Goal: Task Accomplishment & Management: Manage account settings

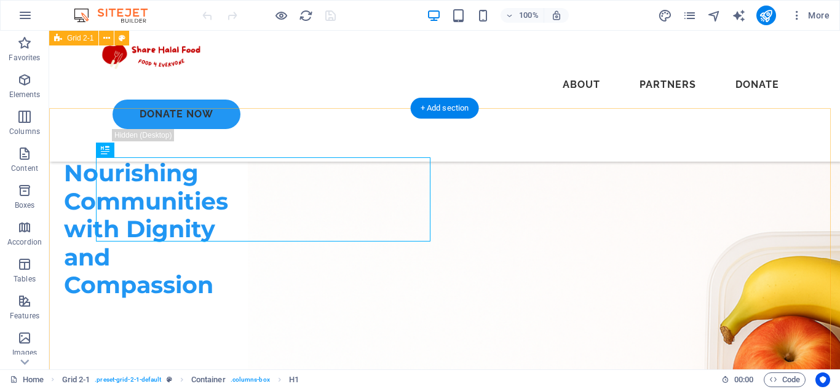
scroll to position [57, 0]
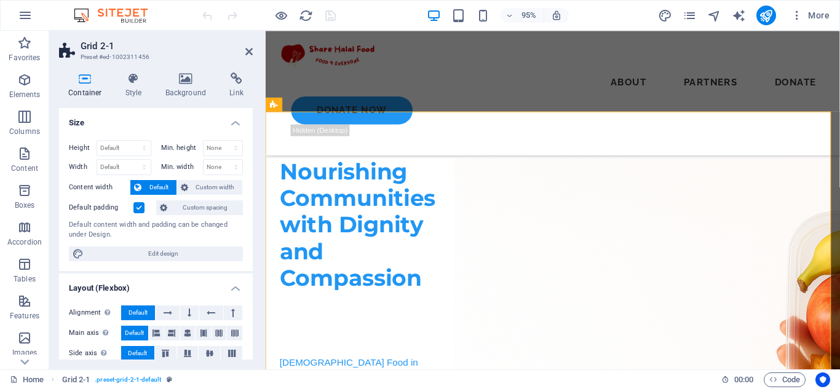
click at [243, 51] on h2 "Grid 2-1" at bounding box center [167, 46] width 172 height 11
click at [250, 51] on icon at bounding box center [248, 52] width 7 height 10
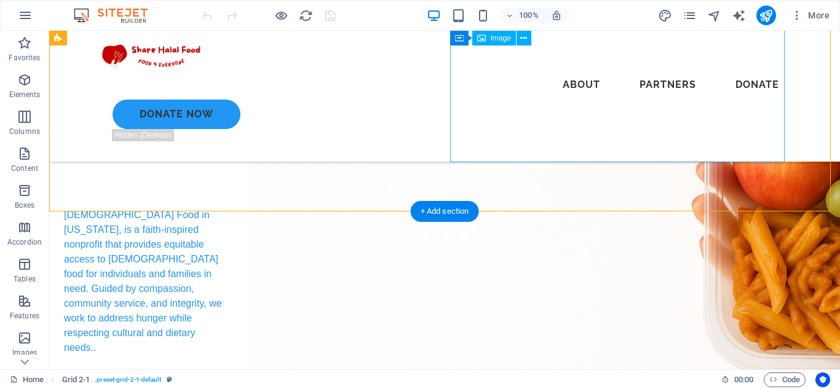
scroll to position [287, 0]
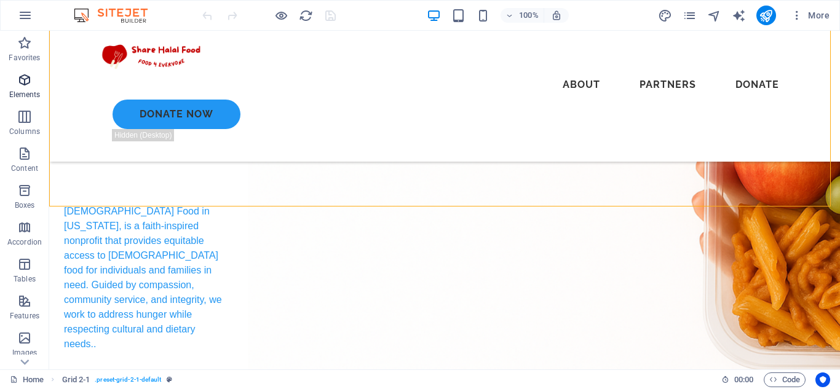
click at [31, 92] on p "Elements" at bounding box center [24, 95] width 31 height 10
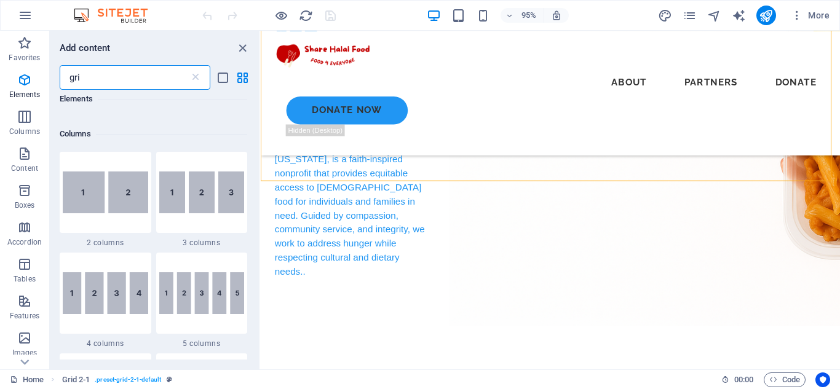
scroll to position [0, 0]
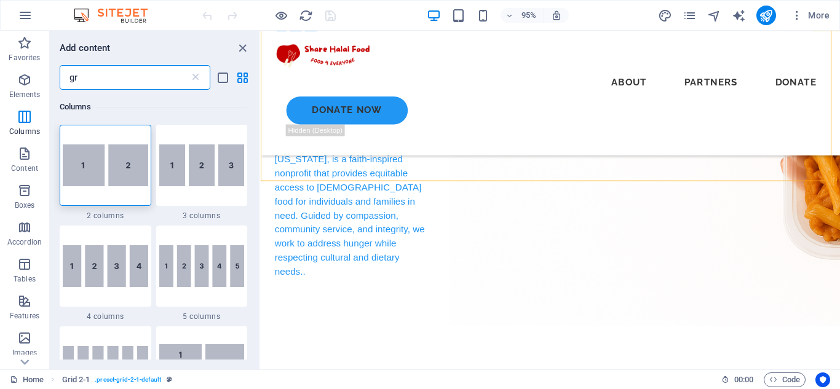
type input "g"
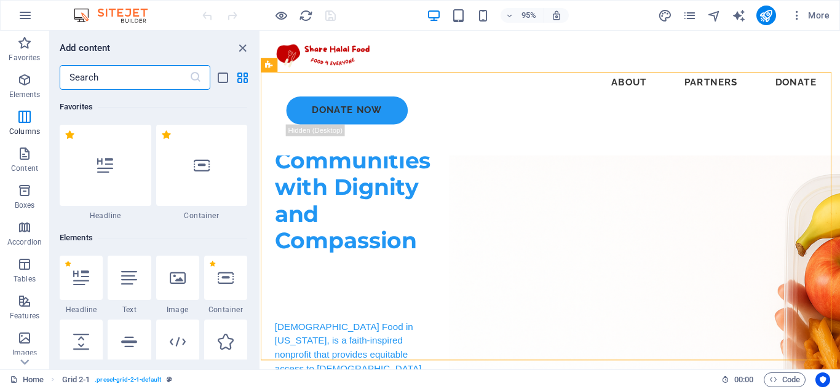
scroll to position [100, 0]
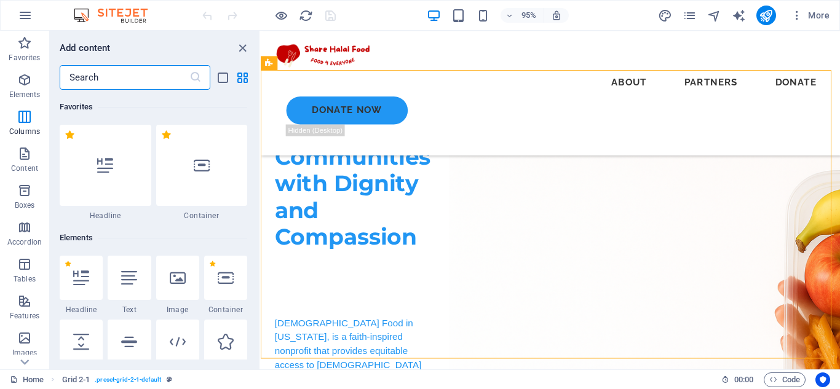
click at [744, 254] on figure at bounding box center [764, 324] width 610 height 407
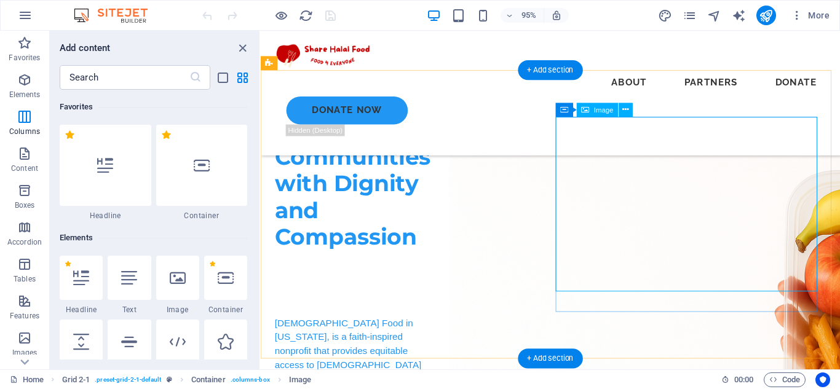
click at [717, 216] on figure at bounding box center [764, 324] width 610 height 407
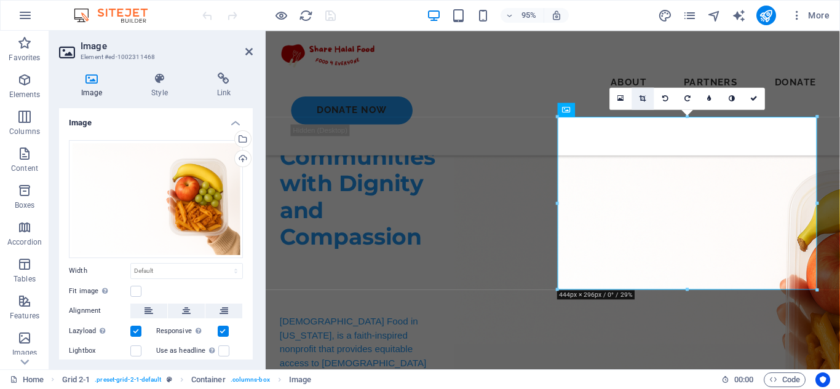
click at [646, 95] on link at bounding box center [643, 98] width 22 height 22
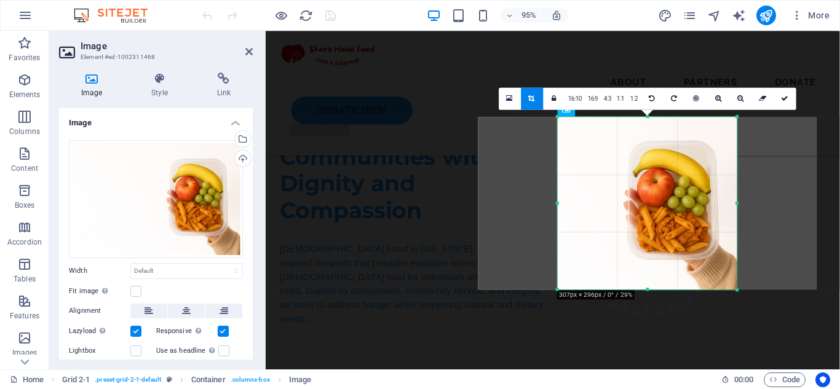
drag, startPoint x: 557, startPoint y: 205, endPoint x: 641, endPoint y: 208, distance: 83.7
click at [641, 208] on div "180 170 160 150 140 130 120 110 100 90 80 70 60 50 40 30 20 10 0 -10 -20 -30 -4…" at bounding box center [647, 203] width 179 height 173
click at [783, 100] on icon at bounding box center [784, 98] width 7 height 7
type input "308"
select select "px"
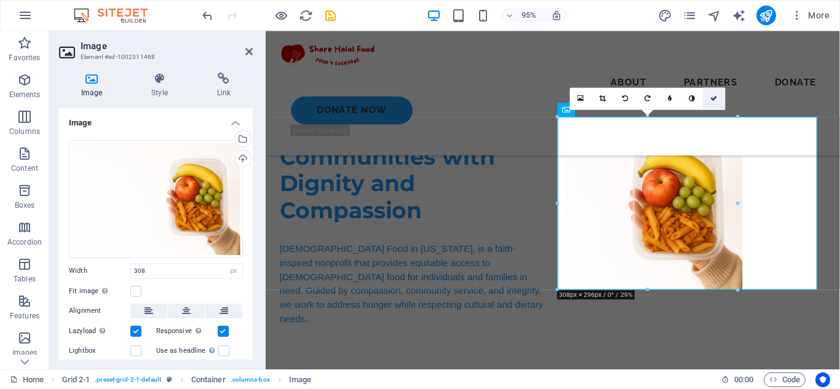
click at [717, 100] on link at bounding box center [714, 98] width 22 height 22
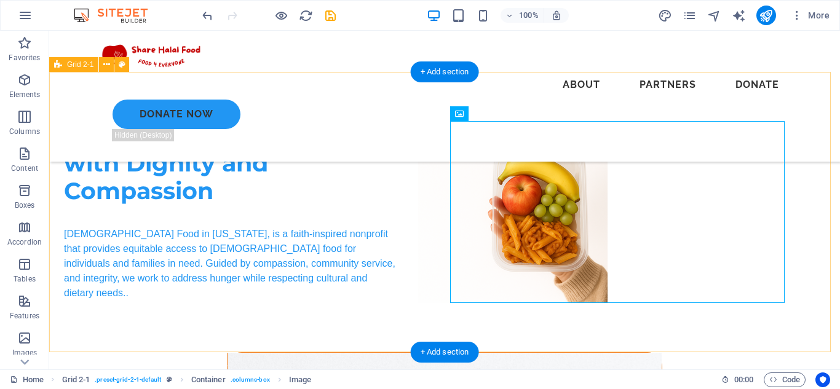
click at [800, 106] on div "Nourishing Communities with Dignity and Compassion [DEMOGRAPHIC_DATA] Food in […" at bounding box center [444, 212] width 790 height 280
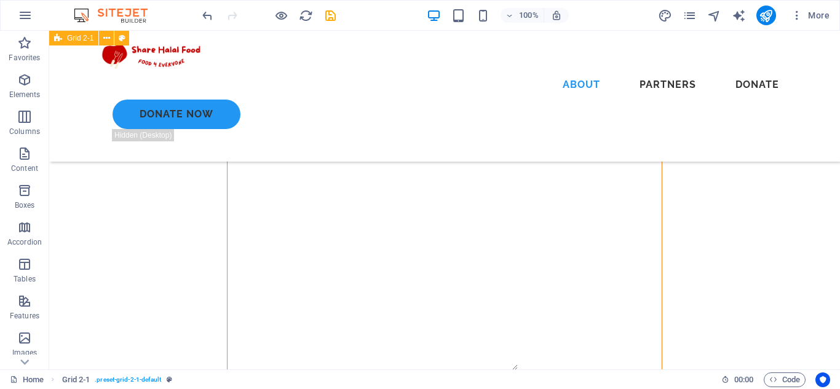
scroll to position [825, 0]
select select "%"
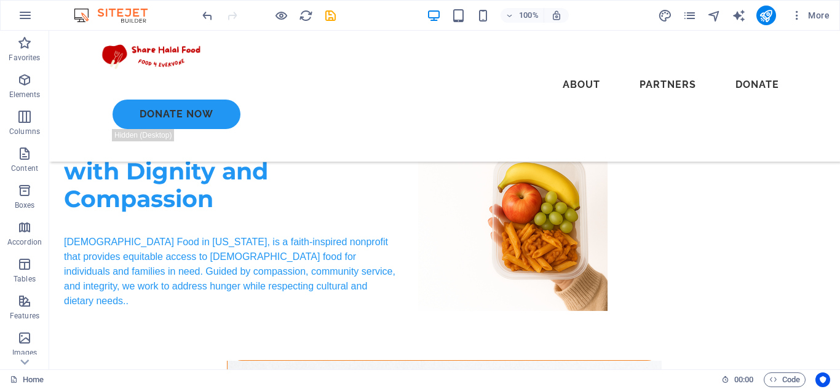
scroll to position [91, 0]
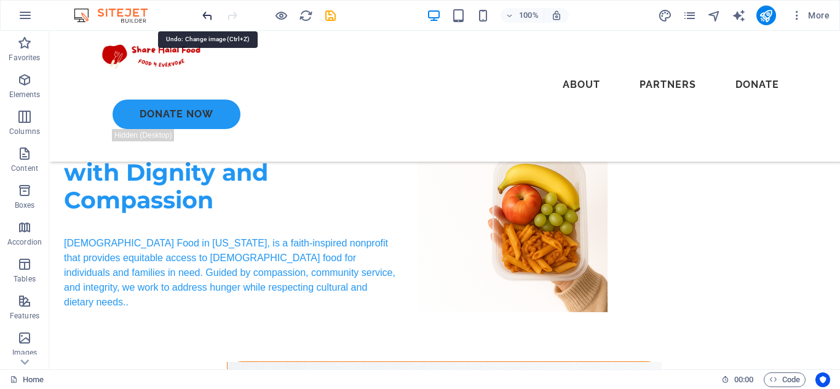
click at [208, 17] on icon "undo" at bounding box center [207, 16] width 14 height 14
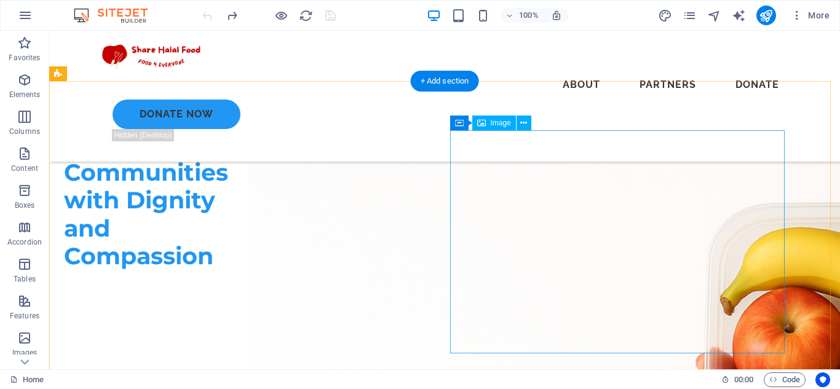
scroll to position [0, 0]
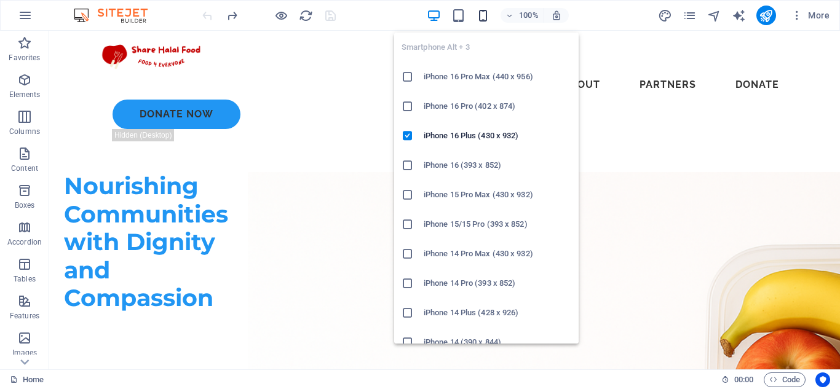
click at [481, 12] on icon "button" at bounding box center [483, 16] width 14 height 14
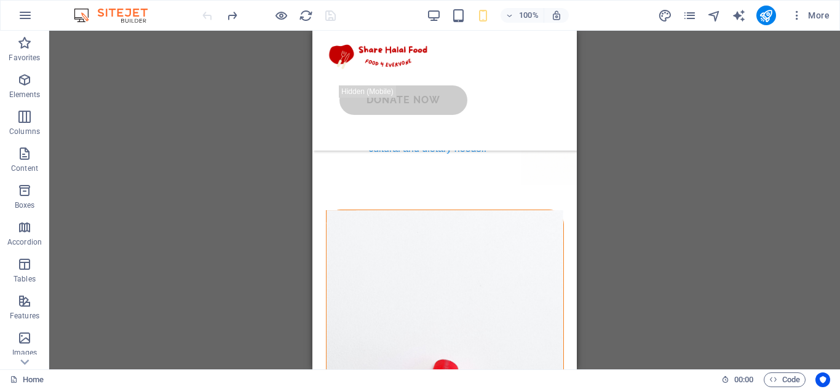
scroll to position [206, 0]
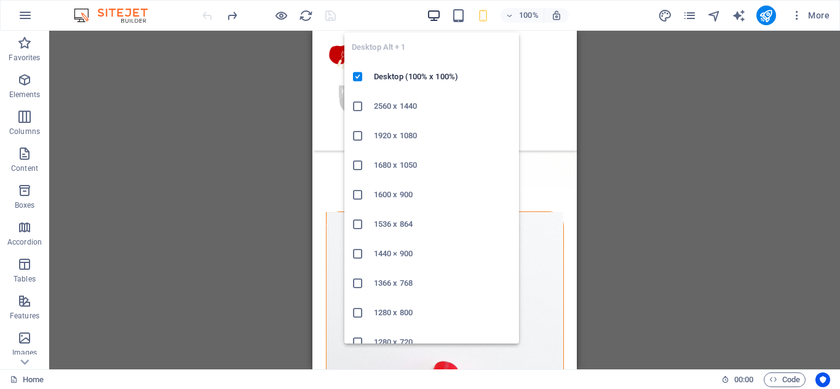
click at [432, 14] on icon "button" at bounding box center [434, 16] width 14 height 14
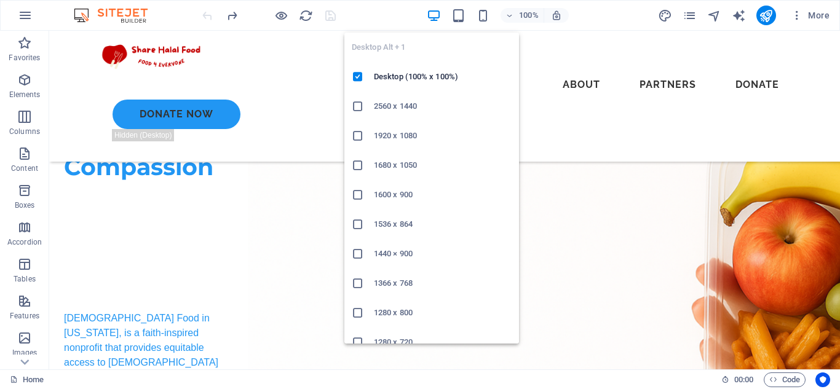
scroll to position [176, 0]
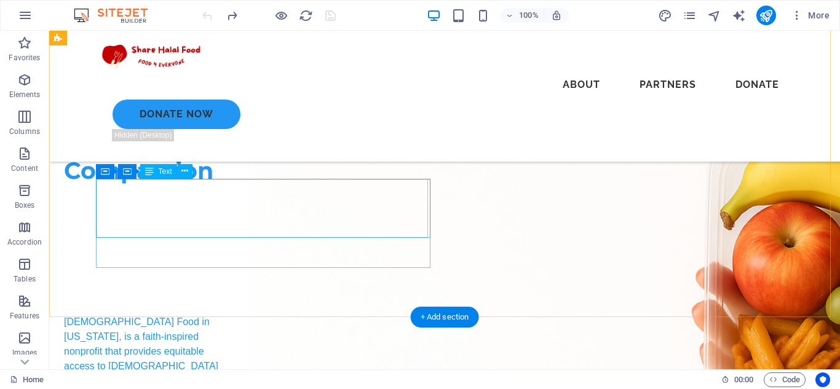
drag, startPoint x: 389, startPoint y: 198, endPoint x: 385, endPoint y: 203, distance: 6.5
click at [228, 315] on div "[DEMOGRAPHIC_DATA] Food in [US_STATE], is a faith-inspired nonprofit that provi…" at bounding box center [146, 389] width 164 height 148
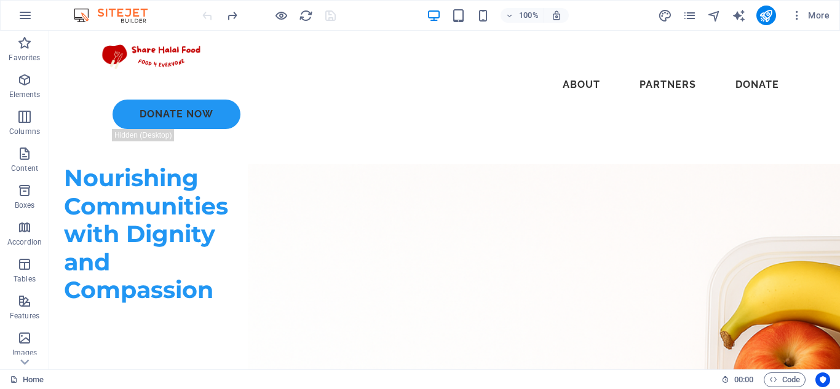
scroll to position [106, 0]
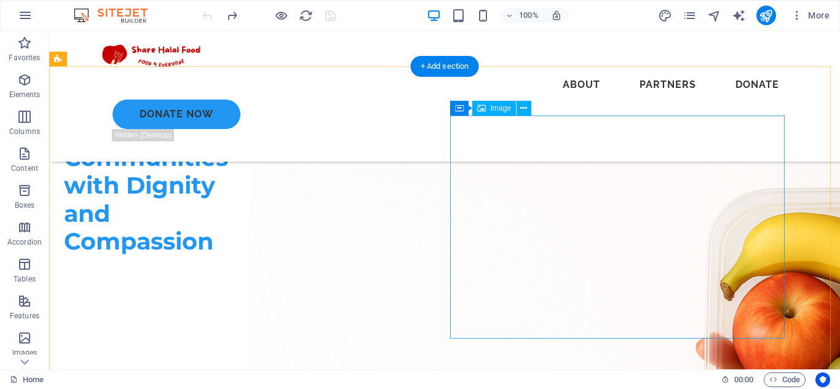
click at [570, 197] on figure at bounding box center [643, 379] width 790 height 527
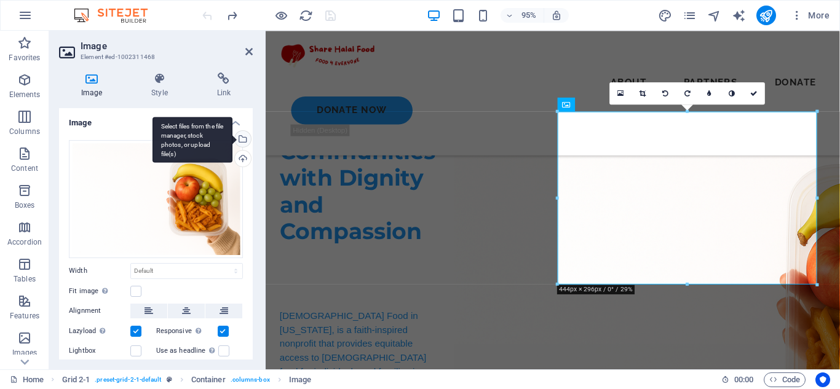
click at [239, 137] on div "Select files from the file manager, stock photos, or upload file(s)" at bounding box center [241, 140] width 18 height 18
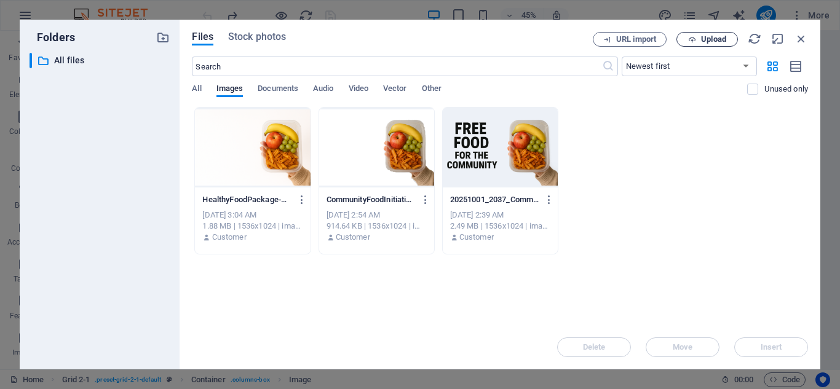
click at [704, 36] on span "Upload" at bounding box center [713, 39] width 25 height 7
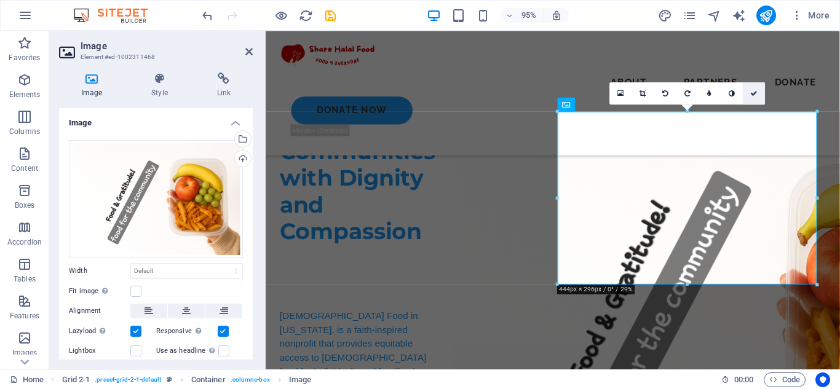
click at [757, 89] on link at bounding box center [754, 93] width 22 height 22
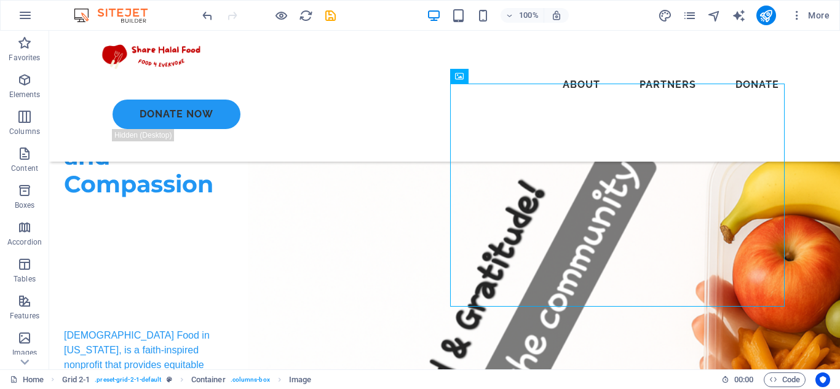
scroll to position [138, 0]
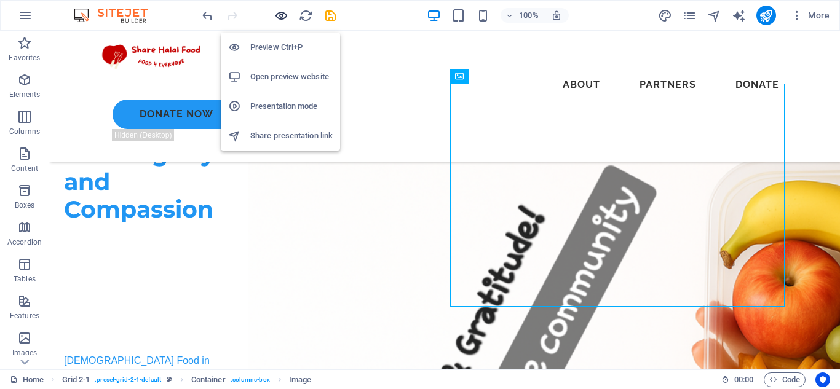
click at [282, 17] on icon "button" at bounding box center [281, 16] width 14 height 14
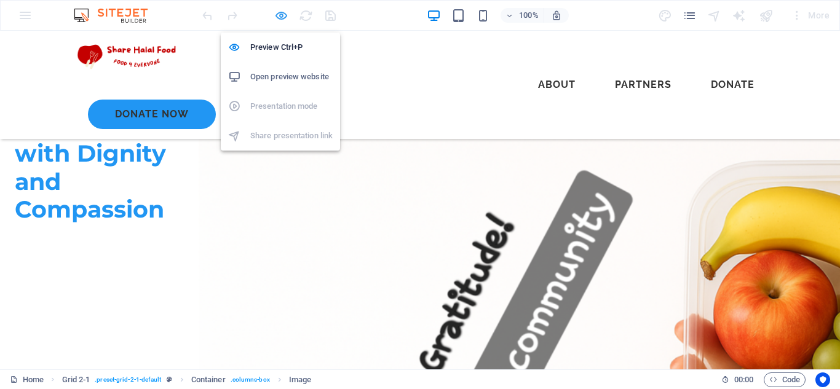
click at [280, 14] on icon "button" at bounding box center [281, 16] width 14 height 14
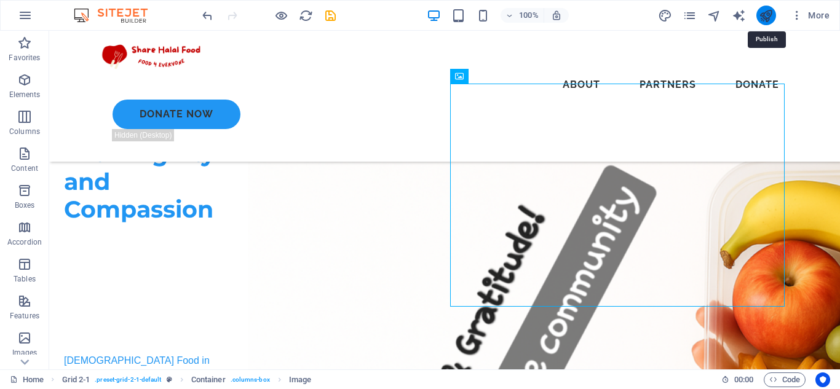
click at [765, 10] on icon "publish" at bounding box center [766, 16] width 14 height 14
checkbox input "false"
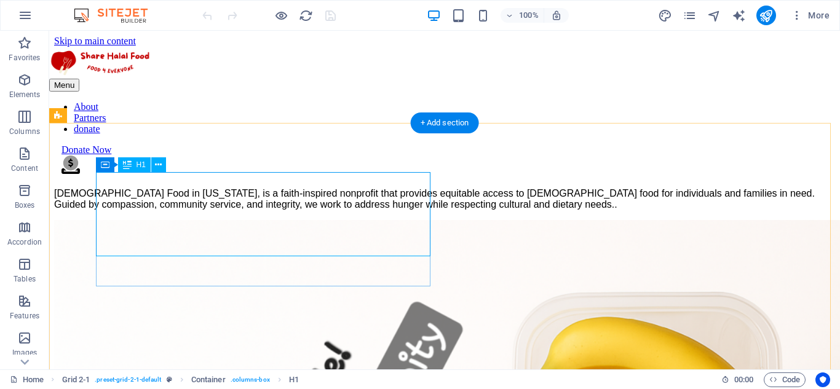
click at [397, 175] on div "Nourishing Communities with Dignity and Compassion" at bounding box center [444, 163] width 781 height 23
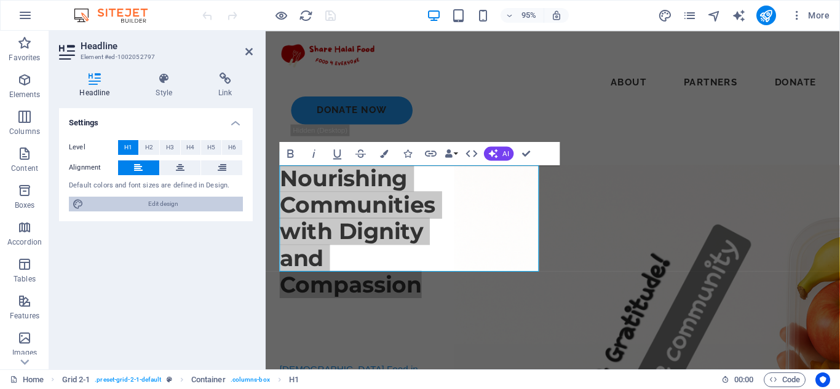
click at [198, 199] on span "Edit design" at bounding box center [163, 204] width 152 height 15
select select "px"
select select "500"
select select "px"
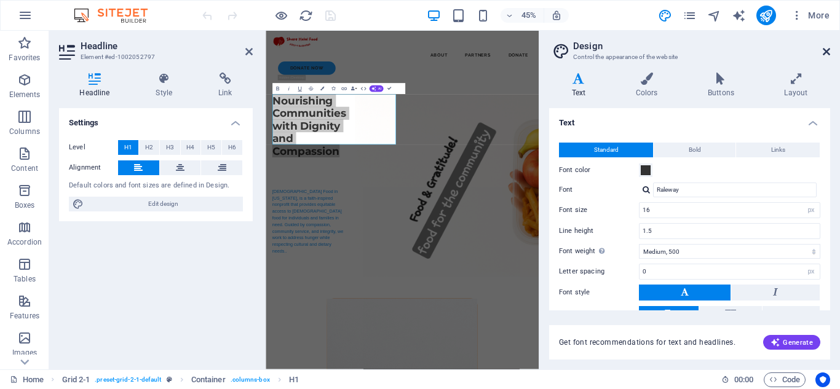
click at [826, 54] on icon at bounding box center [825, 52] width 7 height 10
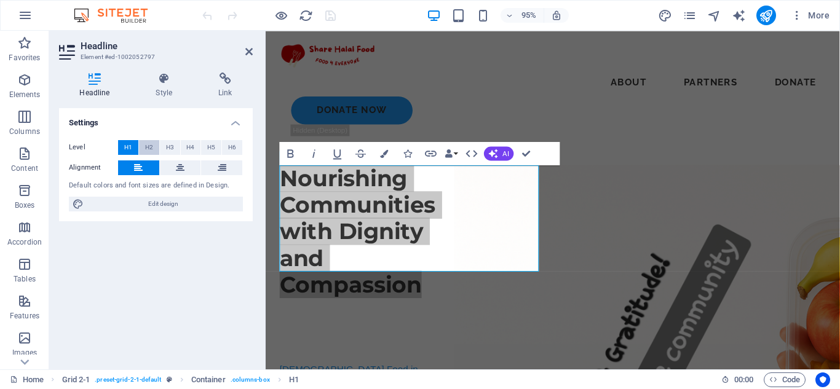
click at [148, 148] on span "H2" at bounding box center [149, 147] width 8 height 15
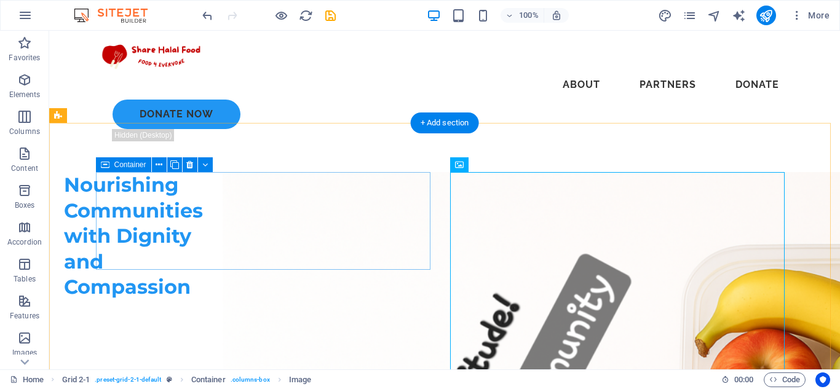
click at [203, 235] on div "Nourishing Communities with Dignity and Compassion" at bounding box center [133, 290] width 139 height 237
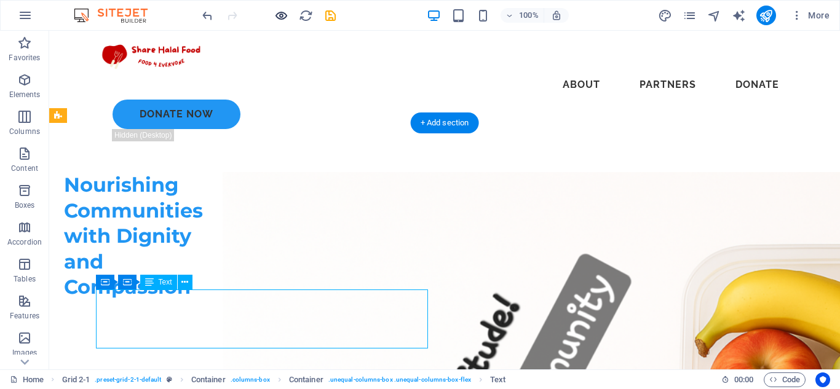
click at [278, 18] on icon "button" at bounding box center [281, 16] width 14 height 14
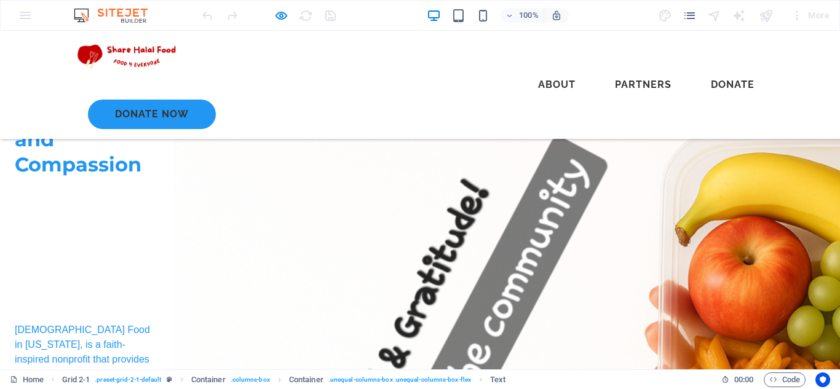
scroll to position [152, 0]
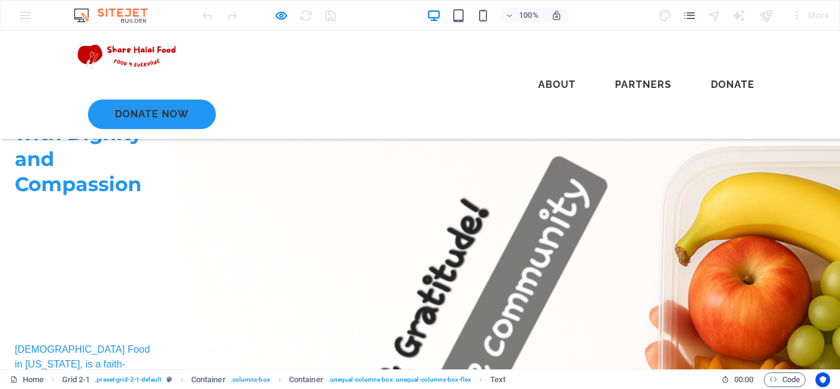
click at [744, 194] on img at bounding box center [593, 349] width 840 height 560
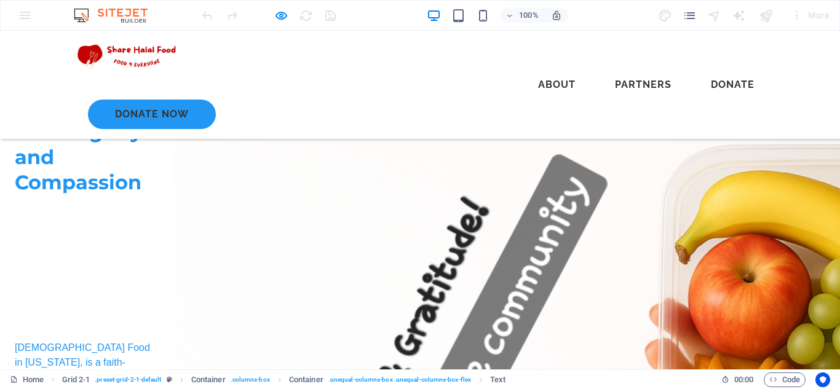
scroll to position [153, 0]
click at [512, 250] on img at bounding box center [593, 348] width 840 height 560
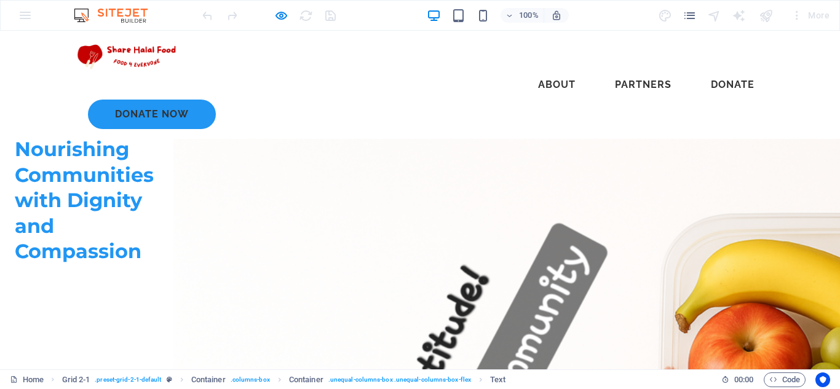
scroll to position [0, 0]
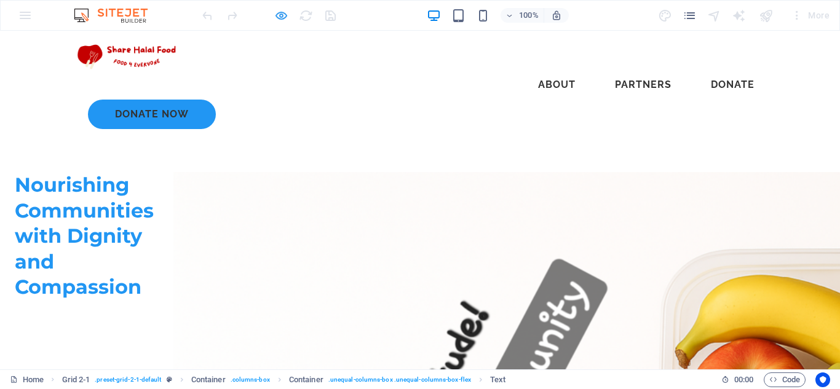
click at [286, 12] on icon "button" at bounding box center [281, 16] width 14 height 14
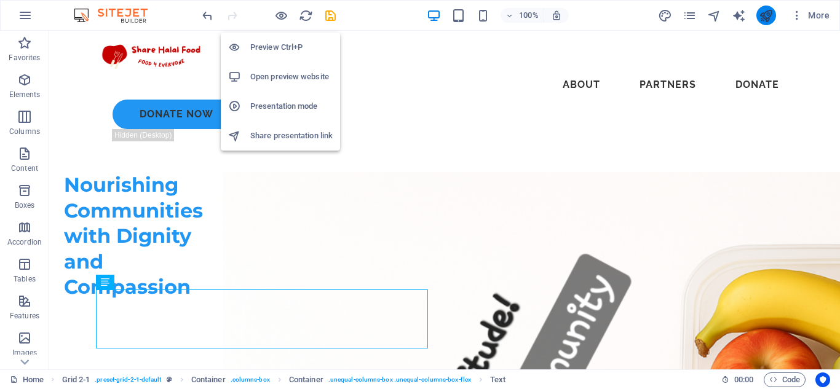
click at [773, 14] on button "publish" at bounding box center [766, 16] width 20 height 20
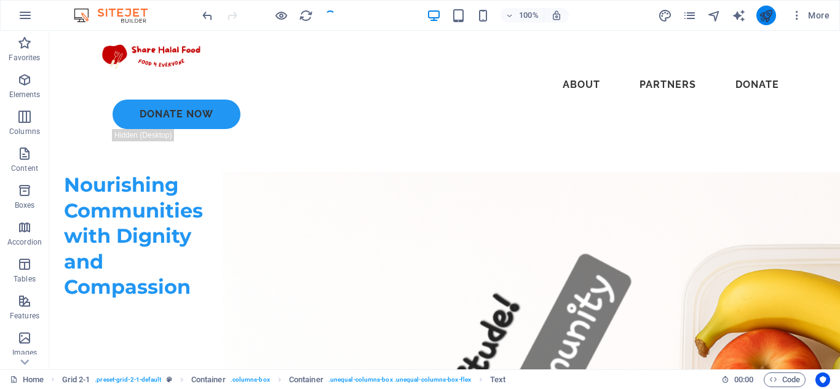
checkbox input "false"
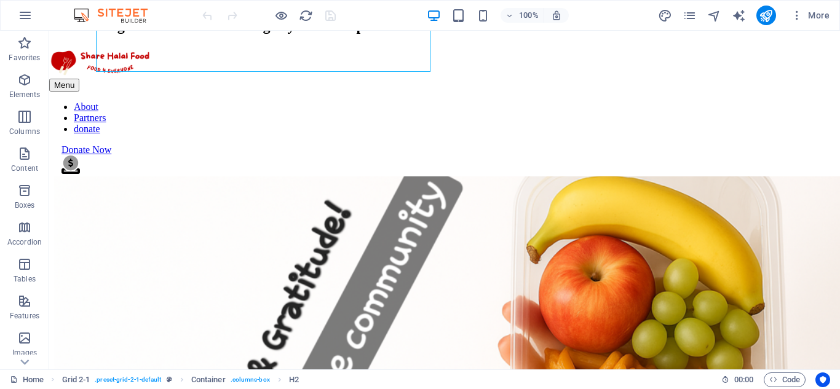
scroll to position [117, 0]
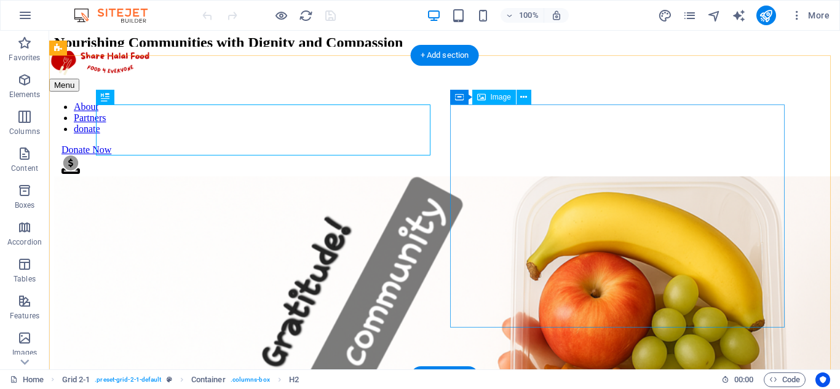
click at [605, 187] on figure at bounding box center [444, 360] width 781 height 530
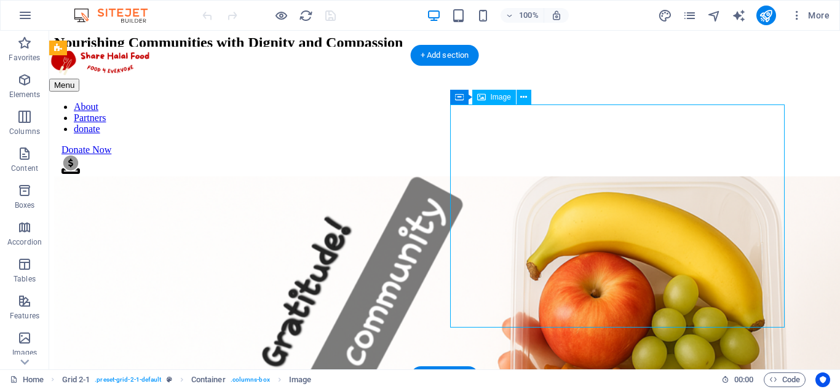
click at [605, 187] on figure at bounding box center [444, 360] width 781 height 530
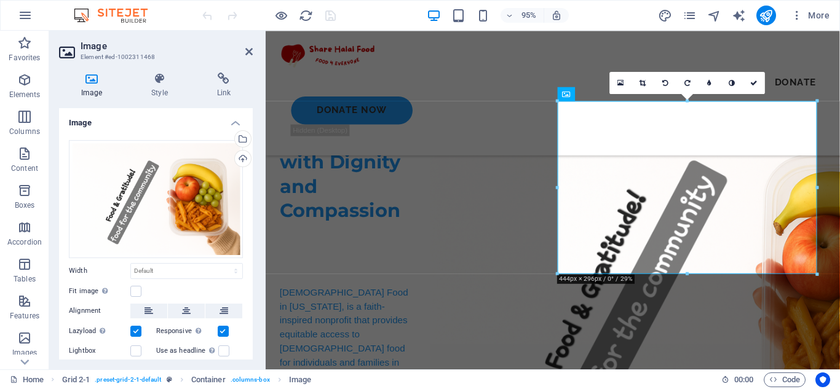
scroll to position [56, 0]
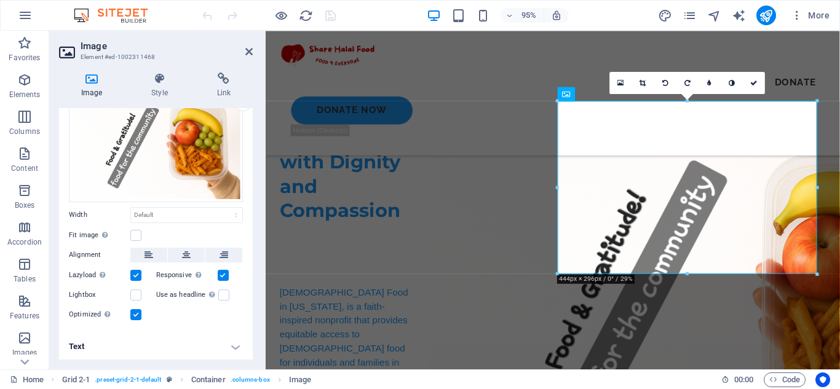
click at [139, 317] on label at bounding box center [135, 314] width 11 height 11
click at [0, 0] on input "Optimized Images are compressed to improve page speed." at bounding box center [0, 0] width 0 height 0
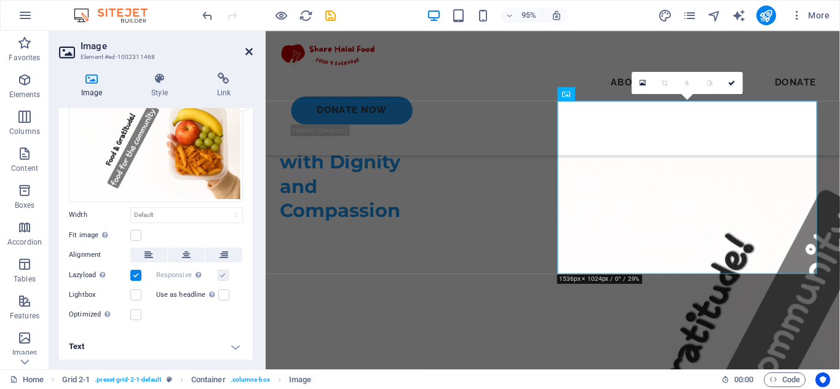
click at [246, 51] on icon at bounding box center [248, 52] width 7 height 10
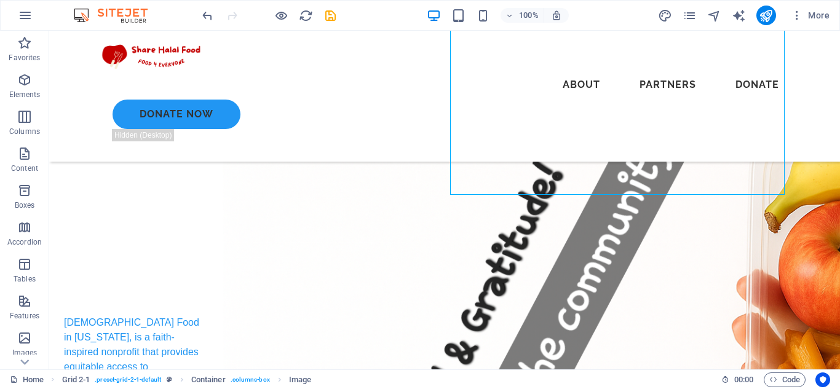
scroll to position [0, 0]
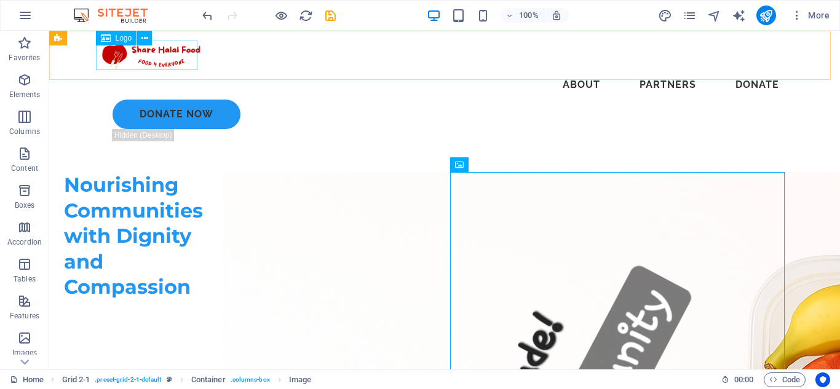
click at [136, 56] on div at bounding box center [444, 56] width 688 height 30
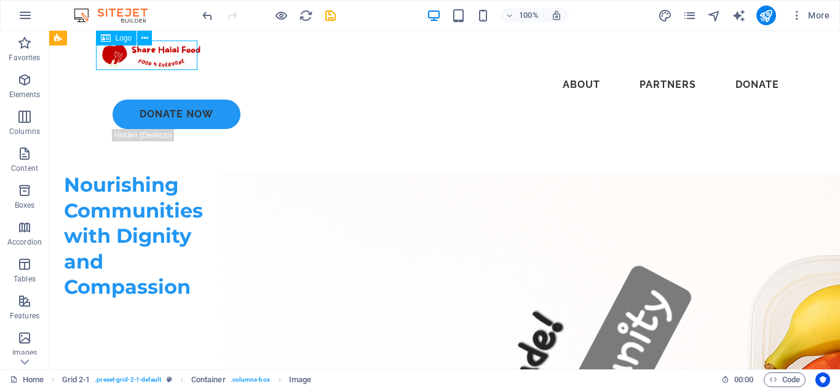
click at [136, 56] on div at bounding box center [444, 56] width 688 height 30
select select "px"
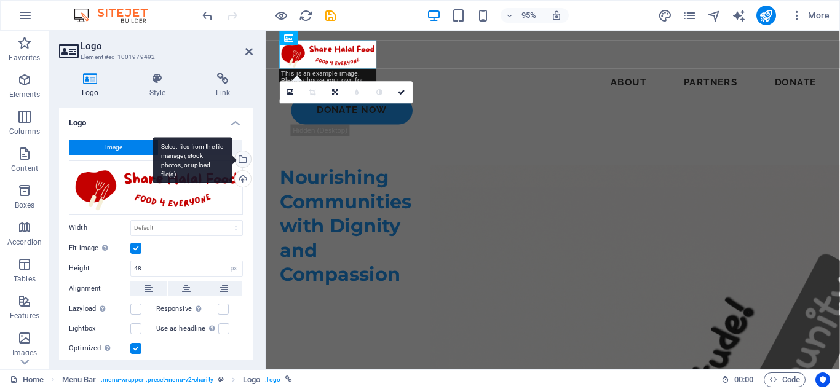
click at [242, 160] on div "Select files from the file manager, stock photos, or upload file(s)" at bounding box center [241, 160] width 18 height 18
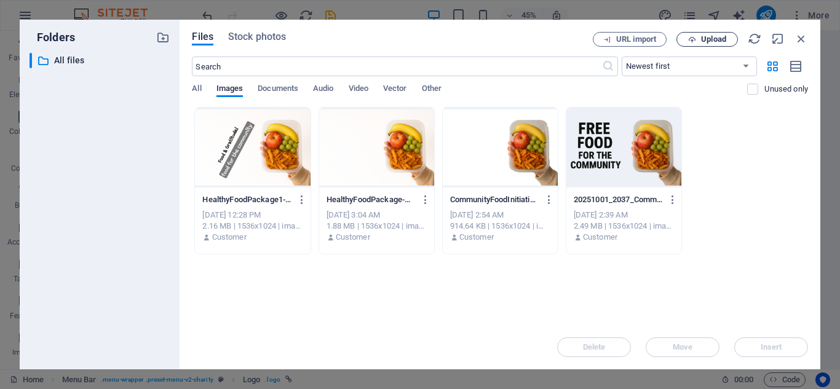
click at [698, 41] on span "Upload" at bounding box center [707, 40] width 50 height 8
click at [788, 325] on icon "button" at bounding box center [785, 326] width 14 height 14
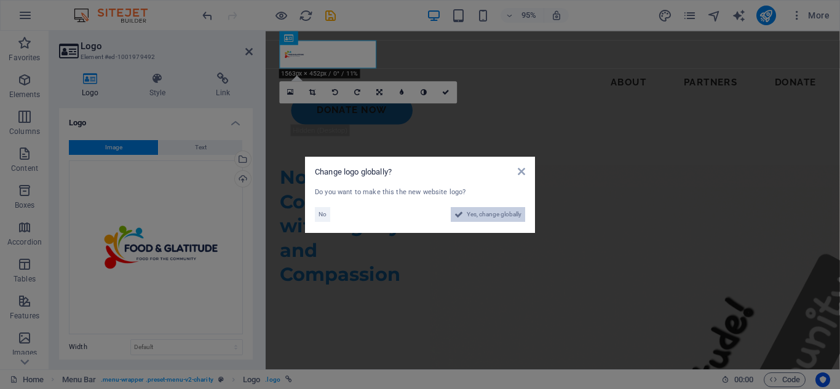
click at [467, 210] on span "Yes, change globally" at bounding box center [494, 214] width 55 height 15
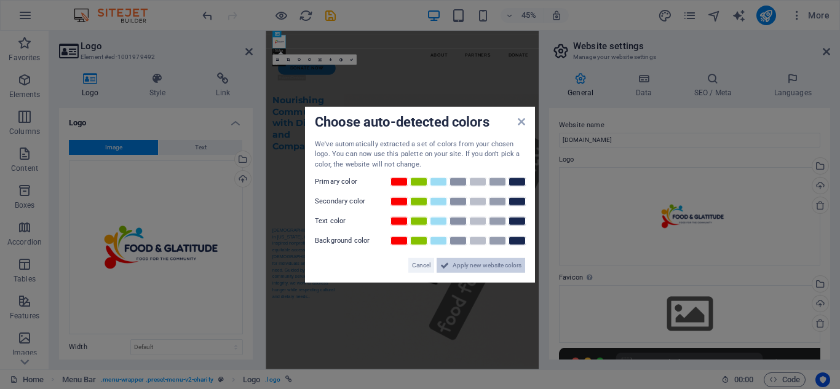
click at [496, 266] on span "Apply new website colors" at bounding box center [486, 265] width 69 height 15
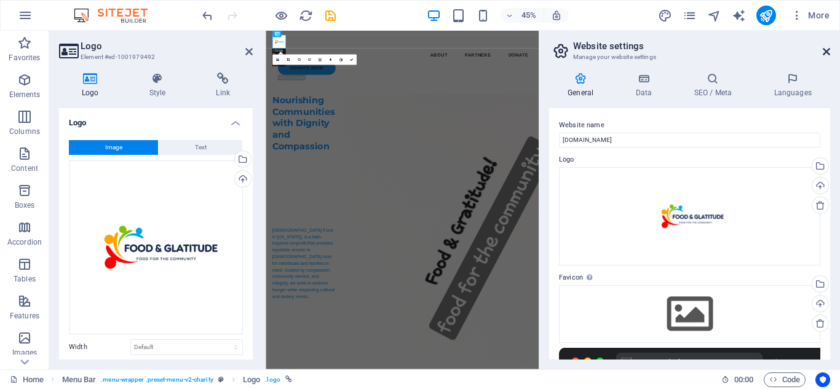
click at [827, 53] on icon at bounding box center [825, 52] width 7 height 10
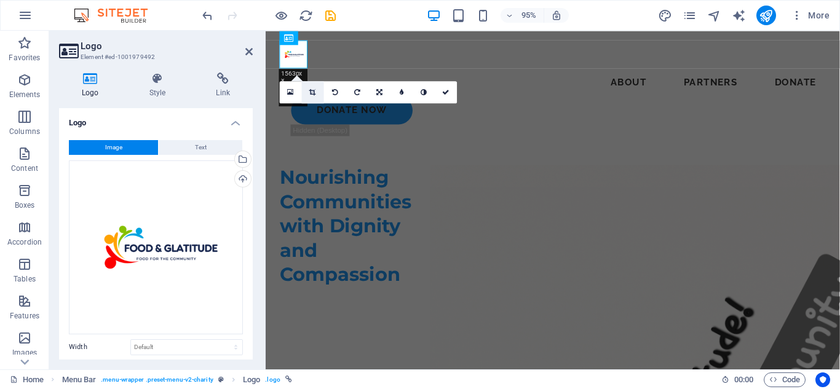
click at [315, 95] on icon at bounding box center [313, 92] width 7 height 7
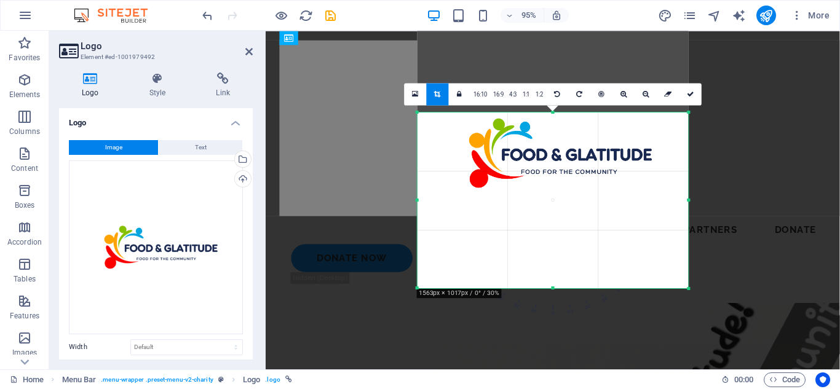
drag, startPoint x: 552, startPoint y: 66, endPoint x: 581, endPoint y: 165, distance: 103.9
click at [581, 165] on div "180 170 160 150 140 130 120 110 100 90 80 70 60 50 40 30 20 10 0 -10 -20 -30 -4…" at bounding box center [552, 200] width 271 height 176
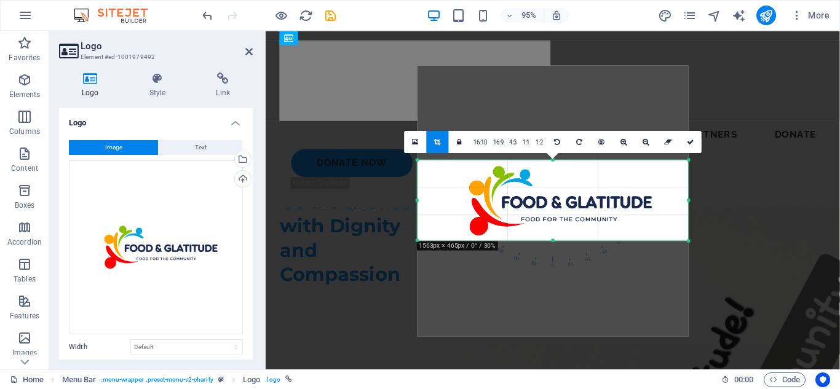
drag, startPoint x: 552, startPoint y: 290, endPoint x: 532, endPoint y: 189, distance: 102.2
click at [532, 189] on div "180 170 160 150 140 130 120 110 100 90 80 70 60 50 40 30 20 10 0 -10 -20 -30 -4…" at bounding box center [552, 200] width 271 height 81
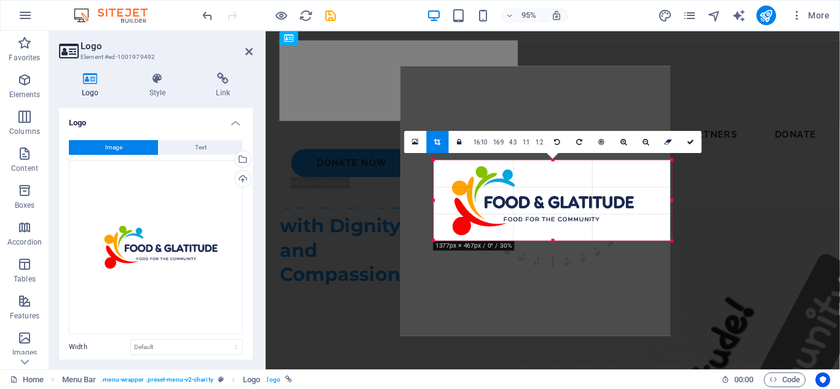
drag, startPoint x: 422, startPoint y: 202, endPoint x: 453, endPoint y: 205, distance: 31.5
click at [453, 205] on div "180 170 160 150 140 130 120 110 100 90 80 70 60 50 40 30 20 10 0 -10 -20 -30 -4…" at bounding box center [552, 200] width 238 height 81
click at [692, 141] on icon at bounding box center [690, 141] width 7 height 7
type input "407"
select select "px"
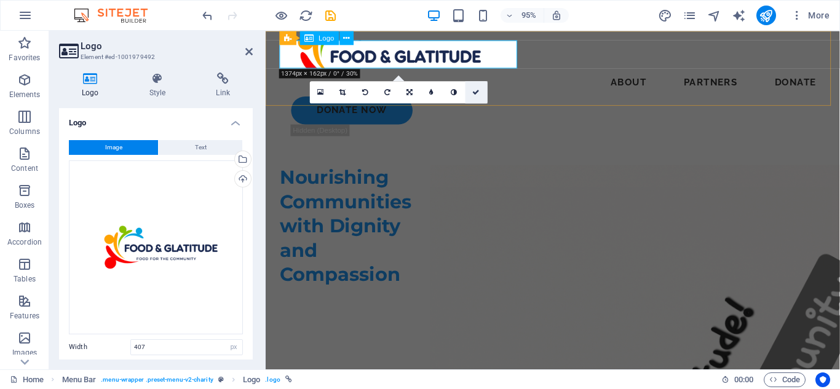
click at [484, 57] on div at bounding box center [567, 56] width 575 height 30
click at [473, 92] on icon at bounding box center [476, 92] width 7 height 7
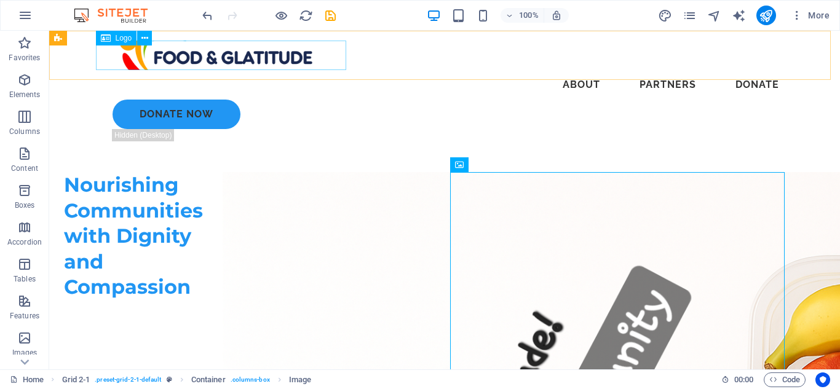
click at [160, 50] on div at bounding box center [444, 56] width 688 height 30
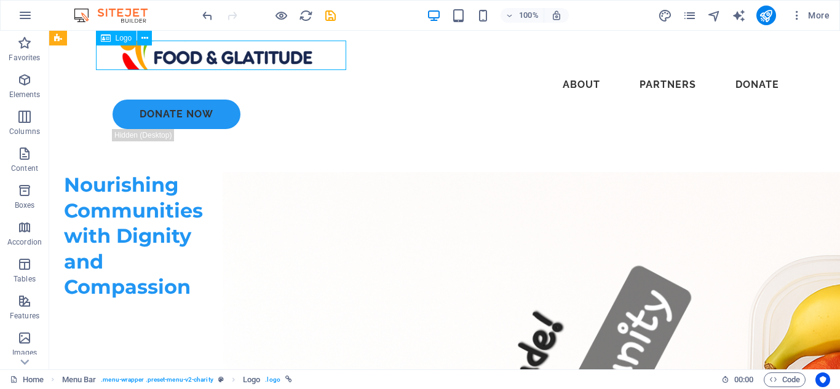
click at [161, 50] on div at bounding box center [444, 56] width 688 height 30
select select "px"
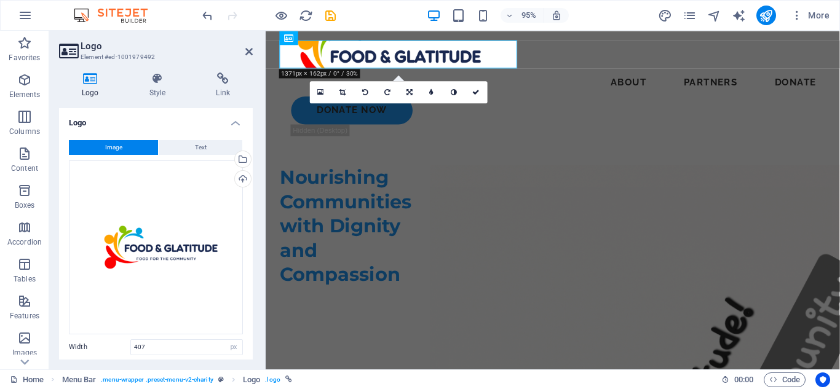
click at [338, 92] on link at bounding box center [343, 92] width 22 height 22
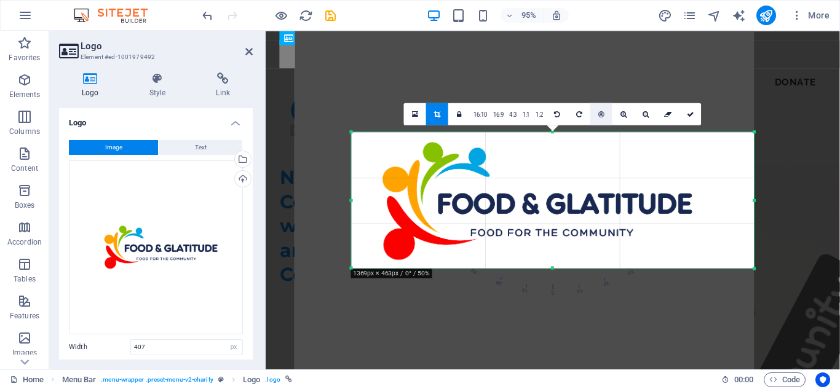
click at [598, 120] on link at bounding box center [601, 114] width 22 height 22
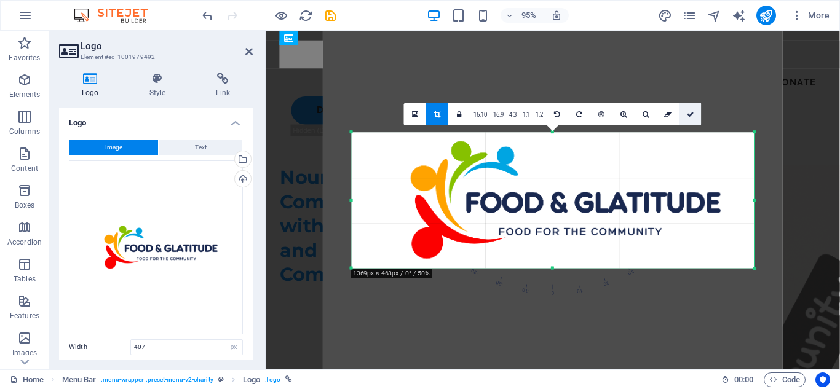
click at [682, 108] on link at bounding box center [690, 114] width 22 height 22
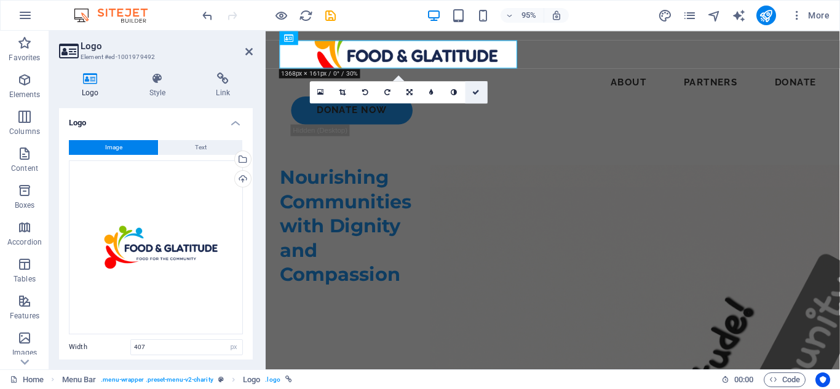
click at [469, 94] on link at bounding box center [476, 92] width 22 height 22
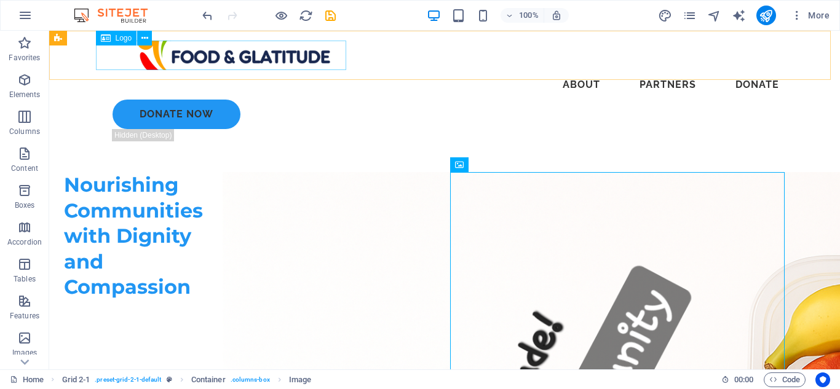
click at [213, 64] on div at bounding box center [444, 56] width 688 height 30
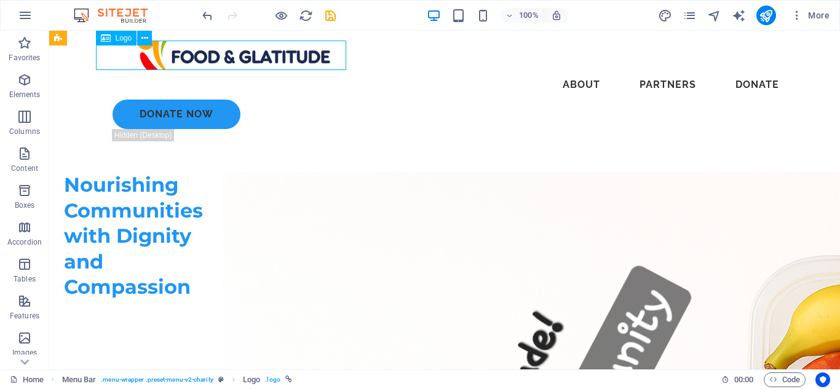
click at [213, 64] on div at bounding box center [444, 56] width 688 height 30
select select "px"
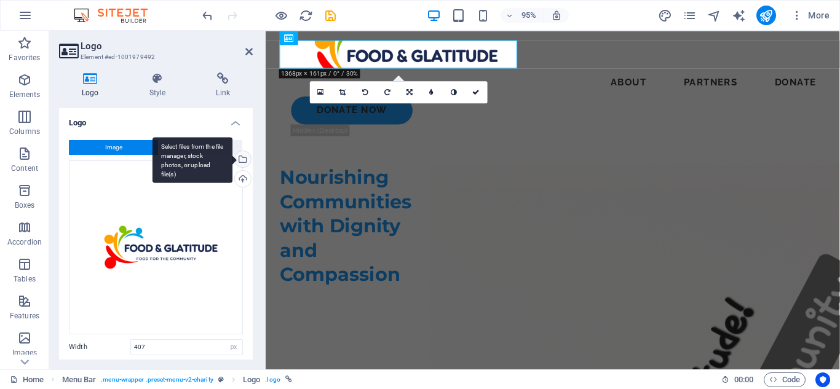
click at [232, 161] on div "Select files from the file manager, stock photos, or upload file(s)" at bounding box center [192, 160] width 80 height 46
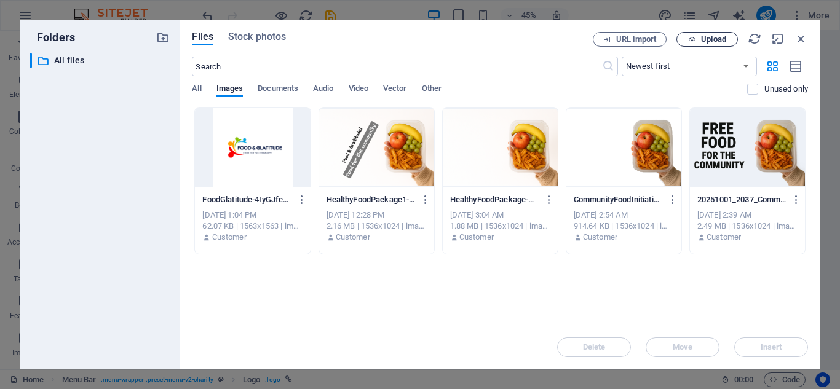
click at [702, 39] on span "Upload" at bounding box center [713, 39] width 25 height 7
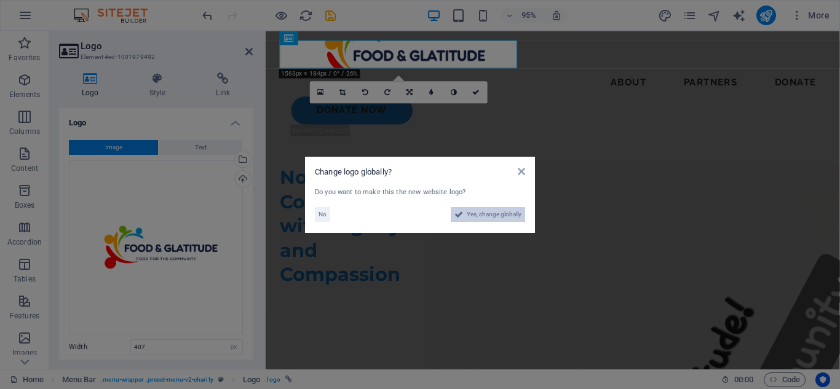
click at [497, 214] on span "Yes, change globally" at bounding box center [494, 214] width 55 height 15
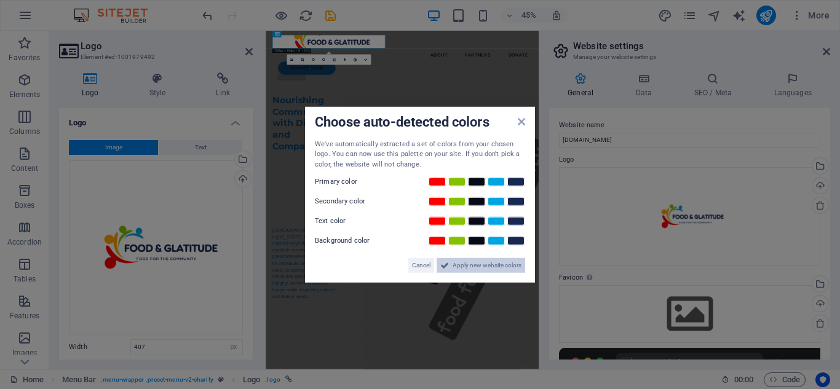
click at [481, 270] on span "Apply new website colors" at bounding box center [486, 265] width 69 height 15
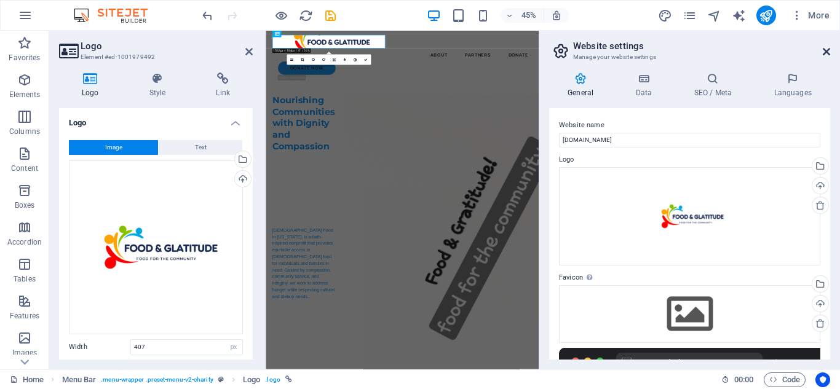
click at [827, 49] on icon at bounding box center [825, 52] width 7 height 10
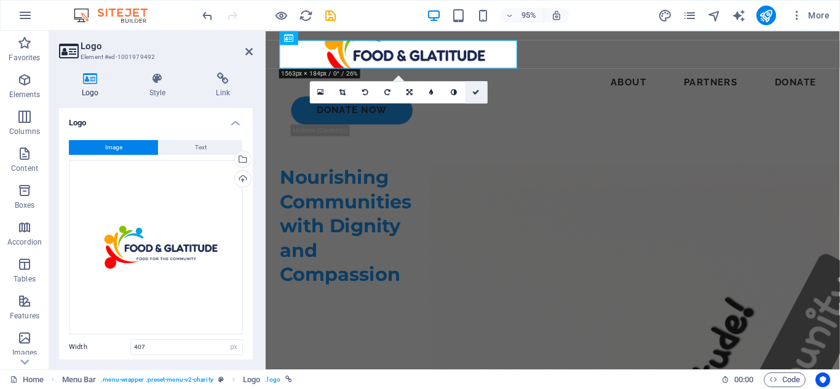
click at [475, 93] on icon at bounding box center [476, 92] width 7 height 7
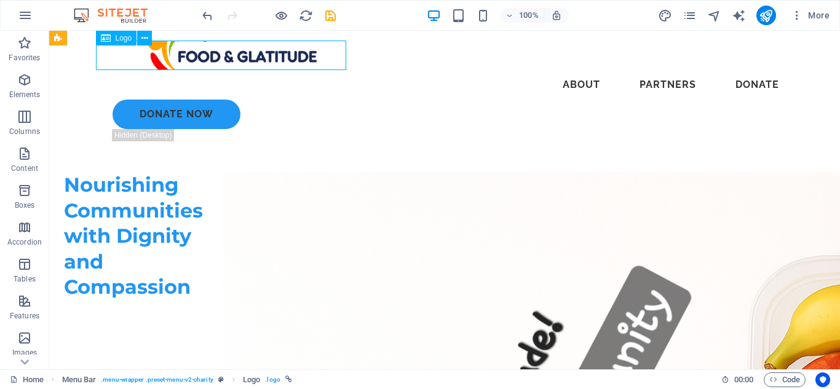
click at [206, 56] on div at bounding box center [444, 56] width 688 height 30
select select "px"
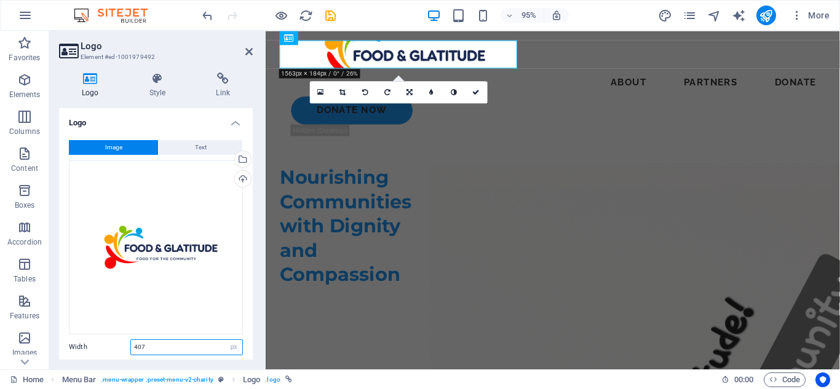
click at [175, 340] on input "407" at bounding box center [186, 347] width 111 height 15
type input "4"
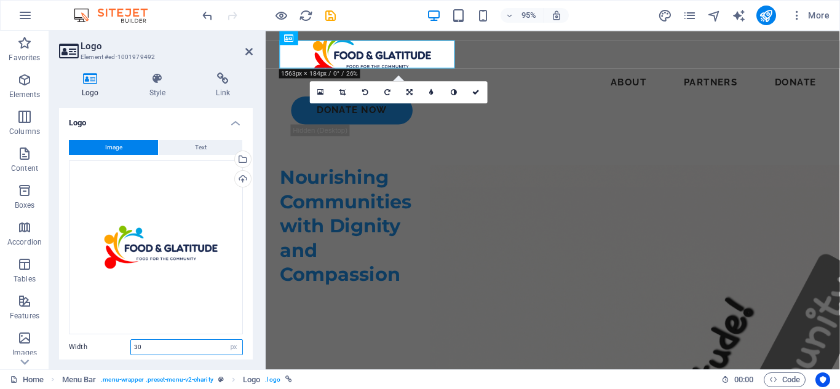
type input "3"
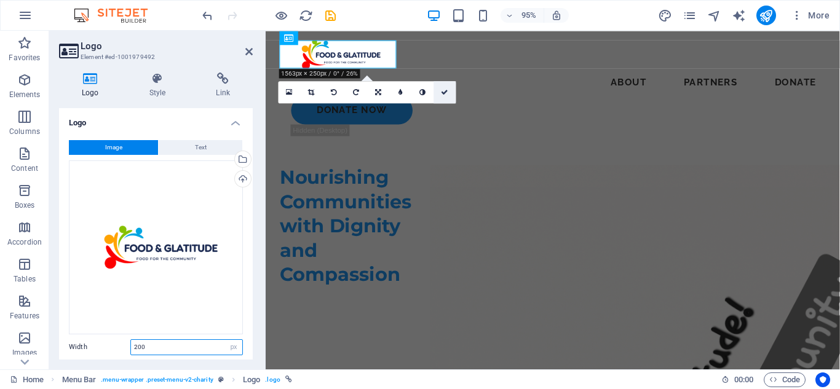
type input "200"
click at [443, 93] on icon at bounding box center [444, 92] width 7 height 7
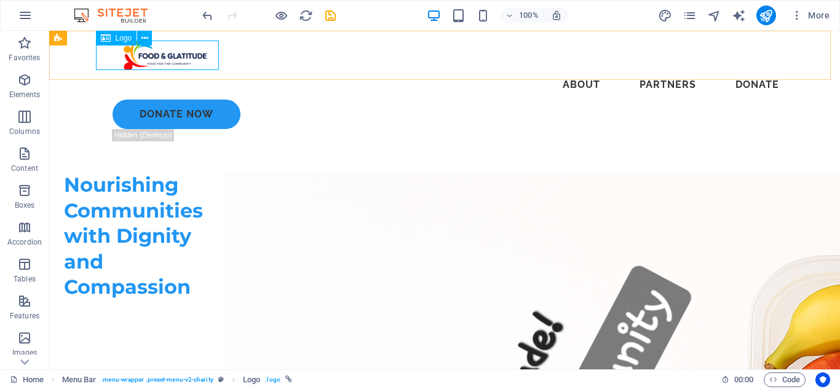
click at [188, 47] on div at bounding box center [444, 56] width 688 height 30
select select "px"
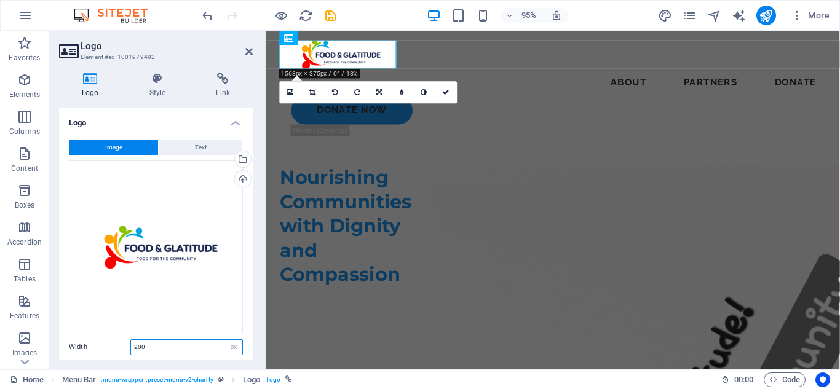
click at [149, 349] on input "200" at bounding box center [186, 347] width 111 height 15
type input "2"
type input "170"
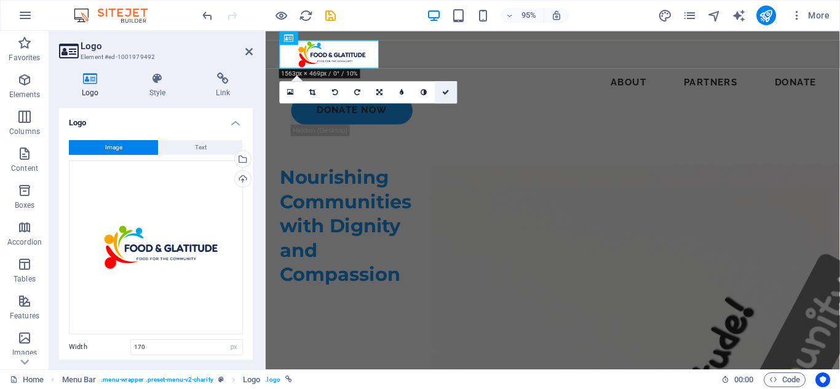
click at [446, 89] on icon at bounding box center [446, 92] width 7 height 7
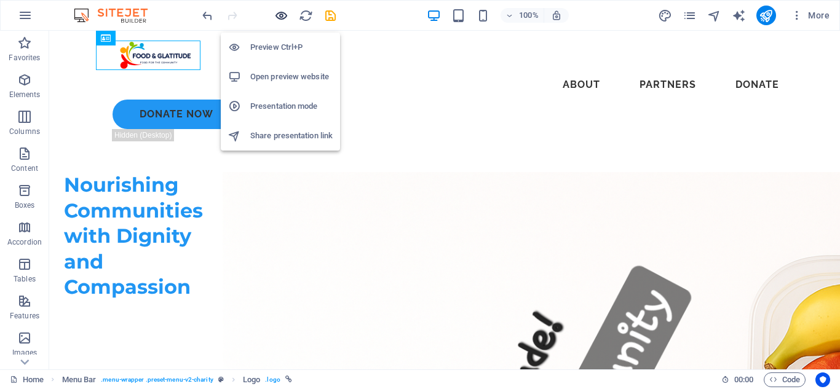
click at [277, 18] on icon "button" at bounding box center [281, 16] width 14 height 14
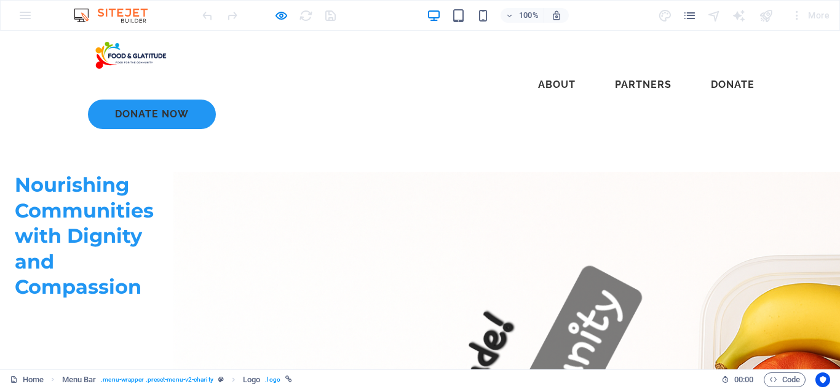
click at [126, 55] on img at bounding box center [128, 56] width 104 height 30
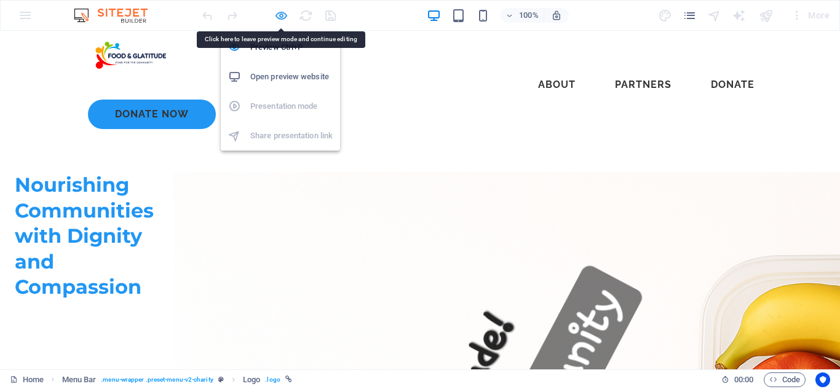
click at [282, 15] on icon "button" at bounding box center [281, 16] width 14 height 14
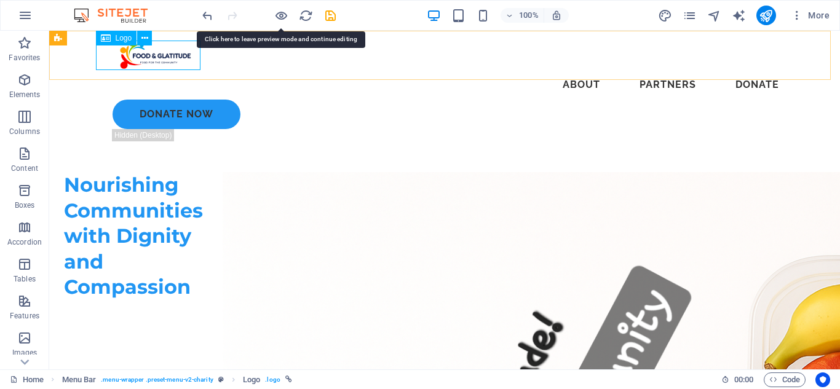
click at [155, 59] on div at bounding box center [444, 56] width 688 height 30
click at [156, 59] on div at bounding box center [444, 56] width 688 height 30
select select "px"
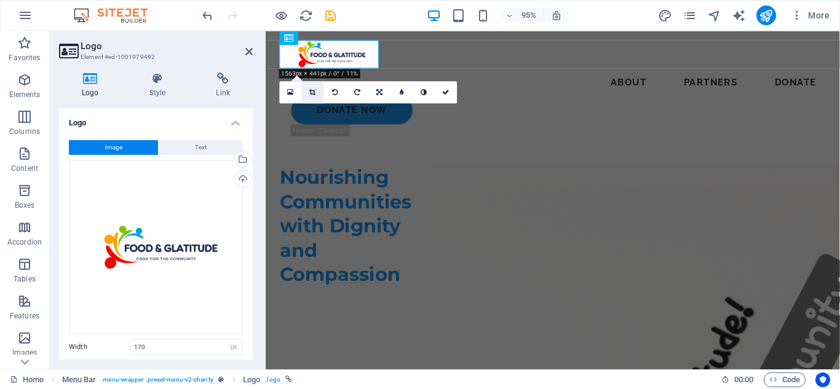
click at [307, 93] on link at bounding box center [313, 92] width 22 height 22
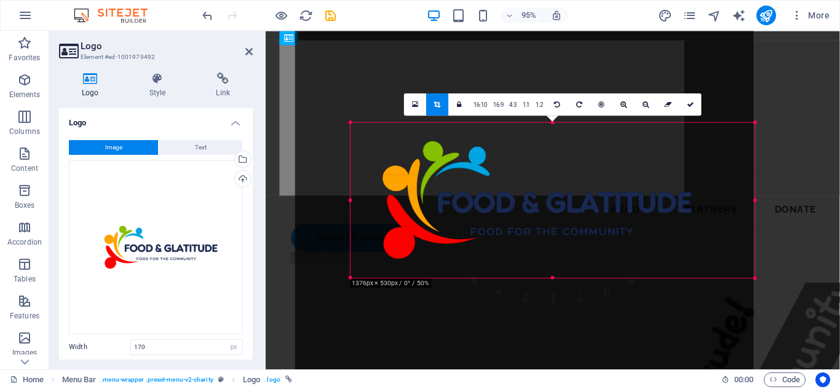
drag, startPoint x: 323, startPoint y: 201, endPoint x: 381, endPoint y: 205, distance: 58.5
click at [381, 205] on div "180 170 160 150 140 130 120 110 100 90 80 70 60 50 40 30 20 10 0 -10 -20 -30 -4…" at bounding box center [552, 200] width 404 height 156
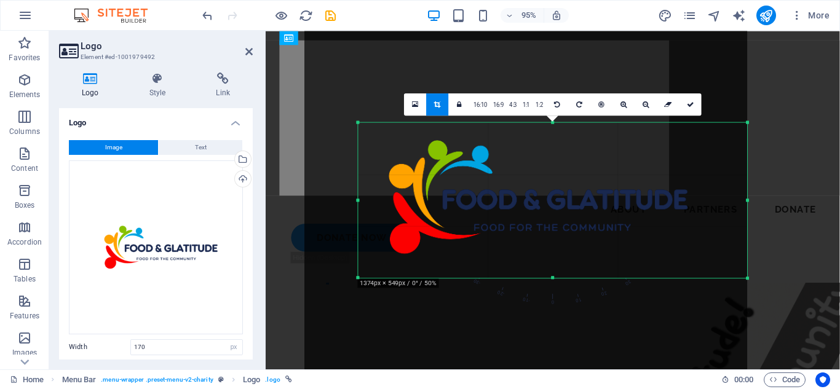
drag, startPoint x: 755, startPoint y: 201, endPoint x: 744, endPoint y: 203, distance: 11.2
click at [742, 203] on div "180 170 160 150 140 130 120 110 100 90 80 70 60 50 40 30 20 10 0 -10 -20 -30 -4…" at bounding box center [552, 200] width 389 height 156
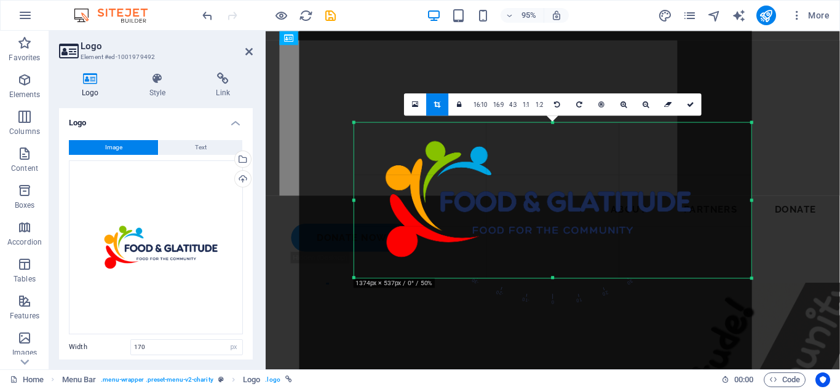
drag, startPoint x: 749, startPoint y: 200, endPoint x: 755, endPoint y: 202, distance: 7.0
click at [751, 202] on div "180 170 160 150 140 130 120 110 100 90 80 70 60 50 40 30 20 10 0 -10 -20 -30 -4…" at bounding box center [552, 200] width 397 height 156
click at [750, 200] on div at bounding box center [751, 200] width 4 height 156
click at [687, 104] on icon at bounding box center [690, 104] width 7 height 7
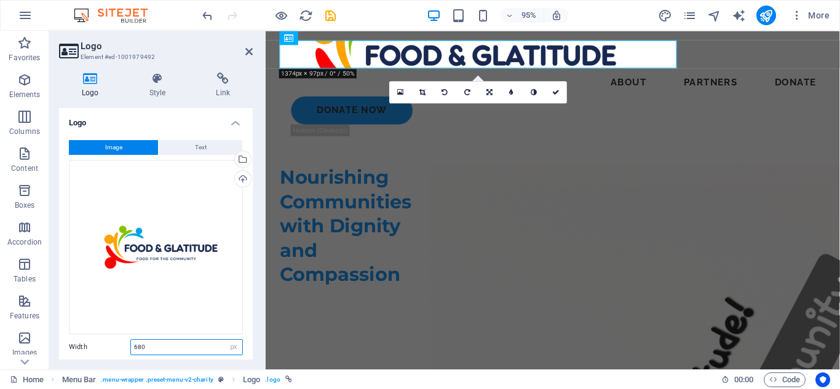
click at [155, 341] on input "680" at bounding box center [186, 347] width 111 height 15
type input "6"
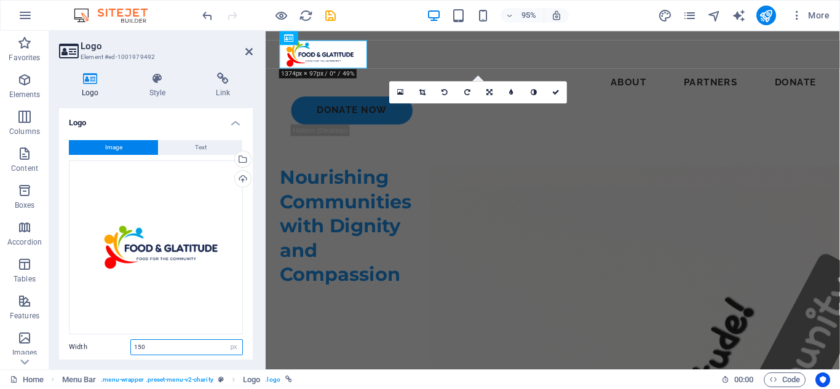
click at [140, 341] on input "150" at bounding box center [186, 347] width 111 height 15
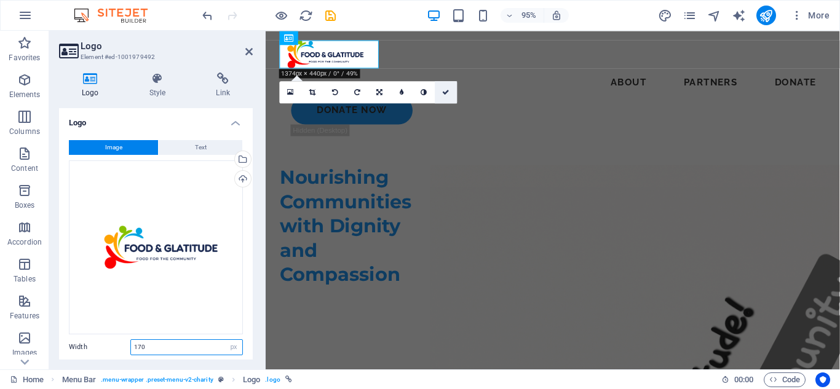
type input "170"
drag, startPoint x: 443, startPoint y: 92, endPoint x: 393, endPoint y: 61, distance: 58.2
click at [443, 92] on icon at bounding box center [446, 92] width 7 height 7
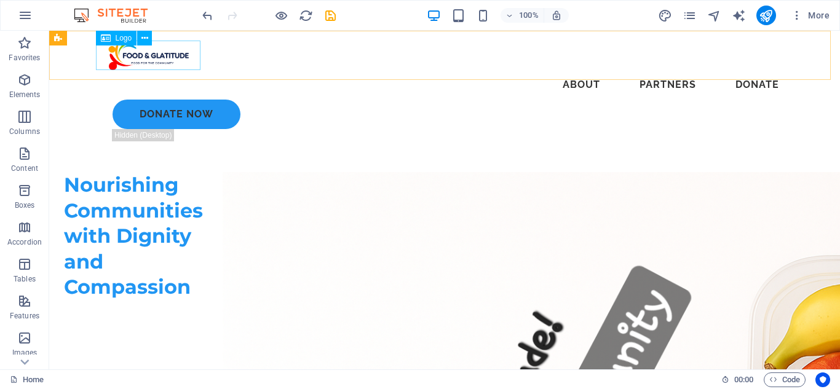
click at [128, 47] on div at bounding box center [444, 56] width 688 height 30
select select "px"
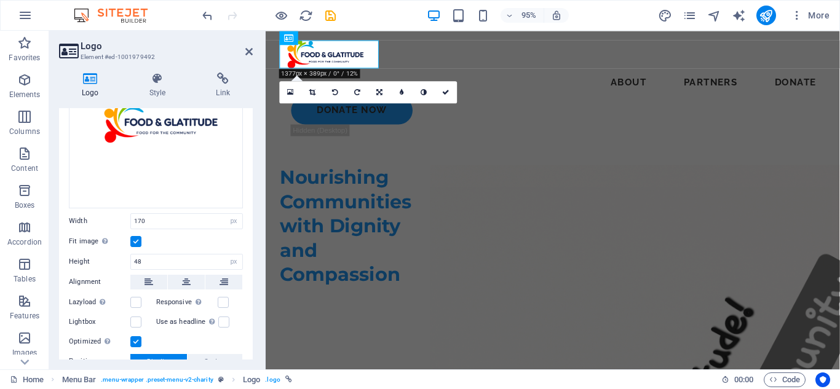
scroll to position [150, 0]
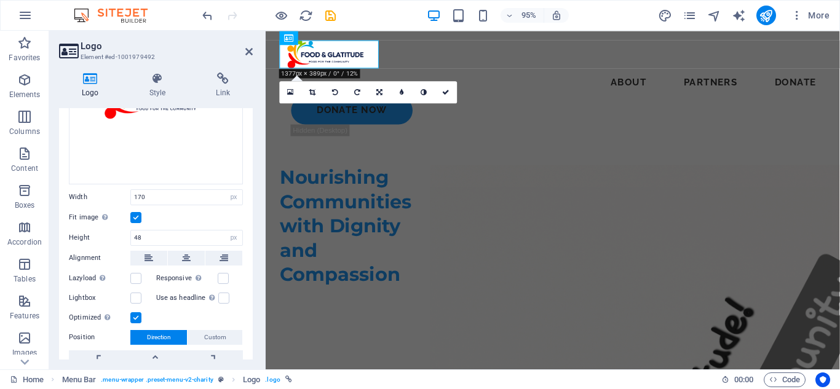
click at [132, 314] on label at bounding box center [135, 317] width 11 height 11
click at [0, 0] on input "Optimized Images are compressed to improve page speed." at bounding box center [0, 0] width 0 height 0
click at [401, 97] on link at bounding box center [401, 92] width 22 height 22
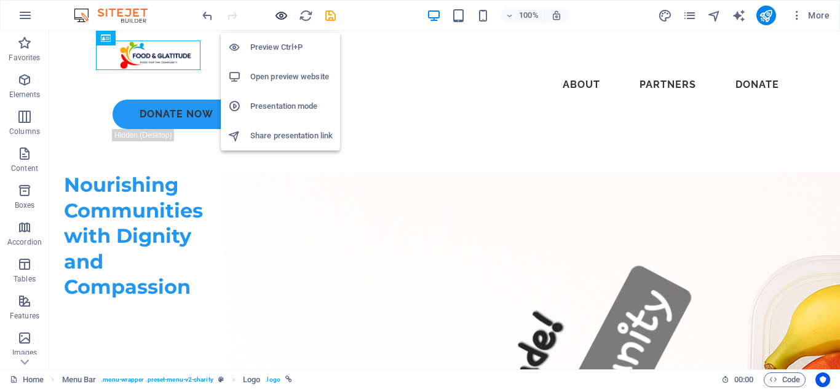
click at [280, 12] on icon "button" at bounding box center [281, 16] width 14 height 14
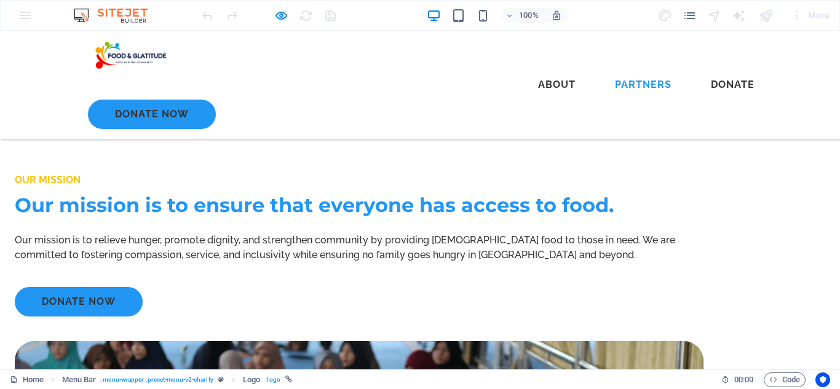
scroll to position [2670, 0]
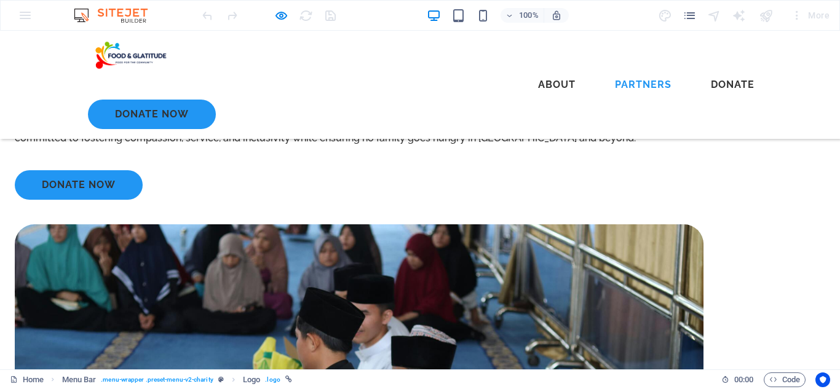
drag, startPoint x: 839, startPoint y: 60, endPoint x: 833, endPoint y: 407, distance: 346.7
click at [287, 15] on icon "button" at bounding box center [281, 16] width 14 height 14
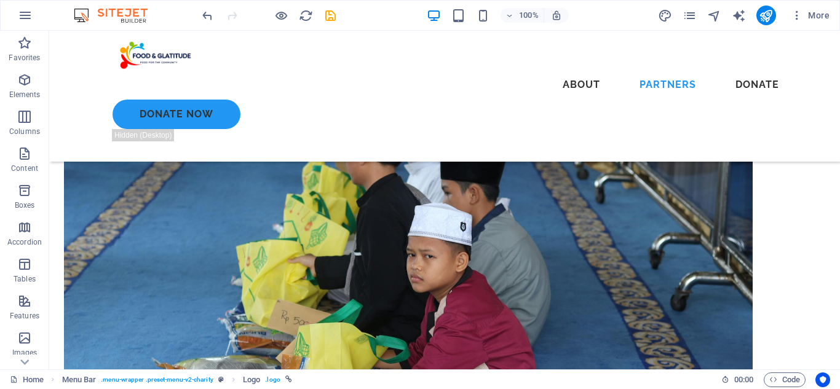
scroll to position [3955, 0]
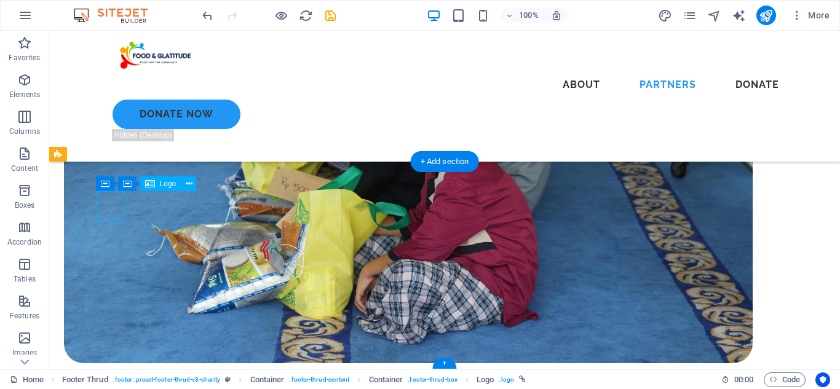
select select "px"
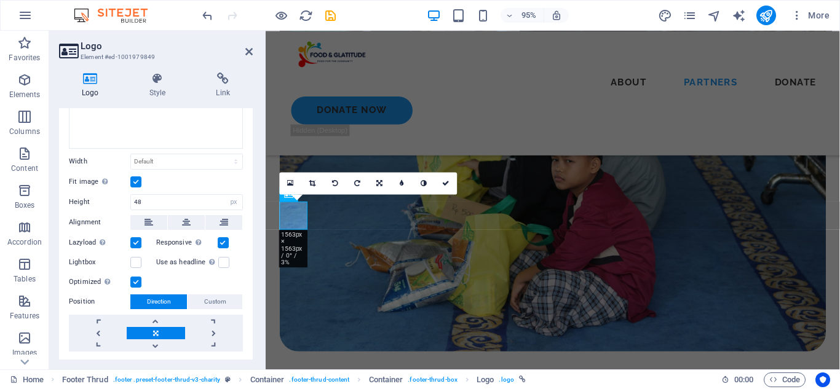
scroll to position [184, 0]
click at [136, 280] on label at bounding box center [135, 283] width 11 height 11
click at [0, 0] on input "Optimized Images are compressed to improve page speed." at bounding box center [0, 0] width 0 height 0
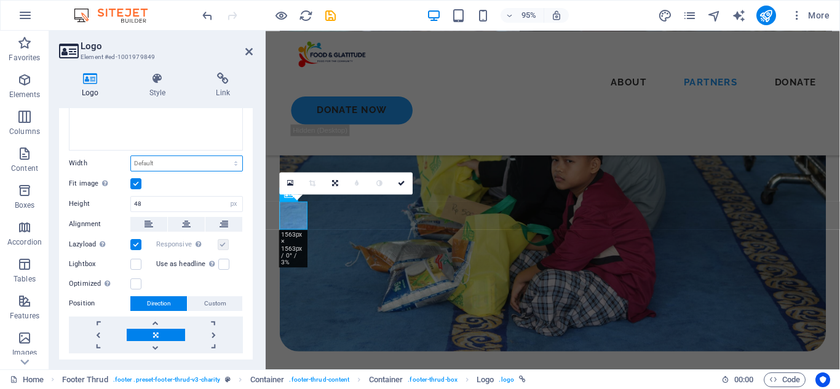
click at [197, 159] on select "Default auto px rem % em vh vw" at bounding box center [186, 163] width 111 height 15
select select "px"
click at [223, 156] on select "Default auto px rem % em vh vw" at bounding box center [186, 163] width 111 height 15
type input "1"
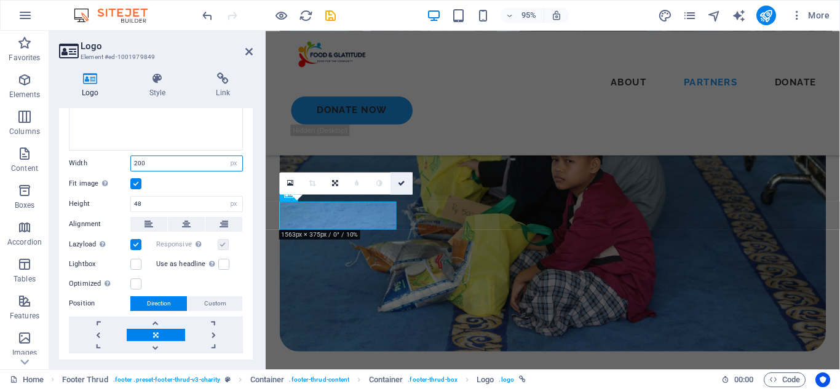
type input "200"
click at [403, 190] on link at bounding box center [401, 183] width 22 height 22
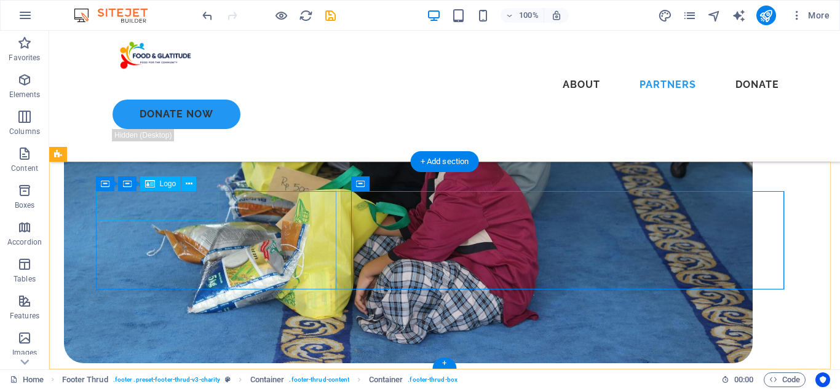
select select "px"
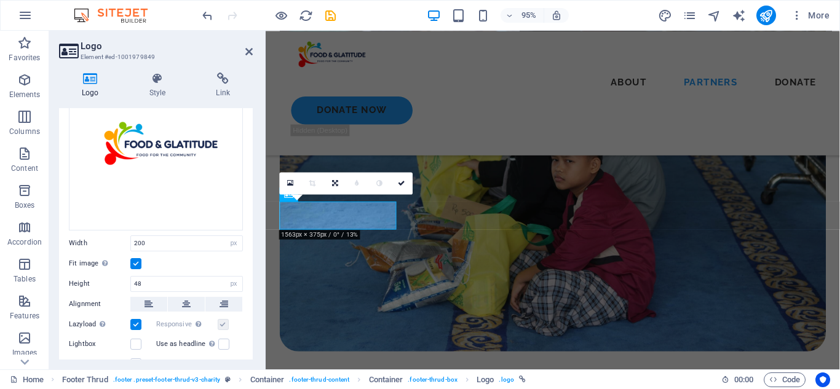
scroll to position [108, 0]
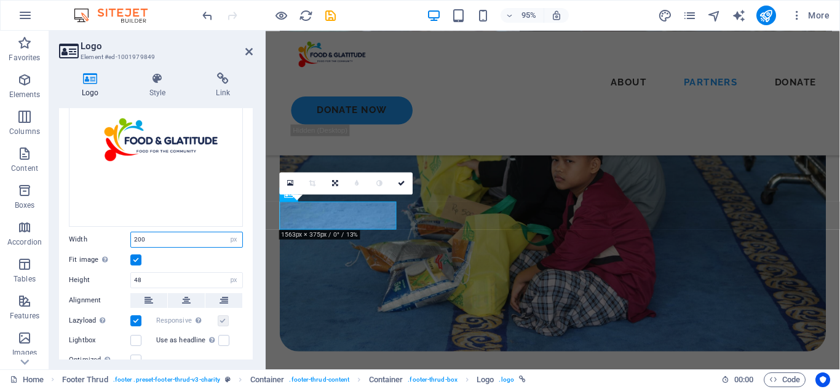
click at [141, 235] on input "200" at bounding box center [186, 239] width 111 height 15
type input "250"
click at [410, 186] on icon at bounding box center [407, 182] width 7 height 7
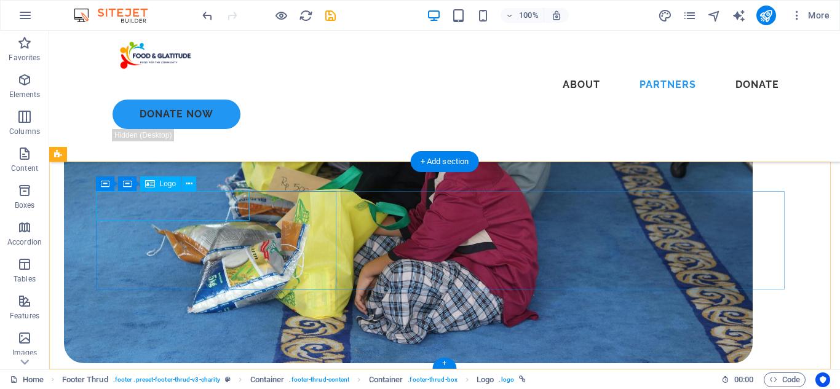
select select "px"
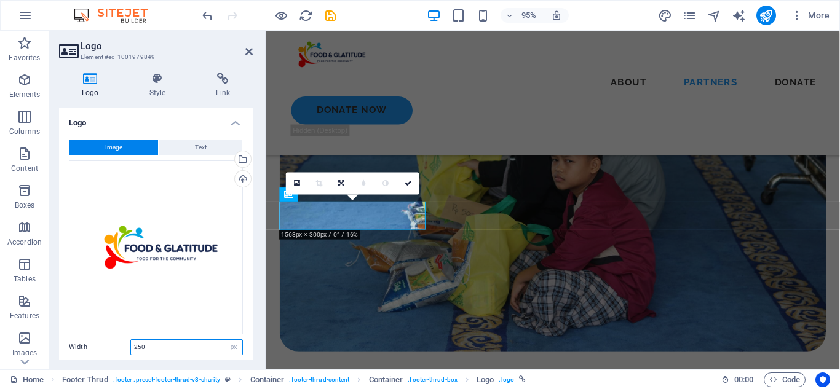
click at [141, 345] on input "250" at bounding box center [186, 347] width 111 height 15
type input "200"
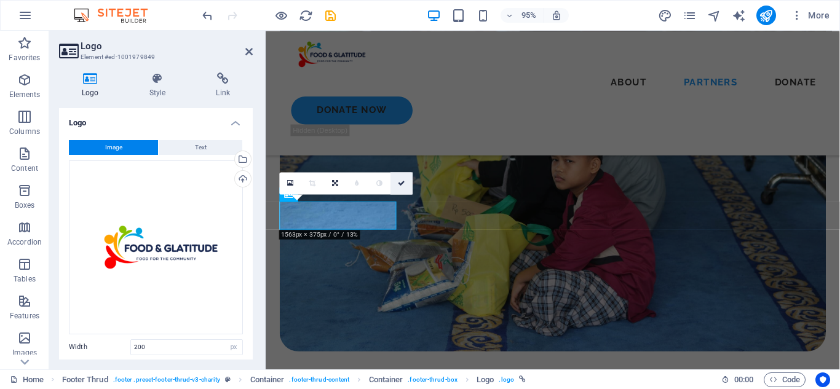
click at [399, 180] on icon at bounding box center [401, 182] width 7 height 7
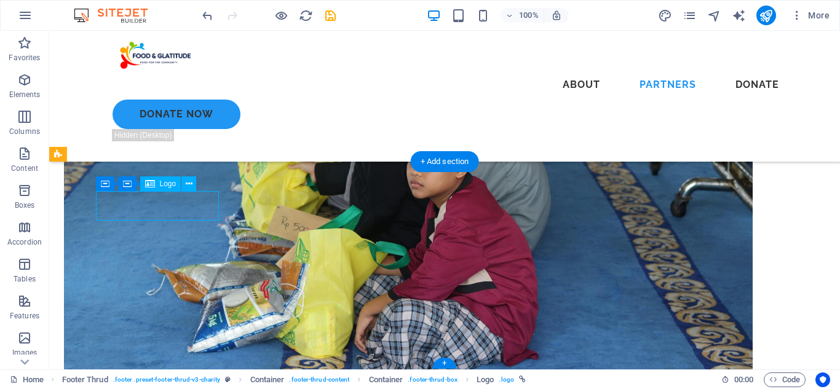
select select "px"
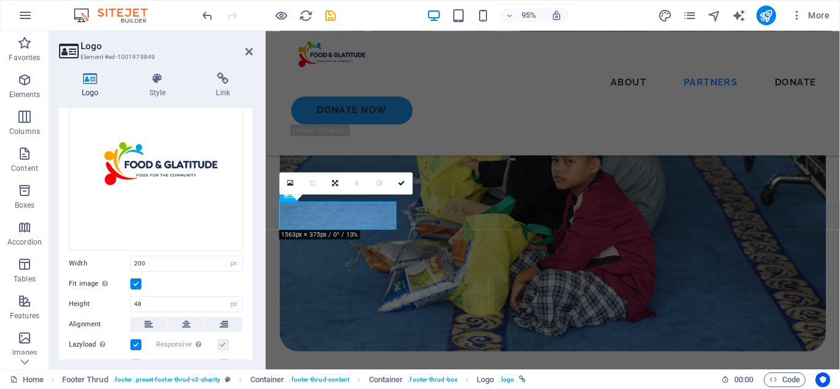
scroll to position [103, 0]
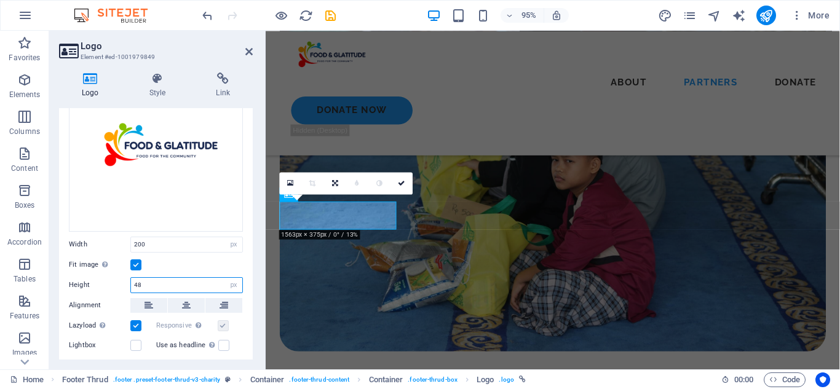
click at [143, 284] on input "48" at bounding box center [186, 285] width 111 height 15
type input "4"
type input "60"
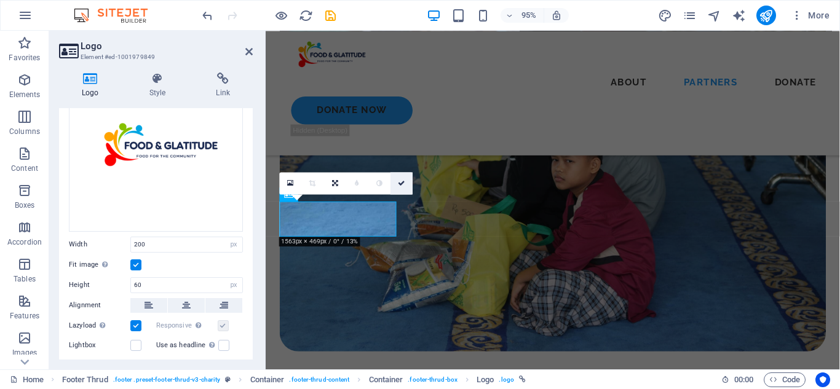
click at [404, 183] on icon at bounding box center [401, 182] width 7 height 7
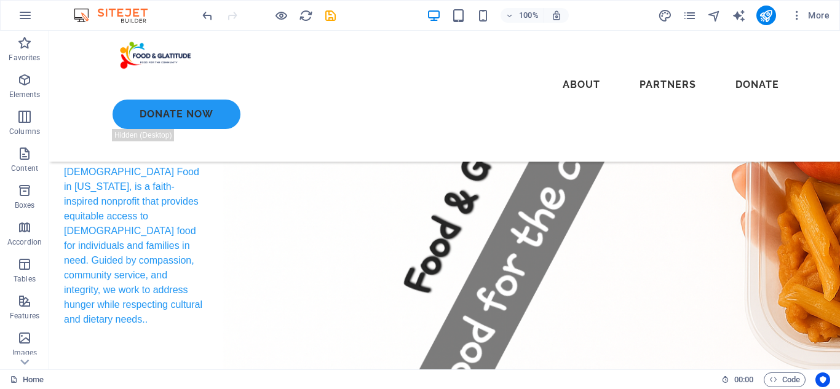
scroll to position [326, 0]
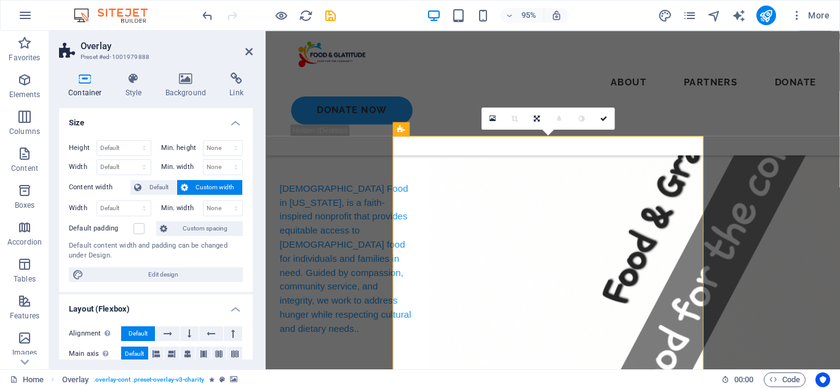
scroll to position [311, 0]
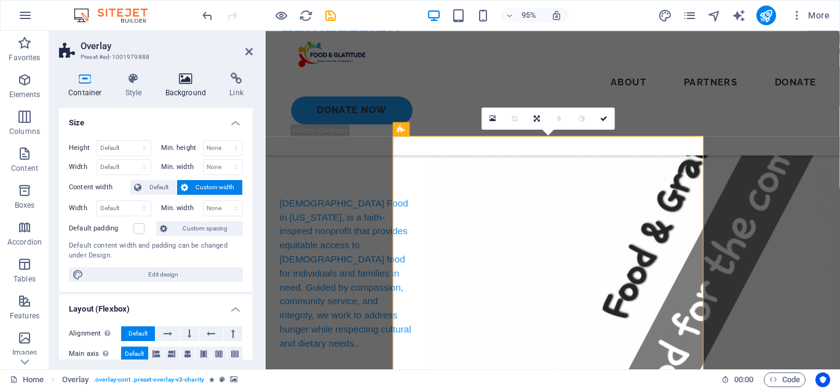
click at [189, 88] on h4 "Background" at bounding box center [188, 86] width 65 height 26
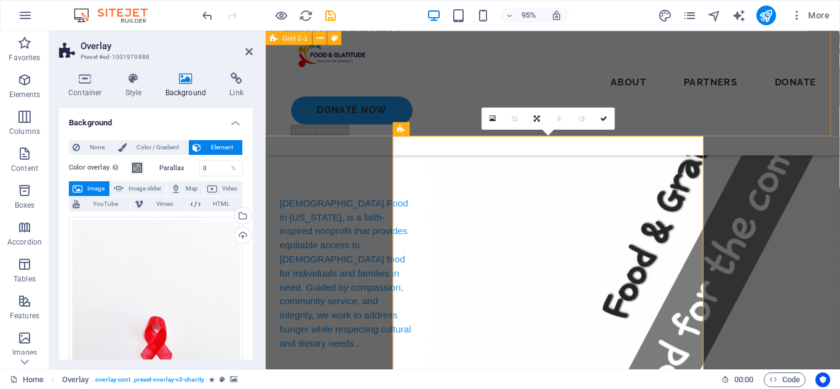
drag, startPoint x: 851, startPoint y: 79, endPoint x: 860, endPoint y: 88, distance: 12.6
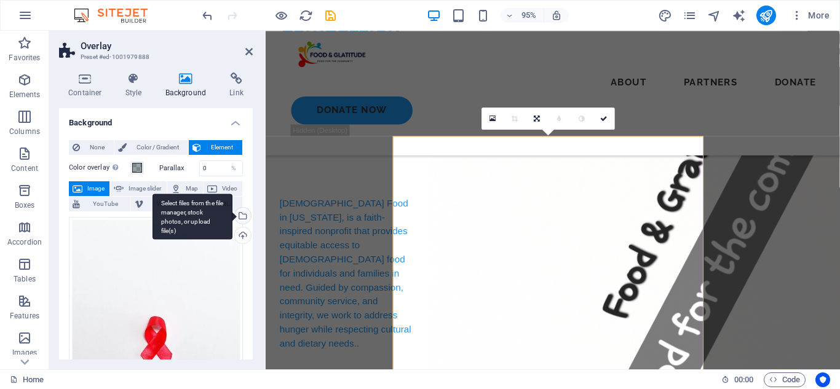
click at [232, 215] on div "Select files from the file manager, stock photos, or upload file(s)" at bounding box center [192, 217] width 80 height 46
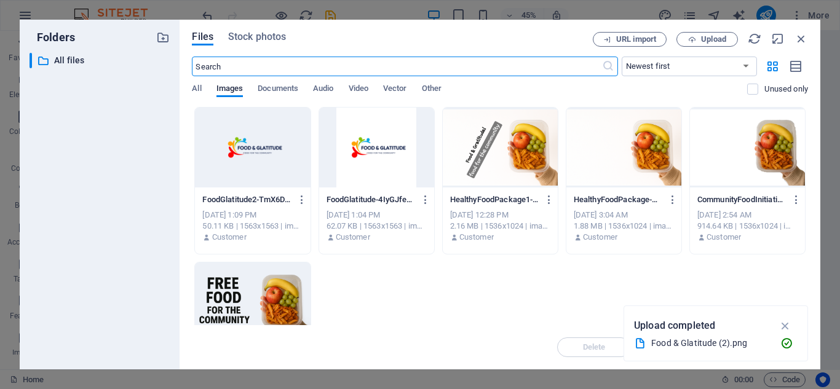
scroll to position [312, 0]
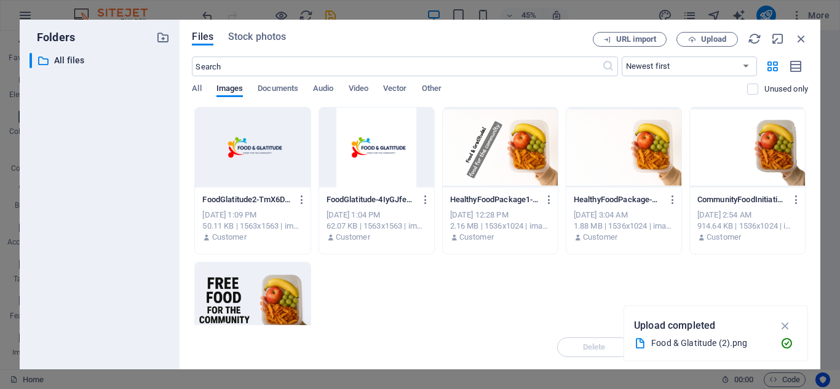
click at [259, 145] on div at bounding box center [252, 148] width 115 height 80
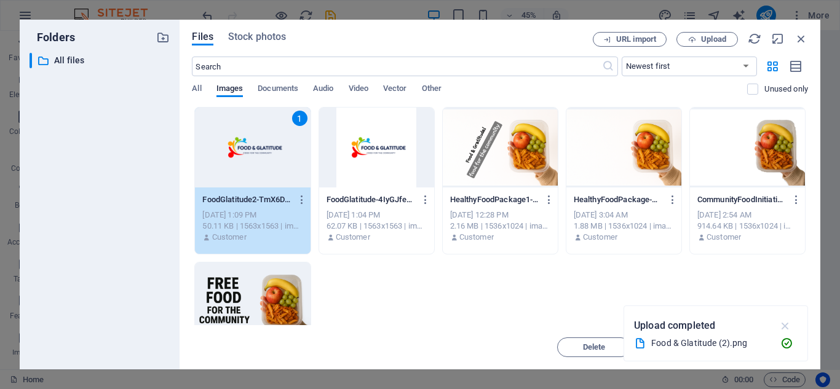
click at [779, 327] on icon "button" at bounding box center [785, 326] width 14 height 14
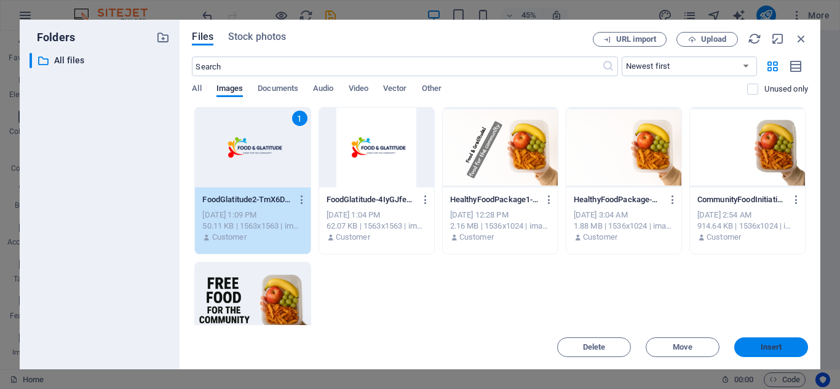
click at [771, 340] on button "Insert" at bounding box center [771, 347] width 74 height 20
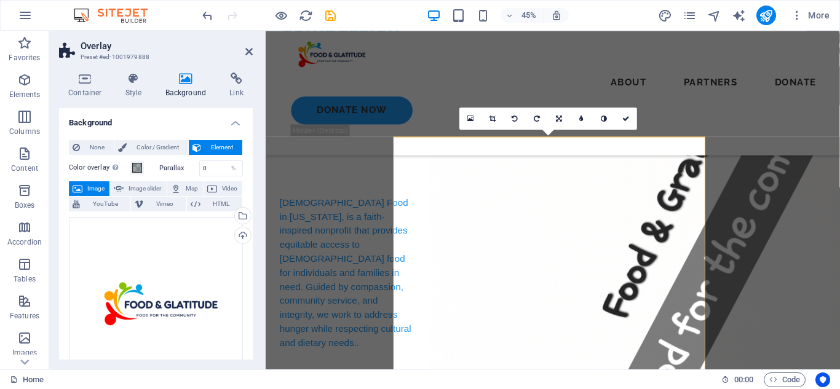
scroll to position [311, 0]
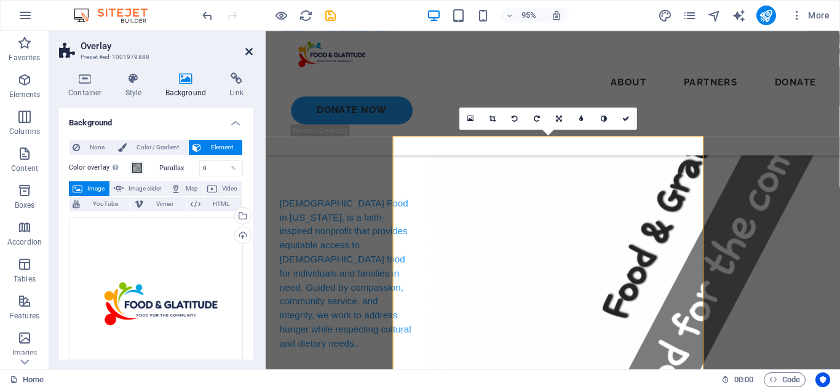
click at [250, 52] on icon at bounding box center [248, 52] width 7 height 10
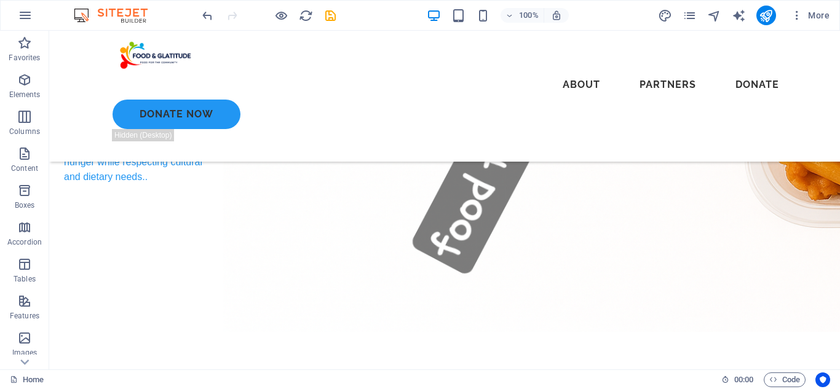
scroll to position [410, 0]
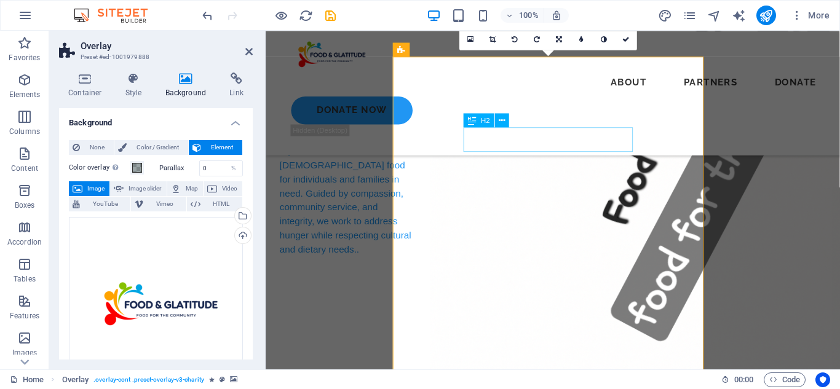
scroll to position [395, 0]
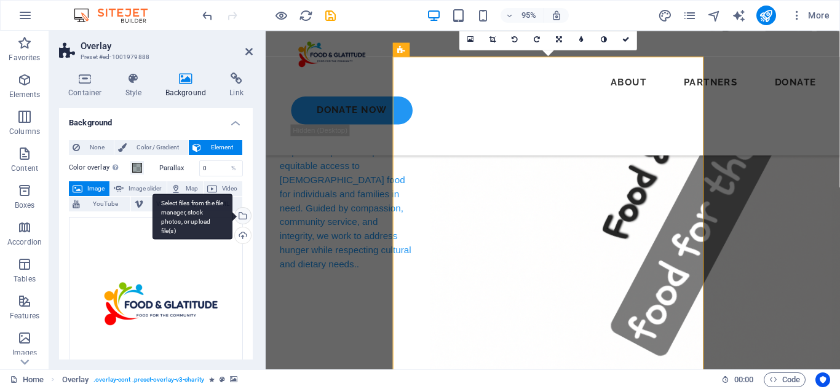
click at [239, 213] on div "Select files from the file manager, stock photos, or upload file(s)" at bounding box center [241, 217] width 18 height 18
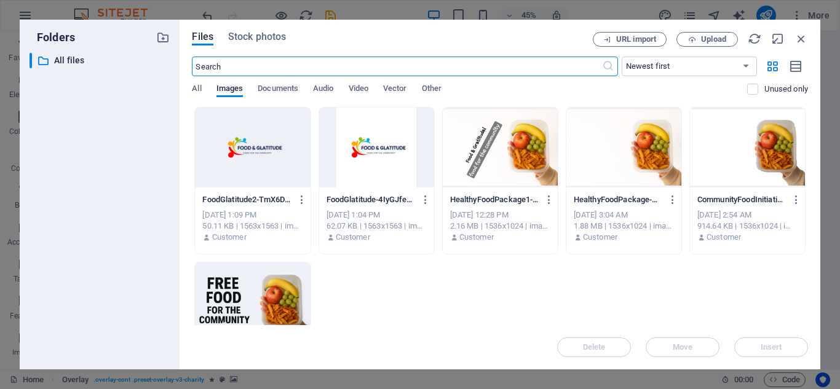
scroll to position [395, 0]
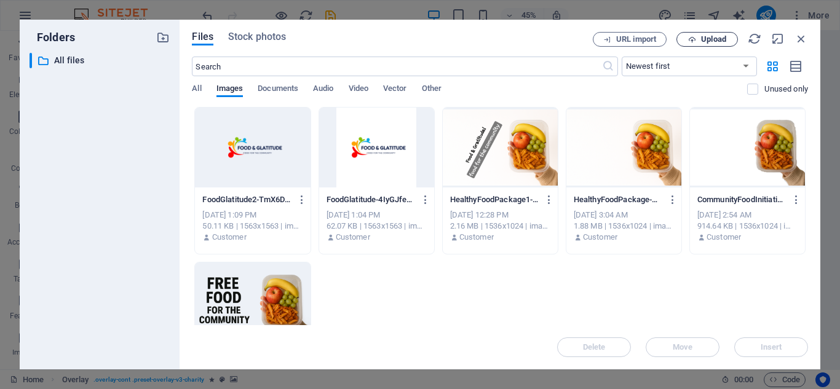
click at [709, 42] on span "Upload" at bounding box center [713, 39] width 25 height 7
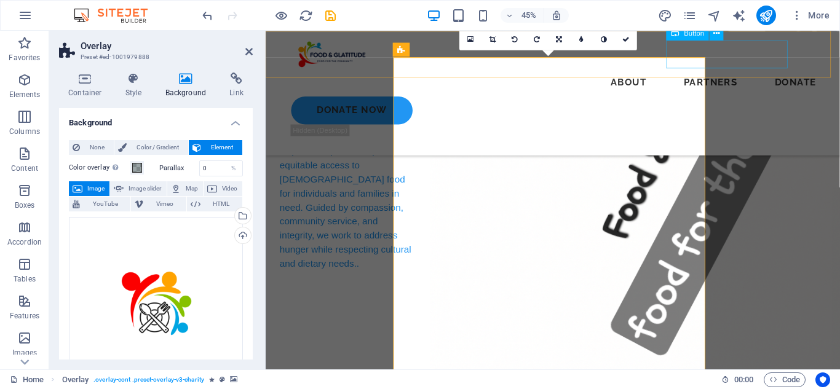
scroll to position [395, 0]
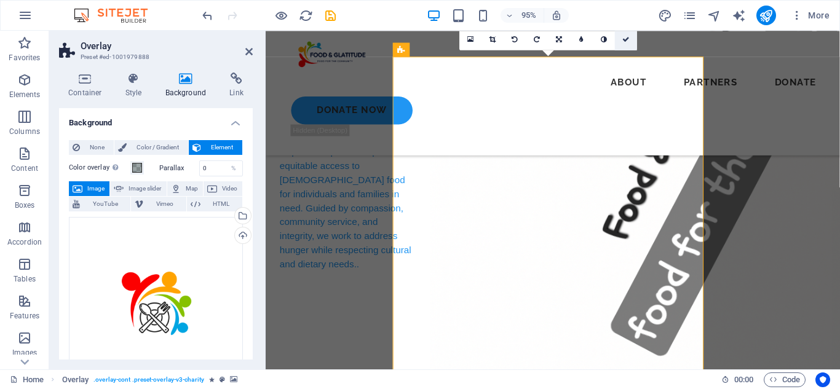
click at [620, 34] on link at bounding box center [626, 39] width 22 height 22
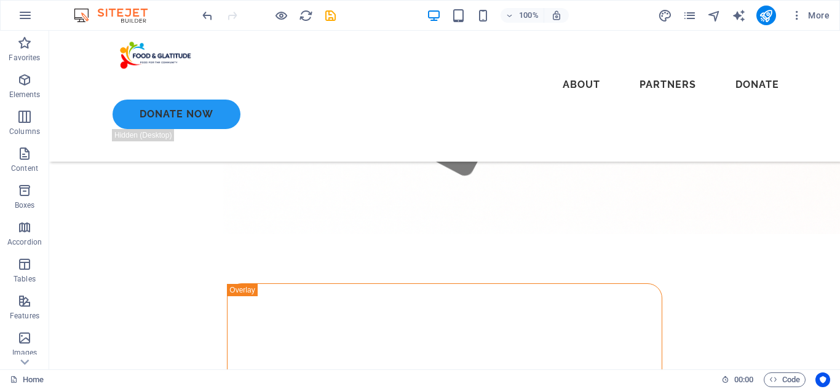
scroll to position [583, 0]
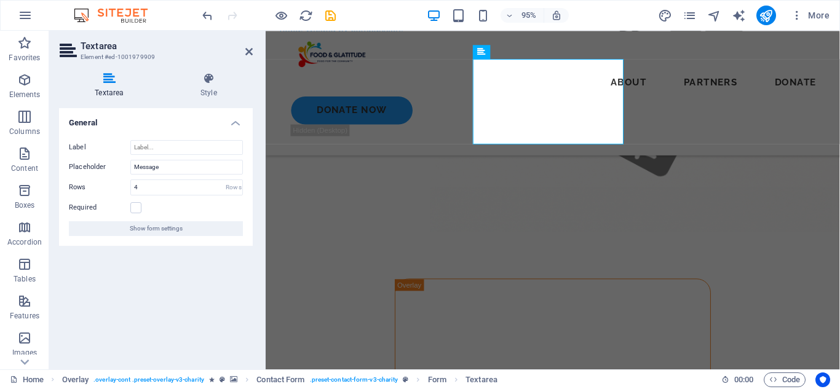
click at [254, 50] on aside "Textarea Element #ed-1001979909 Textarea Style General Label Placeholder Messag…" at bounding box center [157, 200] width 216 height 339
click at [250, 55] on icon at bounding box center [248, 52] width 7 height 10
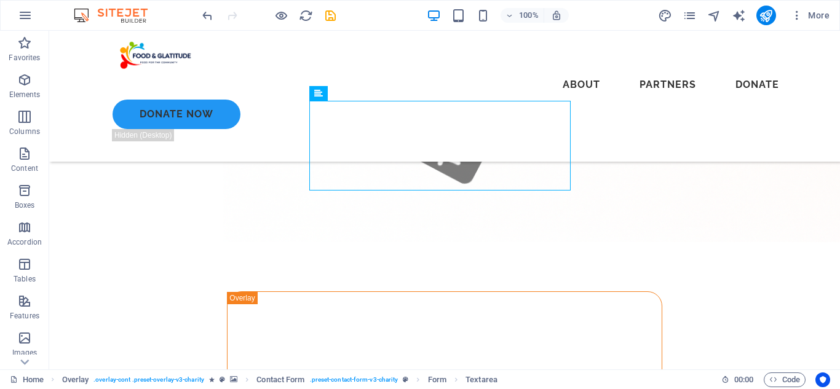
drag, startPoint x: 826, startPoint y: 102, endPoint x: 829, endPoint y: 83, distance: 19.3
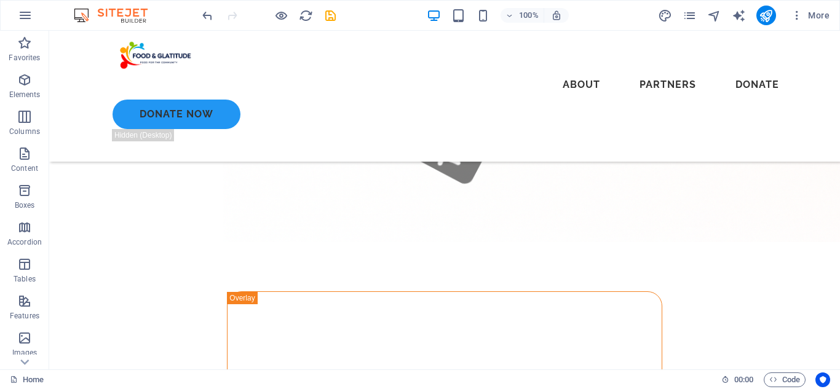
scroll to position [441, 0]
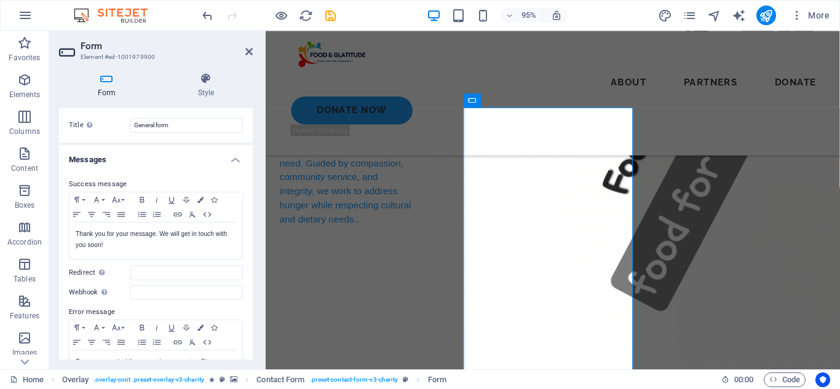
scroll to position [0, 0]
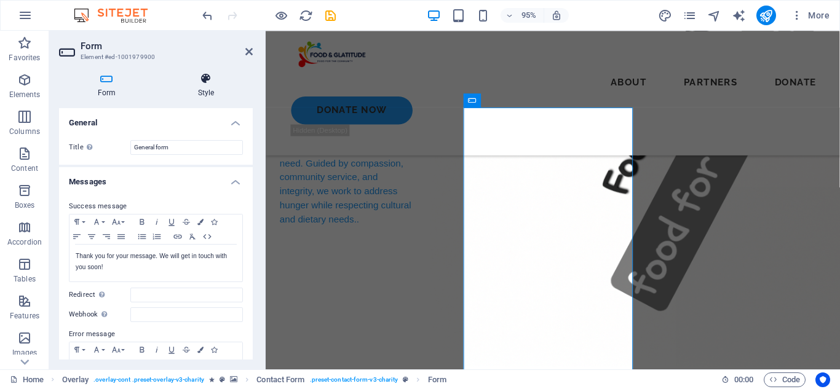
click at [212, 87] on h4 "Style" at bounding box center [205, 86] width 93 height 26
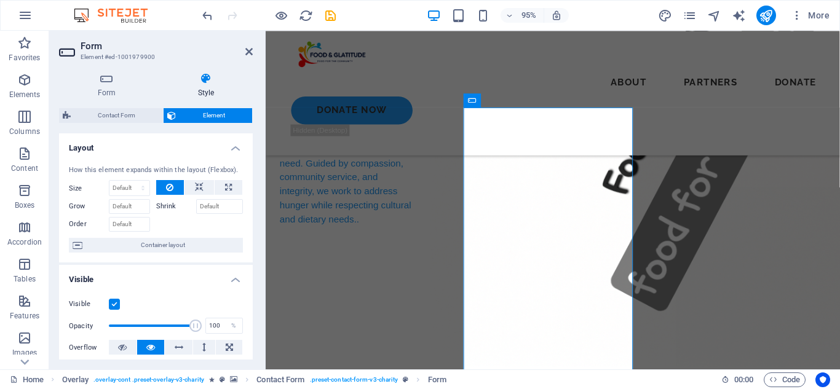
drag, startPoint x: 251, startPoint y: 145, endPoint x: 1, endPoint y: 86, distance: 257.0
click at [101, 77] on icon at bounding box center [106, 79] width 95 height 12
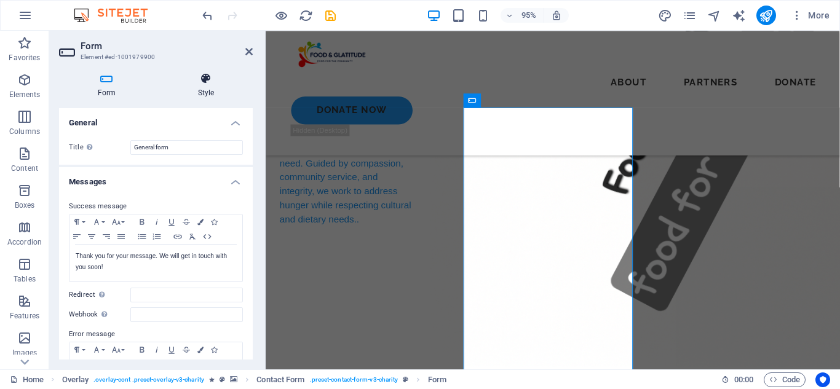
click at [197, 76] on icon at bounding box center [205, 79] width 93 height 12
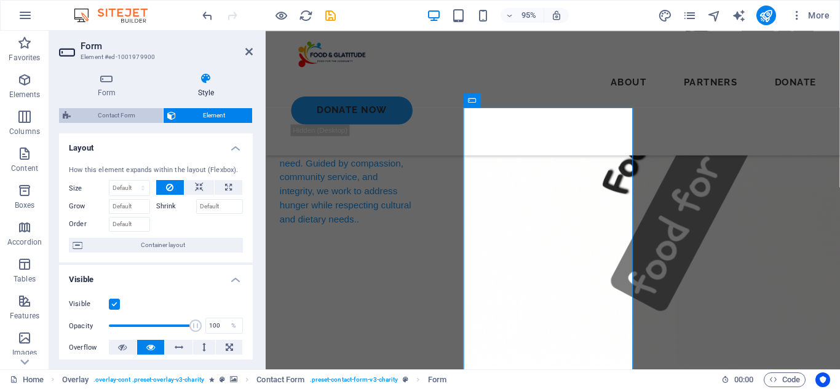
click at [114, 113] on span "Contact Form" at bounding box center [116, 115] width 85 height 15
select select "rem"
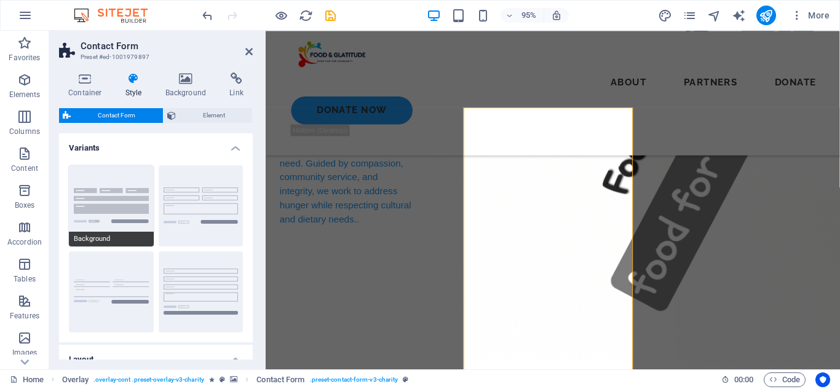
click at [93, 199] on button "Background" at bounding box center [111, 205] width 85 height 81
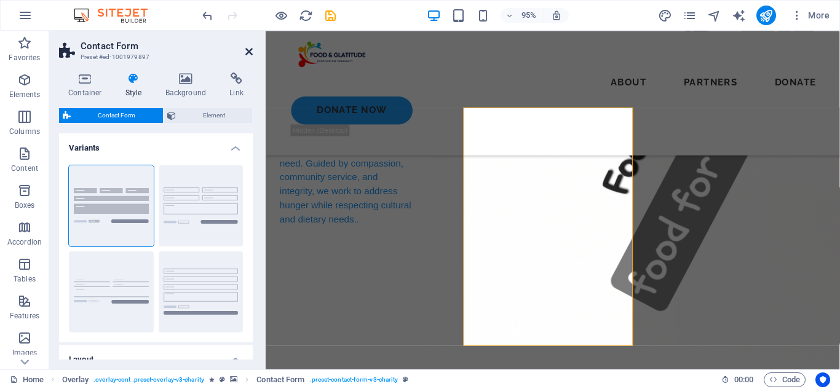
click at [250, 50] on icon at bounding box center [248, 52] width 7 height 10
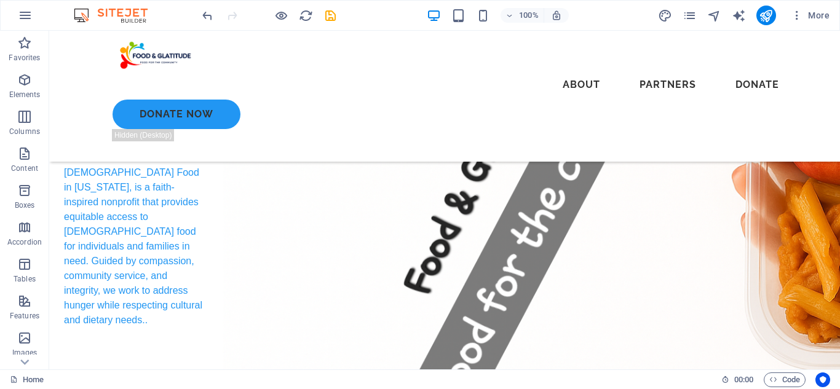
scroll to position [334, 0]
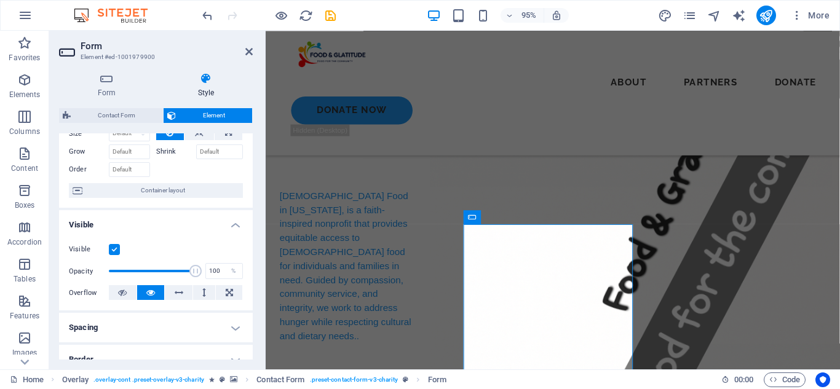
scroll to position [38, 0]
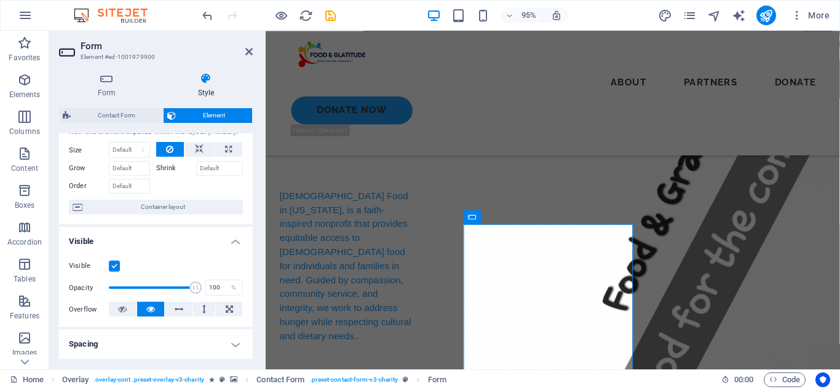
drag, startPoint x: 250, startPoint y: 187, endPoint x: 5, endPoint y: 178, distance: 245.4
click at [138, 116] on span "Contact Form" at bounding box center [116, 115] width 85 height 15
select select "rem"
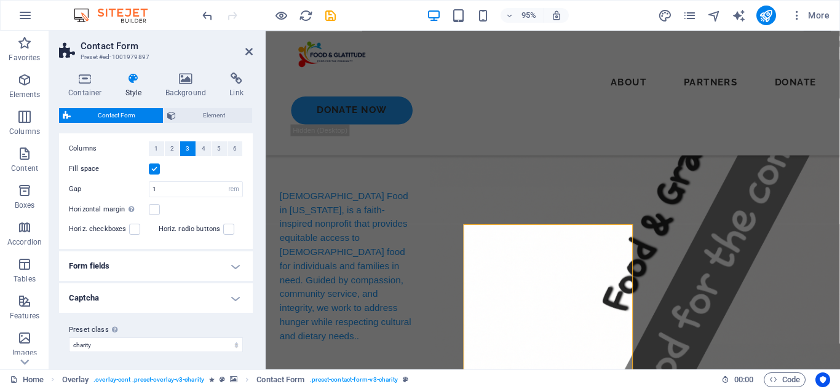
scroll to position [239, 0]
click at [202, 266] on h4 "Form fields" at bounding box center [156, 265] width 194 height 30
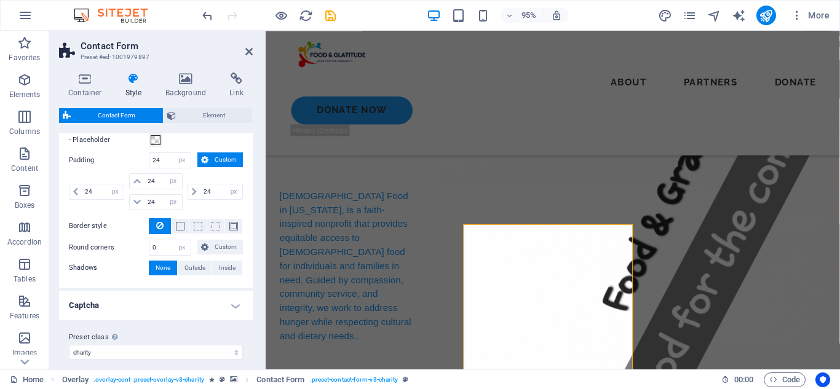
scroll to position [505, 0]
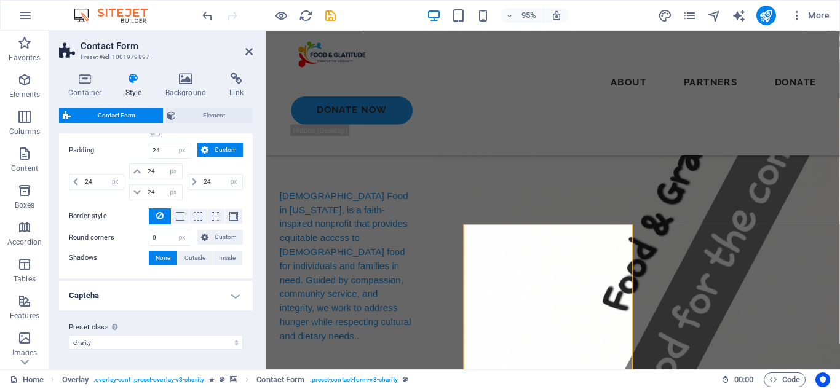
click at [179, 294] on h4 "Captcha" at bounding box center [156, 296] width 194 height 30
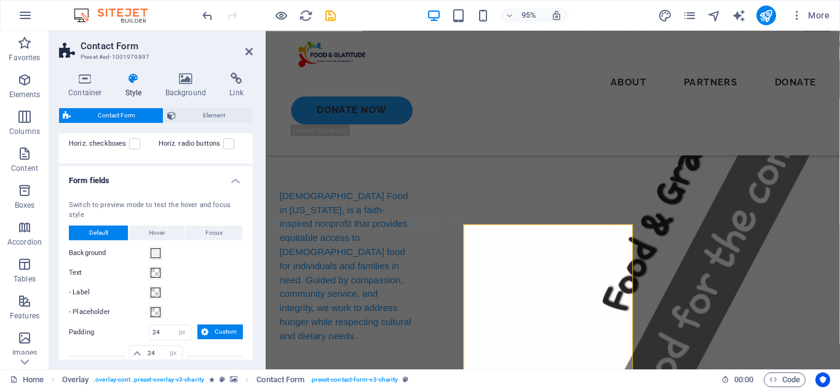
scroll to position [326, 0]
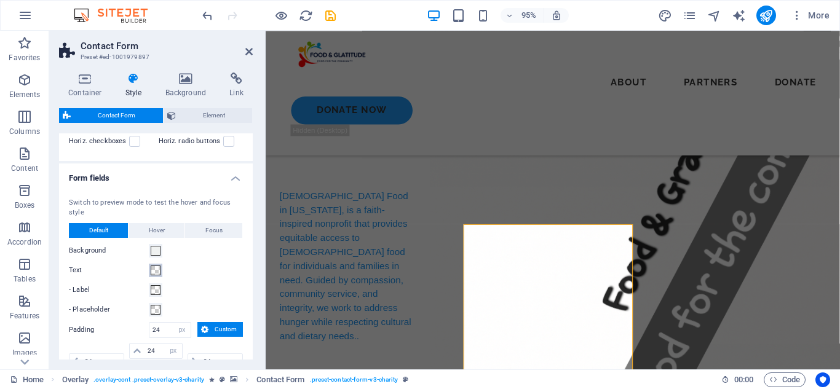
click at [157, 270] on span at bounding box center [156, 271] width 10 height 10
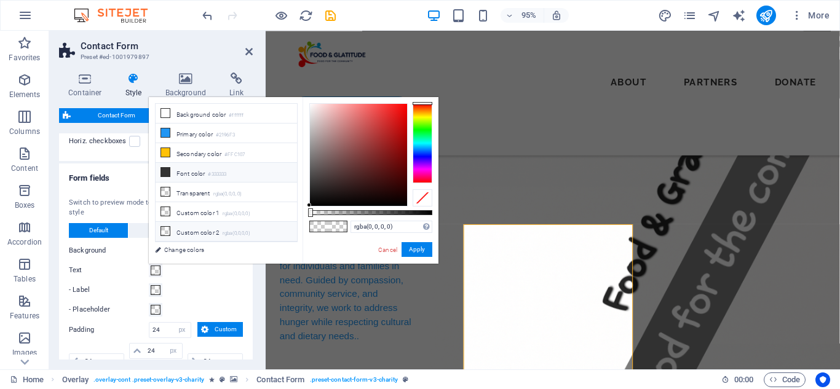
click at [187, 171] on li "Font color #333333" at bounding box center [226, 173] width 141 height 20
type input "#333333"
click at [417, 252] on button "Apply" at bounding box center [416, 249] width 31 height 15
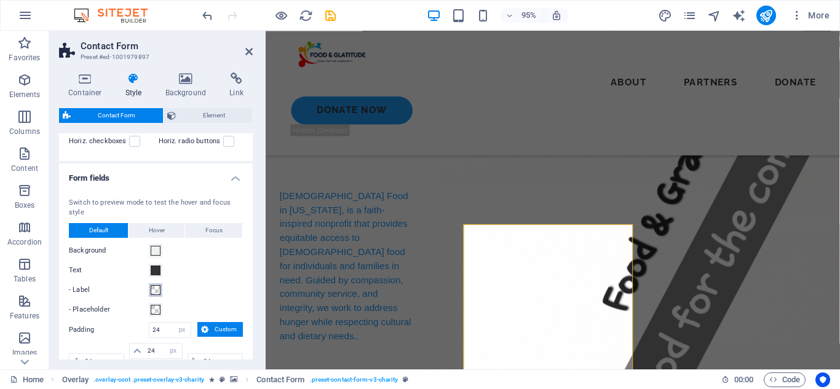
click at [157, 289] on span at bounding box center [156, 290] width 10 height 10
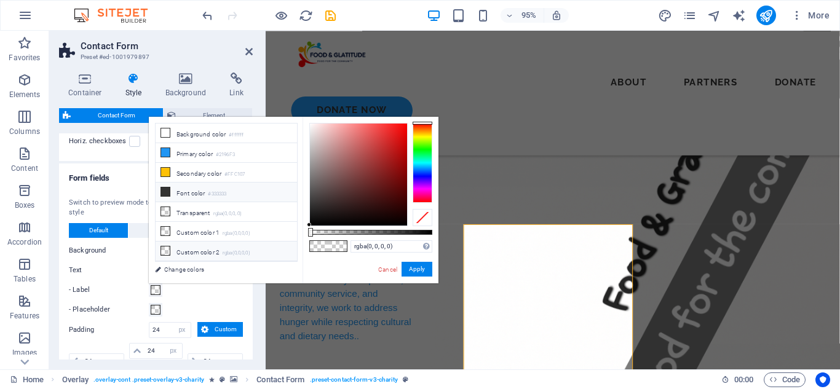
click at [218, 190] on small "#333333" at bounding box center [217, 194] width 18 height 9
type input "#333333"
drag, startPoint x: 406, startPoint y: 265, endPoint x: 146, endPoint y: 246, distance: 261.3
click at [405, 265] on button "Apply" at bounding box center [416, 269] width 31 height 15
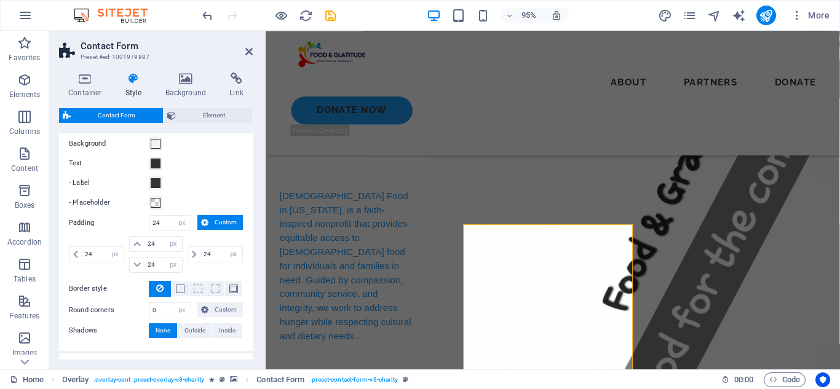
scroll to position [431, 0]
click at [154, 208] on span at bounding box center [156, 205] width 10 height 10
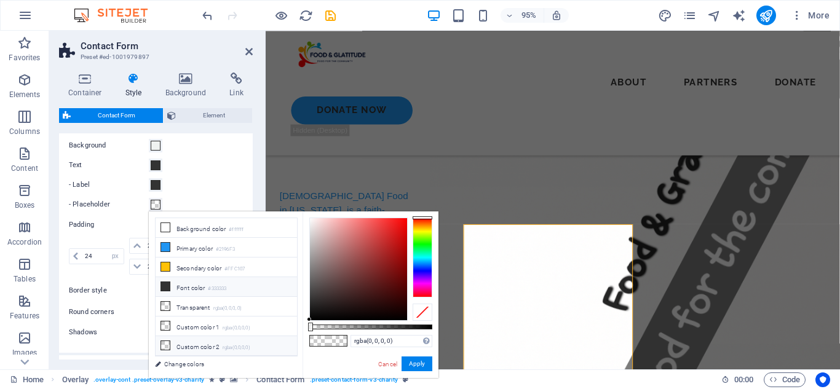
click at [204, 284] on li "Font color #333333" at bounding box center [226, 287] width 141 height 20
type input "#333333"
drag, startPoint x: 404, startPoint y: 360, endPoint x: 145, endPoint y: 346, distance: 259.8
click at [404, 360] on button "Apply" at bounding box center [416, 364] width 31 height 15
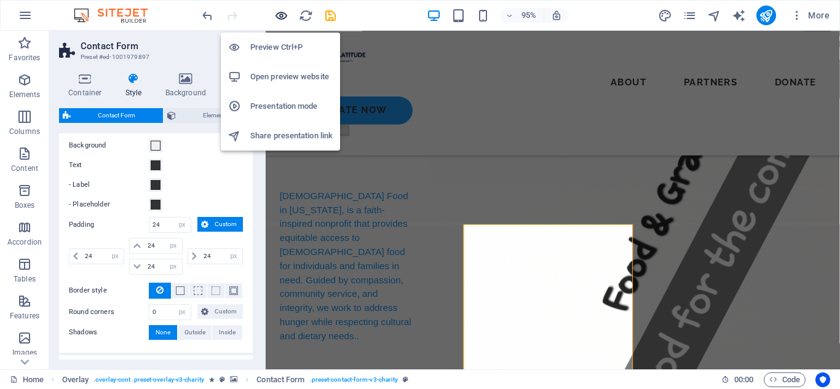
click at [282, 15] on icon "button" at bounding box center [281, 16] width 14 height 14
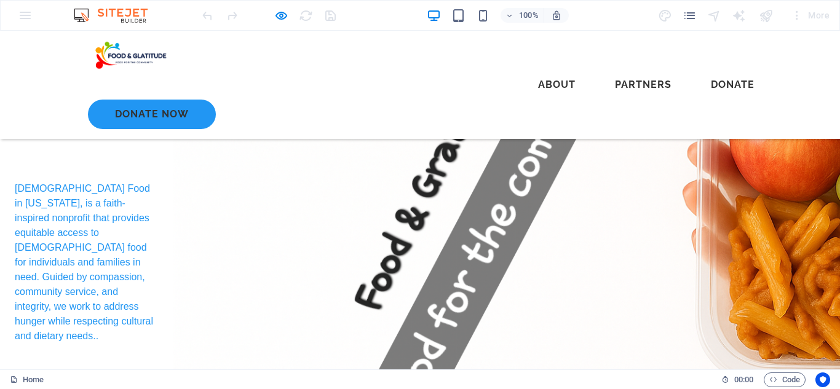
scroll to position [341, 0]
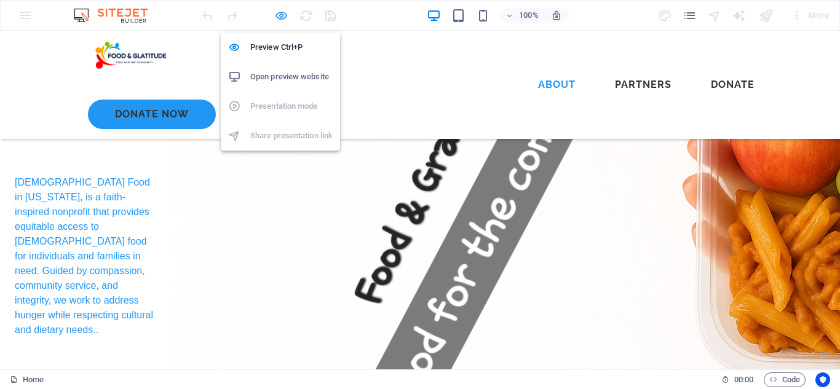
click at [276, 14] on icon "button" at bounding box center [281, 16] width 14 height 14
select select "rem"
select select "px"
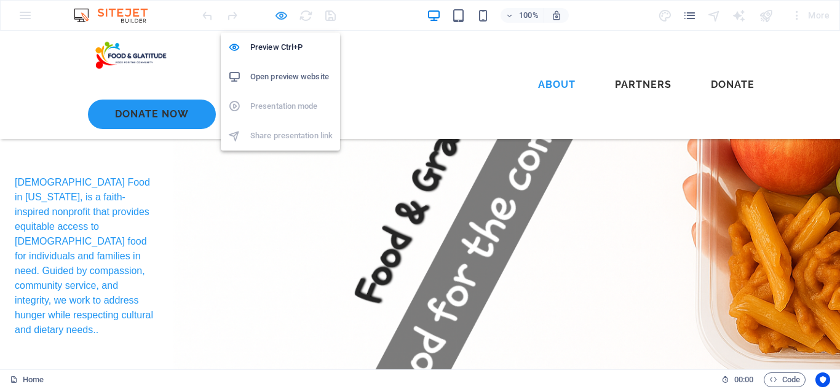
select select "px"
select select "rem"
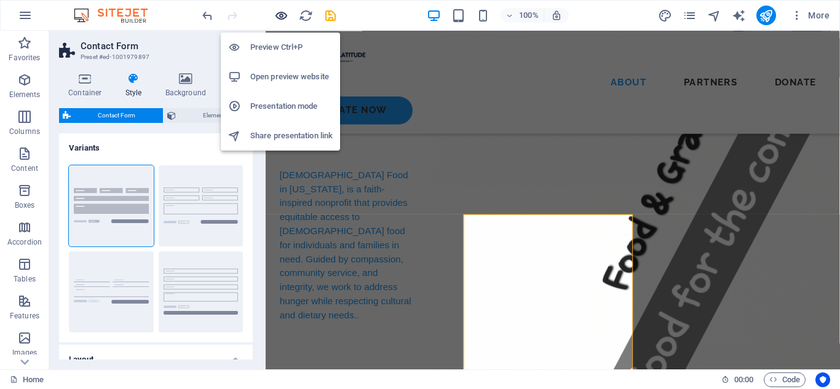
scroll to position [329, 0]
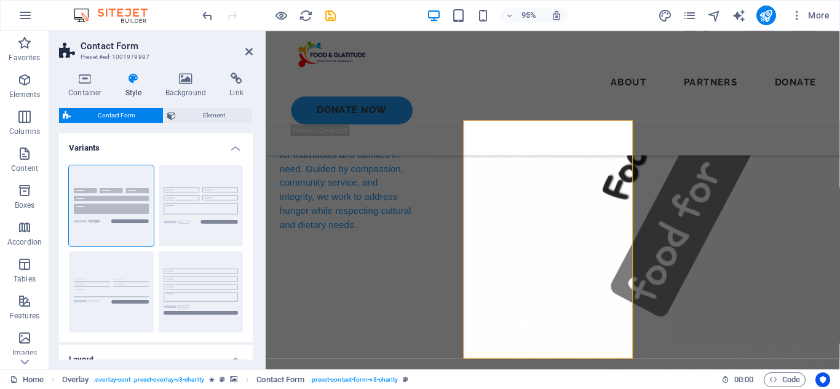
scroll to position [444, 0]
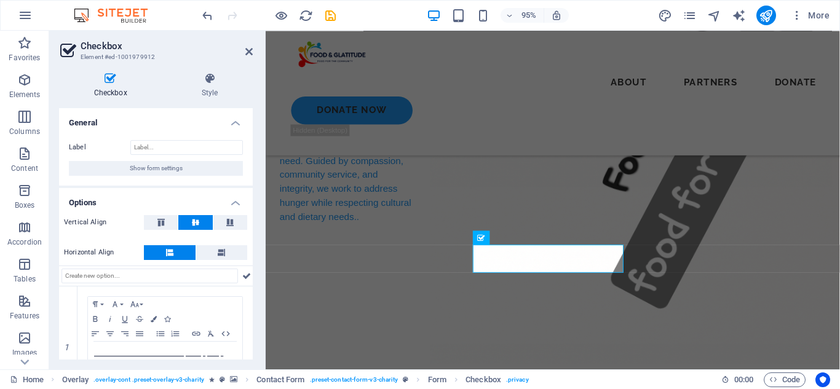
drag, startPoint x: 253, startPoint y: 154, endPoint x: 245, endPoint y: 185, distance: 32.2
click at [245, 185] on div "Checkbox Style General Label Show form settings Options Vertical Align Horizont…" at bounding box center [155, 216] width 213 height 307
drag, startPoint x: 254, startPoint y: 216, endPoint x: 254, endPoint y: 224, distance: 8.0
click at [254, 224] on div "Checkbox Style General Label Show form settings Options Vertical Align Horizont…" at bounding box center [155, 216] width 213 height 307
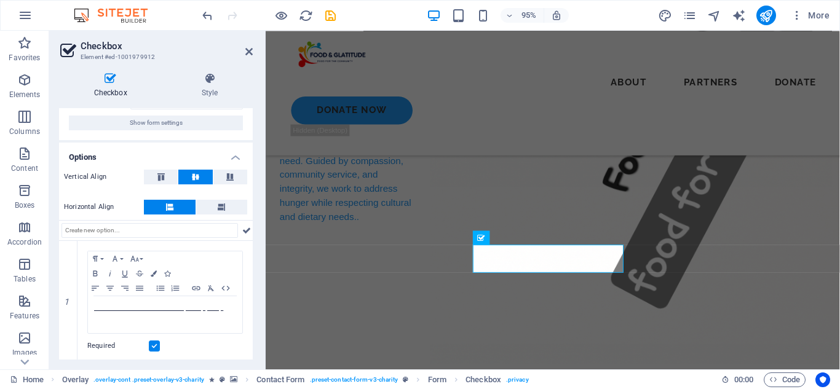
scroll to position [49, 0]
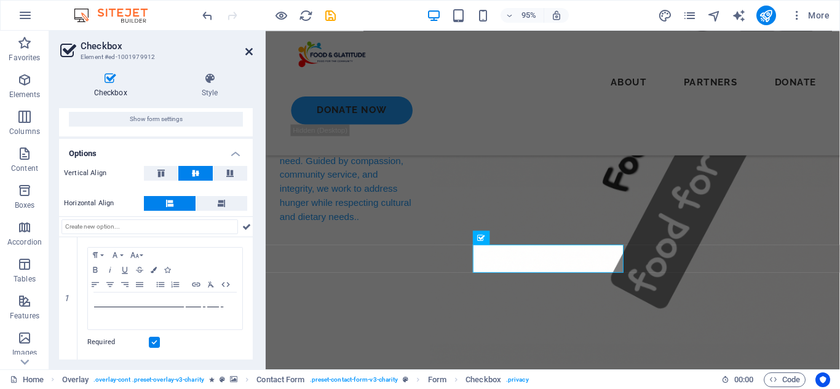
click at [250, 50] on icon at bounding box center [248, 52] width 7 height 10
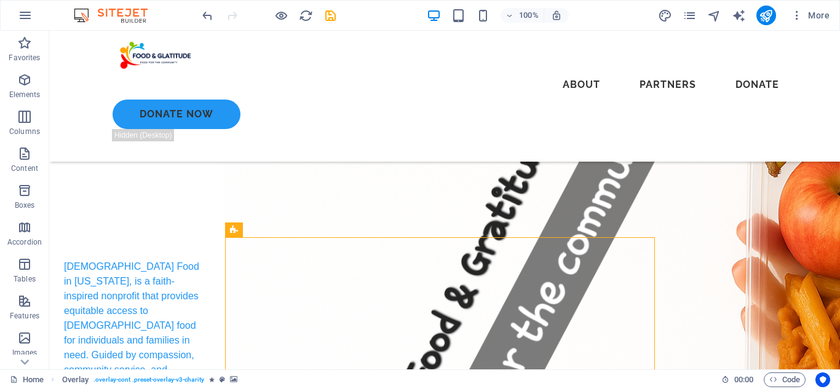
scroll to position [413, 0]
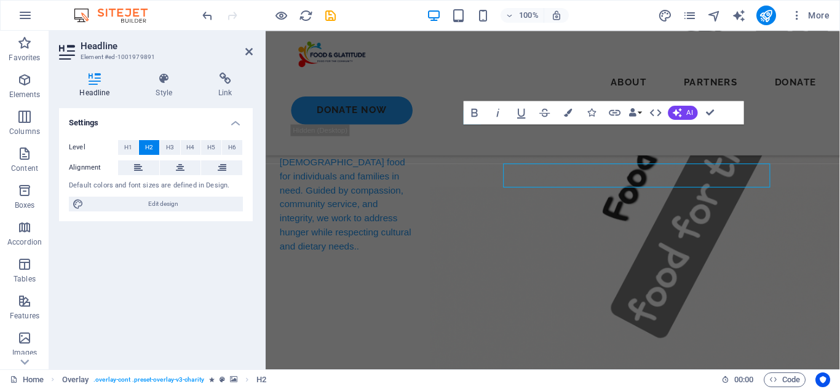
scroll to position [398, 0]
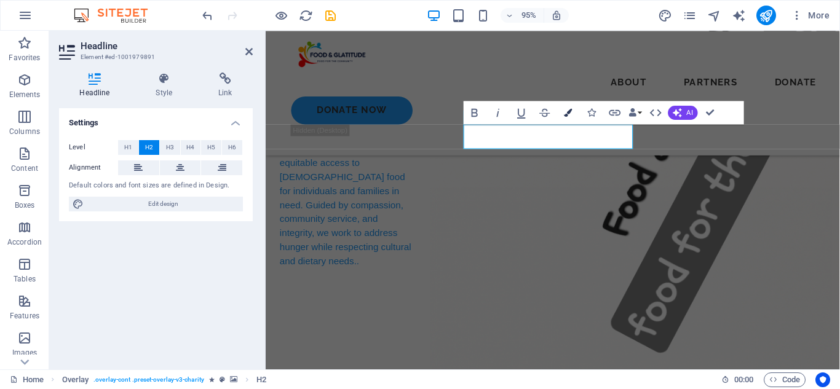
click at [569, 112] on icon "button" at bounding box center [568, 112] width 8 height 8
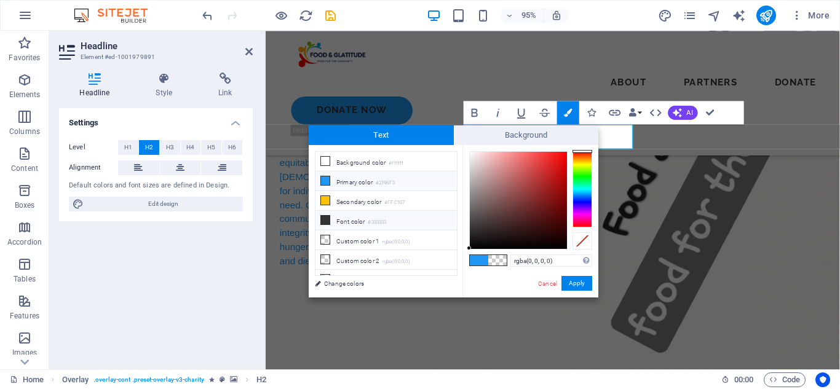
click at [355, 216] on li "Font color #333333" at bounding box center [385, 221] width 141 height 20
type input "#333333"
click at [578, 278] on button "Apply" at bounding box center [576, 283] width 31 height 15
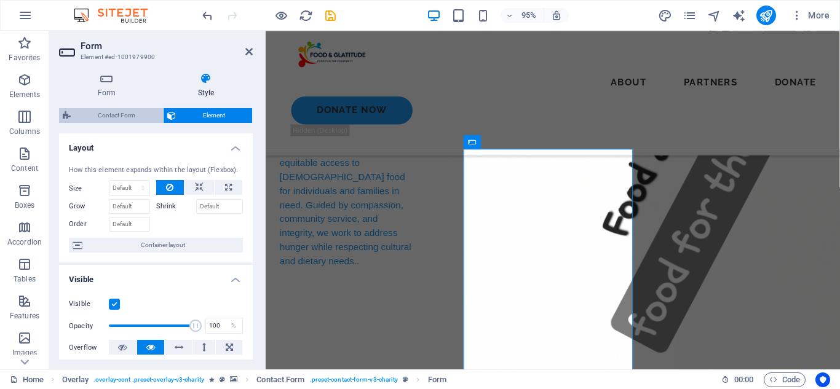
click at [128, 119] on span "Contact Form" at bounding box center [116, 115] width 85 height 15
select select "rem"
select select "px"
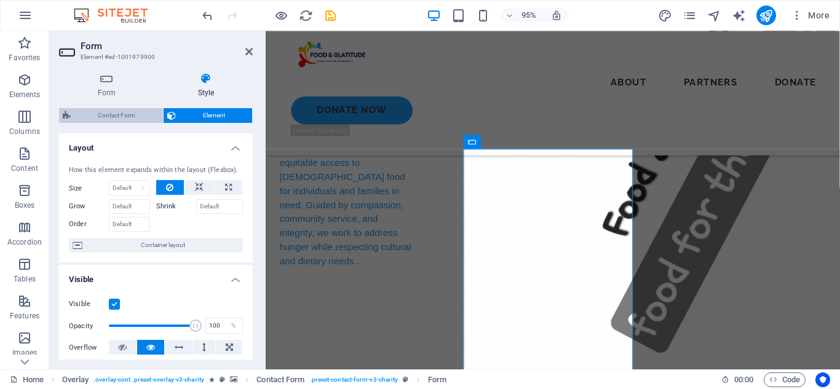
select select "px"
select select "rem"
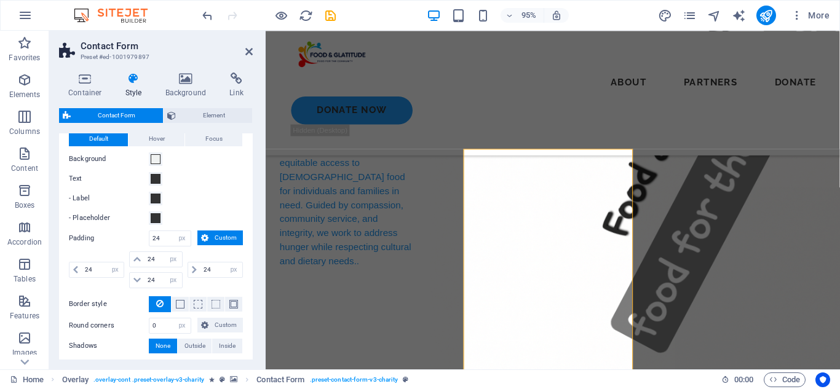
scroll to position [420, 0]
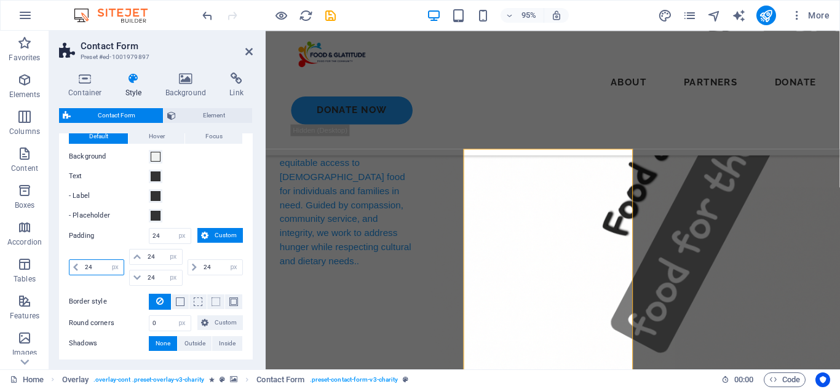
click at [102, 264] on input "24" at bounding box center [103, 267] width 42 height 15
type input "20"
select select "DISABLED_OPTION_VALUE"
type input "20"
click at [209, 265] on input "24" at bounding box center [221, 267] width 42 height 15
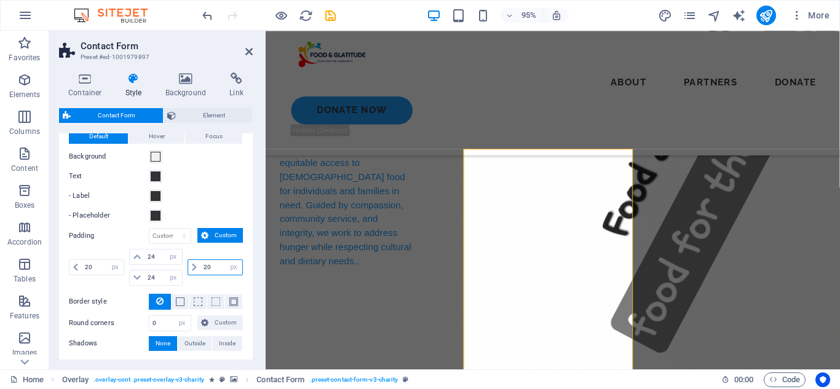
type input "20"
click at [235, 202] on div "- Label" at bounding box center [156, 196] width 174 height 15
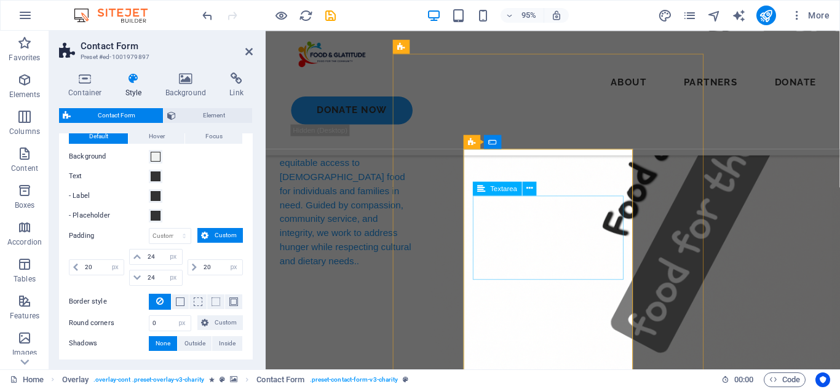
click at [158, 156] on span at bounding box center [156, 157] width 10 height 10
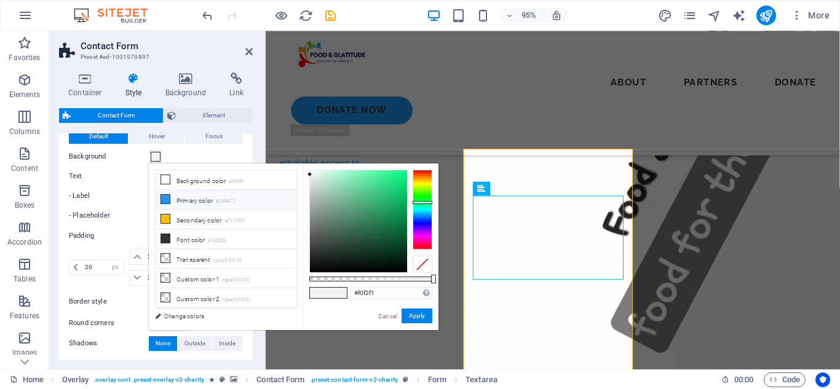
click at [215, 199] on li "Primary color #2196F3" at bounding box center [226, 200] width 141 height 20
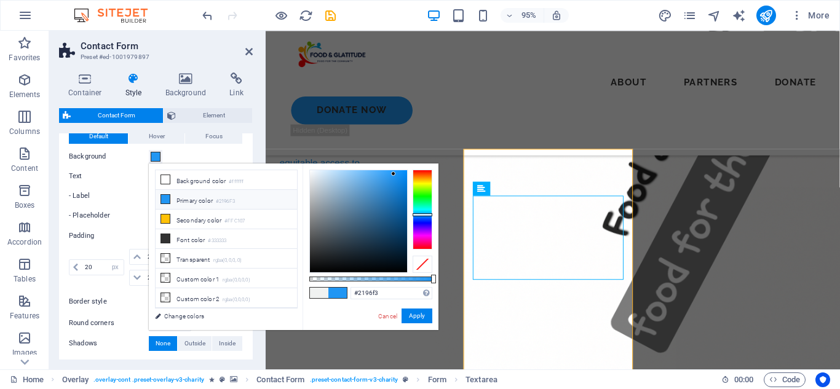
type input "rgba(33, 150, 243, 0.545)"
click at [376, 280] on div at bounding box center [370, 279] width 123 height 5
click at [411, 313] on button "Apply" at bounding box center [416, 316] width 31 height 15
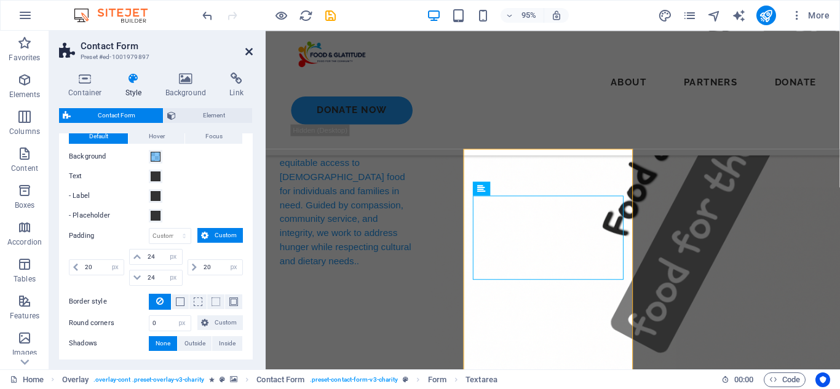
click at [250, 50] on icon at bounding box center [248, 52] width 7 height 10
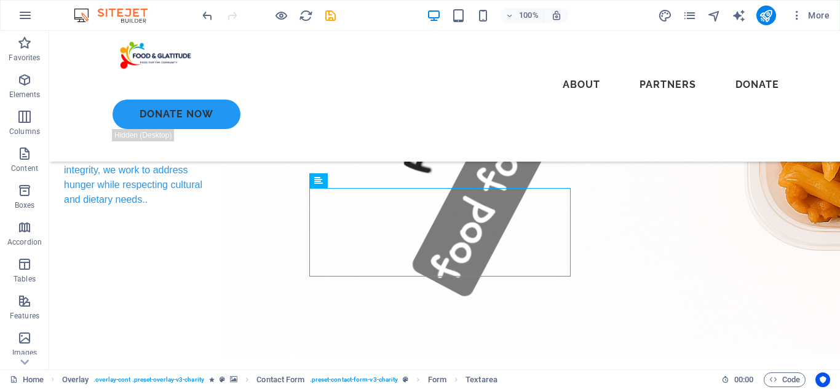
scroll to position [454, 0]
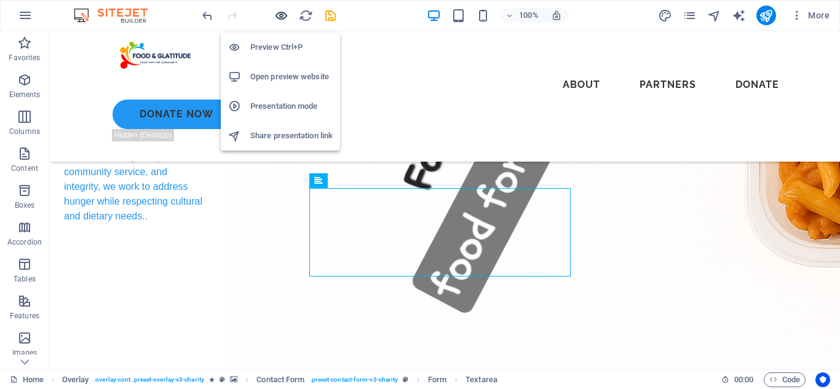
click at [277, 17] on icon "button" at bounding box center [281, 16] width 14 height 14
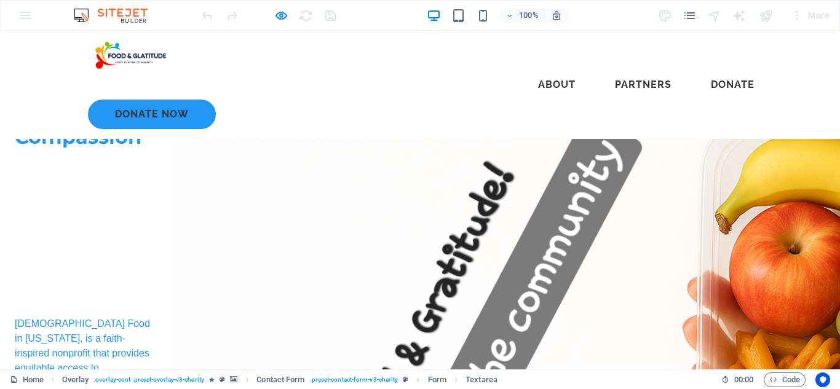
scroll to position [0, 0]
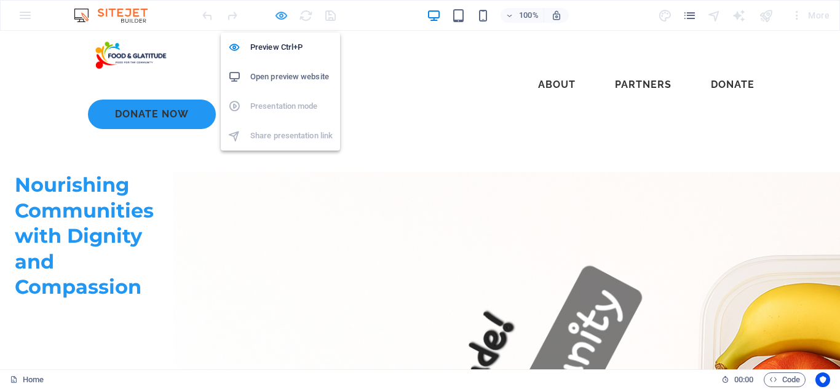
click at [283, 15] on icon "button" at bounding box center [281, 16] width 14 height 14
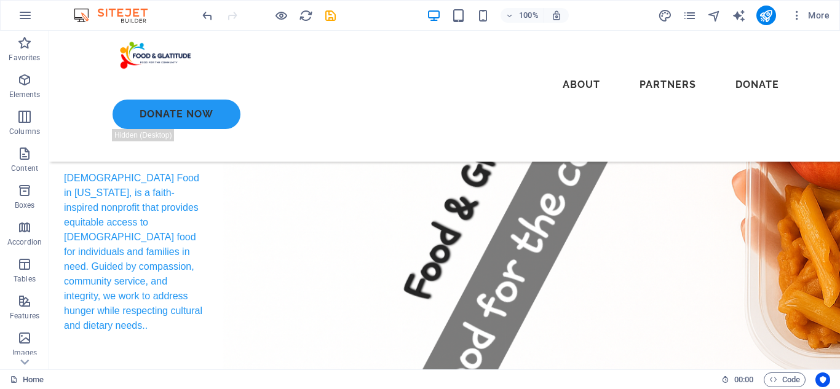
scroll to position [411, 0]
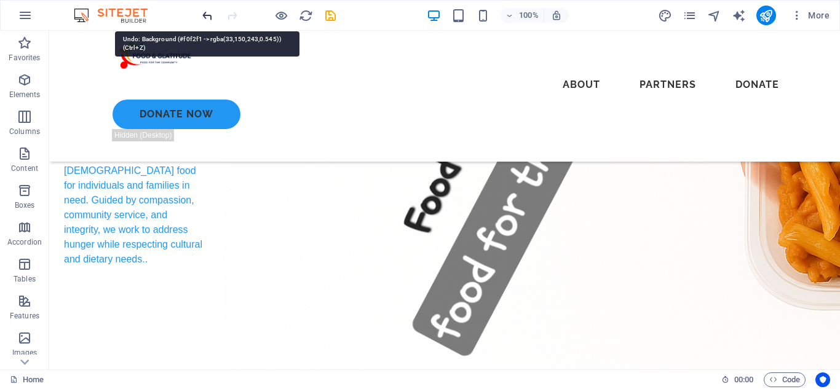
click at [204, 17] on icon "undo" at bounding box center [207, 16] width 14 height 14
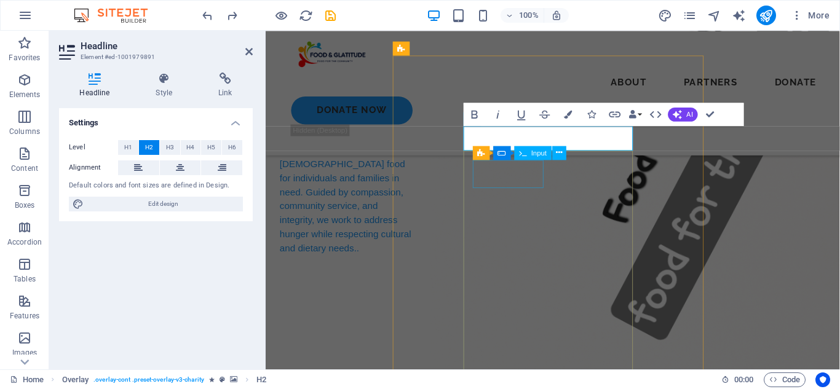
scroll to position [396, 0]
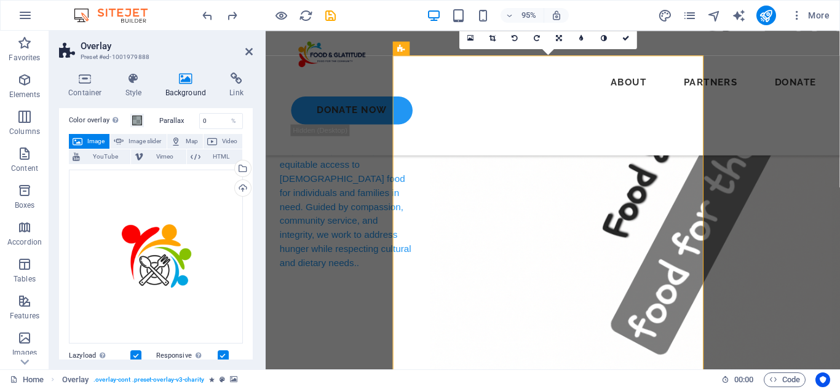
scroll to position [0, 0]
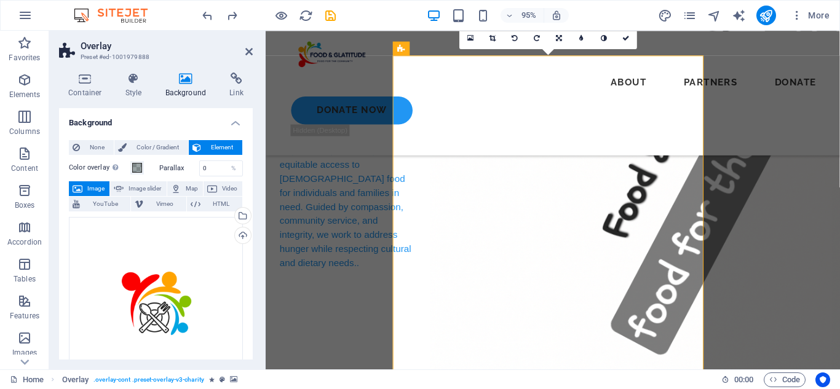
drag, startPoint x: 251, startPoint y: 132, endPoint x: 1, endPoint y: 95, distance: 253.6
click at [136, 91] on h4 "Style" at bounding box center [136, 86] width 40 height 26
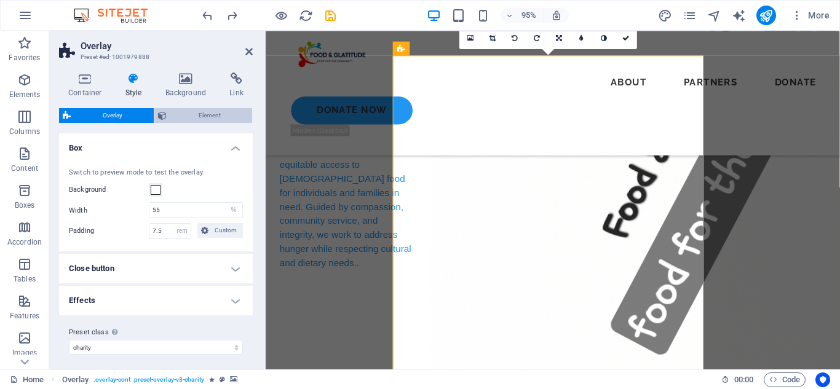
click at [224, 117] on span "Element" at bounding box center [209, 115] width 78 height 15
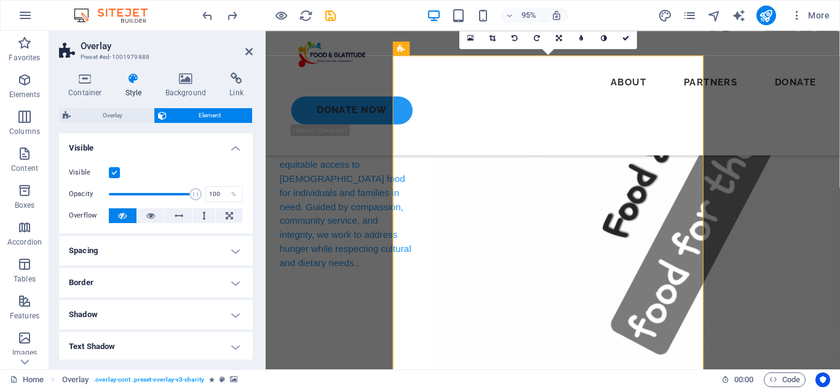
click at [244, 45] on h2 "Overlay" at bounding box center [167, 46] width 172 height 11
click at [243, 47] on h2 "Overlay" at bounding box center [167, 46] width 172 height 11
click at [245, 49] on icon at bounding box center [248, 52] width 7 height 10
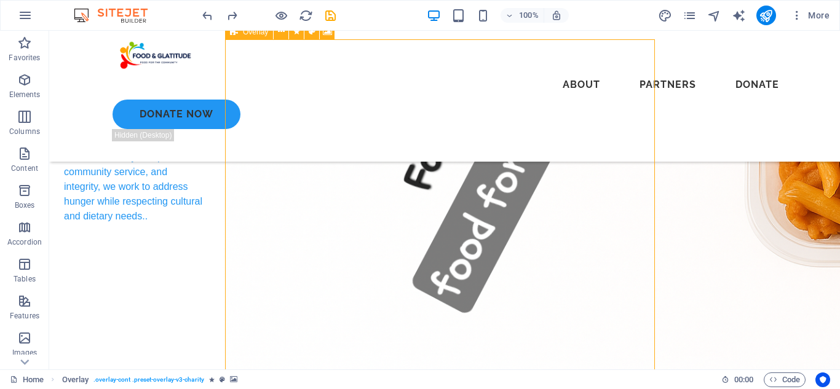
scroll to position [430, 0]
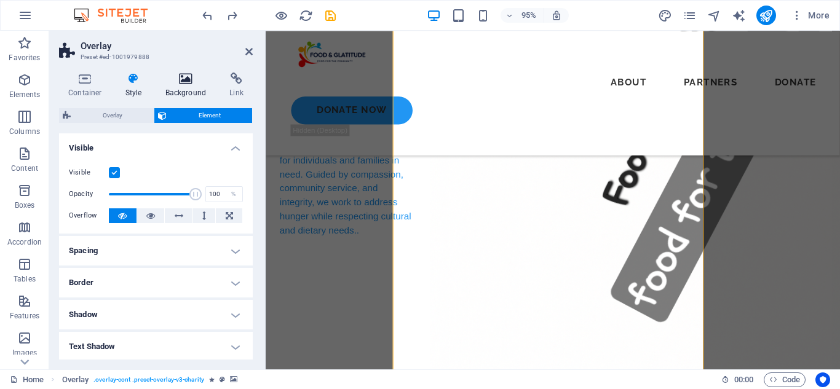
click at [169, 74] on icon at bounding box center [186, 79] width 60 height 12
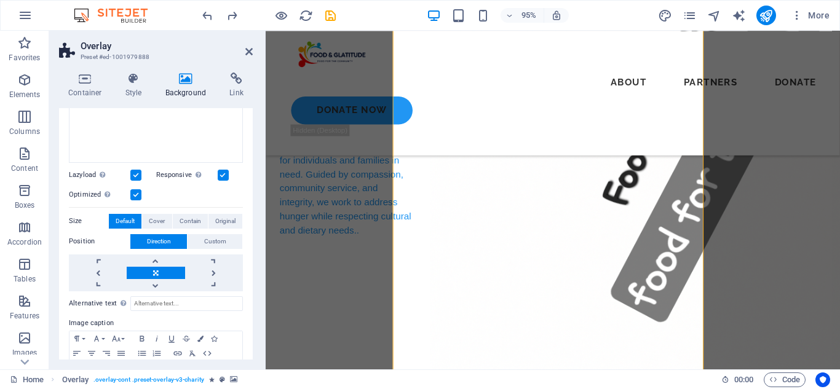
scroll to position [234, 0]
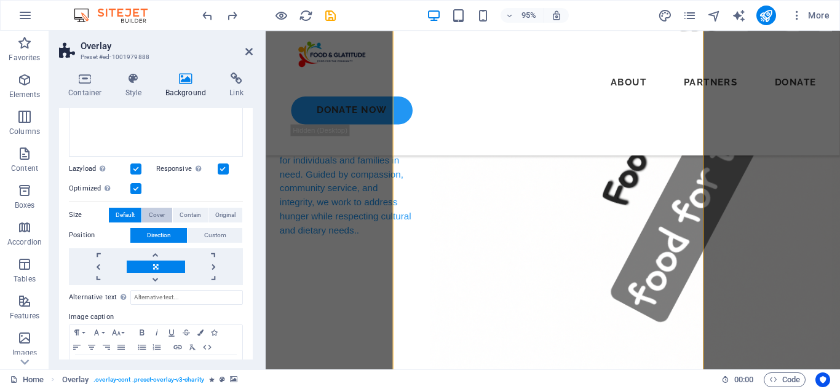
click at [161, 210] on span "Cover" at bounding box center [157, 215] width 16 height 15
click at [179, 212] on span "Contain" at bounding box center [190, 215] width 22 height 15
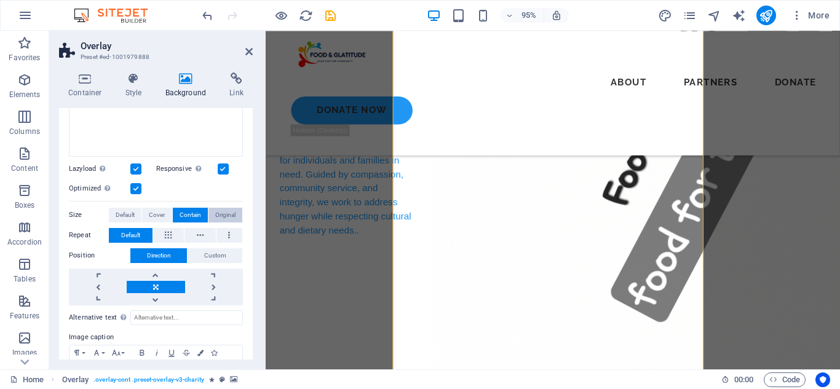
click at [215, 212] on span "Original" at bounding box center [225, 215] width 20 height 15
click at [198, 214] on span "Contain" at bounding box center [190, 215] width 22 height 15
click at [98, 282] on link at bounding box center [98, 287] width 58 height 12
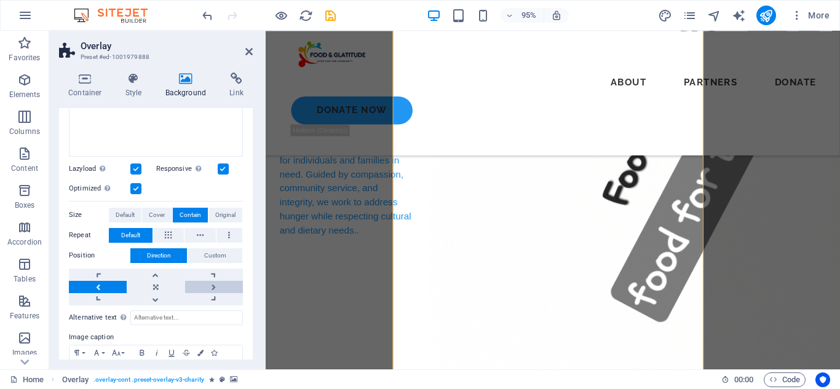
click at [210, 281] on link at bounding box center [214, 287] width 58 height 12
click at [154, 270] on link at bounding box center [156, 275] width 58 height 12
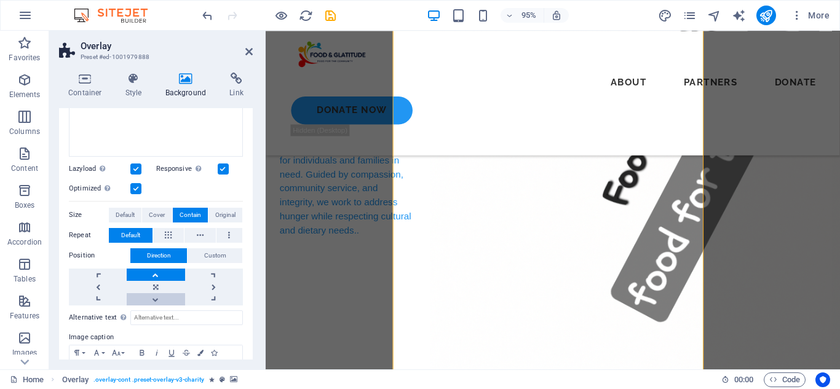
click at [160, 294] on link at bounding box center [156, 299] width 58 height 12
click at [157, 283] on link at bounding box center [156, 287] width 58 height 12
click at [105, 282] on link at bounding box center [98, 287] width 58 height 12
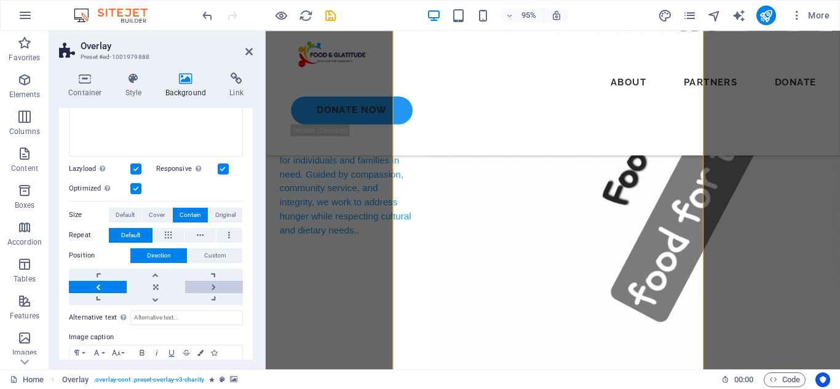
click at [195, 281] on link at bounding box center [214, 287] width 58 height 12
click at [208, 269] on link at bounding box center [214, 275] width 58 height 12
click at [111, 269] on link at bounding box center [98, 275] width 58 height 12
click at [101, 269] on link at bounding box center [98, 275] width 58 height 12
click at [154, 272] on link at bounding box center [156, 275] width 58 height 12
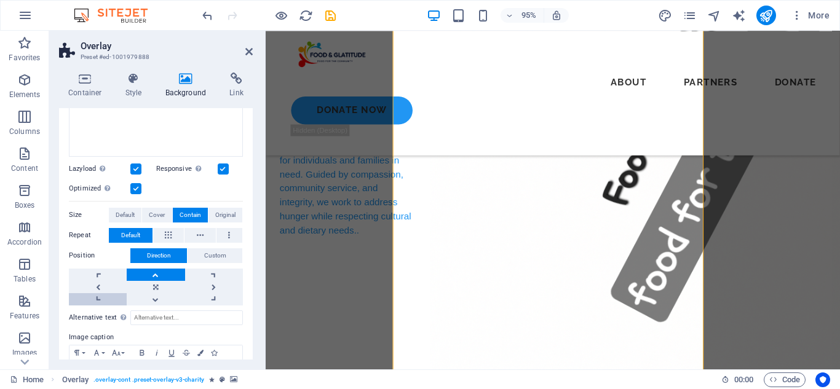
click at [107, 298] on link at bounding box center [98, 299] width 58 height 12
click at [219, 298] on link at bounding box center [214, 299] width 58 height 12
click at [219, 295] on link at bounding box center [214, 299] width 58 height 12
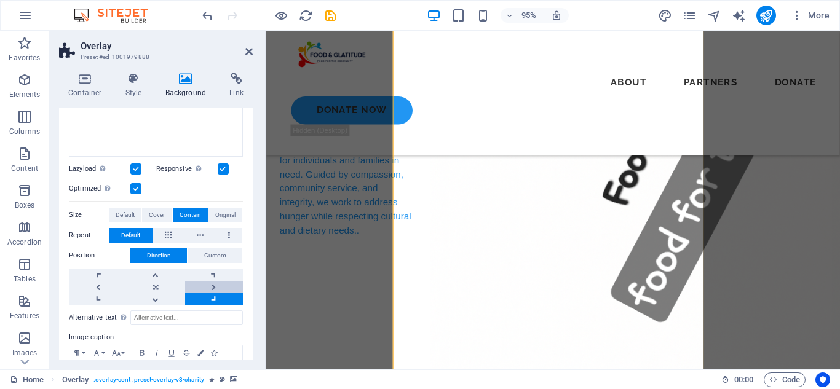
click at [214, 281] on link at bounding box center [214, 287] width 58 height 12
click at [219, 271] on link at bounding box center [214, 275] width 58 height 12
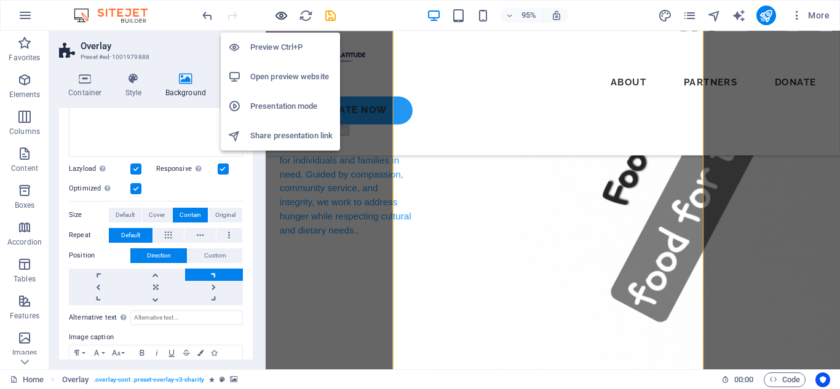
click at [277, 15] on icon "button" at bounding box center [281, 16] width 14 height 14
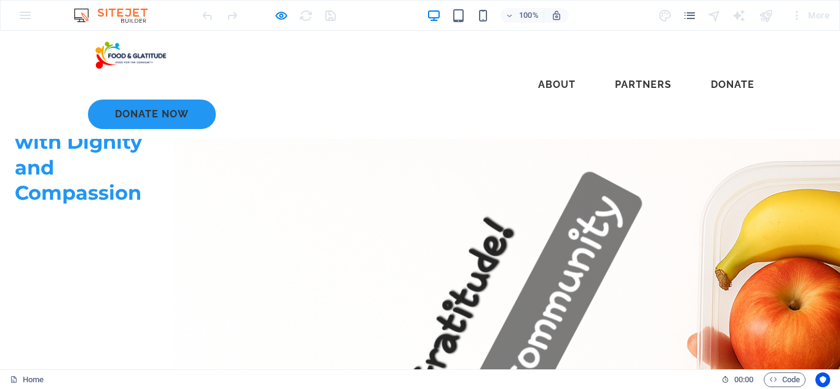
scroll to position [0, 0]
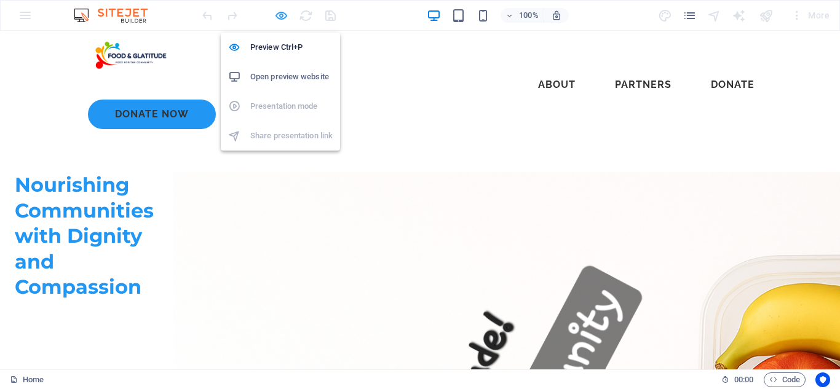
click at [277, 15] on icon "button" at bounding box center [281, 16] width 14 height 14
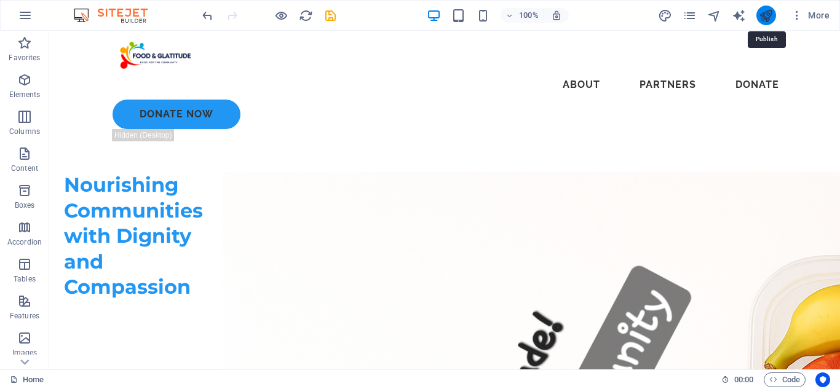
click at [763, 17] on icon "publish" at bounding box center [766, 16] width 14 height 14
checkbox input "false"
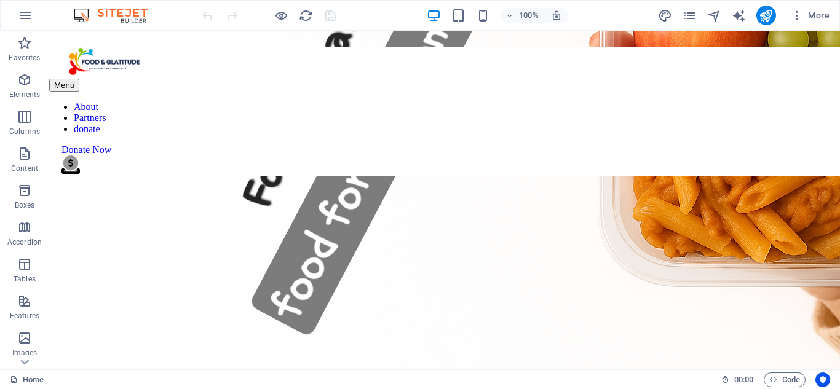
scroll to position [364, 0]
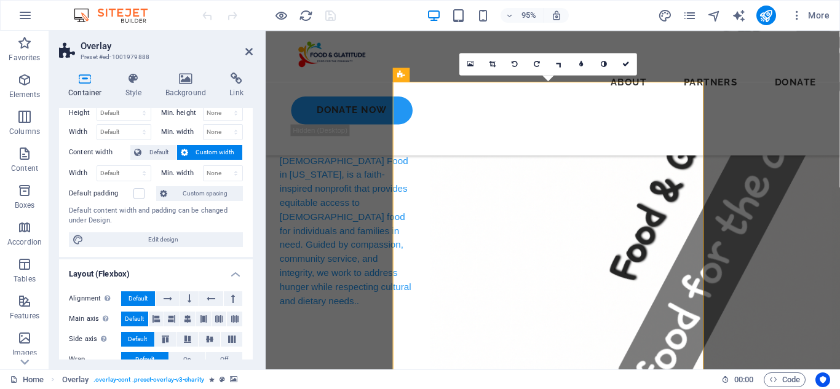
scroll to position [0, 0]
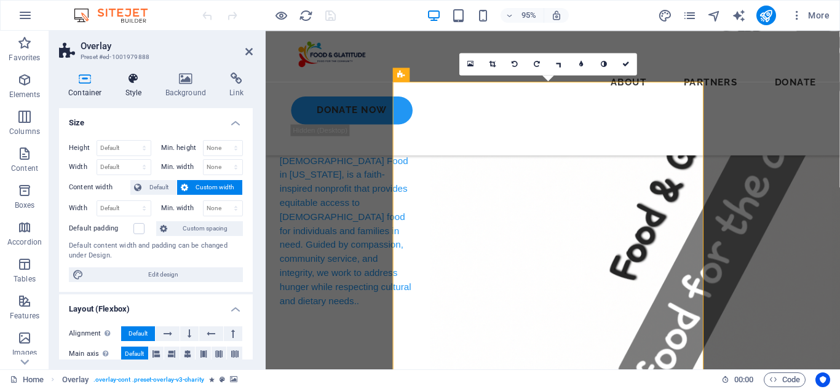
click at [140, 90] on h4 "Style" at bounding box center [136, 86] width 40 height 26
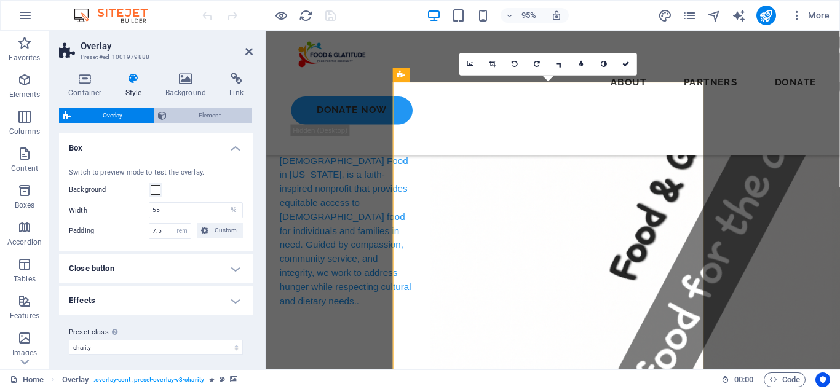
click at [200, 122] on span "Element" at bounding box center [209, 115] width 78 height 15
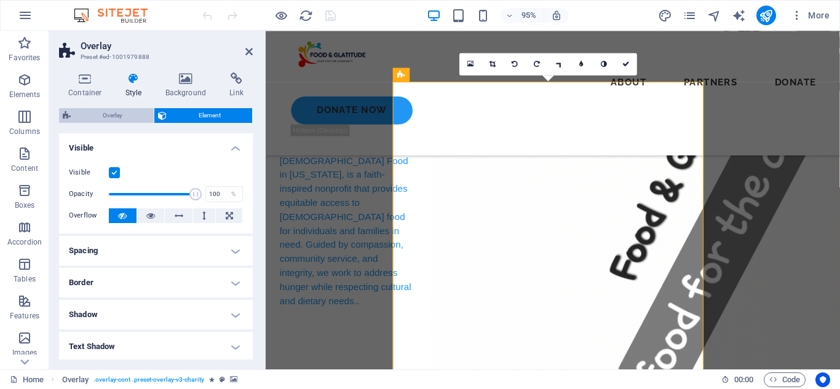
click at [132, 113] on span "Overlay" at bounding box center [112, 115] width 76 height 15
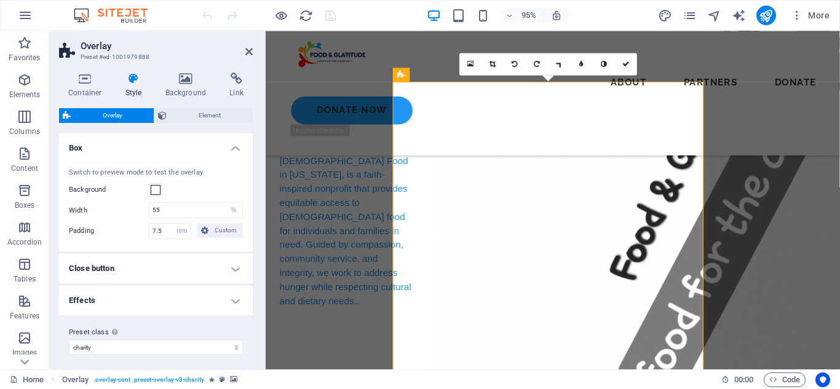
click at [235, 267] on h4 "Close button" at bounding box center [156, 269] width 194 height 30
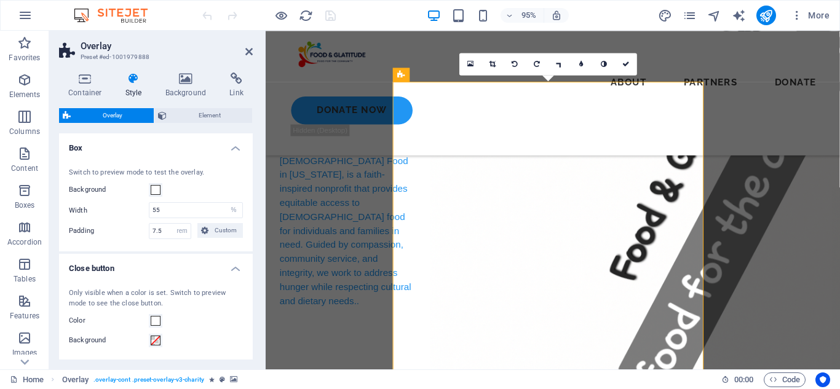
click at [235, 267] on h4 "Close button" at bounding box center [156, 265] width 194 height 22
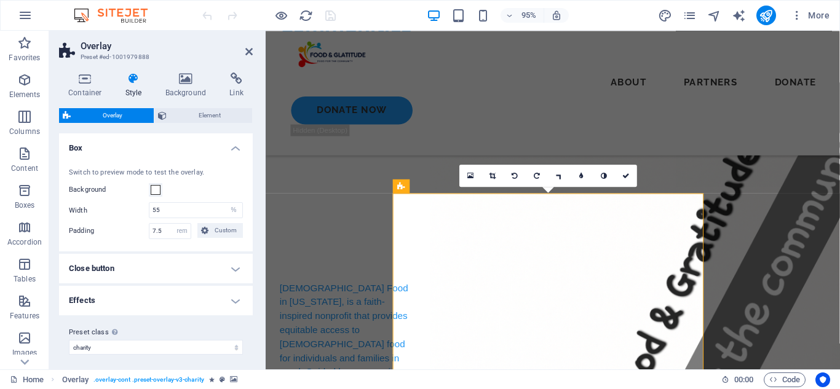
scroll to position [251, 0]
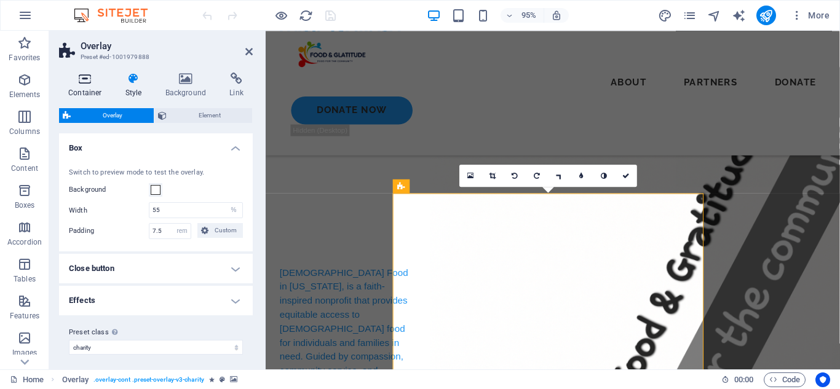
click at [98, 85] on h4 "Container" at bounding box center [87, 86] width 57 height 26
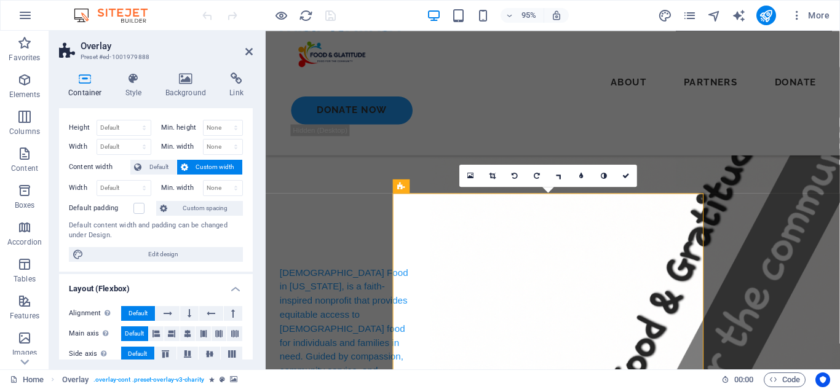
scroll to position [0, 0]
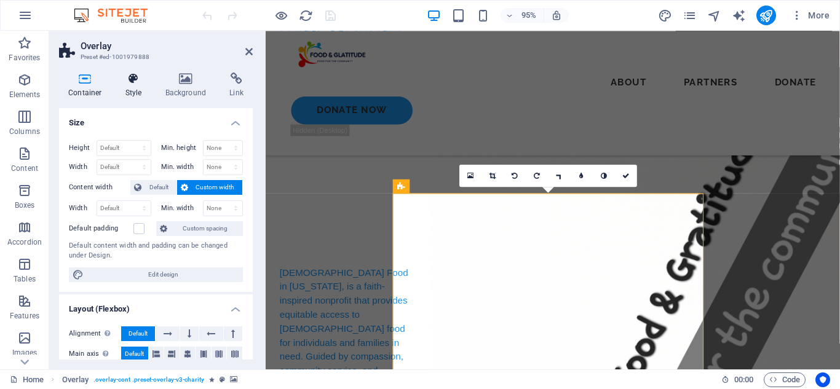
click at [132, 85] on h4 "Style" at bounding box center [136, 86] width 40 height 26
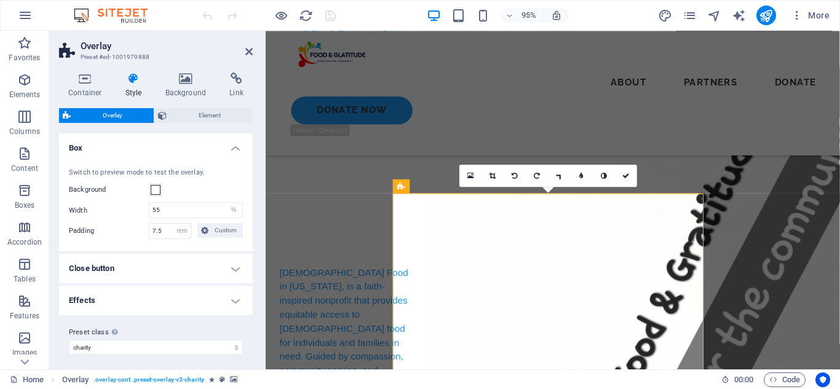
click at [222, 269] on h4 "Close button" at bounding box center [156, 269] width 194 height 30
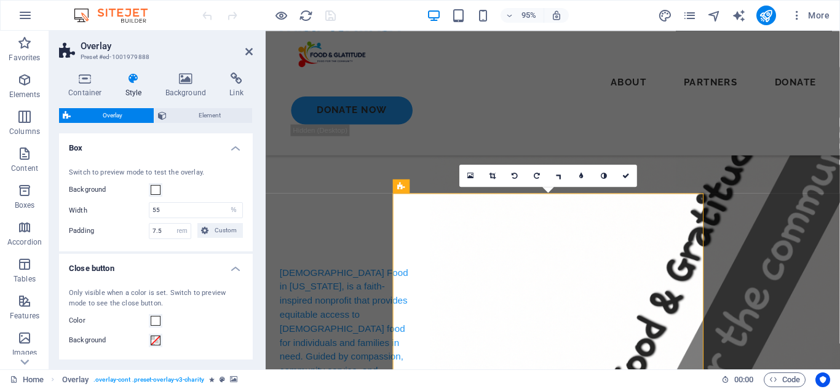
click at [219, 266] on h4 "Close button" at bounding box center [156, 265] width 194 height 22
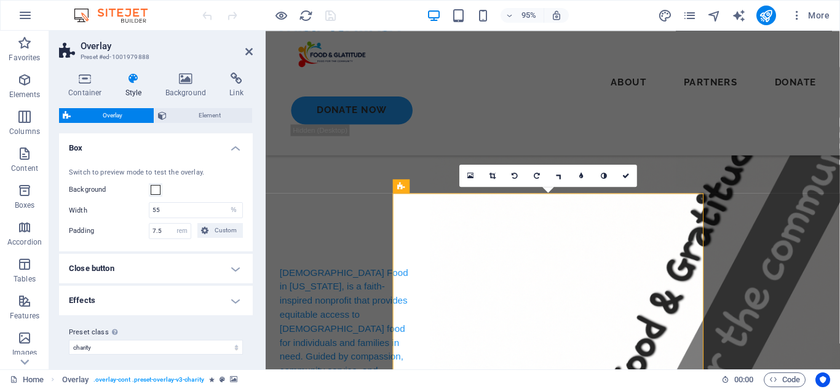
click at [215, 293] on h4 "Effects" at bounding box center [156, 301] width 194 height 30
click at [215, 293] on h4 "Effects" at bounding box center [156, 297] width 194 height 22
click at [190, 109] on span "Element" at bounding box center [209, 115] width 78 height 15
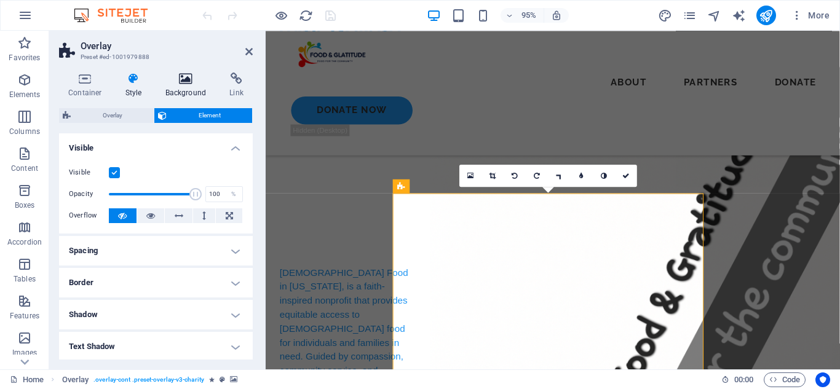
click at [191, 88] on h4 "Background" at bounding box center [188, 86] width 65 height 26
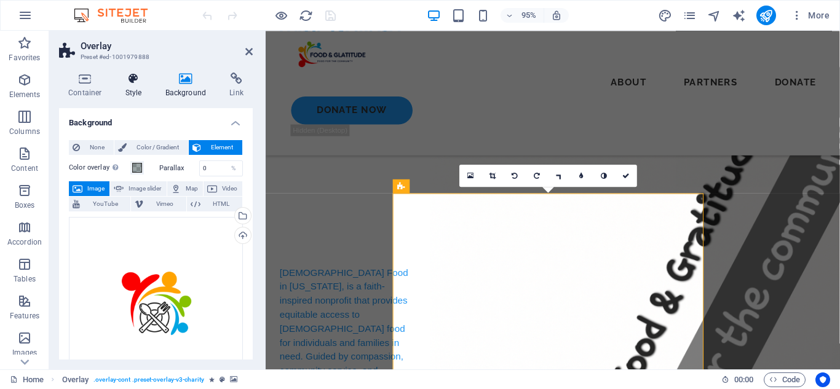
click at [130, 92] on h4 "Style" at bounding box center [136, 86] width 40 height 26
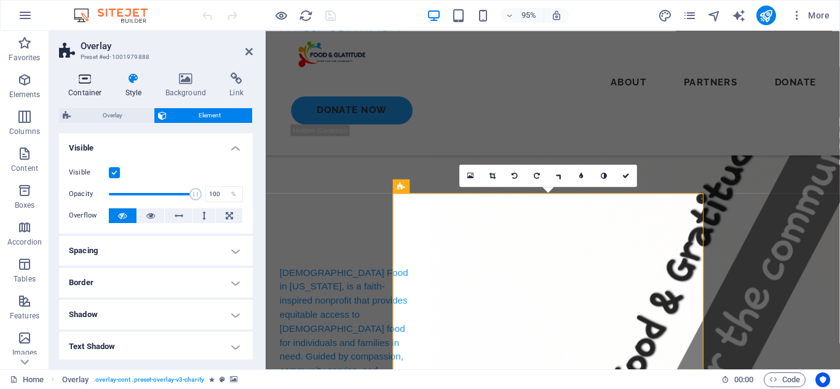
click at [84, 88] on h4 "Container" at bounding box center [87, 86] width 57 height 26
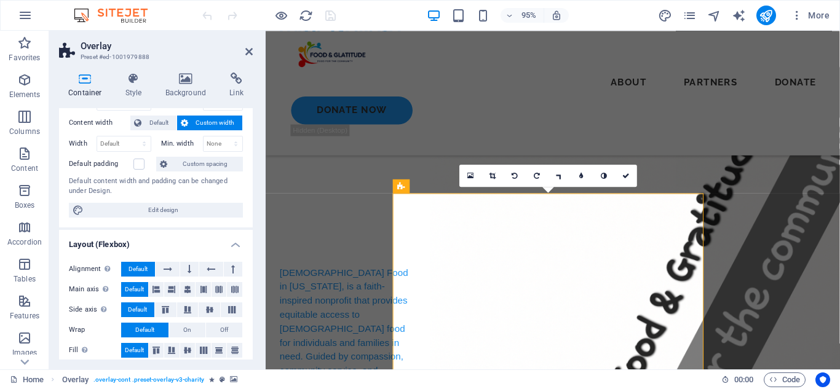
scroll to position [89, 0]
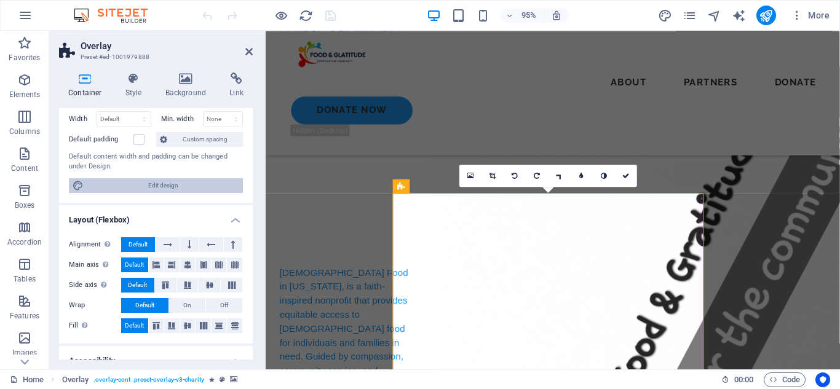
drag, startPoint x: 190, startPoint y: 188, endPoint x: 194, endPoint y: 181, distance: 7.7
click at [190, 188] on span "Edit design" at bounding box center [163, 185] width 152 height 15
select select "px"
select select "500"
select select "px"
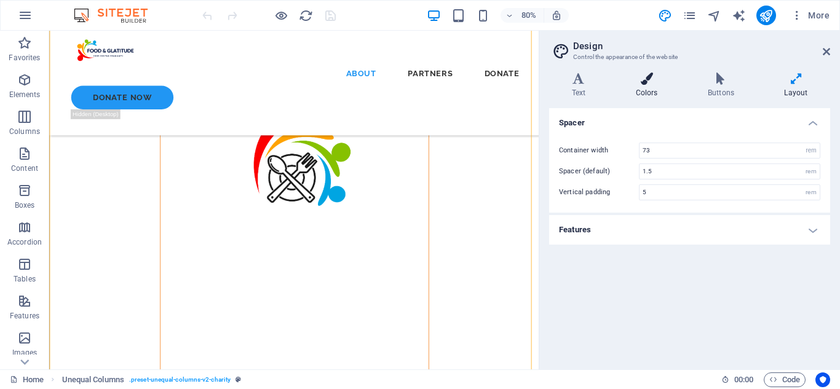
click at [650, 97] on h4 "Colors" at bounding box center [649, 86] width 72 height 26
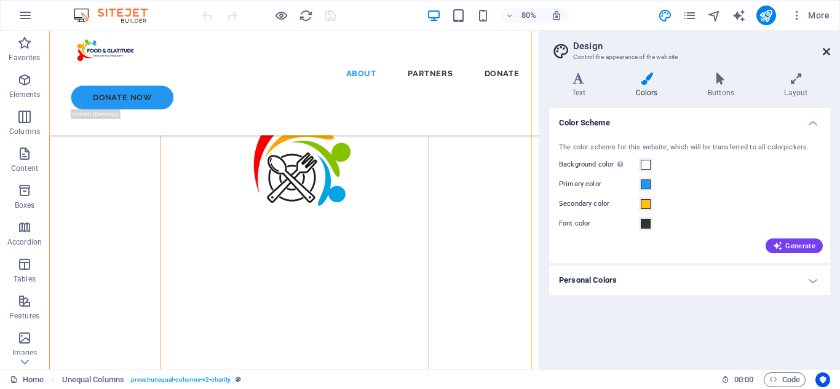
click at [823, 52] on icon at bounding box center [825, 52] width 7 height 10
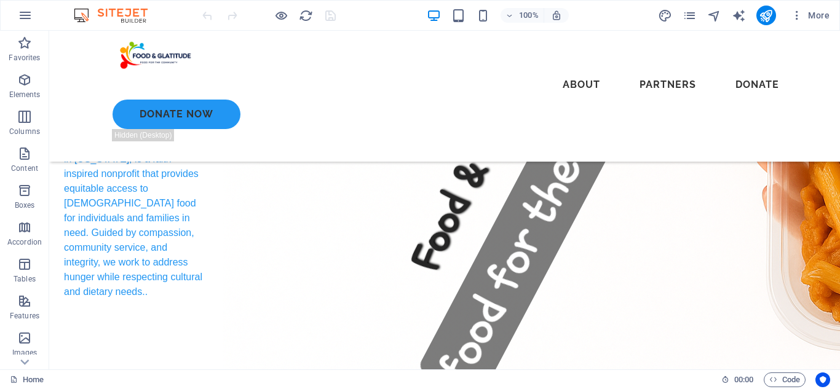
scroll to position [333, 0]
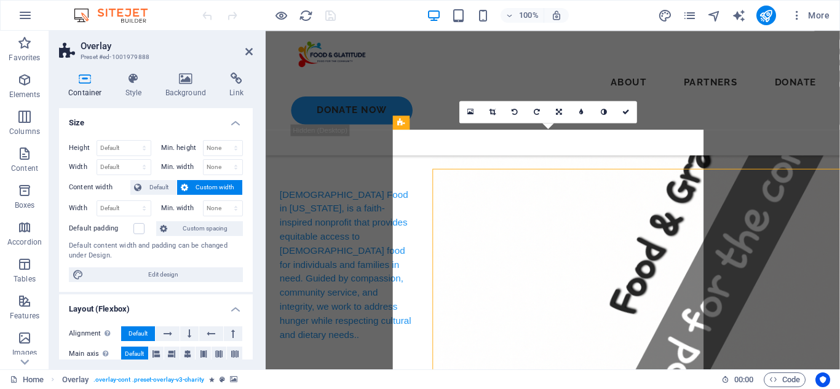
scroll to position [318, 0]
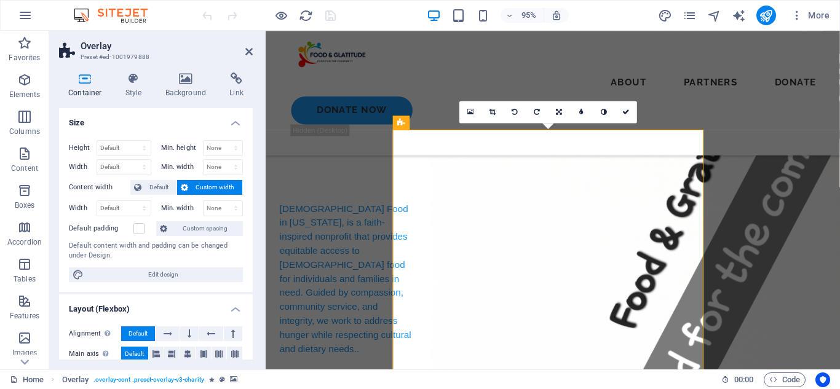
drag, startPoint x: 249, startPoint y: 166, endPoint x: 255, endPoint y: 176, distance: 12.1
click at [255, 176] on div "Container Style Background Link Size Height Default px rem % vh vw Min. height …" at bounding box center [155, 216] width 213 height 307
drag, startPoint x: 250, startPoint y: 176, endPoint x: 250, endPoint y: 234, distance: 57.8
click at [250, 234] on div "Size Height Default px rem % vh vw Min. height None px rem % vh vw Width Defaul…" at bounding box center [156, 233] width 194 height 251
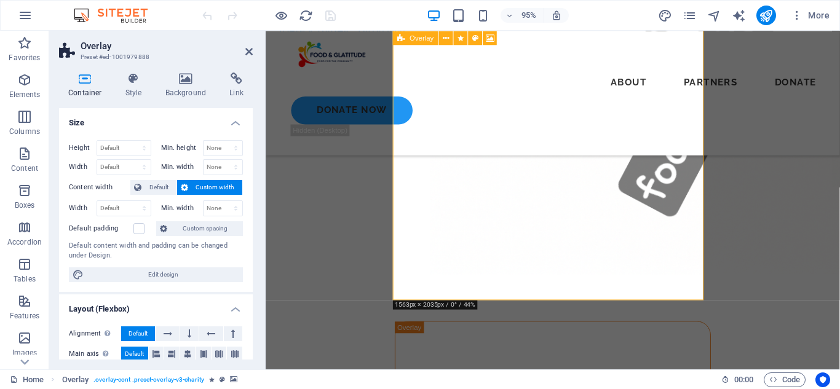
scroll to position [548, 0]
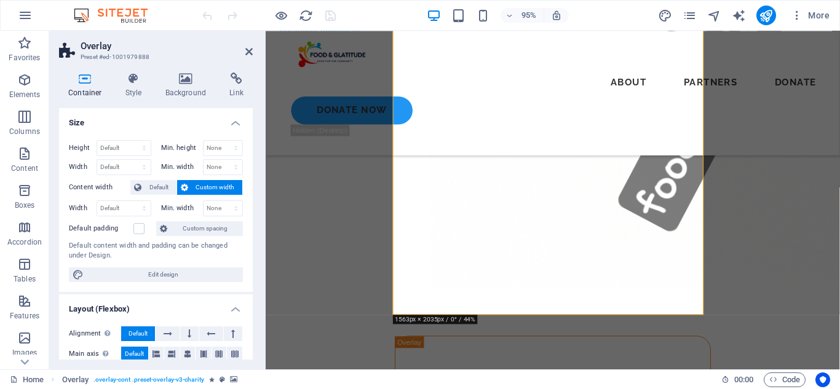
drag, startPoint x: 251, startPoint y: 210, endPoint x: 239, endPoint y: 244, distance: 36.0
click at [246, 260] on div "Height Default px rem % vh vw Min. height None px rem % vh vw Width Default px …" at bounding box center [156, 211] width 194 height 162
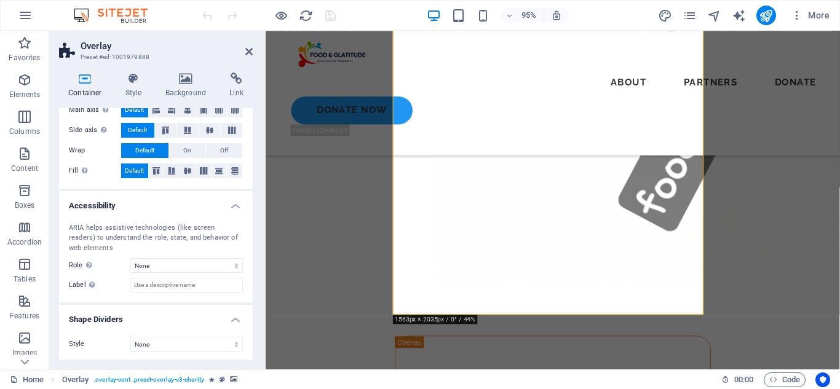
scroll to position [246, 0]
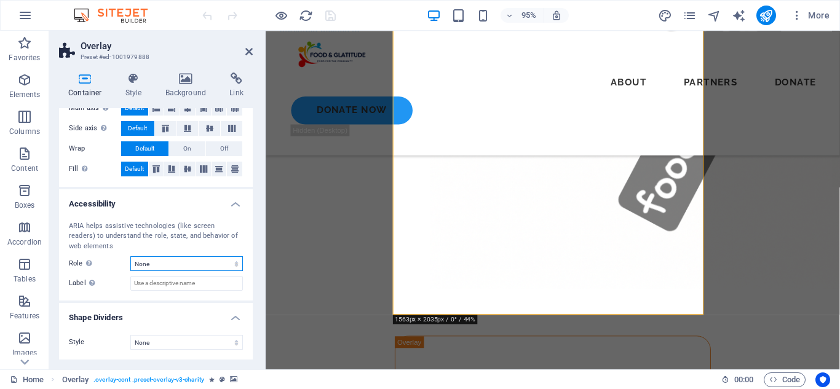
click at [201, 262] on select "None Alert Article Banner Comment Complementary Dialog Footer Header Marquee Pr…" at bounding box center [186, 263] width 112 height 15
click at [204, 261] on select "None Alert Article Banner Comment Complementary Dialog Footer Header Marquee Pr…" at bounding box center [186, 263] width 112 height 15
click at [184, 340] on select "None Triangle Square Diagonal Polygon 1 Polygon 2 Zigzag Multiple Zigzags Waves…" at bounding box center [186, 342] width 112 height 15
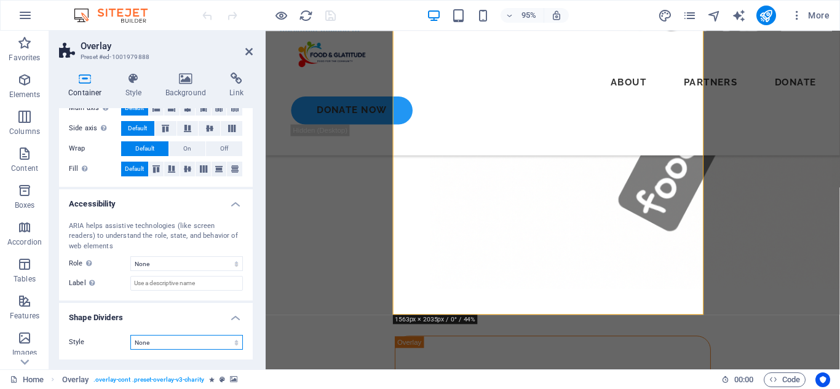
click at [184, 339] on select "None Triangle Square Diagonal Polygon 1 Polygon 2 Zigzag Multiple Zigzags Waves…" at bounding box center [186, 342] width 112 height 15
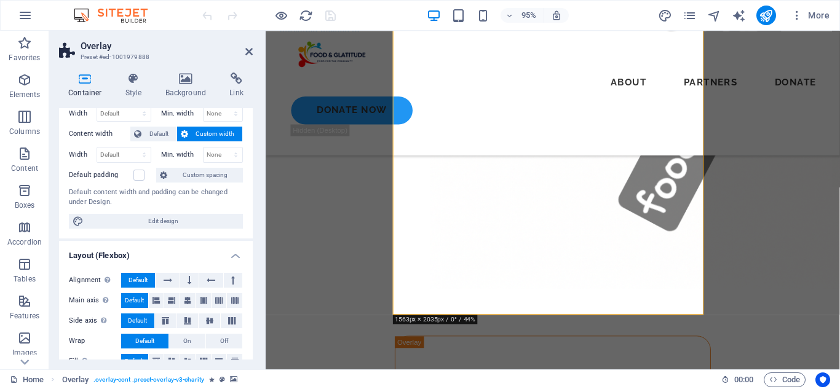
scroll to position [0, 0]
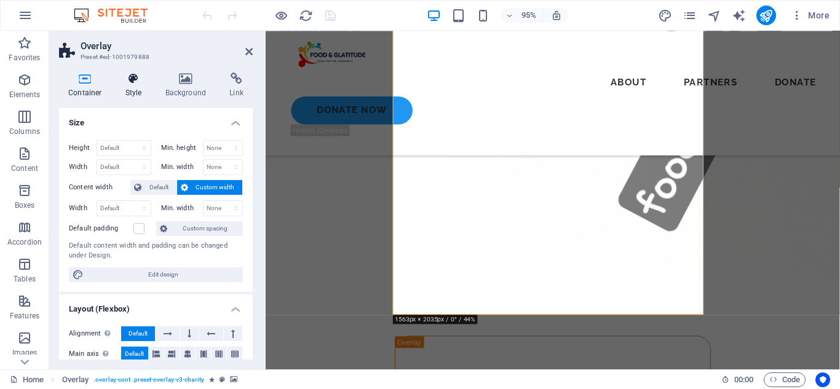
click at [130, 84] on icon at bounding box center [133, 79] width 35 height 12
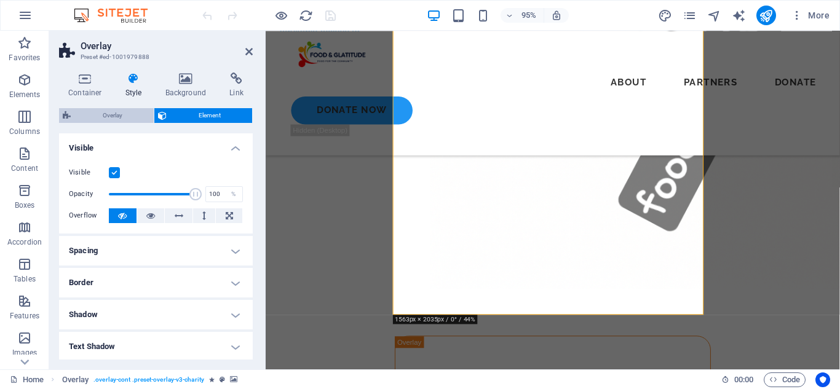
click at [125, 112] on span "Overlay" at bounding box center [112, 115] width 76 height 15
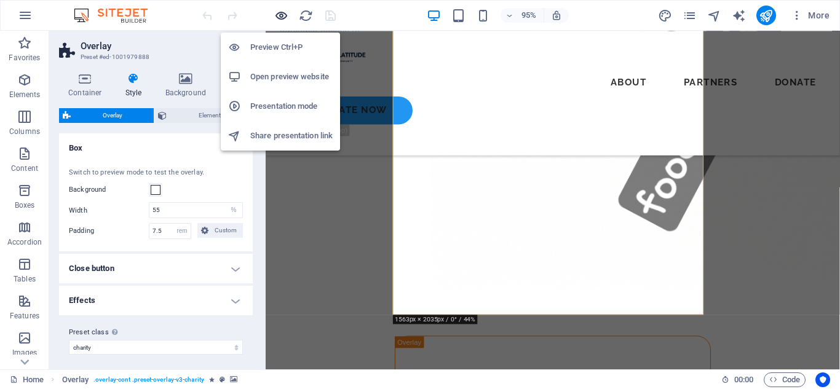
click at [282, 18] on icon "button" at bounding box center [281, 16] width 14 height 14
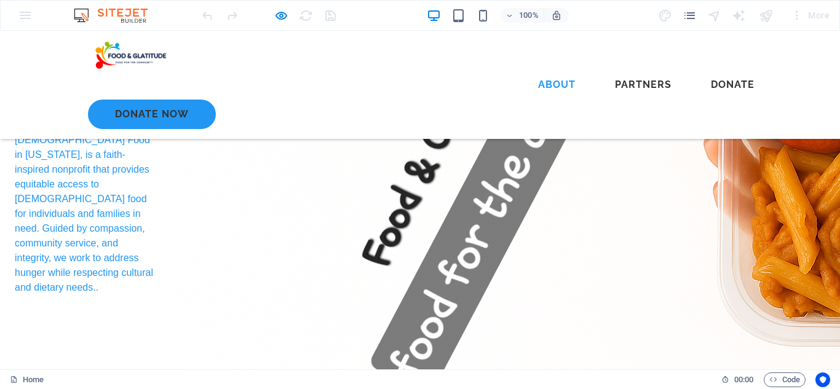
scroll to position [320, 0]
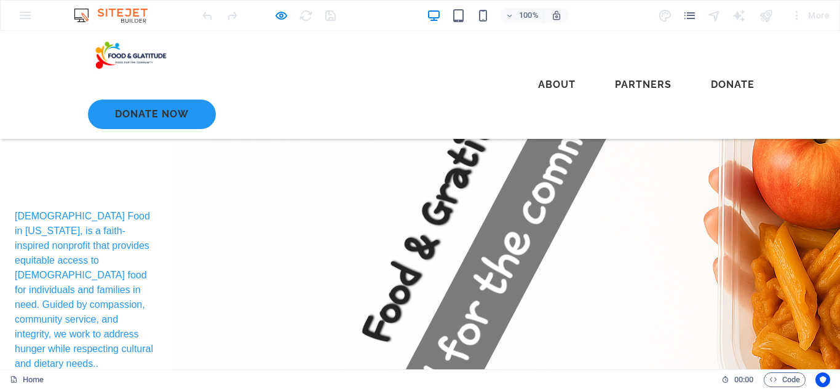
drag, startPoint x: 432, startPoint y: 167, endPoint x: 422, endPoint y: 194, distance: 28.8
click at [432, 167] on div "Nourishing Communities with Dignity and Compassion [DEMOGRAPHIC_DATA] Food in […" at bounding box center [420, 216] width 840 height 728
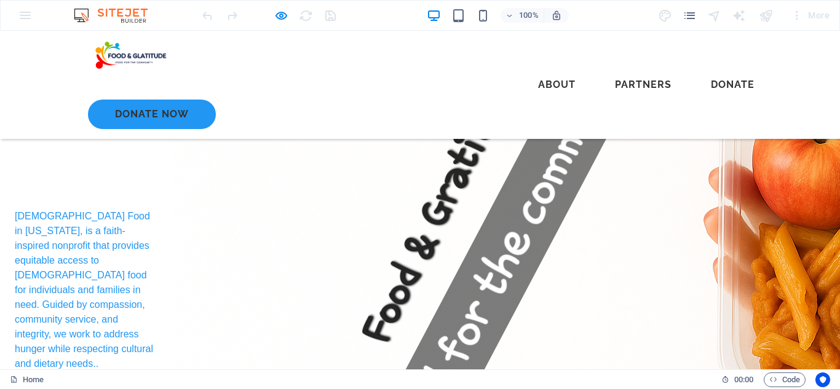
drag, startPoint x: 367, startPoint y: 221, endPoint x: 367, endPoint y: 232, distance: 11.1
drag, startPoint x: 438, startPoint y: 128, endPoint x: 411, endPoint y: 152, distance: 35.3
click at [437, 128] on div "Nourishing Communities with Dignity and Compassion [DEMOGRAPHIC_DATA] Food in […" at bounding box center [420, 216] width 840 height 728
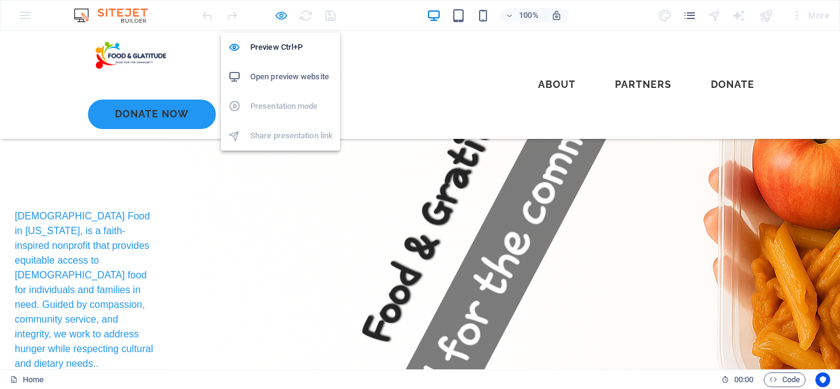
click at [280, 12] on icon "button" at bounding box center [281, 16] width 14 height 14
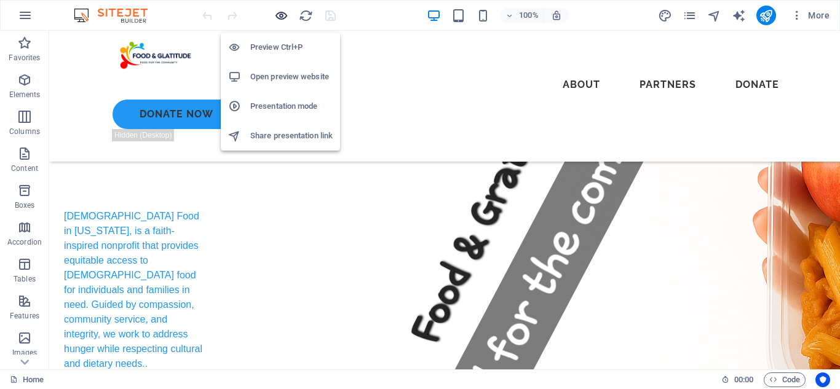
click at [281, 14] on icon "button" at bounding box center [281, 16] width 14 height 14
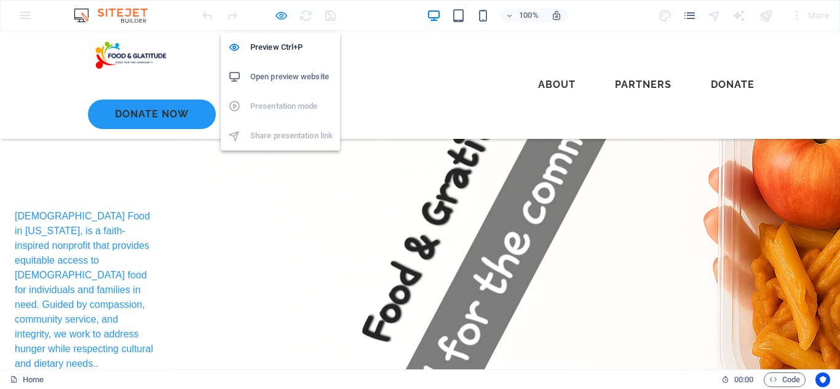
click at [279, 15] on icon "button" at bounding box center [281, 16] width 14 height 14
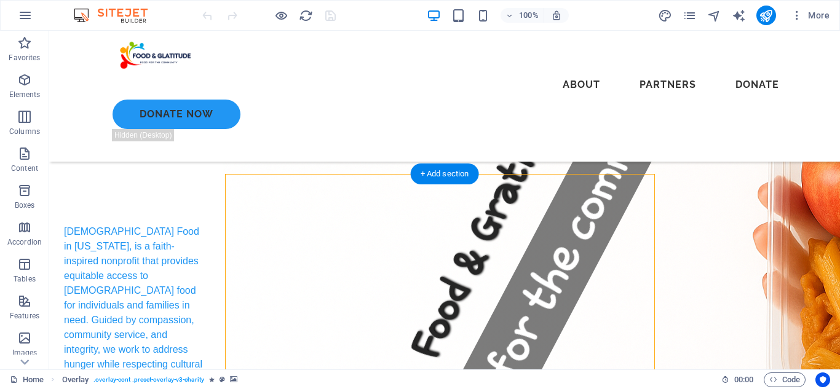
select select "%"
select select "rem"
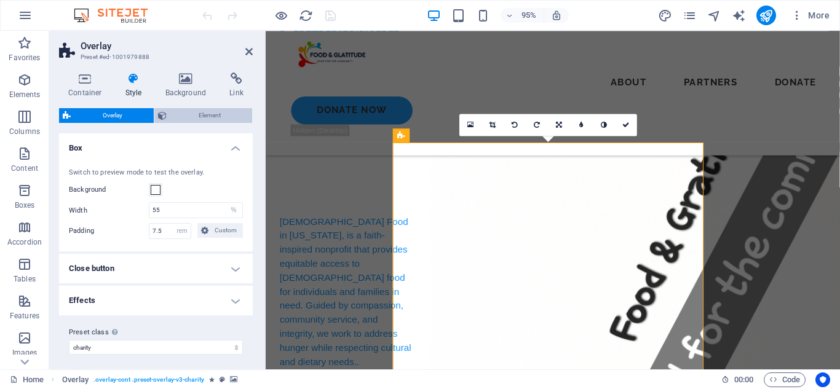
click at [212, 116] on span "Element" at bounding box center [209, 115] width 78 height 15
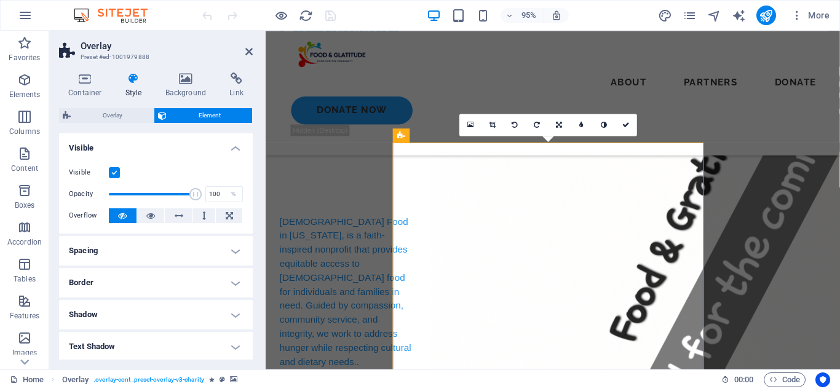
click at [117, 173] on label at bounding box center [114, 172] width 11 height 11
click at [0, 0] on input "Visible" at bounding box center [0, 0] width 0 height 0
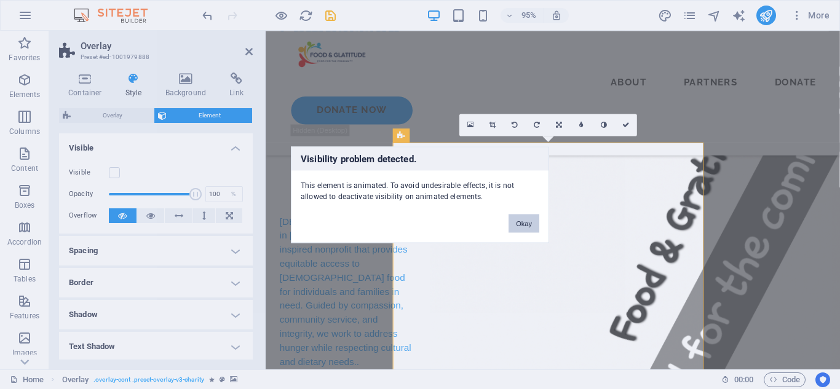
click at [521, 226] on button "Okay" at bounding box center [523, 223] width 31 height 18
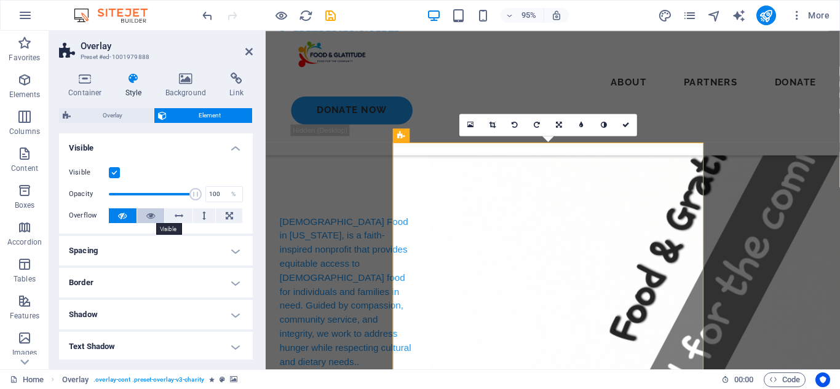
click at [154, 216] on icon at bounding box center [150, 215] width 9 height 15
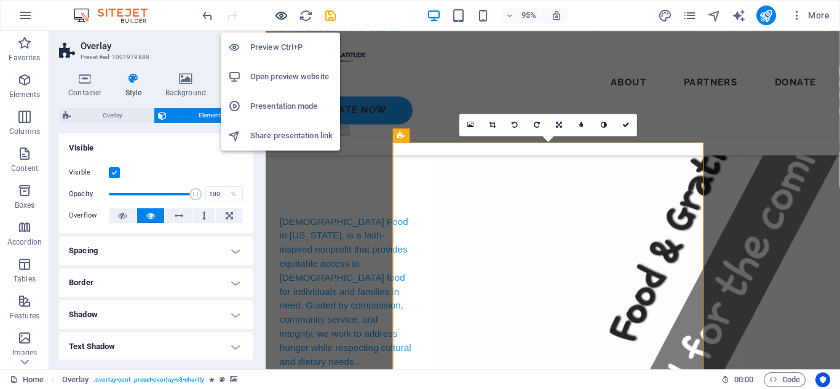
click at [286, 12] on icon "button" at bounding box center [281, 16] width 14 height 14
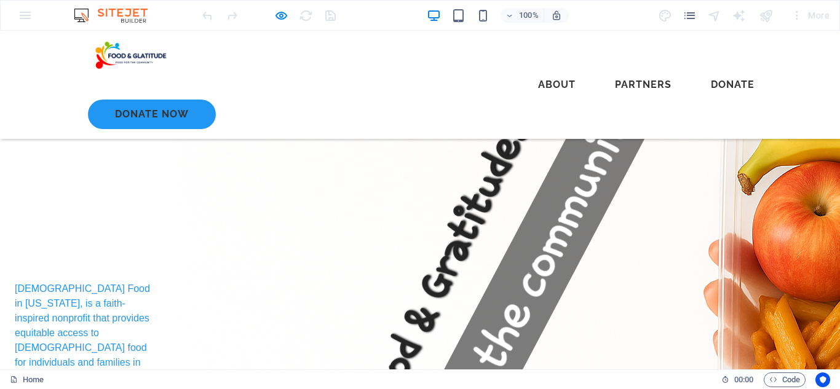
scroll to position [241, 0]
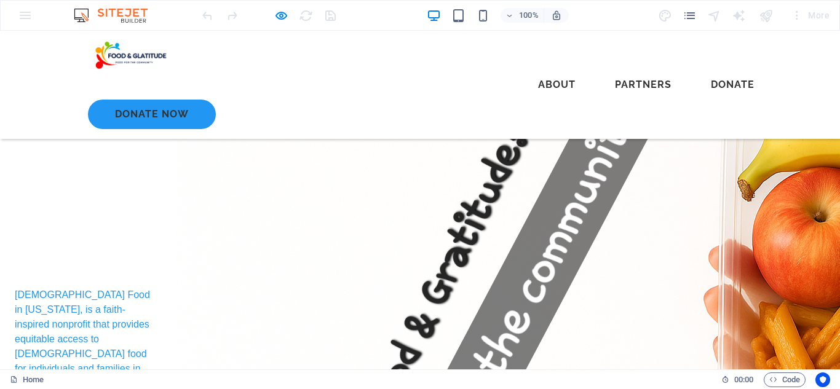
click at [346, 251] on div "Nourishing Communities with Dignity and Compassion [DEMOGRAPHIC_DATA] Food in […" at bounding box center [420, 295] width 840 height 728
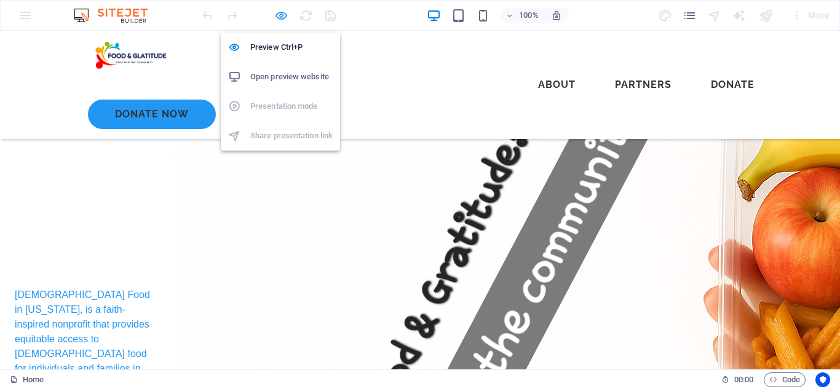
click at [283, 11] on icon "button" at bounding box center [281, 16] width 14 height 14
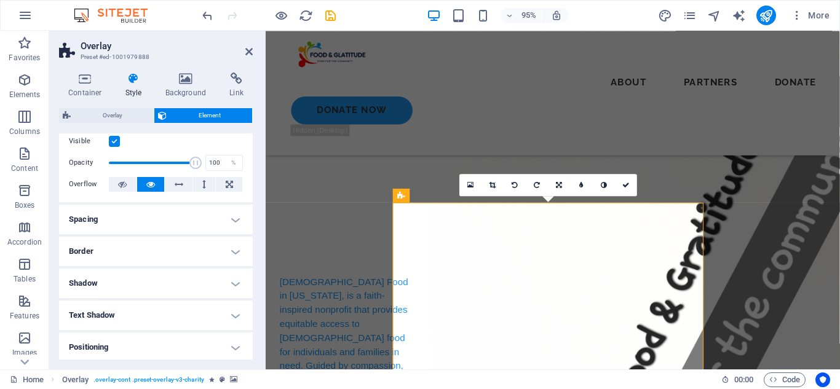
scroll to position [33, 0]
drag, startPoint x: 251, startPoint y: 185, endPoint x: 2, endPoint y: 182, distance: 249.6
click at [175, 81] on icon at bounding box center [186, 79] width 60 height 12
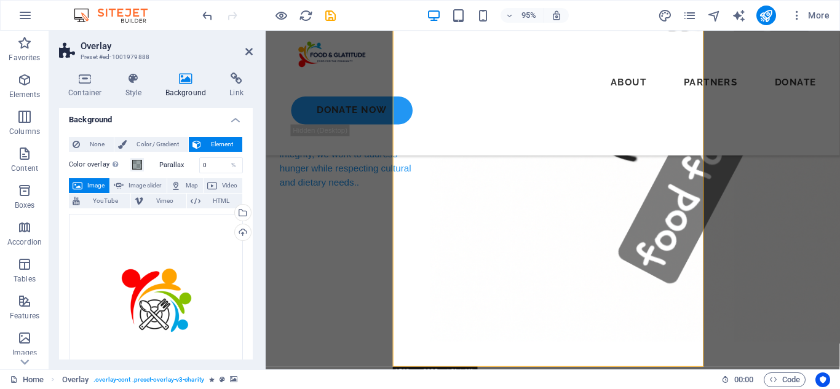
scroll to position [0, 0]
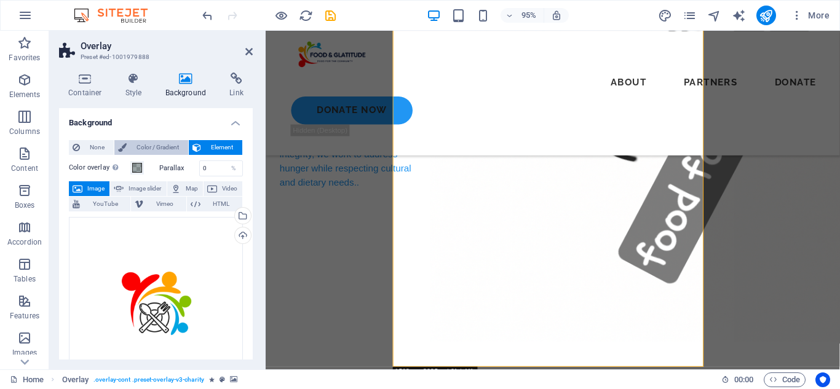
click at [148, 143] on span "Color / Gradient" at bounding box center [157, 147] width 54 height 15
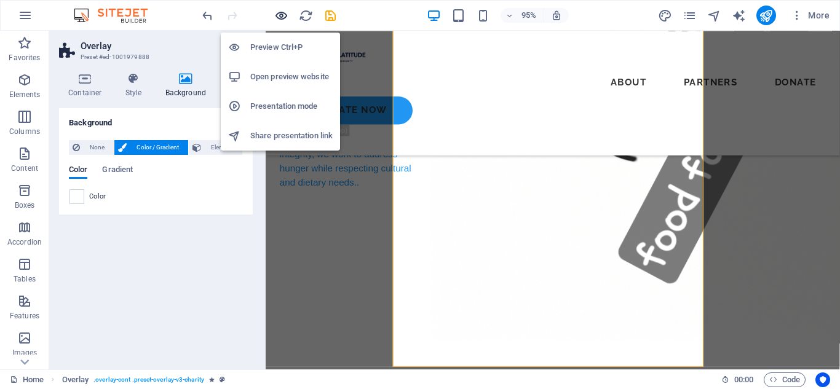
click at [278, 15] on icon "button" at bounding box center [281, 16] width 14 height 14
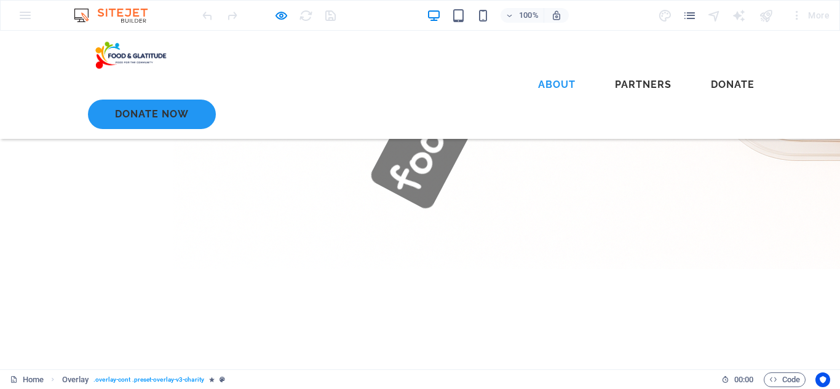
scroll to position [564, 0]
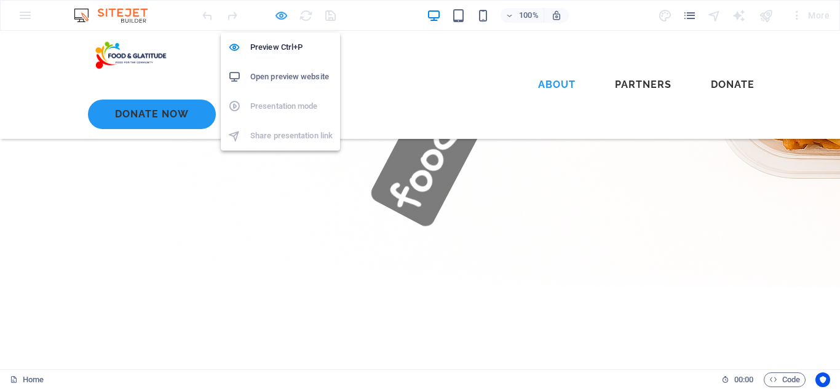
click at [275, 16] on icon "button" at bounding box center [281, 16] width 14 height 14
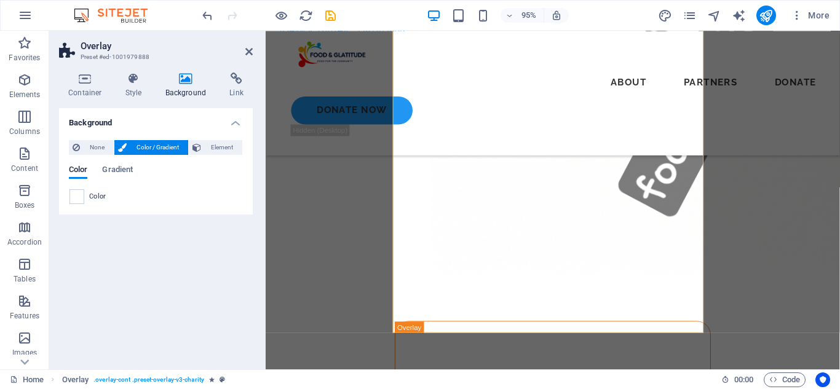
scroll to position [529, 0]
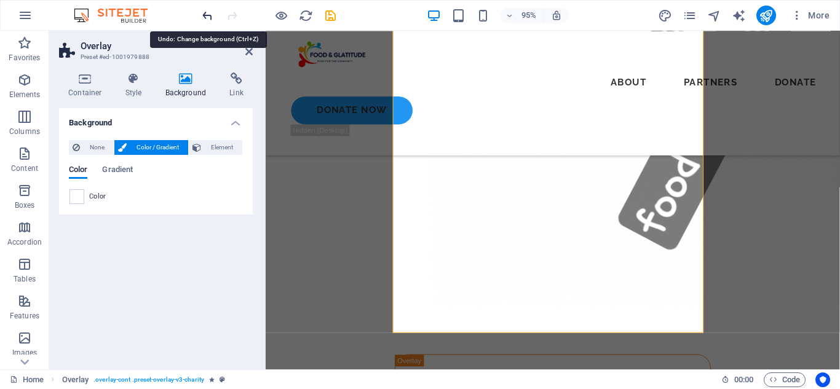
click at [206, 18] on icon "undo" at bounding box center [207, 16] width 14 height 14
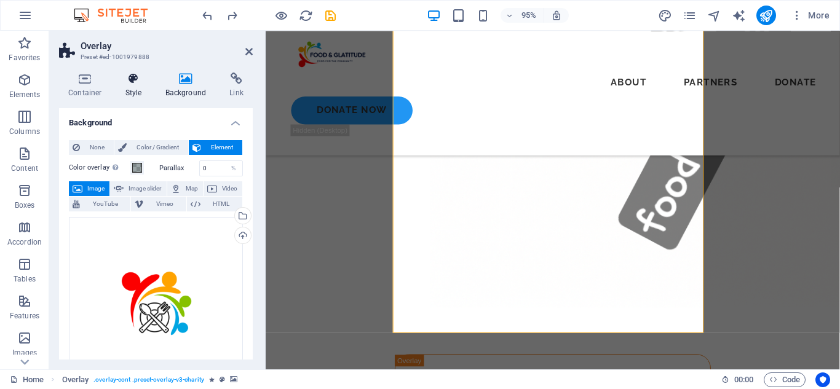
click at [138, 76] on icon at bounding box center [133, 79] width 35 height 12
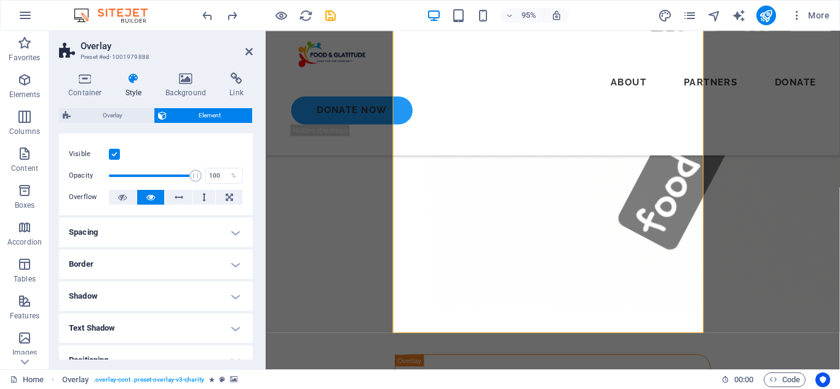
scroll to position [0, 0]
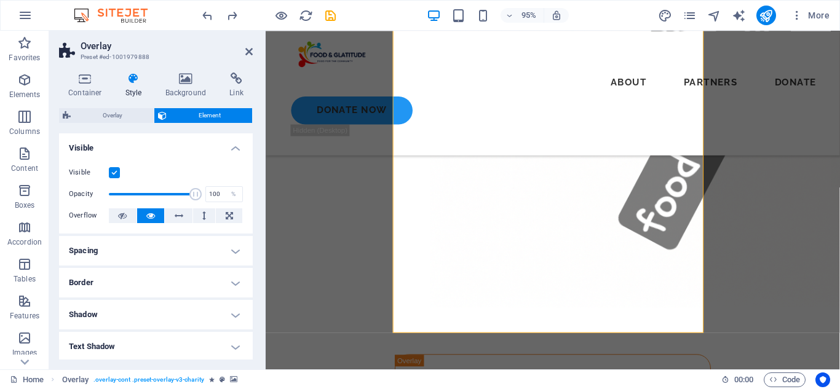
click at [127, 249] on h4 "Spacing" at bounding box center [156, 251] width 194 height 30
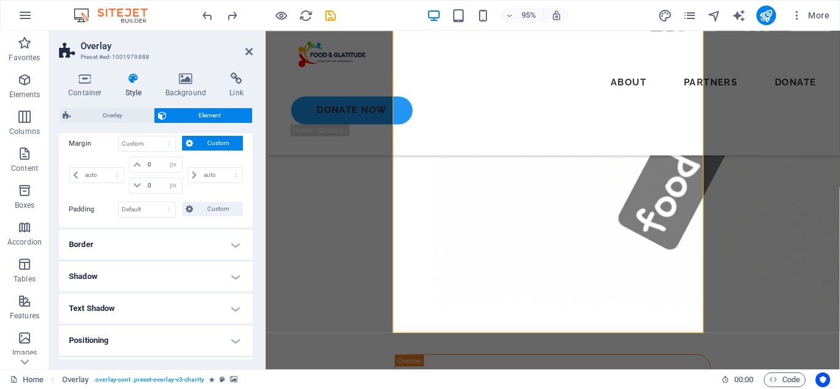
scroll to position [133, 0]
click at [157, 245] on h4 "Border" at bounding box center [156, 244] width 194 height 30
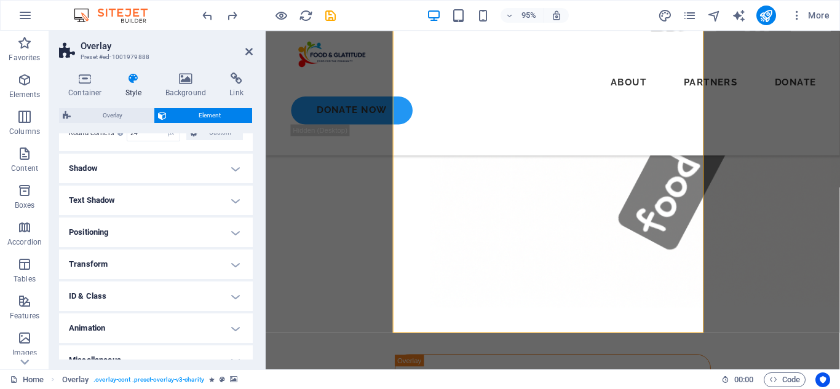
scroll to position [287, 0]
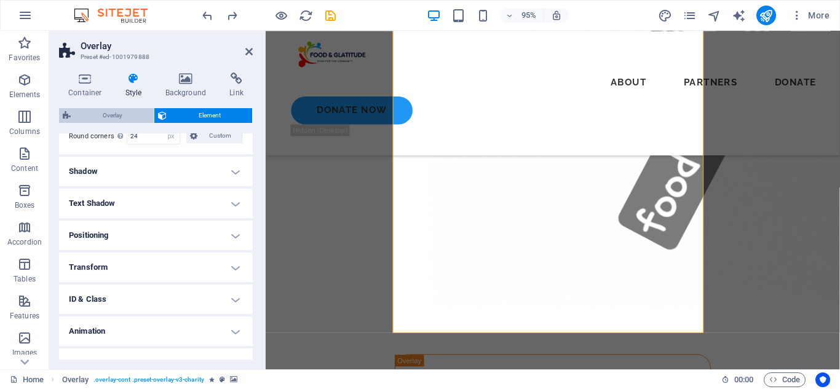
click at [112, 109] on span "Overlay" at bounding box center [112, 115] width 76 height 15
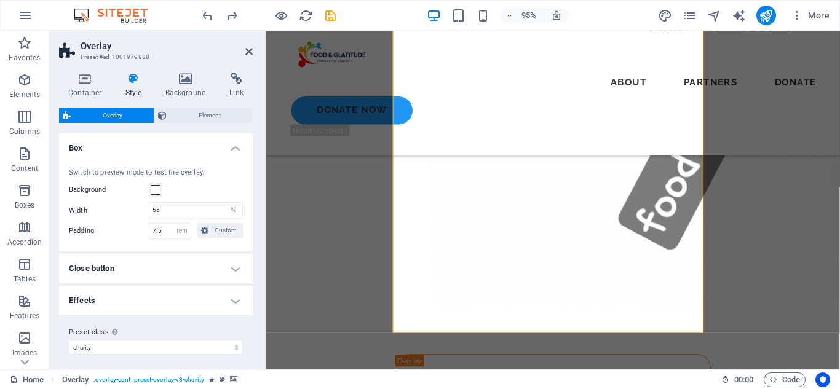
scroll to position [5, 0]
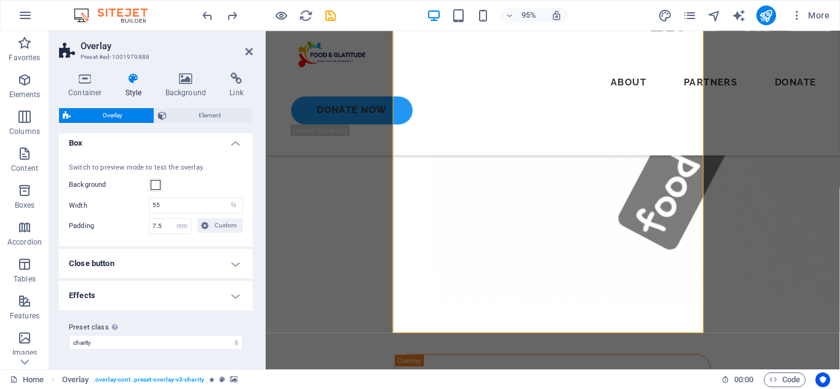
click at [231, 298] on h4 "Effects" at bounding box center [156, 296] width 194 height 30
click at [219, 259] on h4 "Close button" at bounding box center [156, 264] width 194 height 30
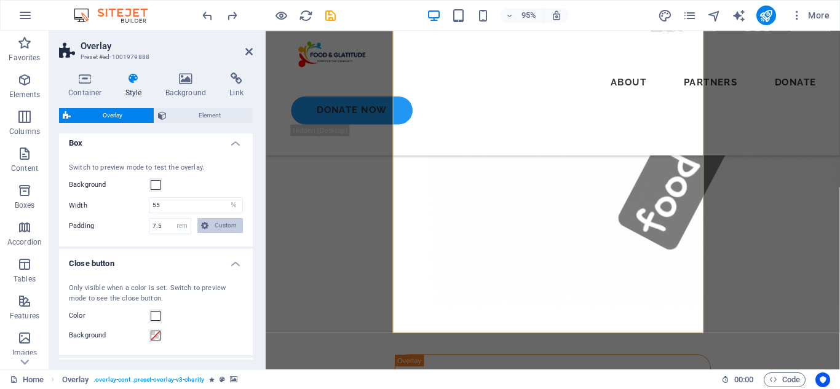
click at [229, 224] on span "Custom" at bounding box center [225, 225] width 27 height 15
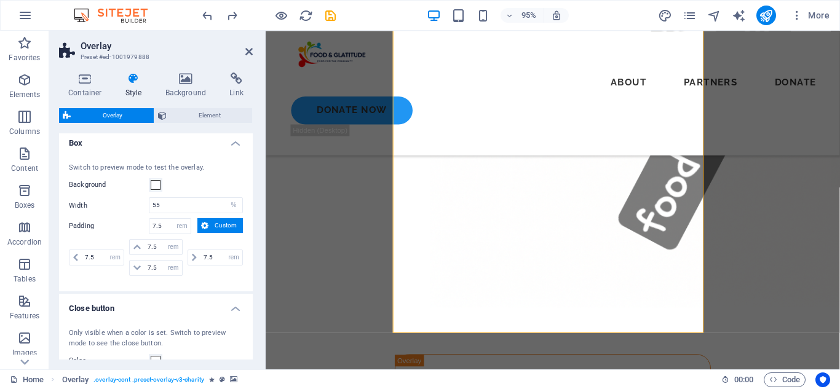
click at [229, 224] on span "Custom" at bounding box center [225, 225] width 27 height 15
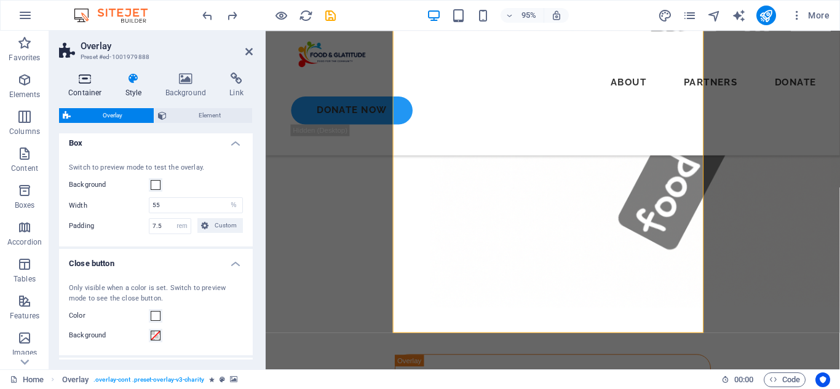
click at [93, 89] on h4 "Container" at bounding box center [87, 86] width 57 height 26
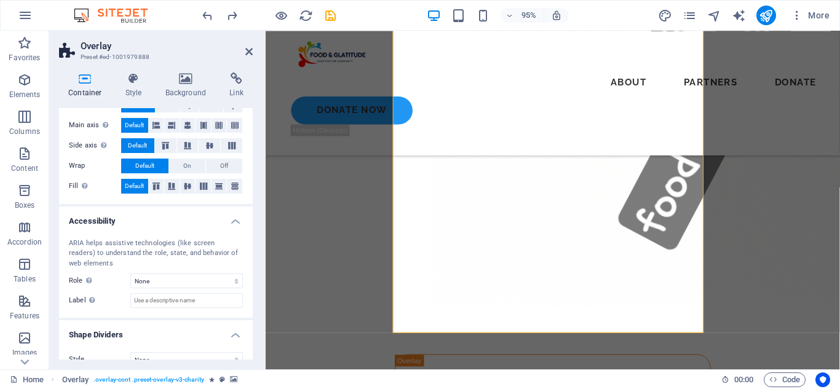
scroll to position [246, 0]
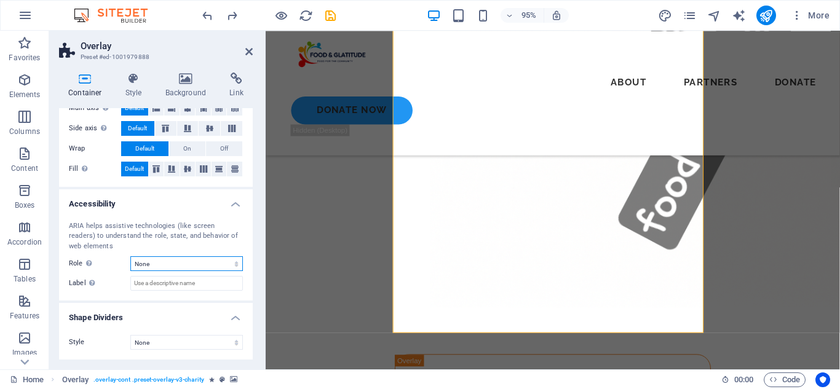
click at [199, 262] on select "None Alert Article Banner Comment Complementary Dialog Footer Header Marquee Pr…" at bounding box center [186, 263] width 112 height 15
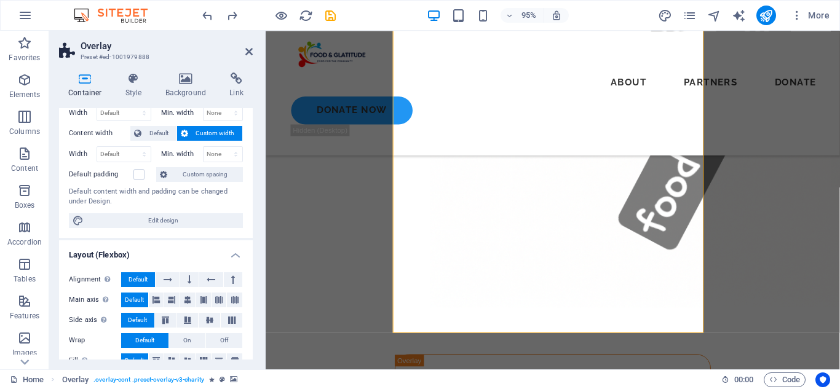
scroll to position [0, 0]
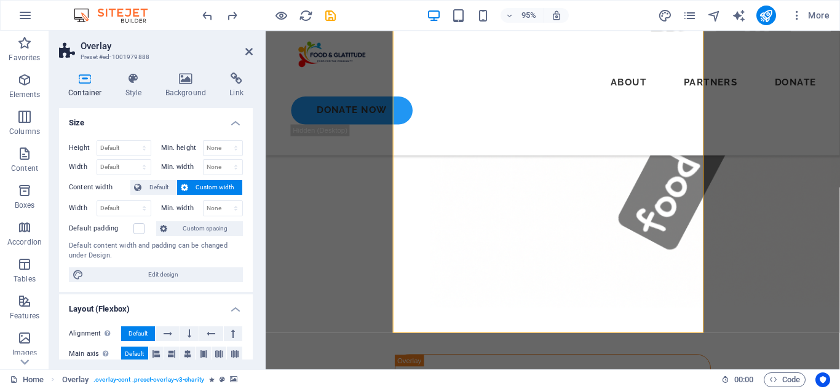
click at [253, 48] on aside "Overlay Preset #ed-1001979888 Container Style Background Link Size Height Defau…" at bounding box center [157, 200] width 216 height 339
click at [249, 53] on icon at bounding box center [248, 52] width 7 height 10
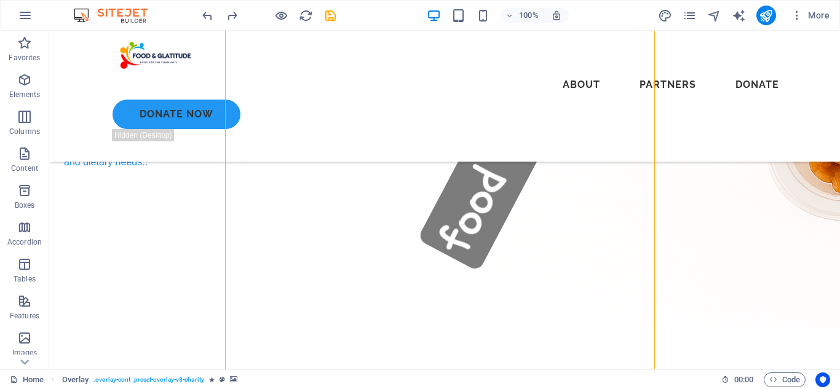
scroll to position [422, 0]
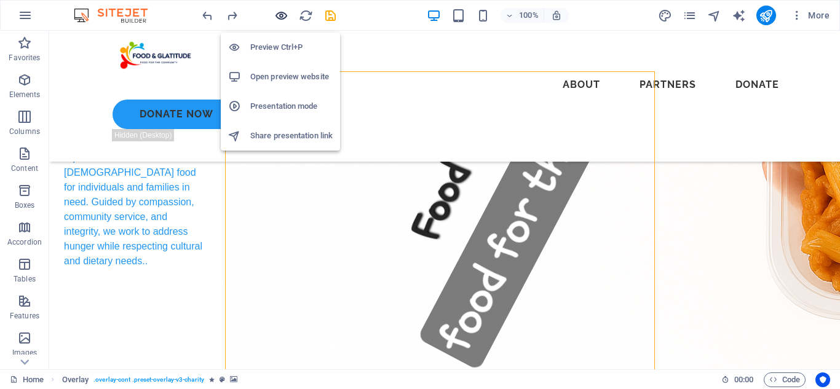
click at [284, 14] on icon "button" at bounding box center [281, 16] width 14 height 14
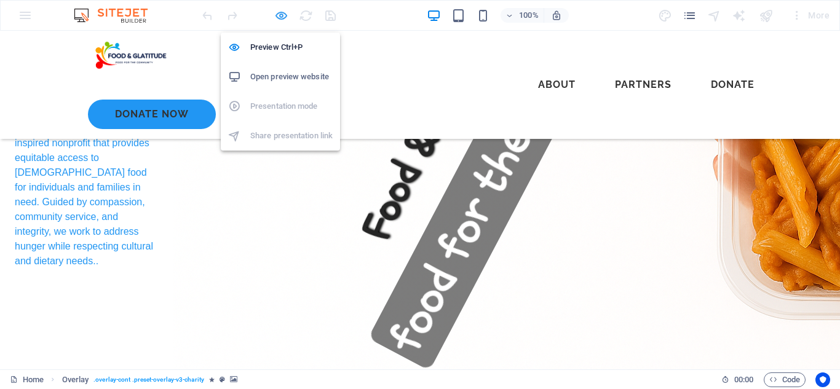
click at [278, 15] on icon "button" at bounding box center [281, 16] width 14 height 14
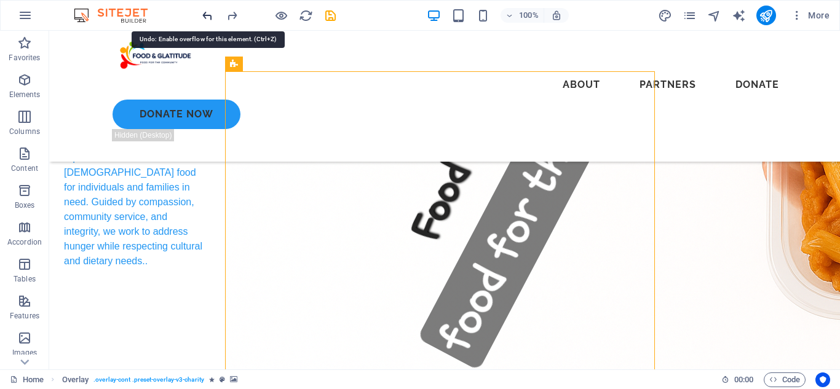
click at [210, 18] on icon "undo" at bounding box center [207, 16] width 14 height 14
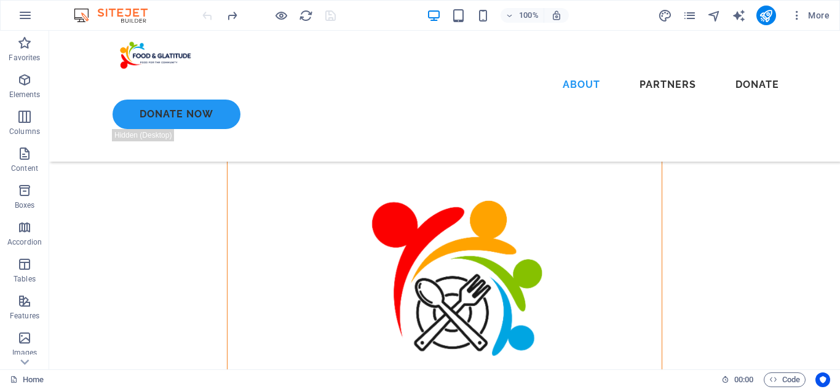
scroll to position [917, 0]
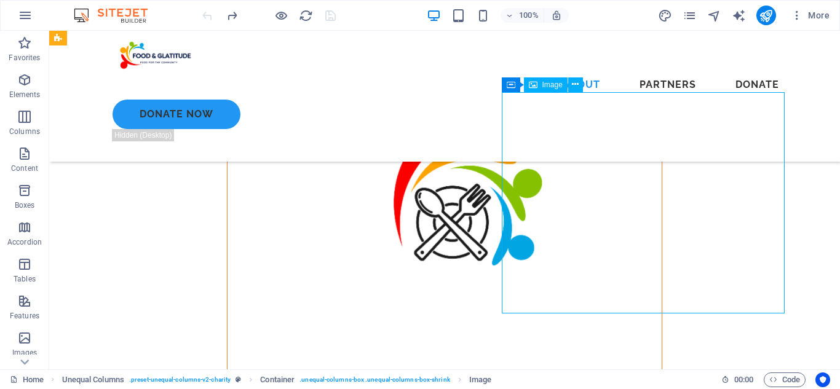
select select "%"
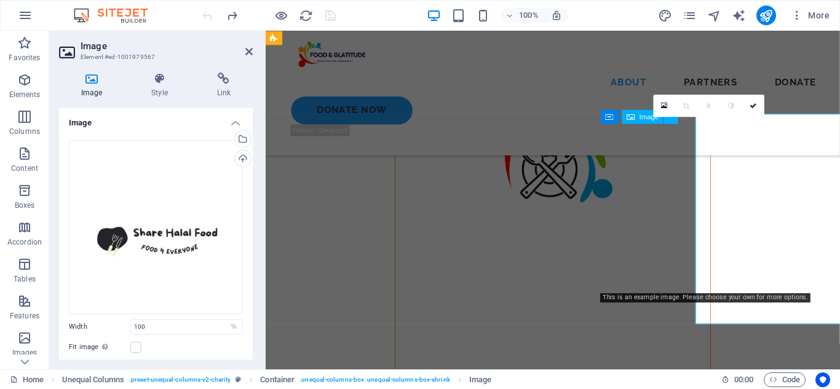
scroll to position [891, 0]
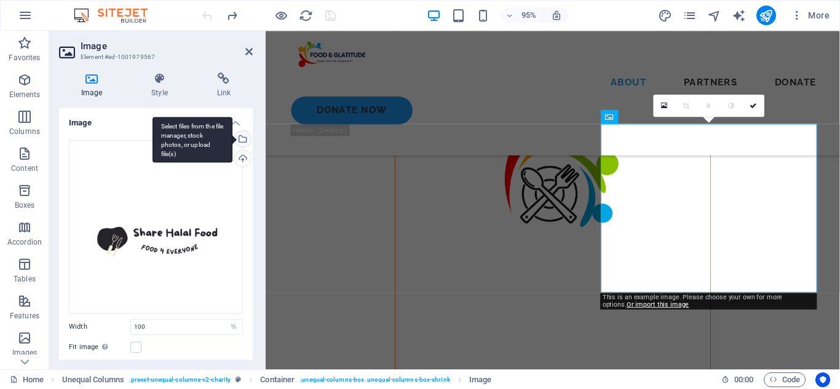
click at [240, 136] on div "Select files from the file manager, stock photos, or upload file(s)" at bounding box center [241, 140] width 18 height 18
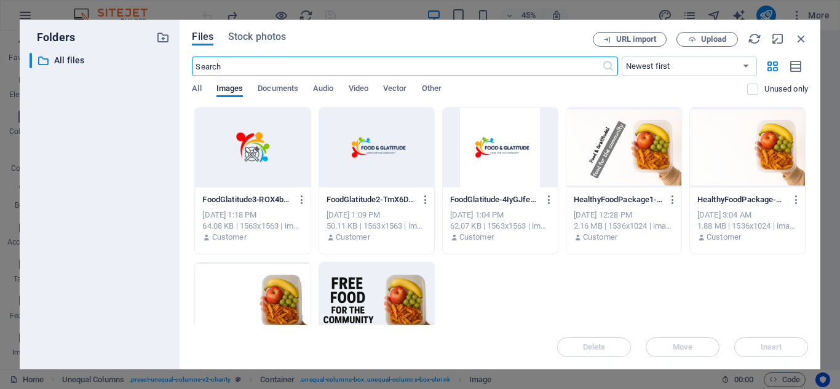
scroll to position [891, 0]
click at [388, 140] on div at bounding box center [376, 148] width 115 height 80
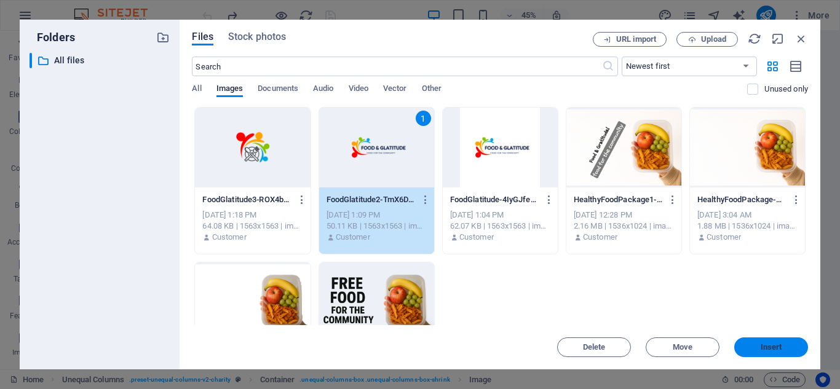
click at [769, 349] on span "Insert" at bounding box center [771, 347] width 22 height 7
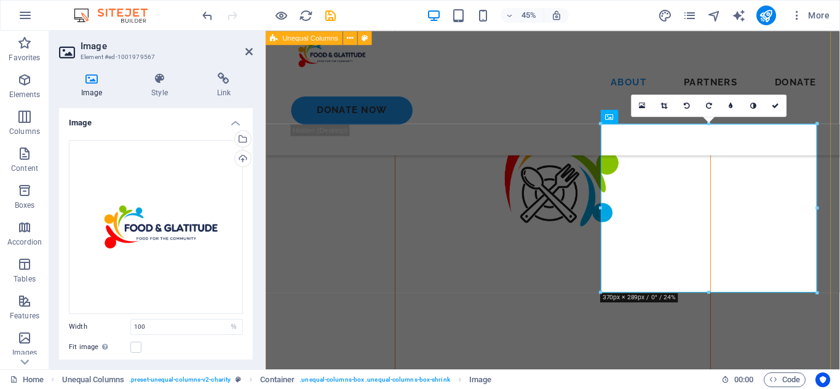
scroll to position [891, 0]
click at [775, 110] on link at bounding box center [775, 105] width 22 height 22
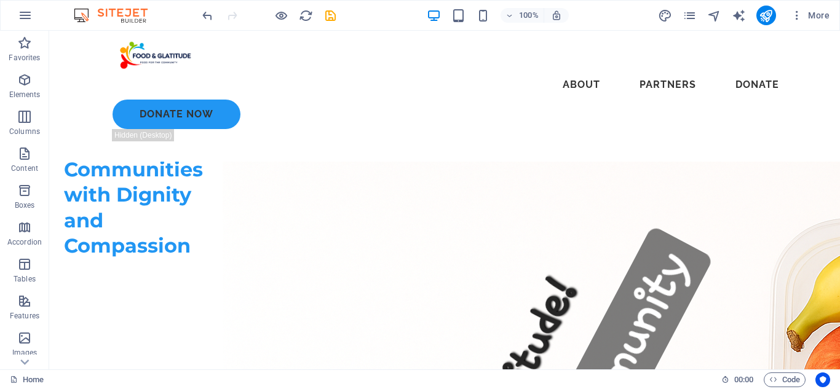
scroll to position [16, 0]
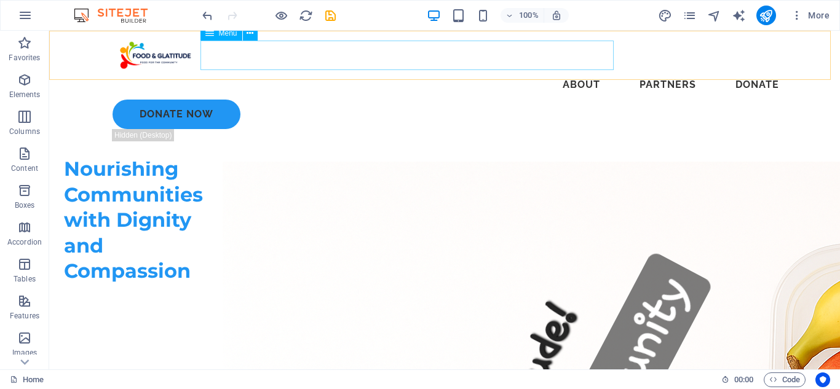
click at [427, 70] on nav "About Partners donate" at bounding box center [444, 85] width 688 height 30
select select
select select "4"
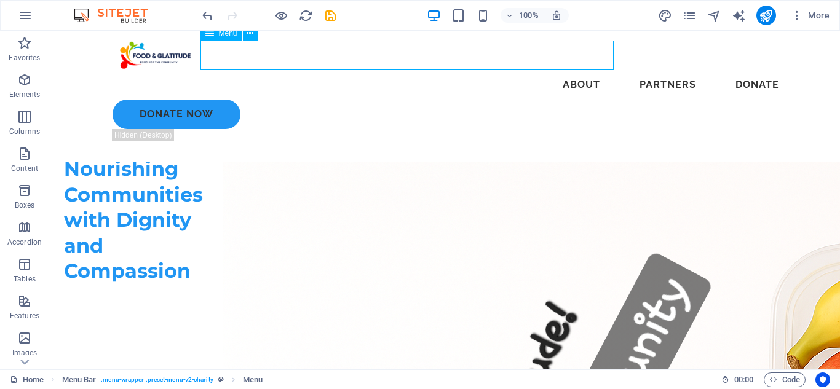
select select
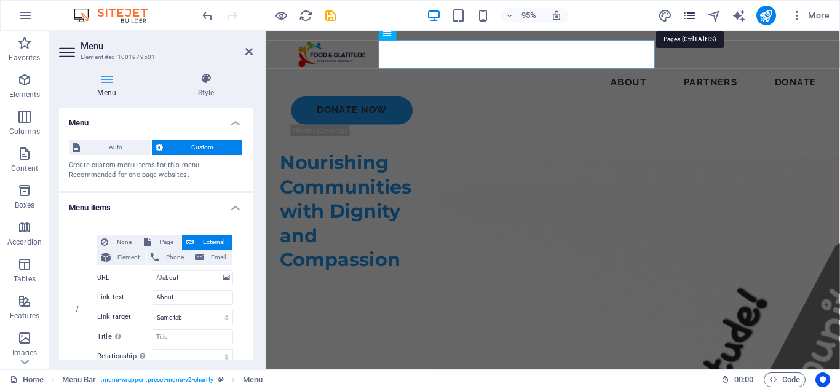
click at [694, 18] on icon "pages" at bounding box center [689, 16] width 14 height 14
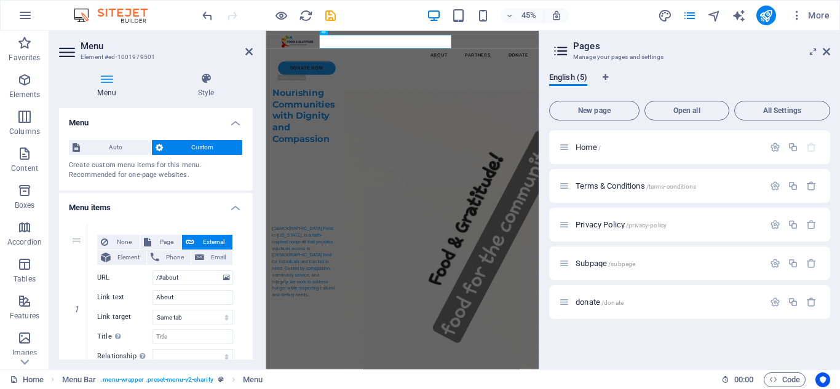
click at [830, 47] on aside "Pages Manage your pages and settings English (5) New page Open all All Settings…" at bounding box center [688, 200] width 301 height 339
click at [826, 50] on icon at bounding box center [825, 52] width 7 height 10
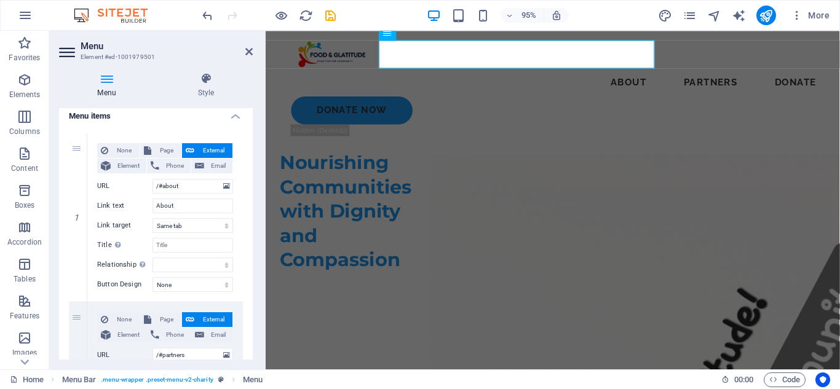
scroll to position [90, 0]
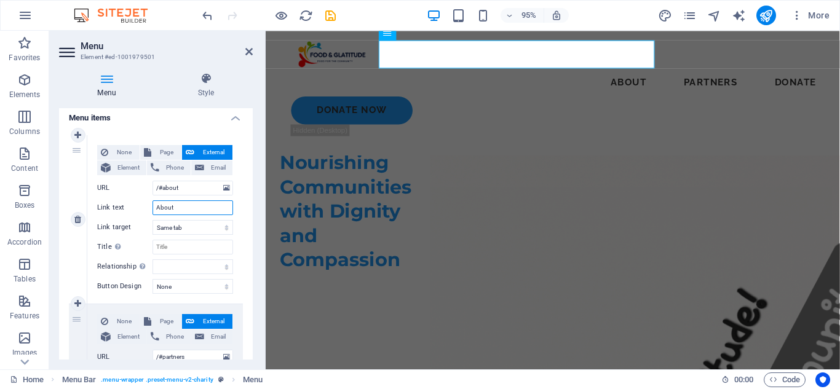
click at [204, 205] on input "About" at bounding box center [192, 207] width 81 height 15
type input "Abo"
select select
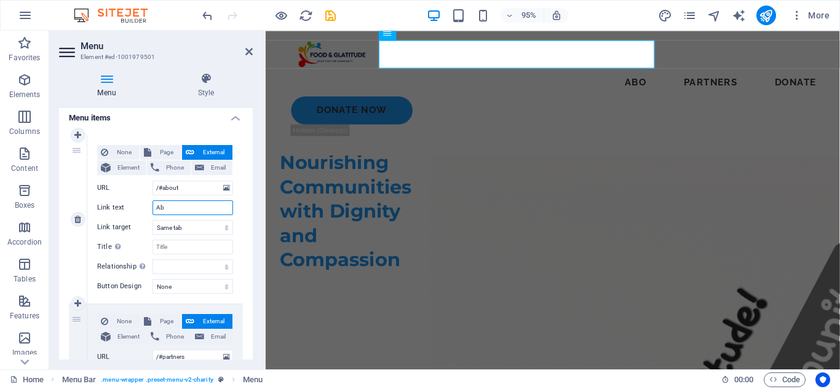
type input "A"
type input "W"
select select
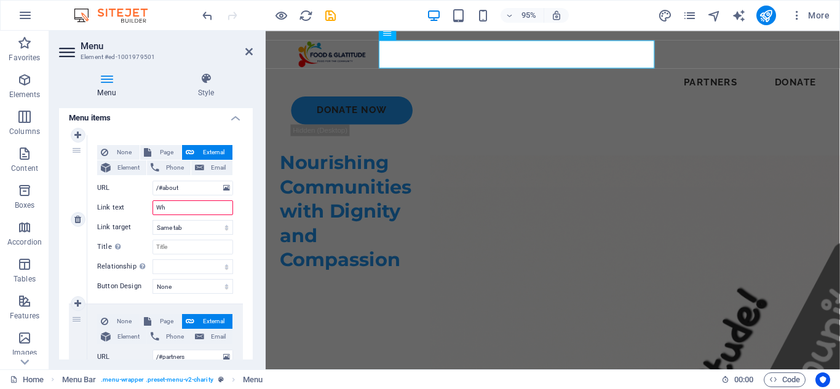
type input "Who"
select select
type input "Who"
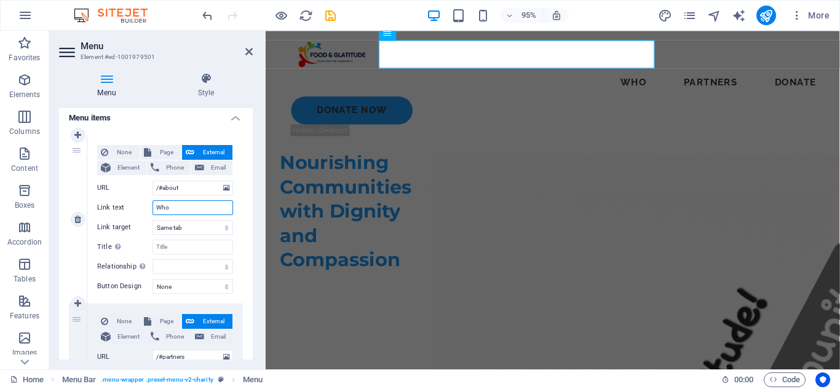
select select
type input "Who We Are"
select select
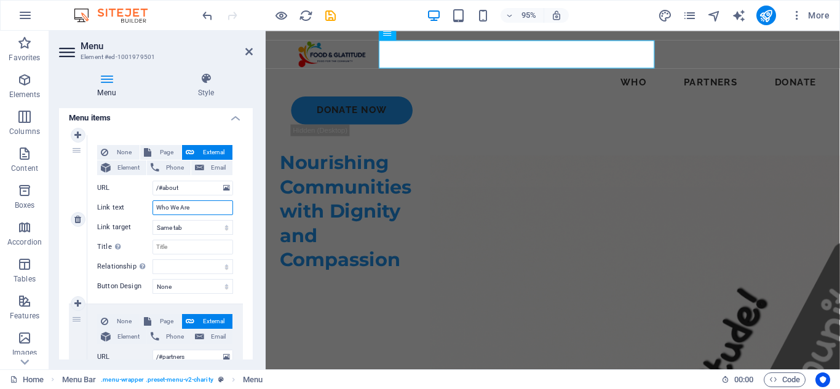
select select
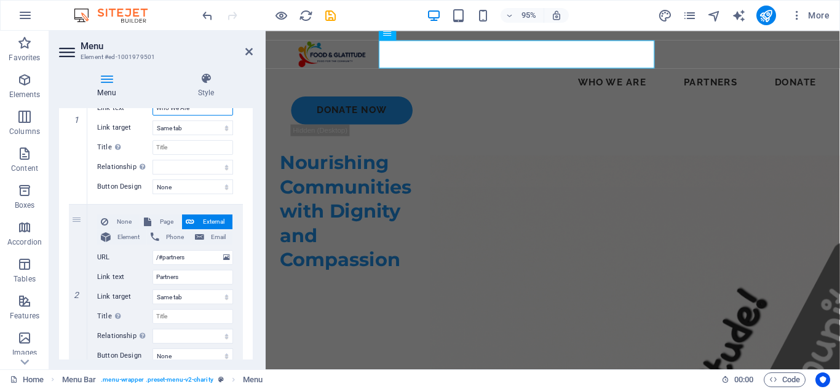
scroll to position [205, 0]
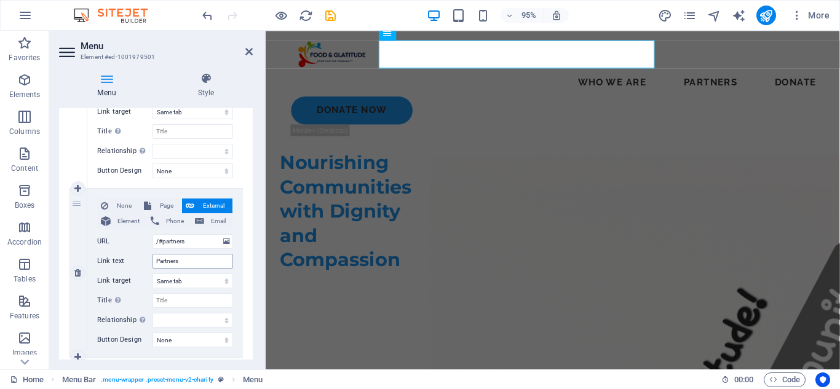
type input "Who We Are"
click at [193, 264] on input "Partners" at bounding box center [192, 261] width 81 height 15
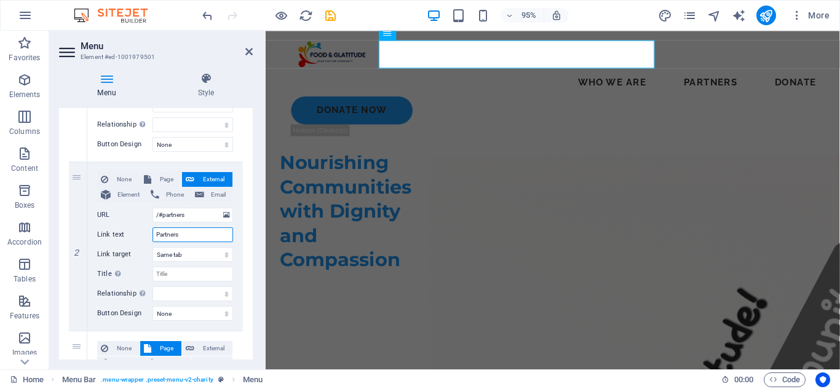
scroll to position [232, 0]
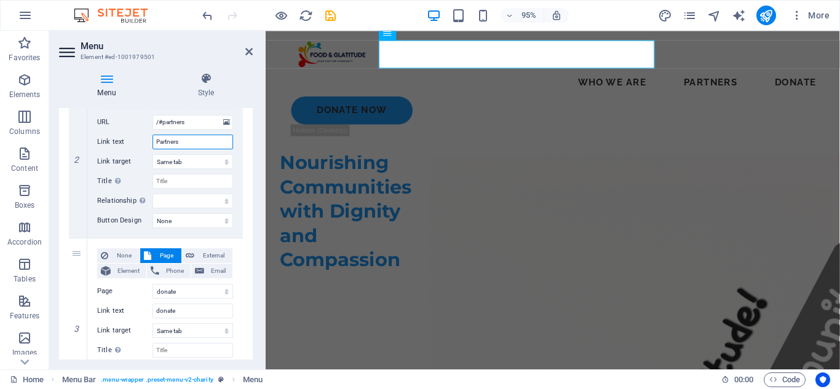
drag, startPoint x: 251, startPoint y: 248, endPoint x: 6, endPoint y: 279, distance: 247.8
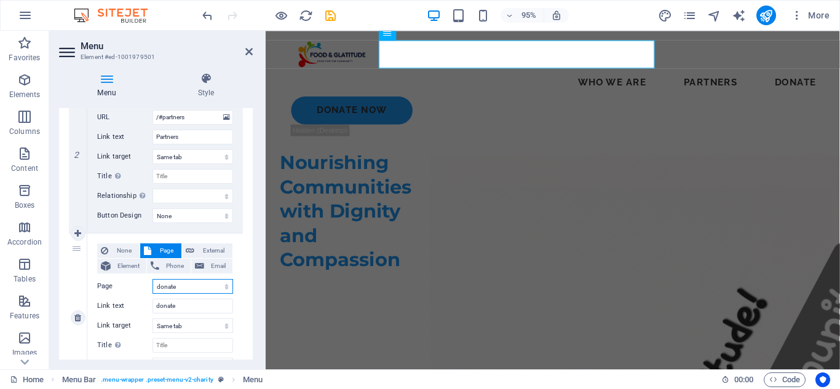
click at [197, 285] on select "Home Terms &amp; Conditions Privacy Policy Subpage donate" at bounding box center [192, 286] width 81 height 15
click at [194, 285] on select "Home Terms &amp; Conditions Privacy Policy Subpage donate" at bounding box center [192, 286] width 81 height 15
click at [179, 304] on input "donate" at bounding box center [192, 306] width 81 height 15
type input "donation"
select select
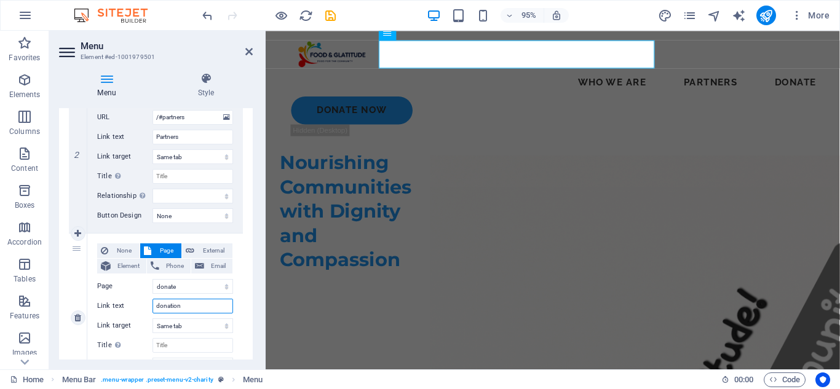
select select
type input "donations"
select select
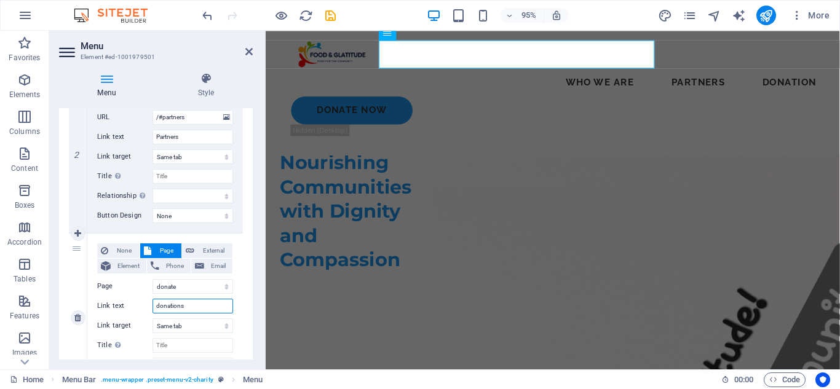
select select
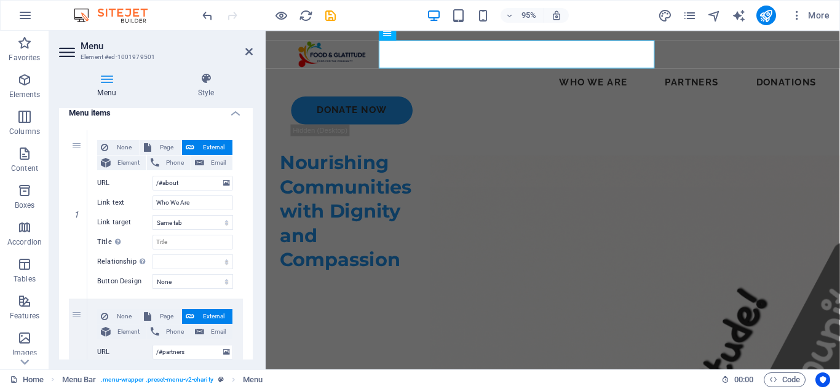
scroll to position [98, 0]
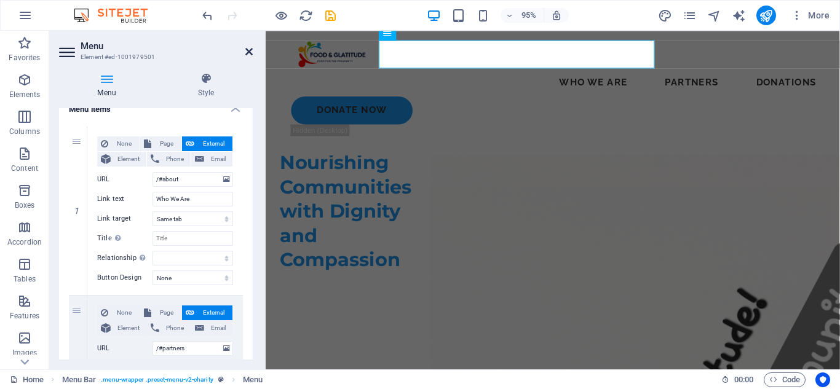
type input "donations"
click at [250, 47] on icon at bounding box center [248, 52] width 7 height 10
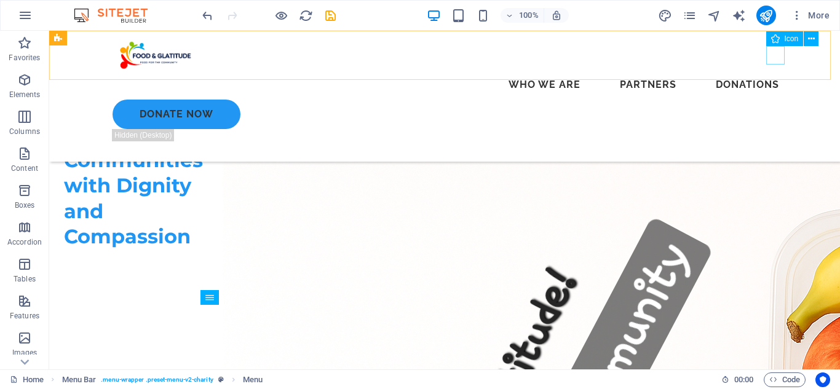
scroll to position [0, 0]
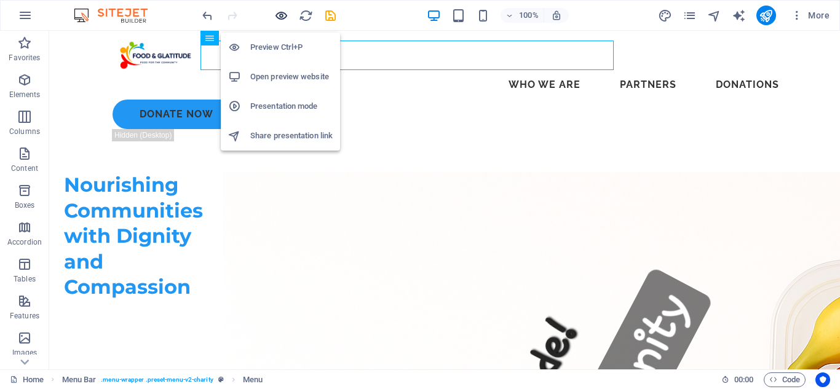
click at [284, 18] on icon "button" at bounding box center [281, 16] width 14 height 14
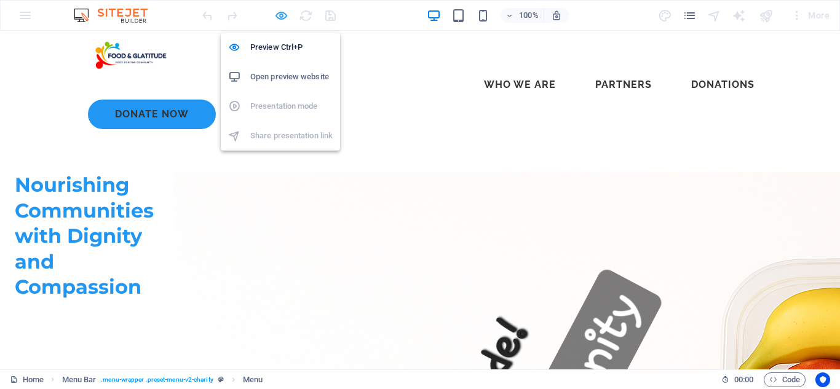
click at [283, 15] on icon "button" at bounding box center [281, 16] width 14 height 14
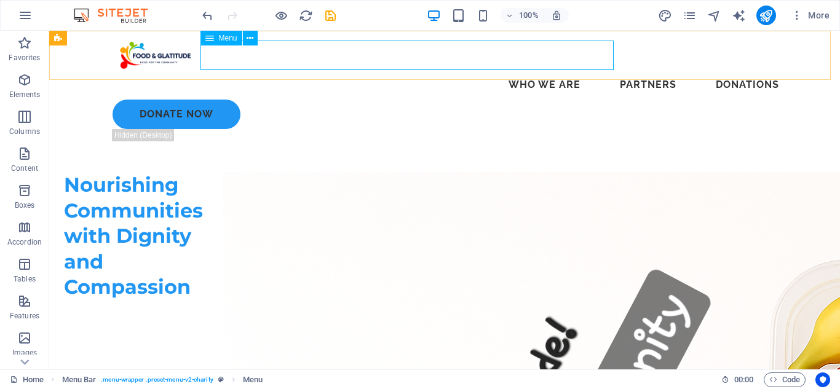
click at [507, 70] on nav "Who We Are Partners donations" at bounding box center [444, 85] width 688 height 30
drag, startPoint x: 507, startPoint y: 52, endPoint x: 302, endPoint y: 52, distance: 204.7
click at [507, 70] on nav "Who We Are Partners donations" at bounding box center [444, 85] width 688 height 30
select select
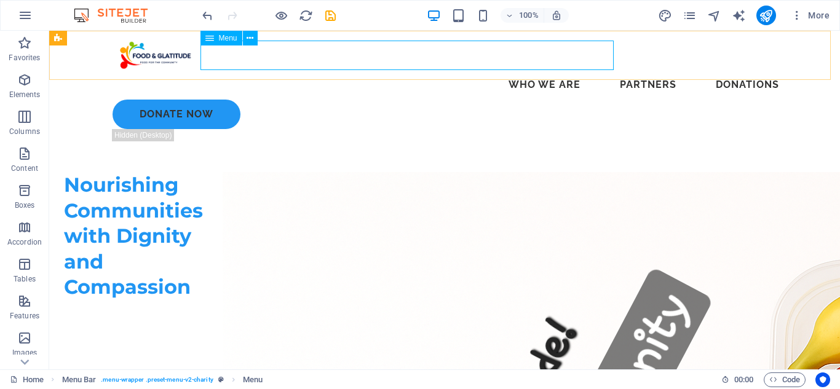
select select "4"
select select
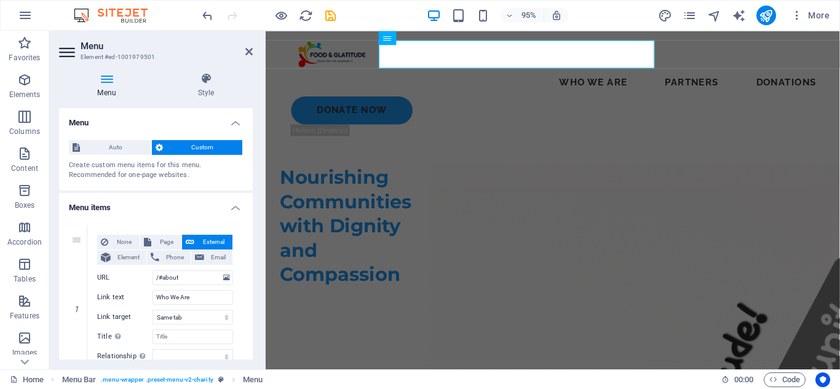
drag, startPoint x: 250, startPoint y: 185, endPoint x: 249, endPoint y: 210, distance: 25.2
click at [256, 216] on div "Menu Style Menu Auto Custom Create custom menu items for this menu. Recommended…" at bounding box center [155, 216] width 213 height 307
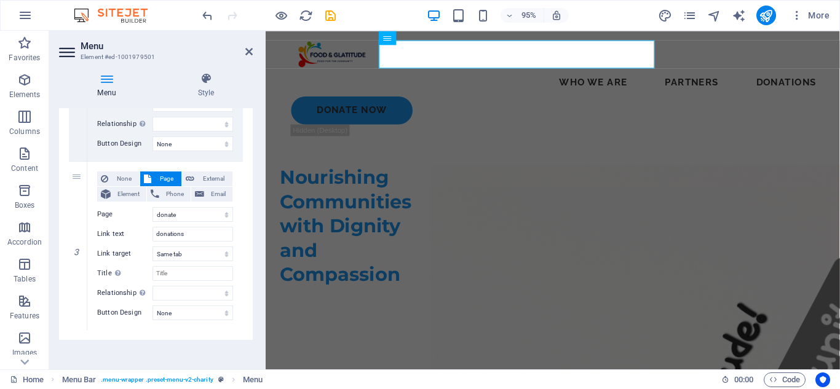
scroll to position [405, 0]
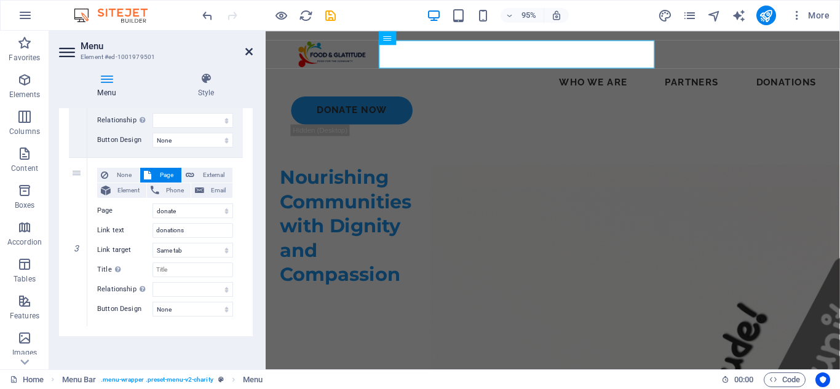
click at [245, 55] on icon at bounding box center [248, 52] width 7 height 10
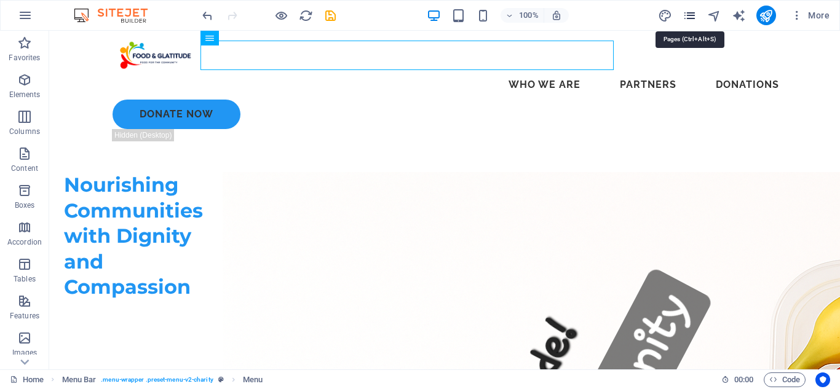
click at [687, 18] on icon "pages" at bounding box center [689, 16] width 14 height 14
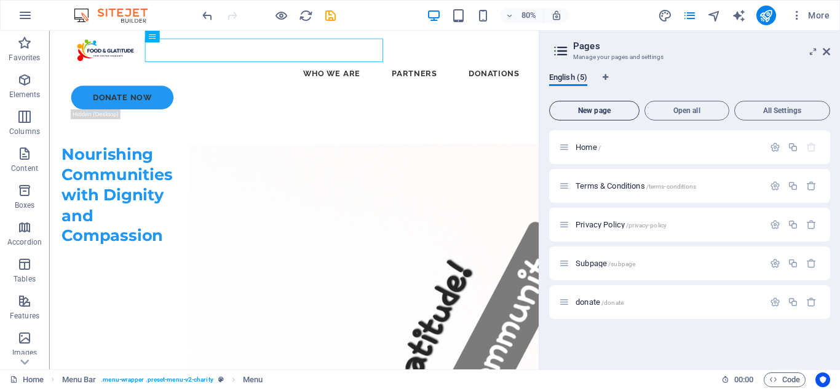
click at [605, 110] on span "New page" at bounding box center [593, 110] width 79 height 7
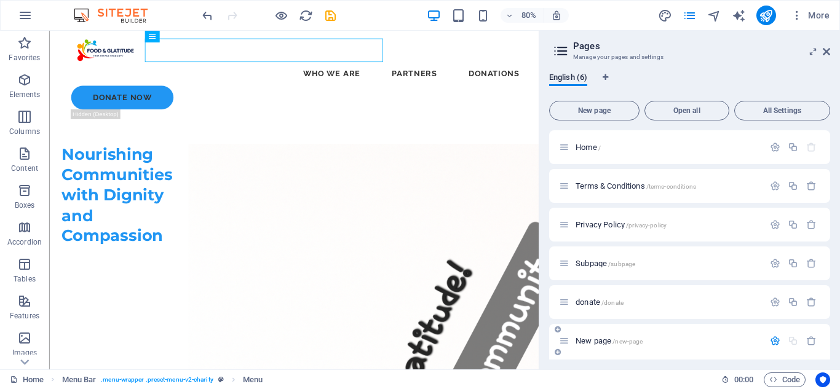
scroll to position [143, 0]
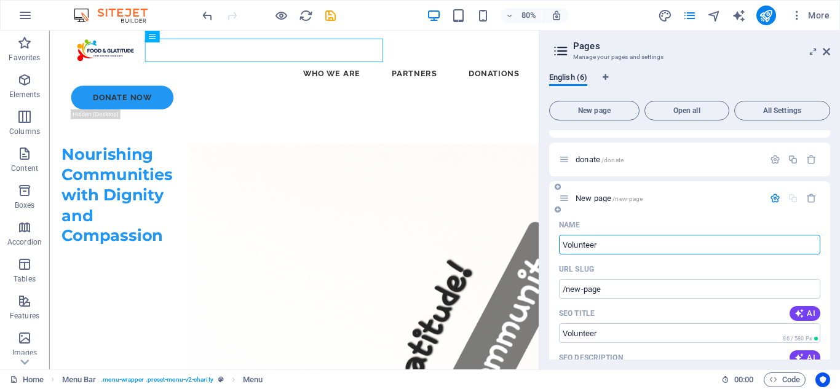
type input "Volunteer"
type input "/volunteer"
type input "Volunteer"
click at [775, 199] on icon "button" at bounding box center [775, 198] width 10 height 10
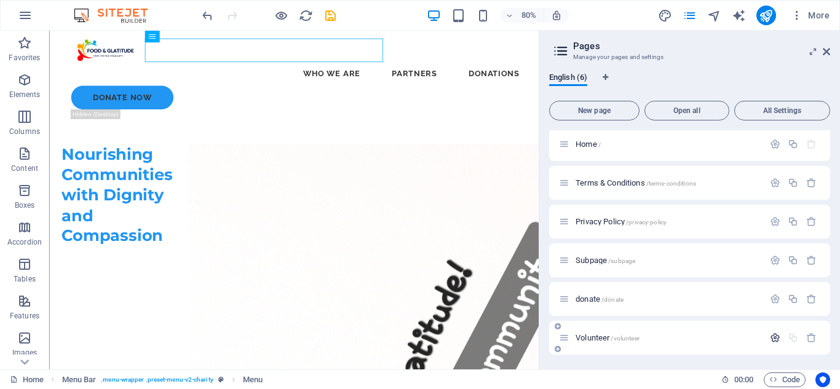
scroll to position [3, 0]
click at [825, 53] on icon at bounding box center [825, 52] width 7 height 10
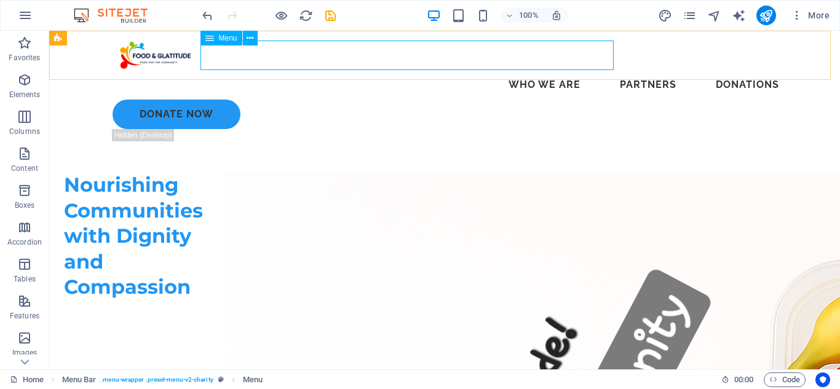
click at [305, 70] on nav "Who We Are Partners donations" at bounding box center [444, 85] width 688 height 30
select select
select select "4"
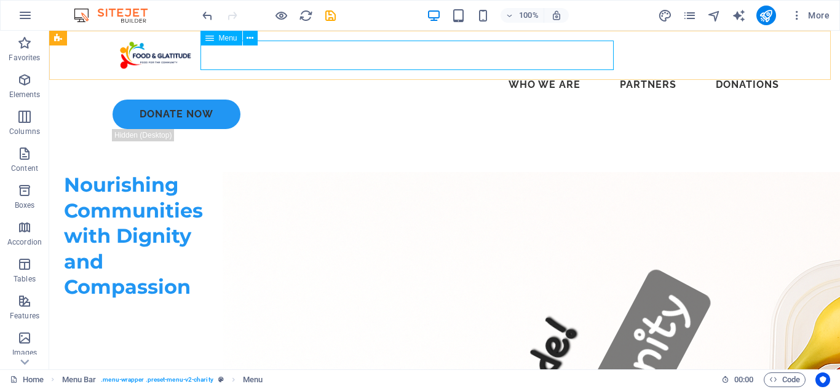
select select
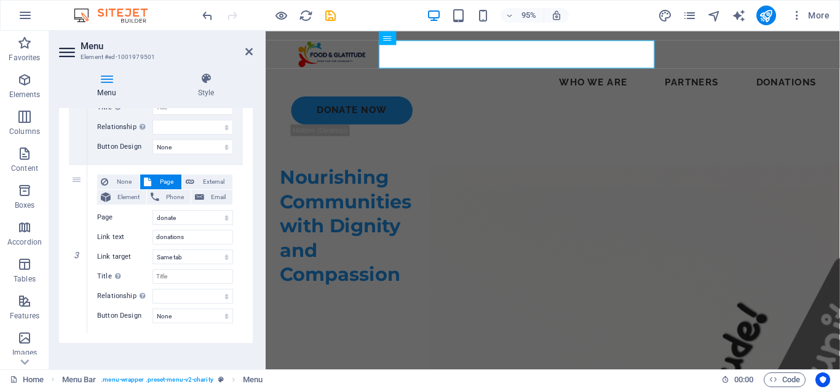
scroll to position [406, 0]
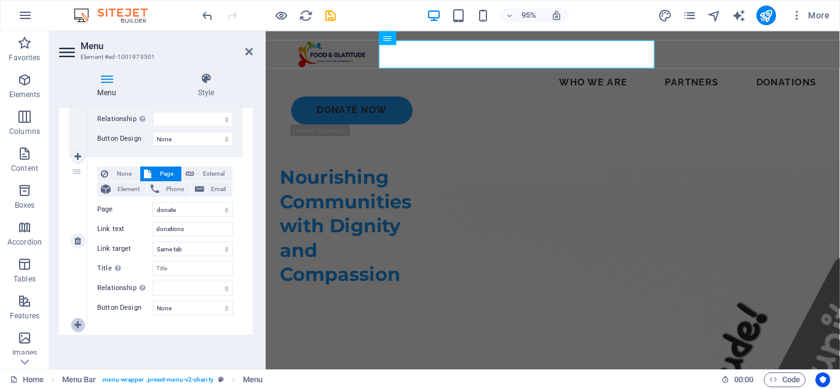
click at [82, 320] on link at bounding box center [78, 325] width 15 height 15
select select
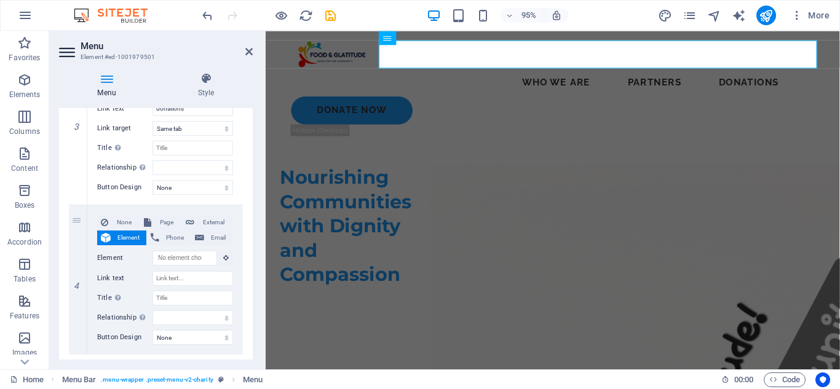
scroll to position [556, 0]
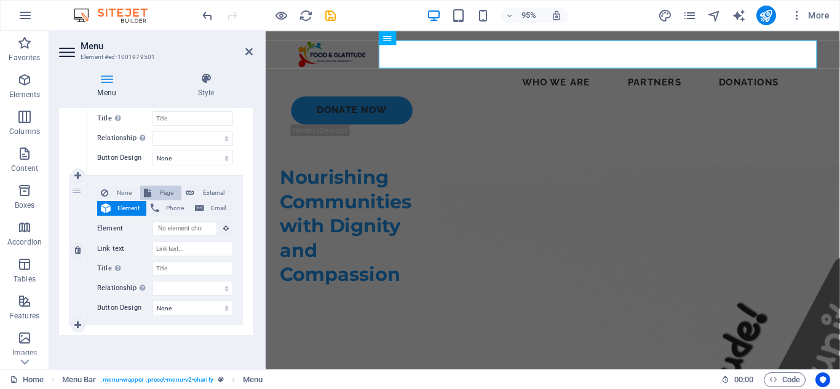
click at [160, 192] on span "Page" at bounding box center [166, 193] width 23 height 15
select select
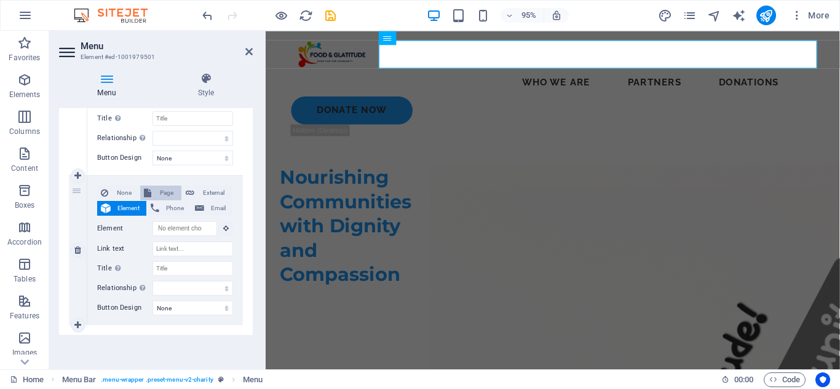
select select
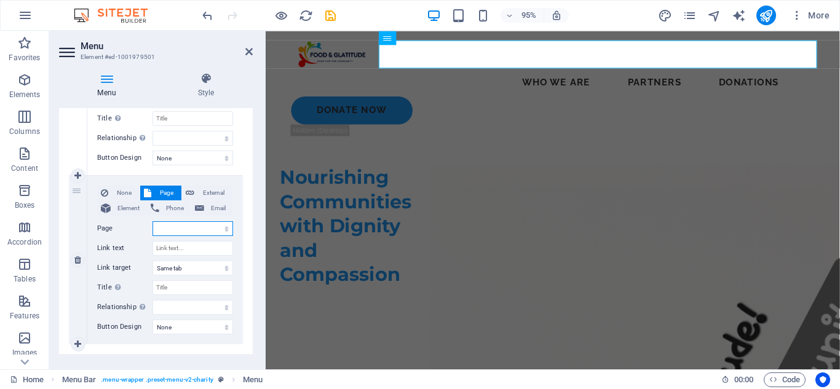
click at [186, 228] on select "Home Terms &amp; Conditions Privacy Policy Subpage donate Volunteer" at bounding box center [192, 228] width 81 height 15
select select "5"
click at [152, 221] on select "Home Terms &amp; Conditions Privacy Policy Subpage donate Volunteer" at bounding box center [192, 228] width 81 height 15
select select
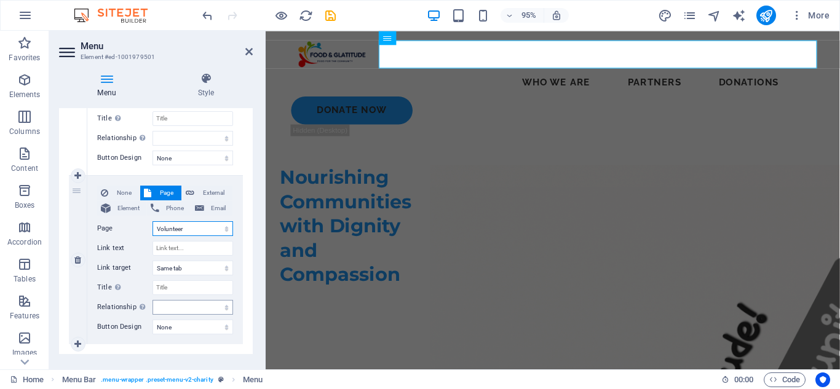
select select
click at [187, 250] on input "Link text" at bounding box center [192, 248] width 81 height 15
type input "Volunt"
select select
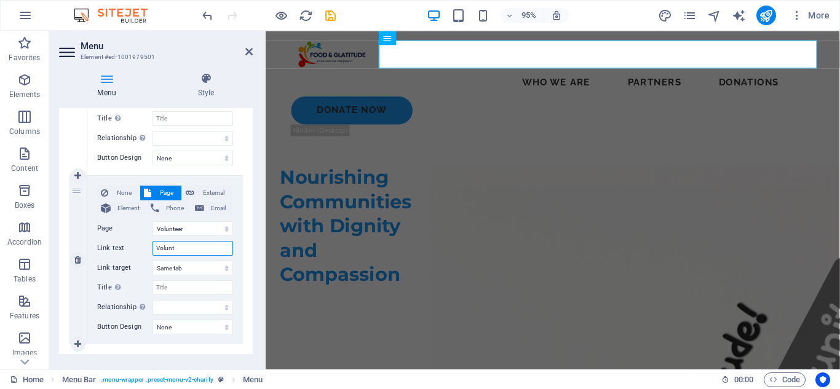
select select
type input "Volunteer"
select select
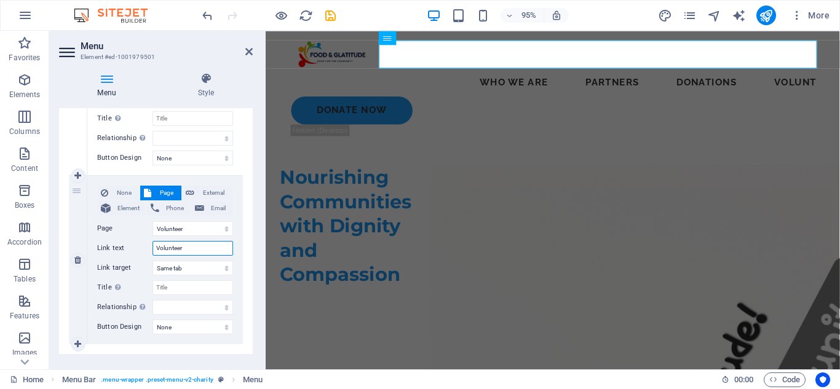
select select
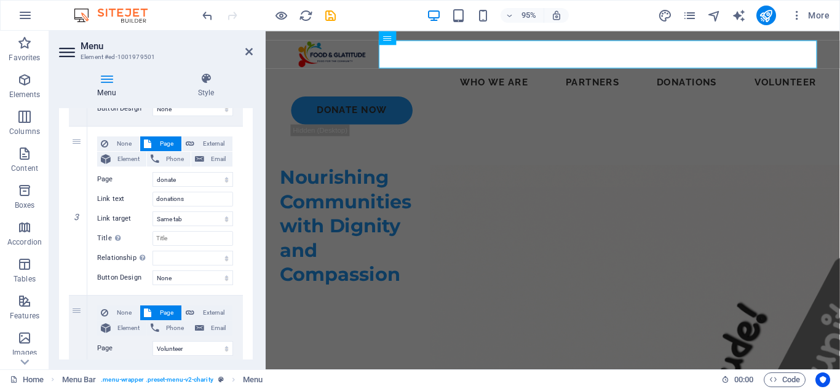
scroll to position [408, 0]
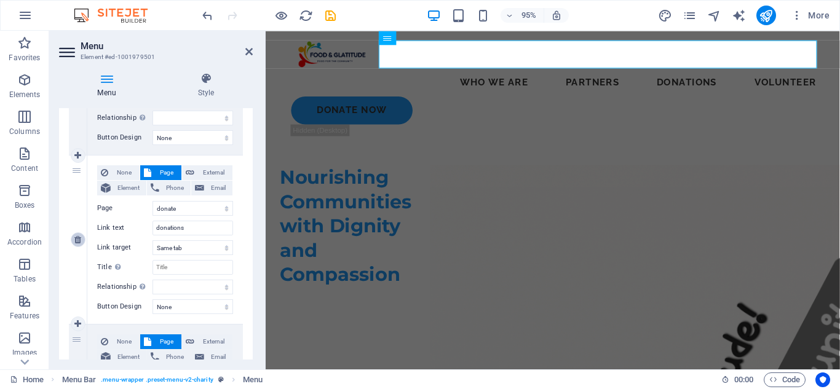
type input "Volunteer"
click at [79, 243] on icon at bounding box center [77, 239] width 7 height 9
select select
select select "5"
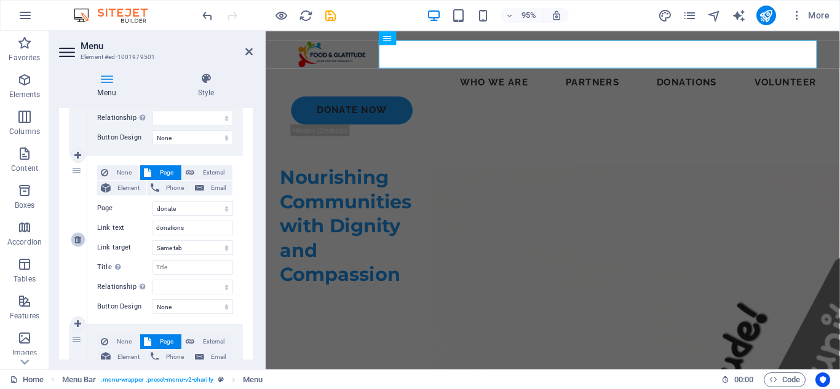
type input "Volunteer"
select select
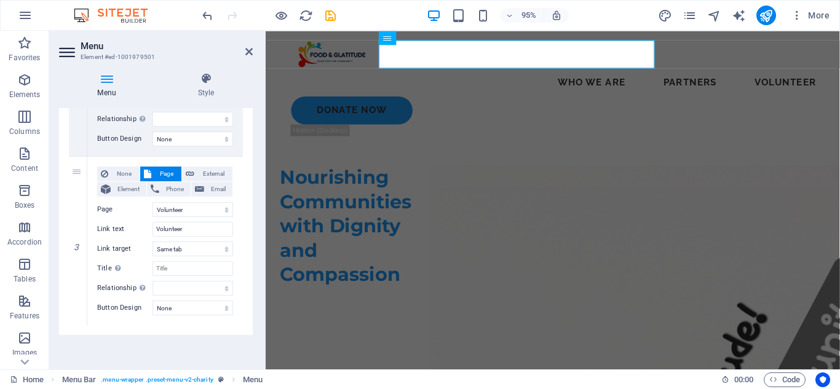
click at [240, 45] on h2 "Menu" at bounding box center [167, 46] width 172 height 11
click at [251, 53] on icon at bounding box center [248, 52] width 7 height 10
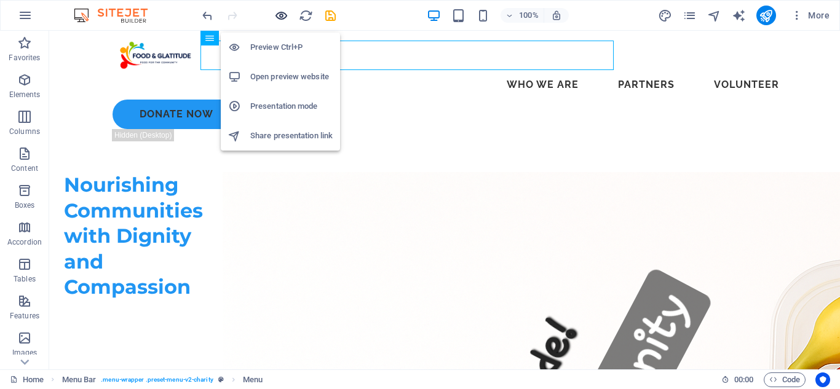
click at [286, 14] on icon "button" at bounding box center [281, 16] width 14 height 14
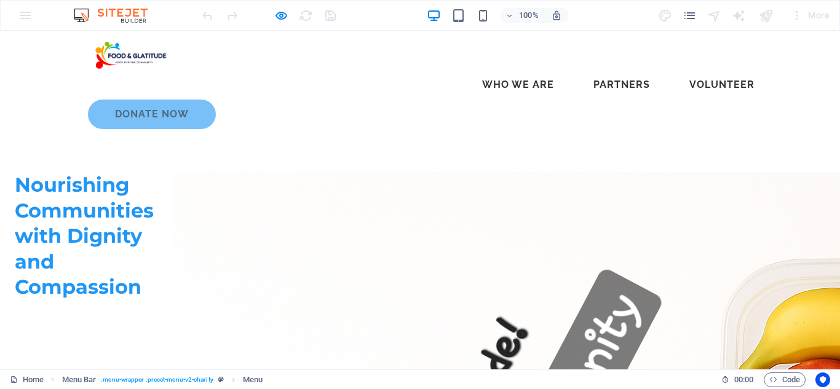
click at [216, 100] on link "Donate Now" at bounding box center [152, 115] width 128 height 30
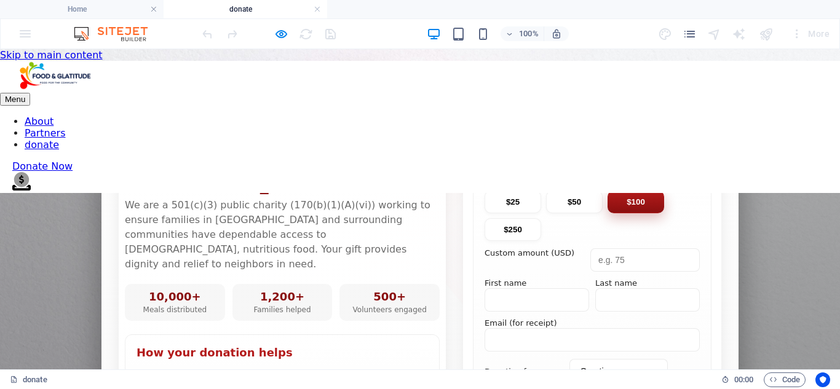
scroll to position [0, 0]
click at [111, 12] on h4 "Home" at bounding box center [82, 9] width 164 height 14
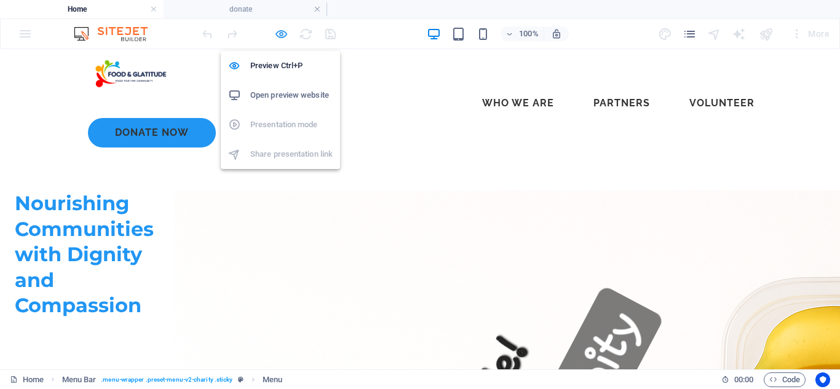
click at [275, 34] on icon "button" at bounding box center [281, 34] width 14 height 14
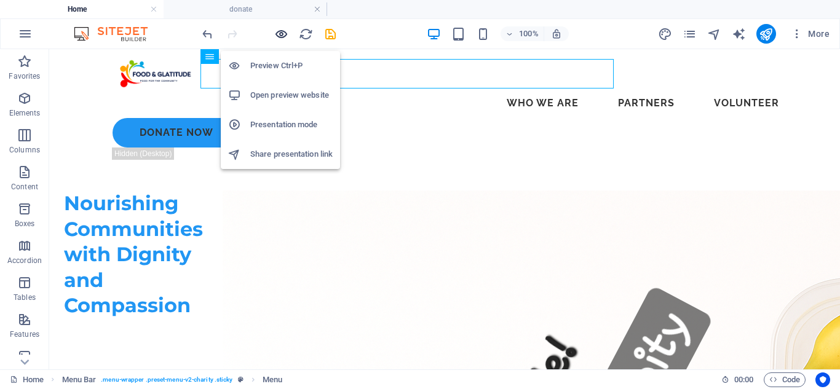
click at [285, 36] on icon "button" at bounding box center [281, 34] width 14 height 14
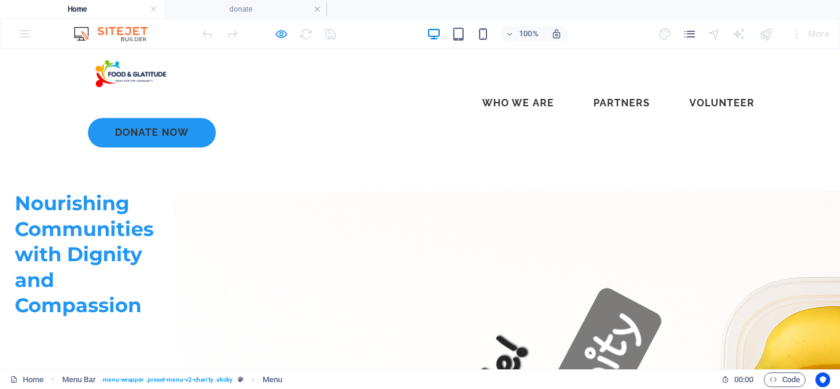
click at [287, 34] on icon "button" at bounding box center [281, 34] width 14 height 14
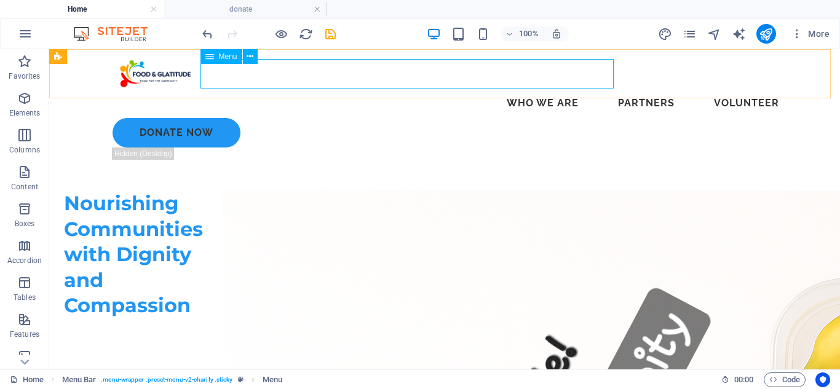
click at [296, 89] on nav "Who We Are Partners Volunteer" at bounding box center [444, 104] width 688 height 30
select select
select select "5"
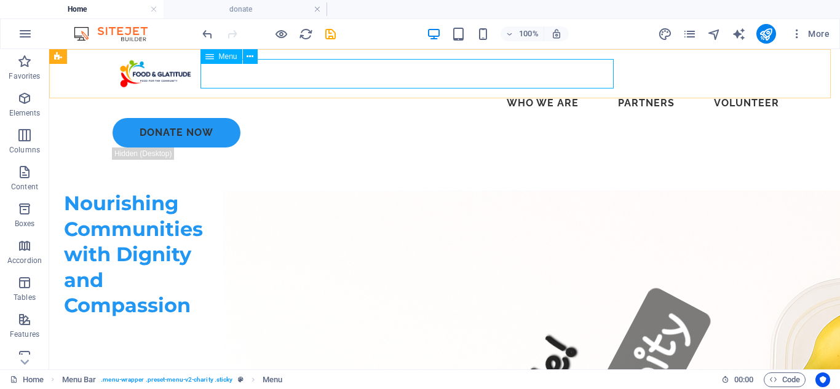
select select
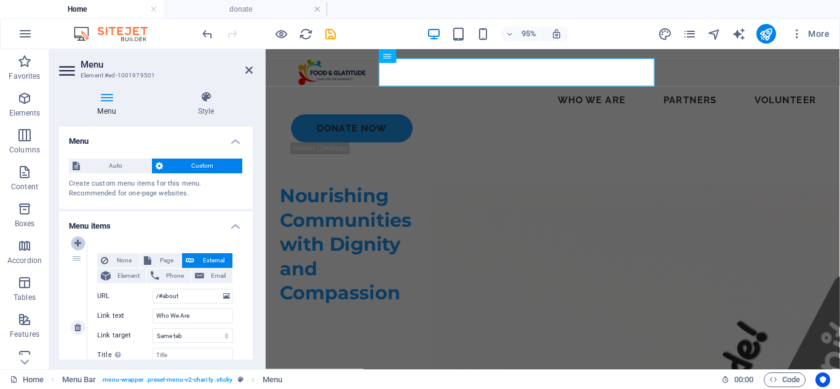
click at [76, 248] on link at bounding box center [78, 243] width 15 height 15
select select
type input "/#about"
type input "Who We Are"
select select
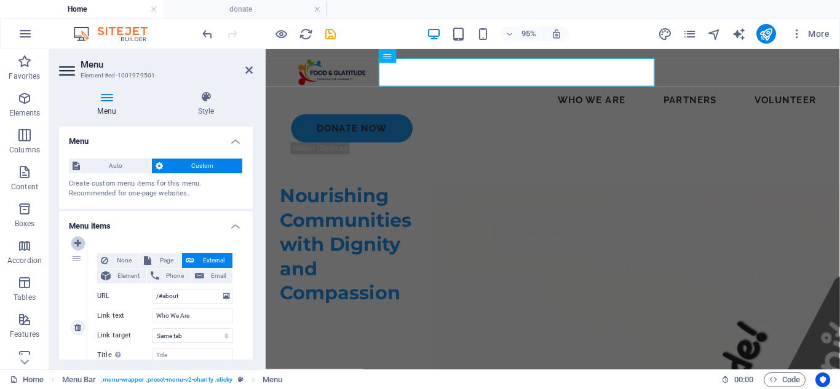
type input "/#partners"
type input "Partners"
select select
select select "5"
select select
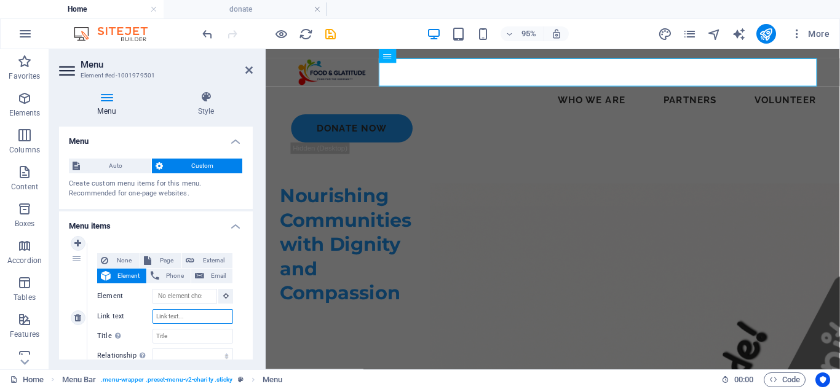
click at [186, 318] on input "Link text" at bounding box center [192, 316] width 81 height 15
type input "Hom"
select select
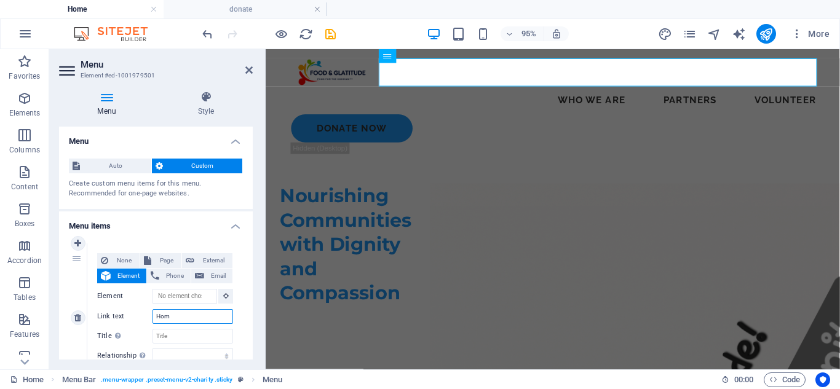
select select
type input "Home"
select select
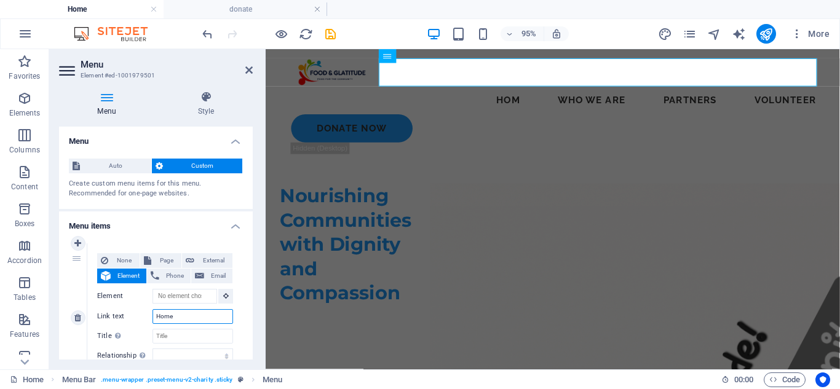
select select
type input "Home"
click at [214, 262] on span "External" at bounding box center [213, 260] width 31 height 15
select select "blank"
select select
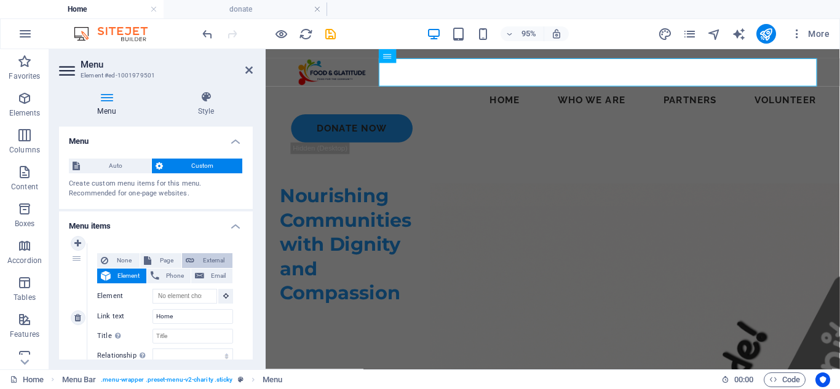
select select
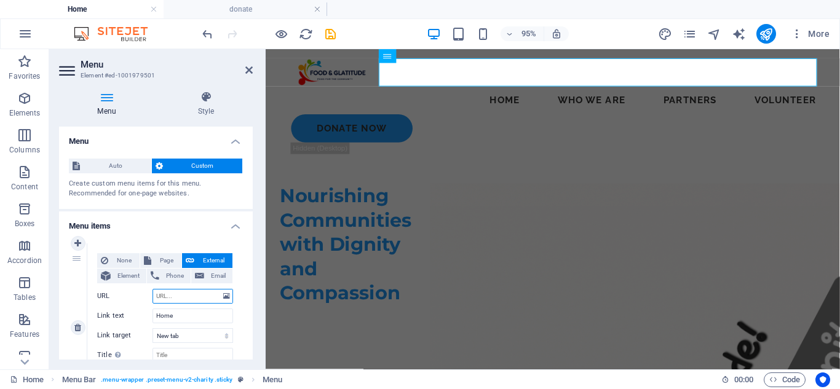
click at [187, 296] on input "URL" at bounding box center [192, 296] width 81 height 15
click at [163, 260] on span "Page" at bounding box center [166, 260] width 23 height 15
select select
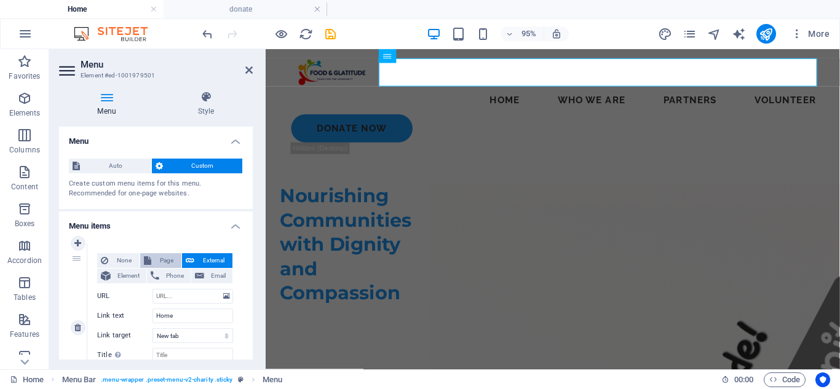
select select
click at [140, 277] on span "Element" at bounding box center [128, 276] width 28 height 15
select select
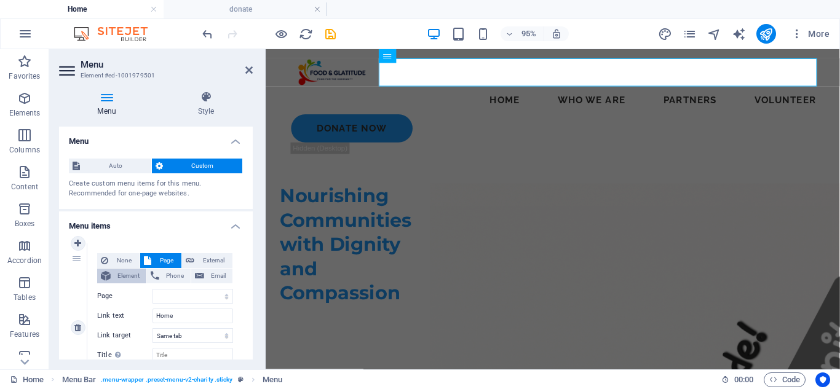
select select
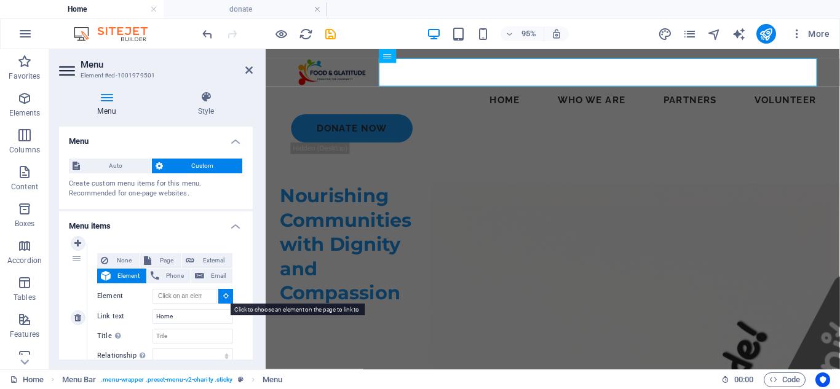
click at [223, 294] on icon at bounding box center [226, 296] width 6 height 6
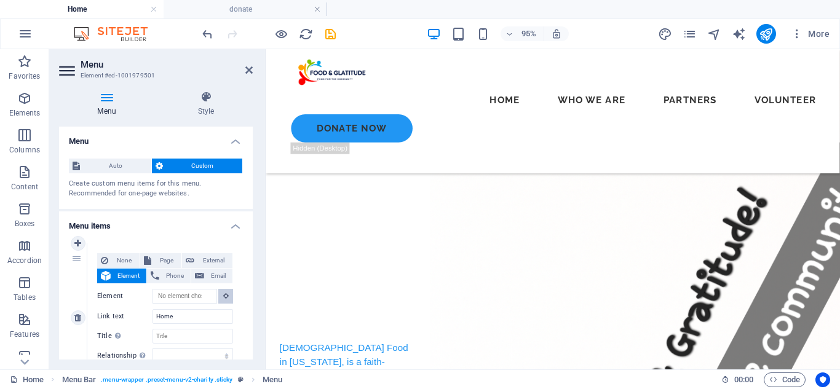
scroll to position [400, 0]
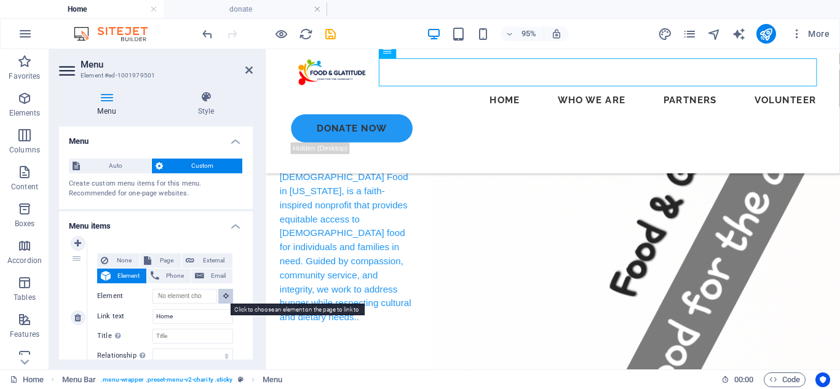
click at [223, 297] on icon at bounding box center [226, 296] width 6 height 6
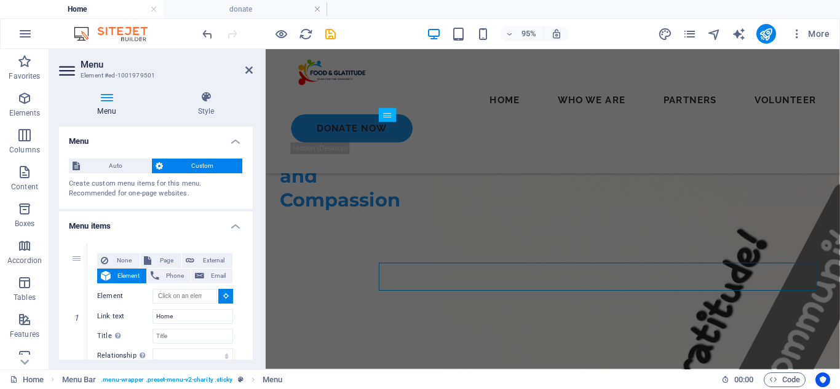
scroll to position [0, 0]
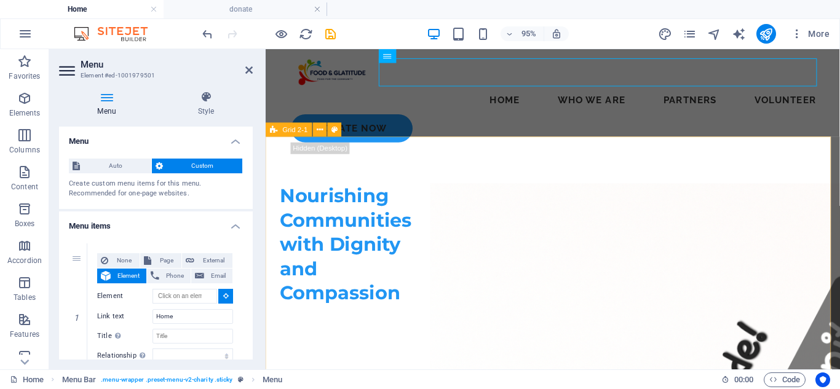
type input "#ed-1002311456"
select select
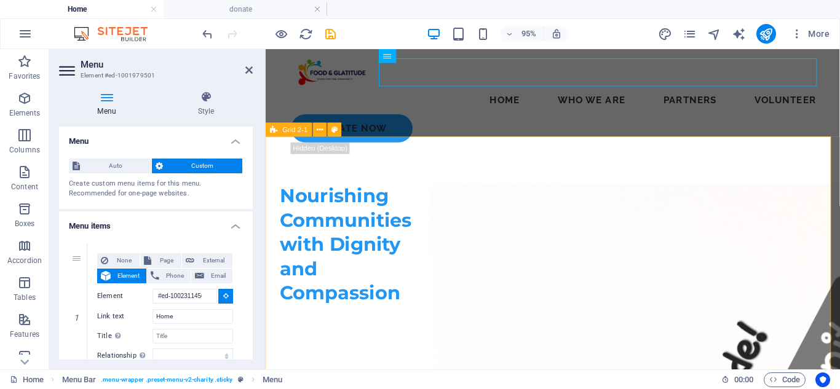
select select
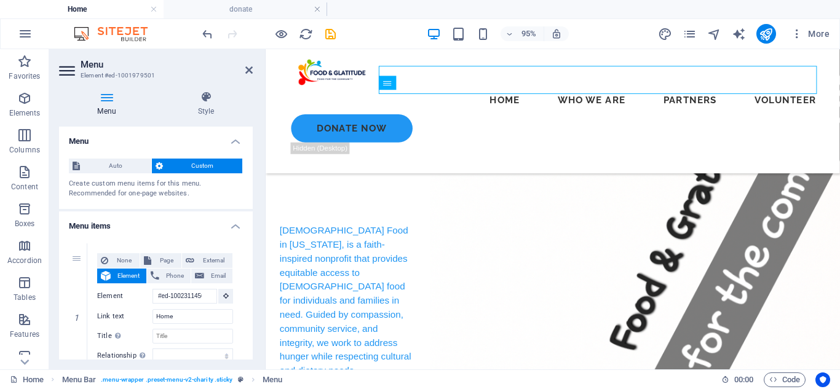
scroll to position [285, 0]
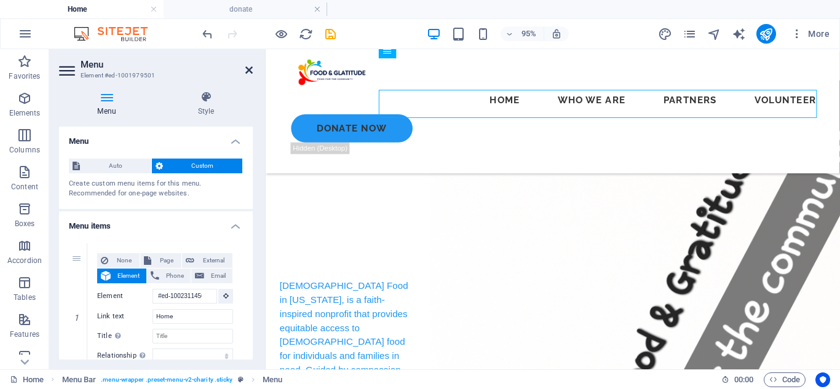
click at [251, 70] on icon at bounding box center [248, 70] width 7 height 10
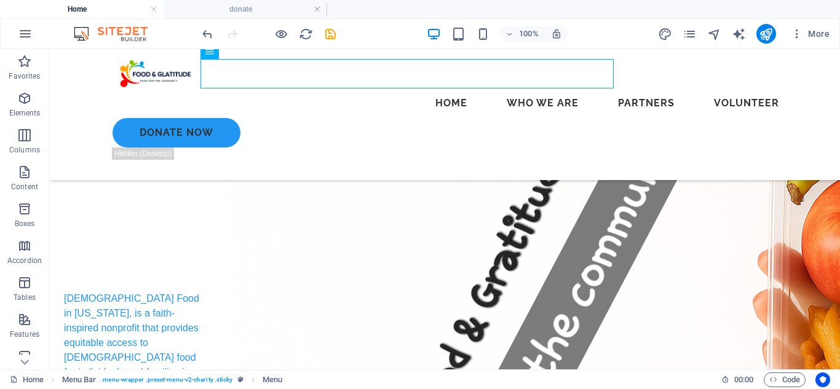
scroll to position [0, 0]
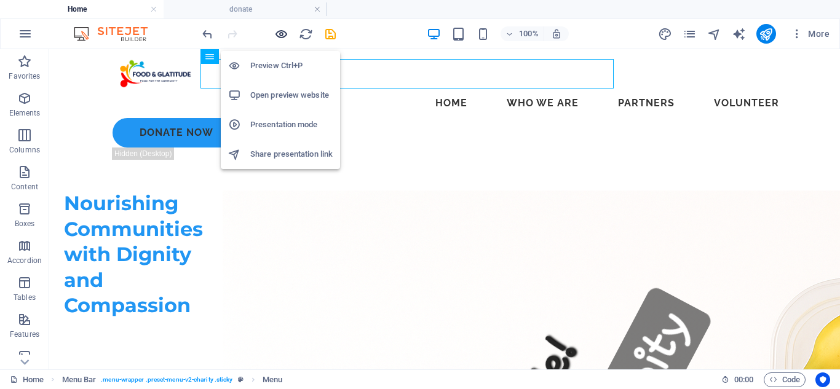
click at [279, 33] on icon "button" at bounding box center [281, 34] width 14 height 14
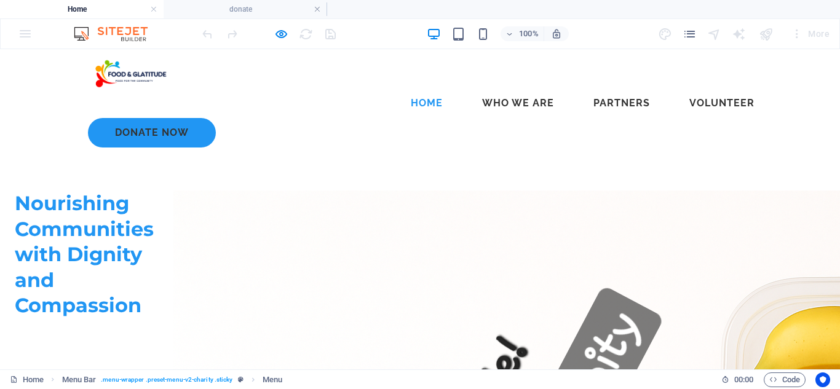
drag, startPoint x: 266, startPoint y: 70, endPoint x: 275, endPoint y: 74, distance: 9.9
click at [401, 89] on link "Home" at bounding box center [427, 104] width 52 height 30
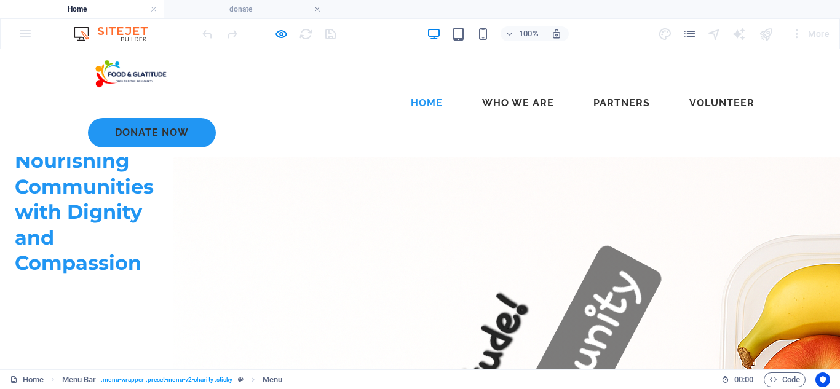
scroll to position [43, 0]
click at [472, 89] on link "Who We Are" at bounding box center [518, 104] width 92 height 30
click at [583, 89] on link "Partners" at bounding box center [621, 104] width 76 height 30
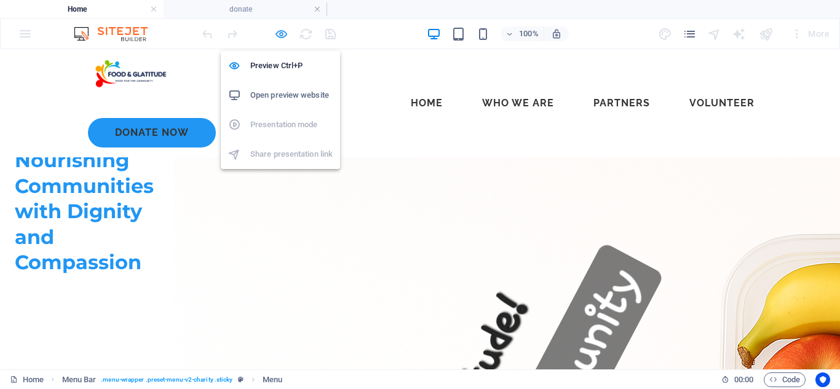
click at [282, 36] on icon "button" at bounding box center [281, 34] width 14 height 14
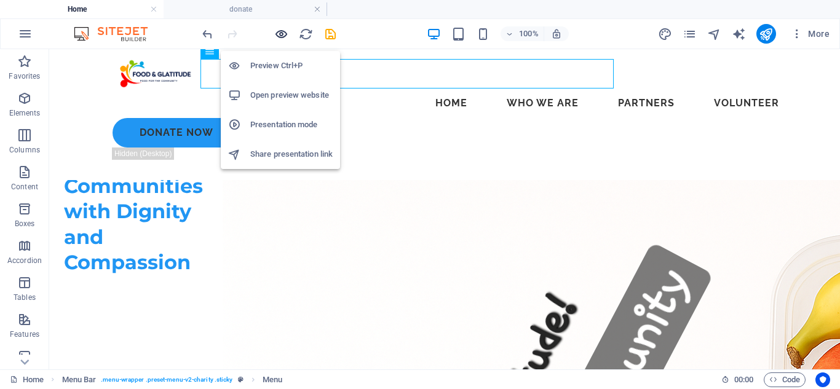
click at [282, 36] on icon "button" at bounding box center [281, 34] width 14 height 14
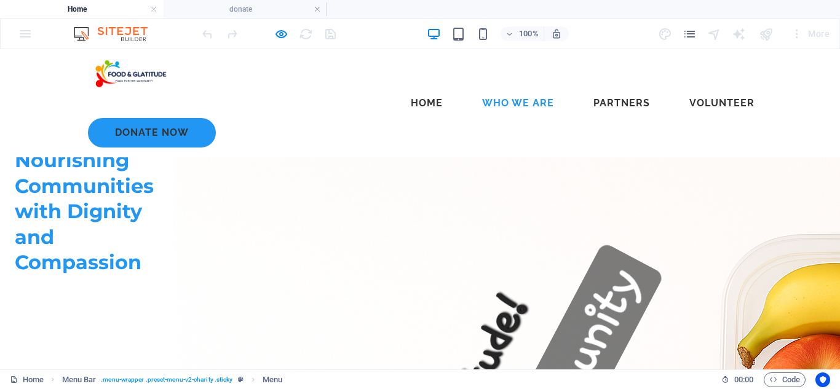
click at [472, 89] on link "Who We Are" at bounding box center [518, 104] width 92 height 30
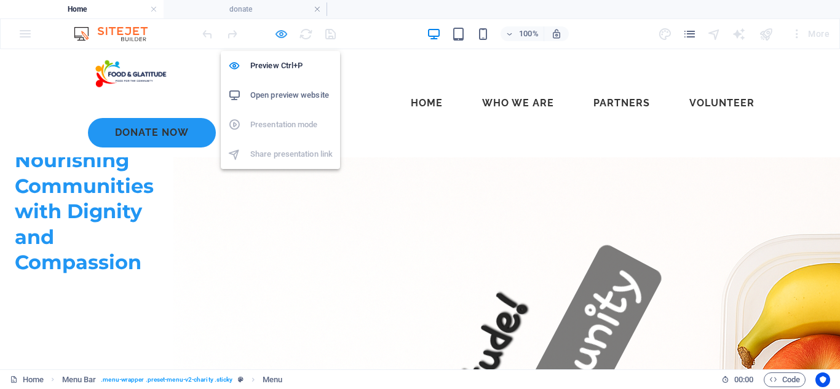
click at [278, 37] on icon "button" at bounding box center [281, 34] width 14 height 14
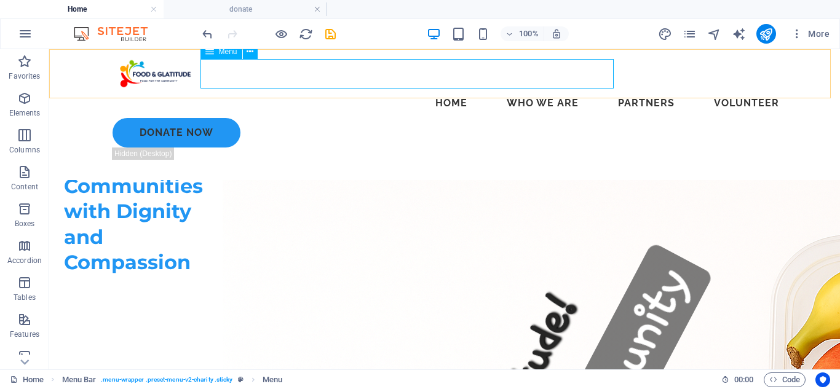
click at [382, 89] on nav "Home Who We Are Partners Volunteer" at bounding box center [444, 104] width 688 height 30
select select
select select "5"
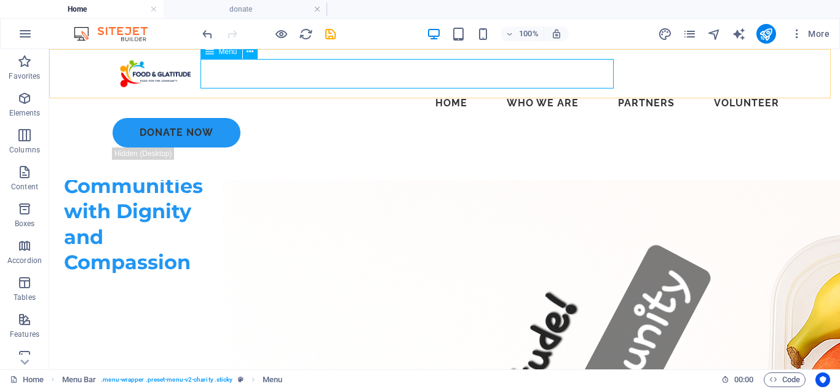
select select
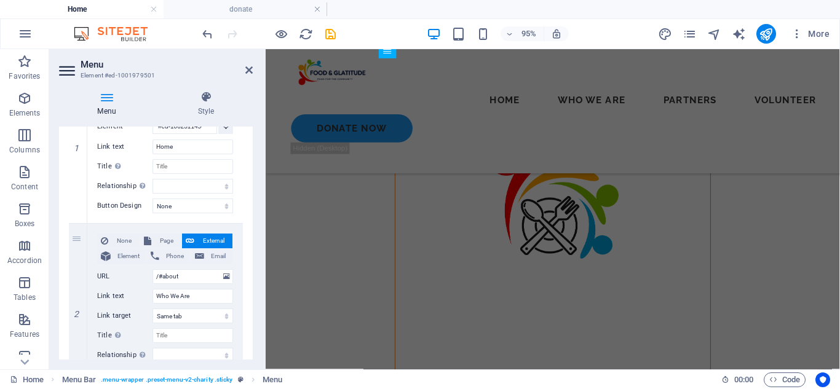
scroll to position [897, 0]
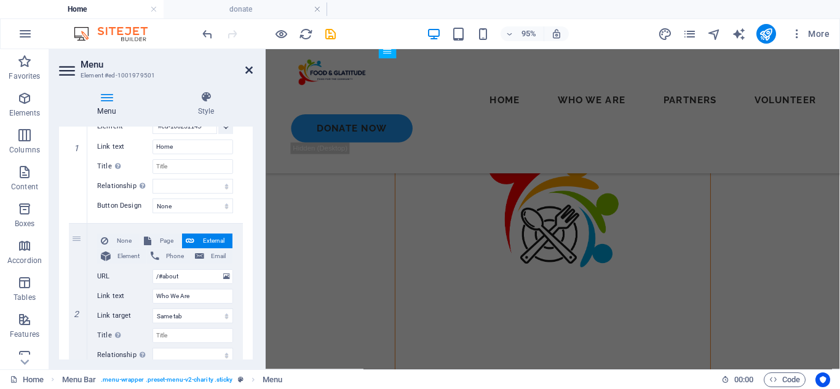
drag, startPoint x: 247, startPoint y: 73, endPoint x: 198, endPoint y: 23, distance: 70.4
click at [247, 72] on icon at bounding box center [248, 70] width 7 height 10
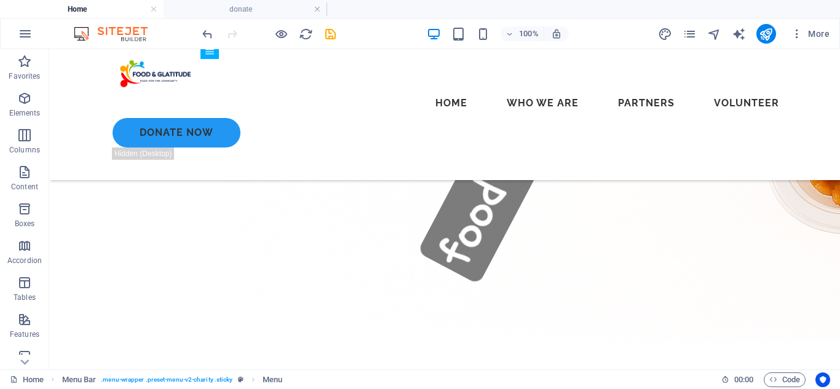
scroll to position [536, 0]
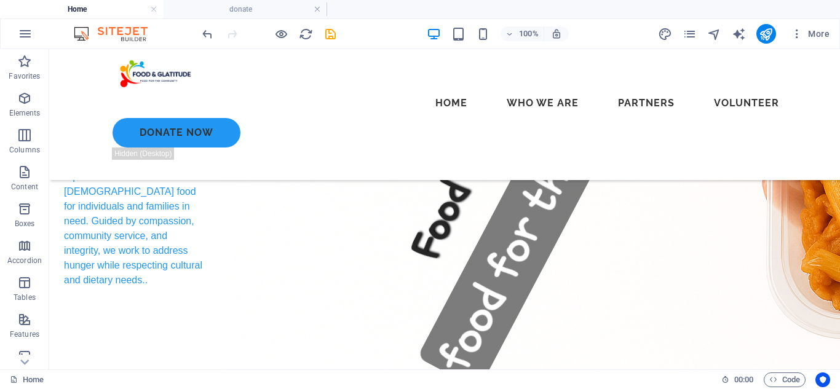
scroll to position [281, 0]
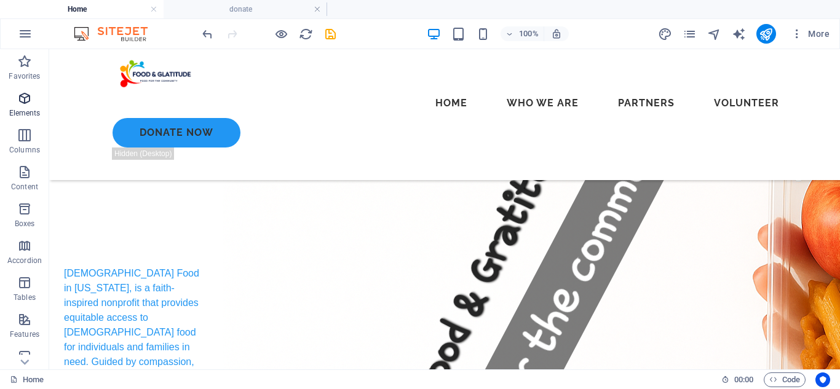
click at [29, 101] on icon "button" at bounding box center [24, 98] width 15 height 15
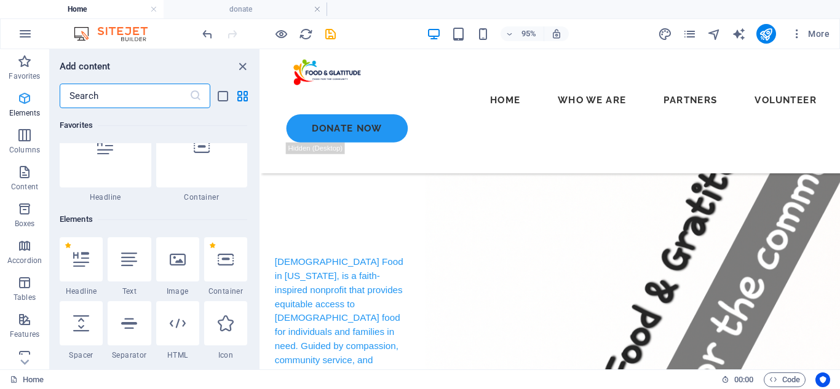
scroll to position [131, 0]
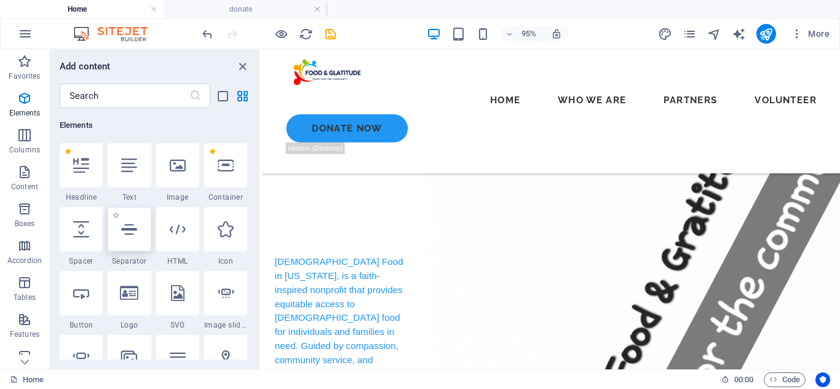
drag, startPoint x: 104, startPoint y: 231, endPoint x: 127, endPoint y: 243, distance: 25.3
click at [153, 203] on div "1 Star Headline 1 Star Text 1 Star Image 1 Star Container 1 Star Spacer 1 Star …" at bounding box center [153, 364] width 187 height 443
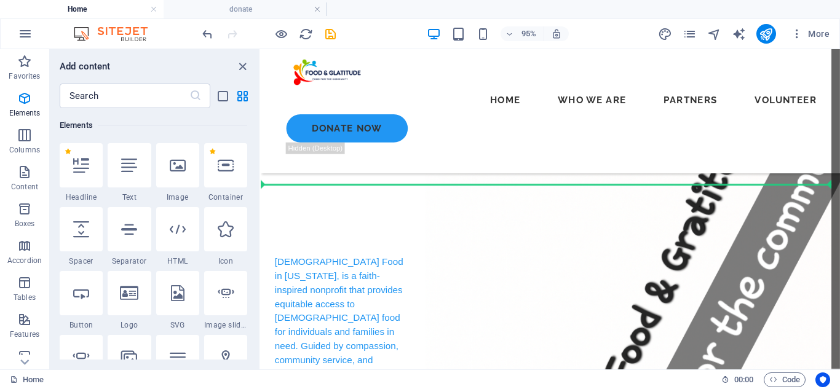
select select "px"
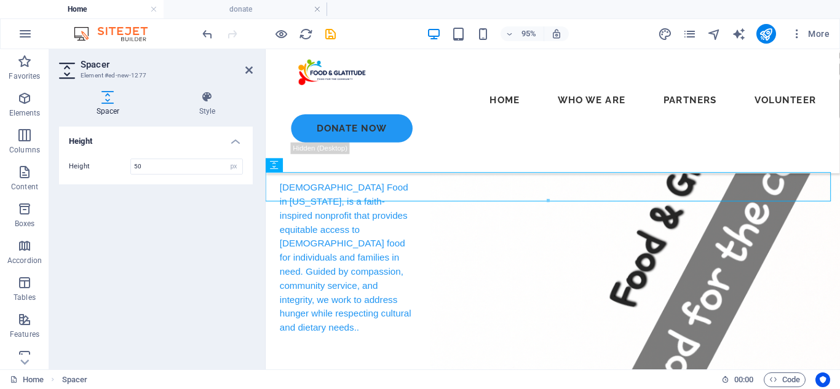
scroll to position [321, 0]
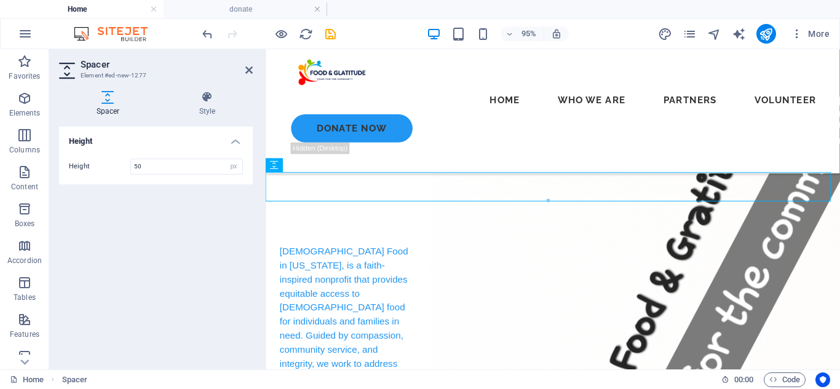
click at [244, 68] on h2 "Spacer" at bounding box center [167, 64] width 172 height 11
click at [248, 68] on icon at bounding box center [248, 70] width 7 height 10
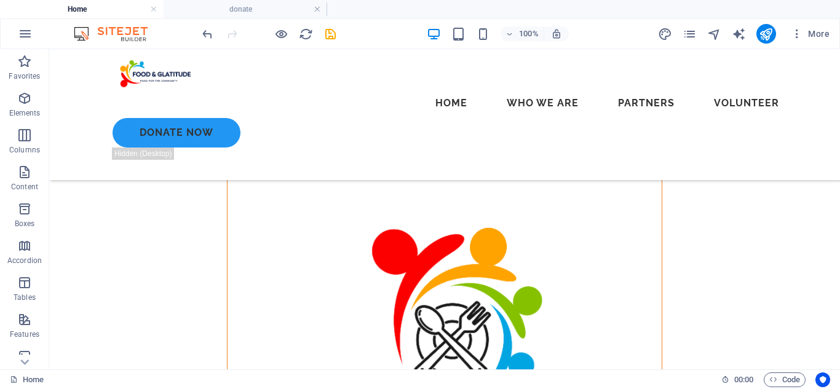
scroll to position [874, 0]
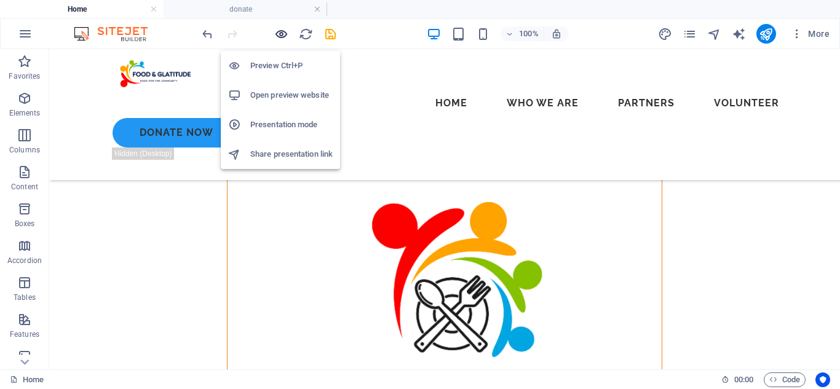
click at [282, 30] on icon "button" at bounding box center [281, 34] width 14 height 14
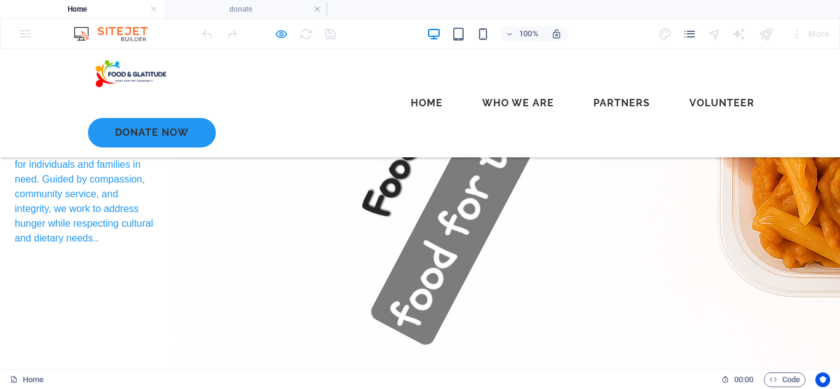
click at [275, 28] on icon "button" at bounding box center [281, 34] width 14 height 14
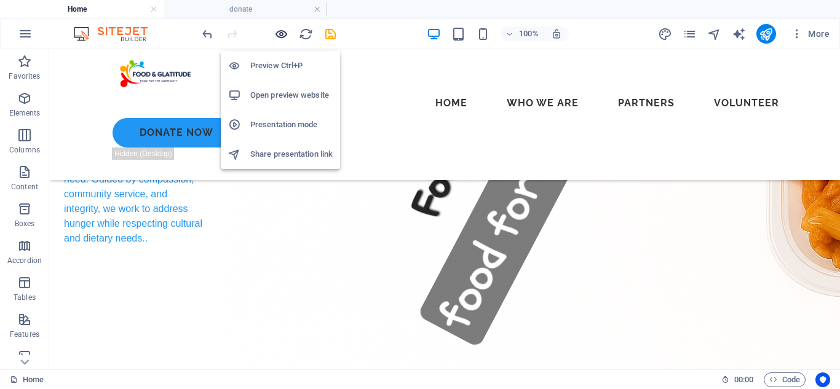
scroll to position [874, 0]
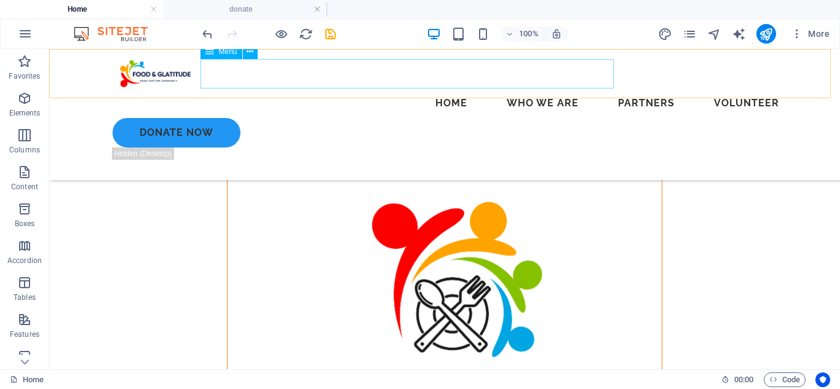
click at [426, 89] on nav "Home Who We Are Partners Volunteer" at bounding box center [444, 104] width 688 height 30
select select
select select "5"
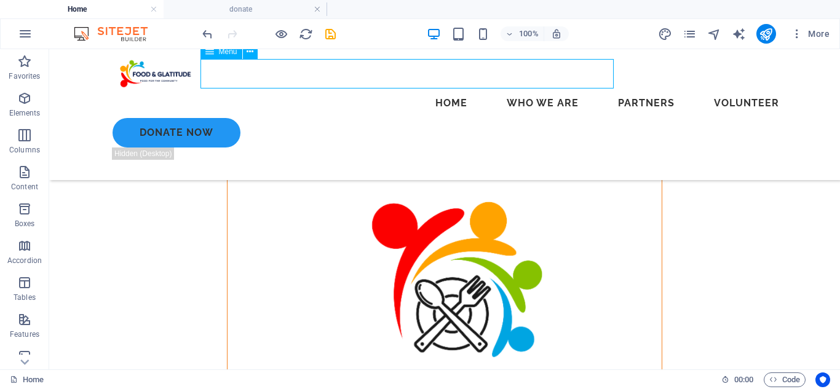
select select
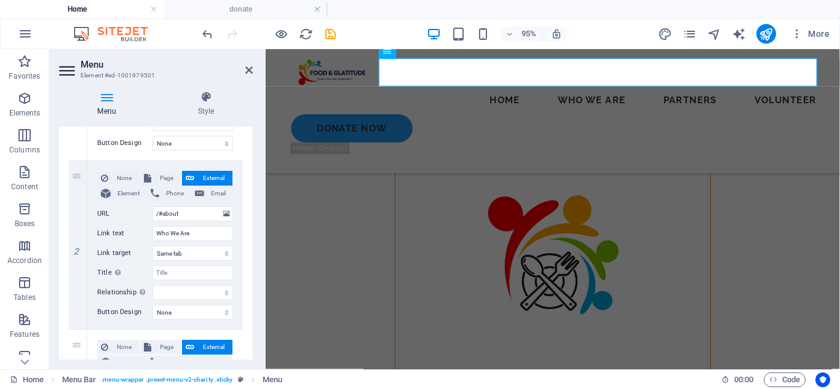
scroll to position [236, 0]
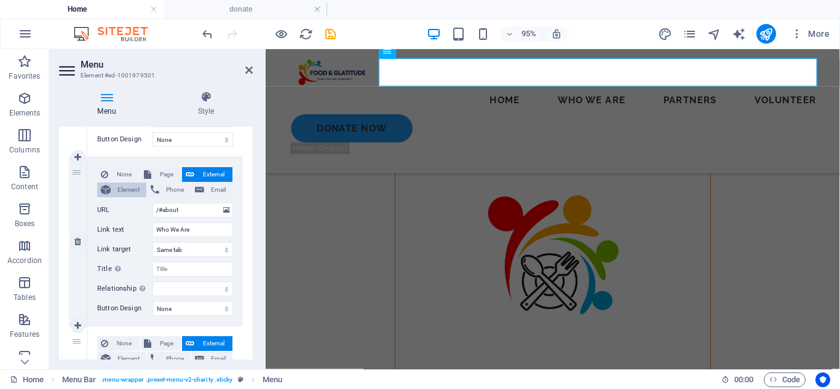
click at [137, 189] on span "Element" at bounding box center [128, 190] width 28 height 15
select select
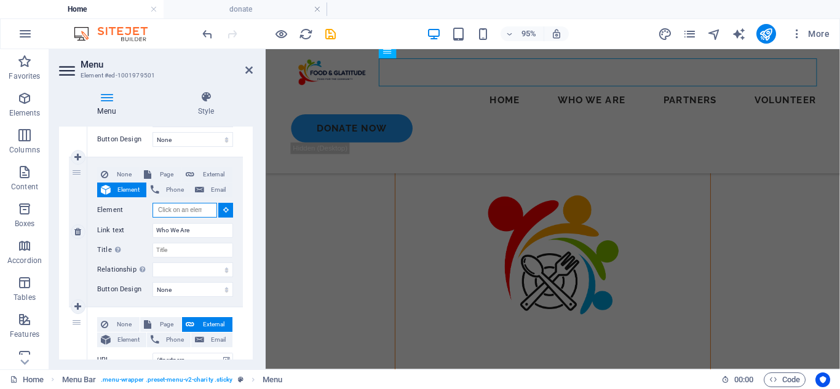
scroll to position [799, 0]
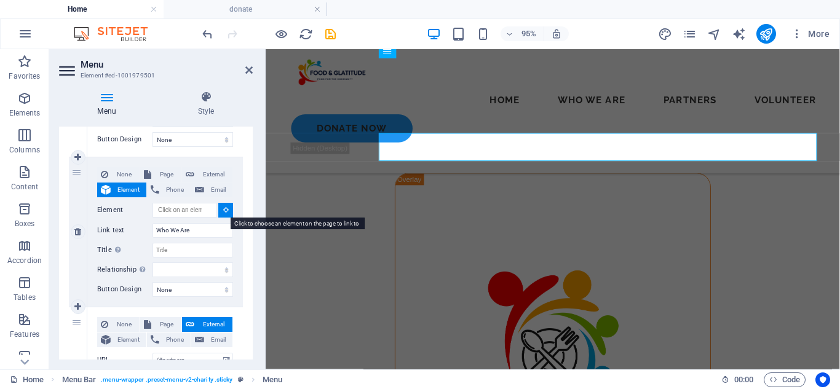
click at [226, 210] on icon at bounding box center [226, 210] width 6 height 6
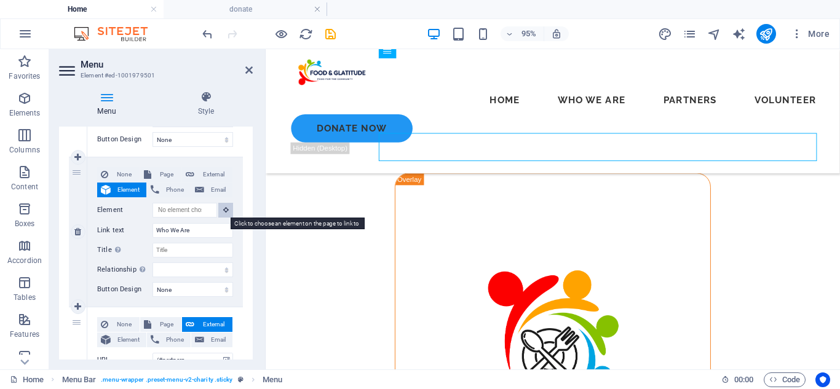
click at [225, 205] on button at bounding box center [225, 210] width 15 height 15
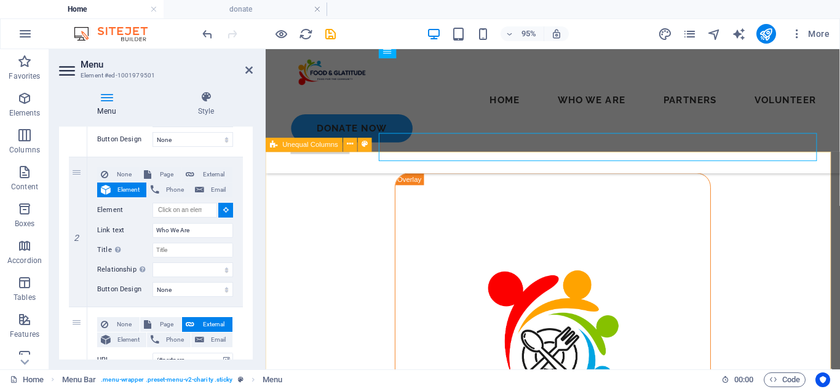
select select
type input "#ed-1001979531"
select select
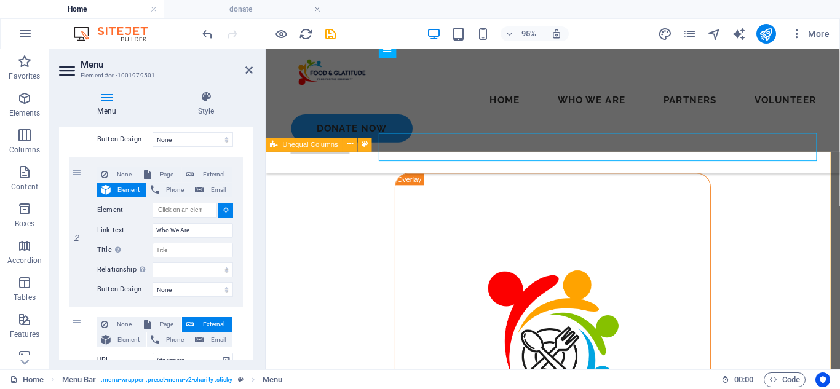
select select
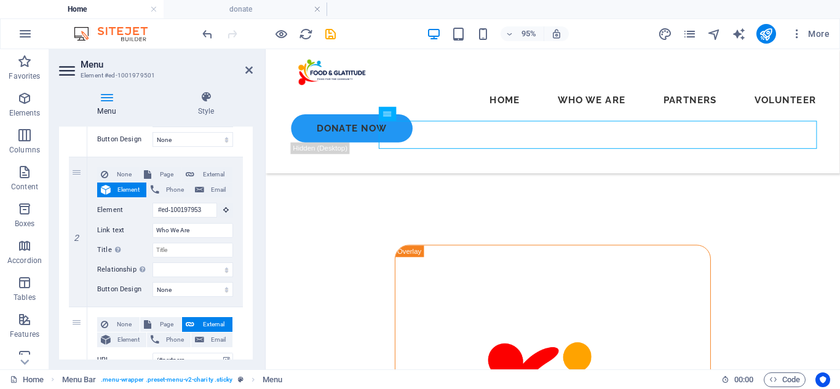
scroll to position [720, 0]
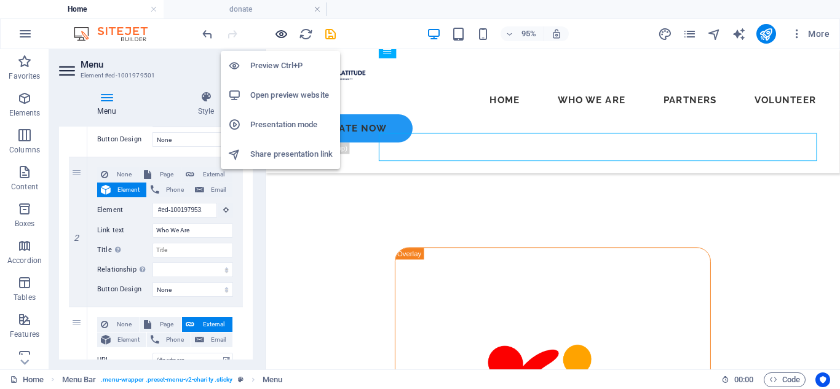
click at [283, 30] on icon "button" at bounding box center [281, 34] width 14 height 14
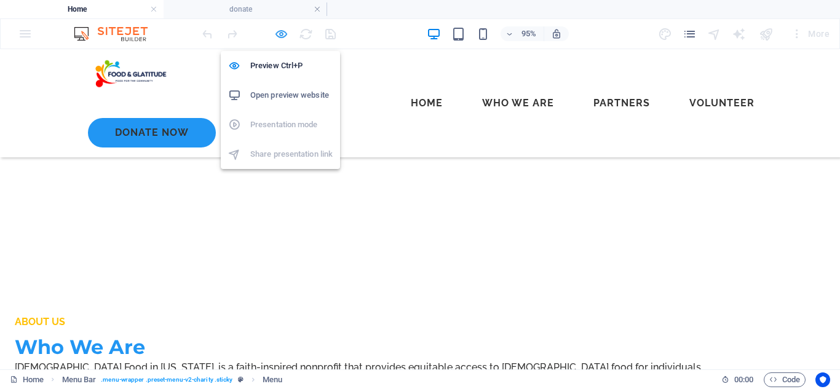
scroll to position [280, 0]
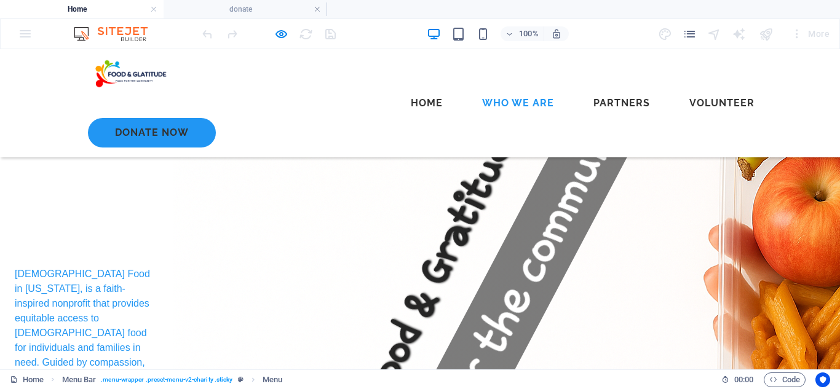
click at [472, 89] on link "Who We Are" at bounding box center [518, 104] width 92 height 30
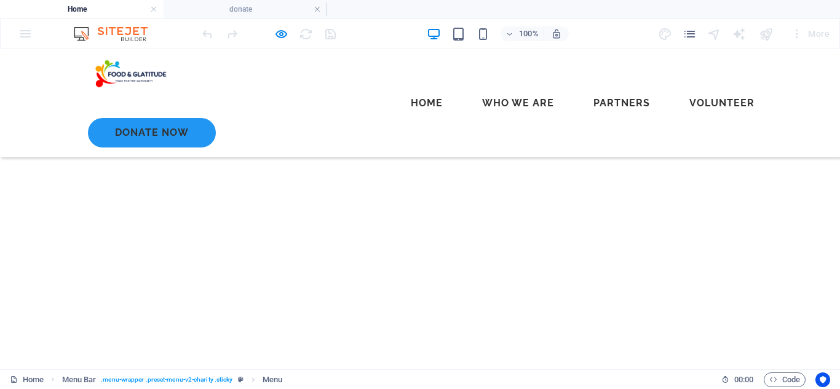
scroll to position [1556, 0]
click at [583, 89] on link "Partners" at bounding box center [621, 104] width 76 height 30
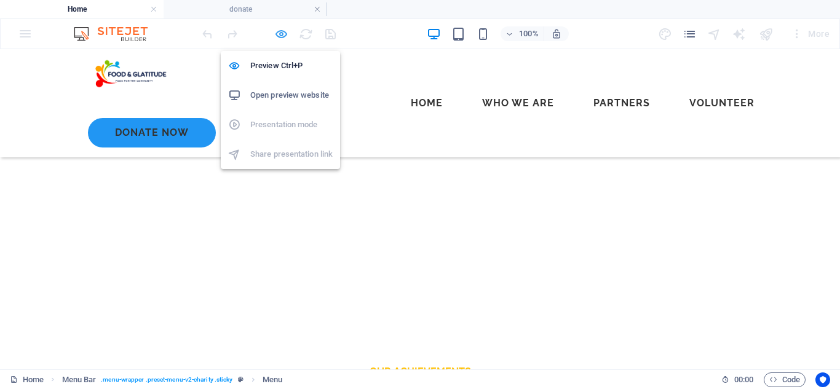
click at [286, 38] on icon "button" at bounding box center [281, 34] width 14 height 14
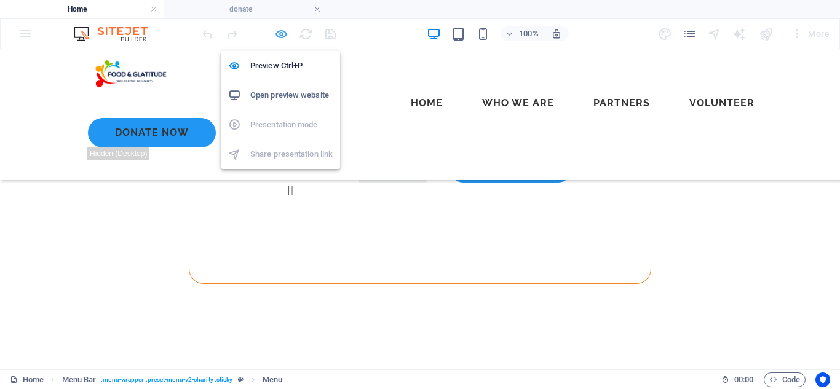
select select
select select "5"
select select
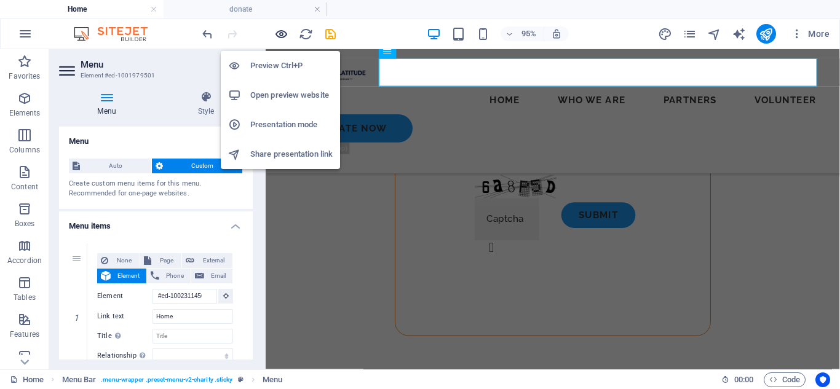
click at [283, 36] on icon "button" at bounding box center [281, 34] width 14 height 14
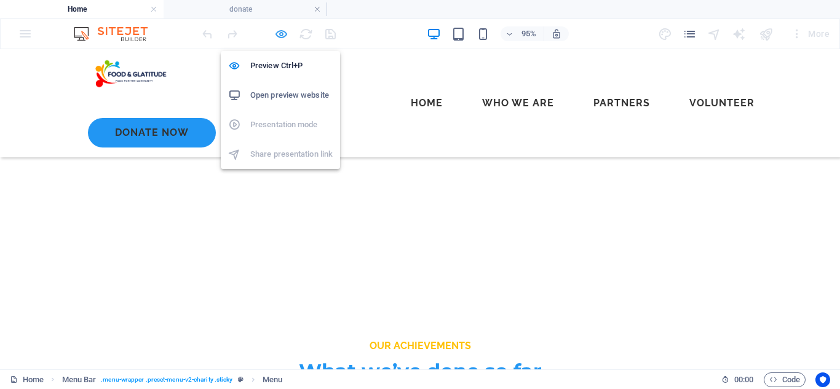
scroll to position [1138, 0]
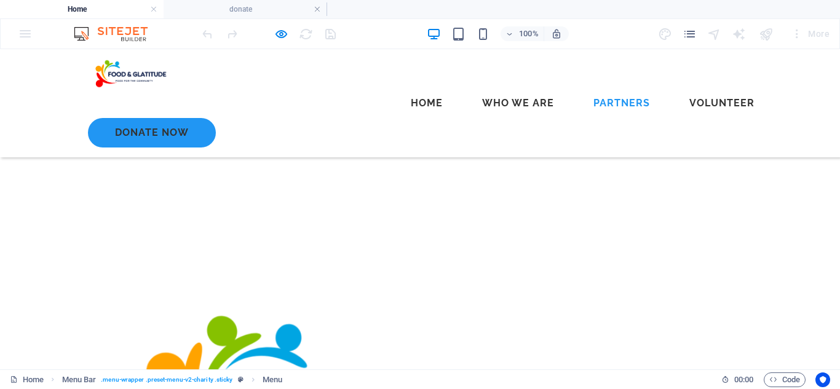
click at [583, 89] on link "Partners" at bounding box center [621, 104] width 76 height 30
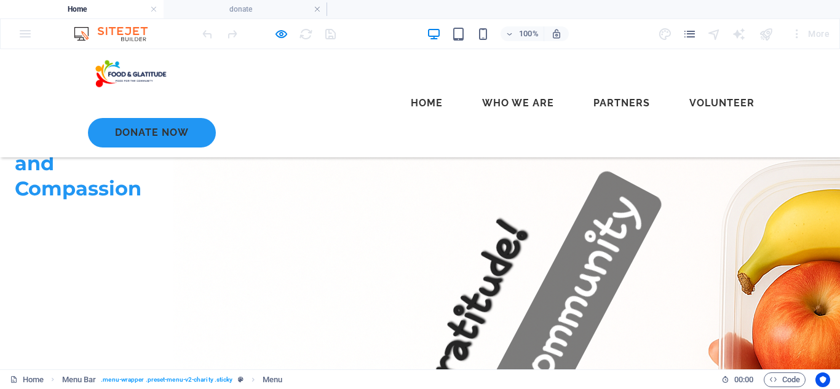
scroll to position [0, 0]
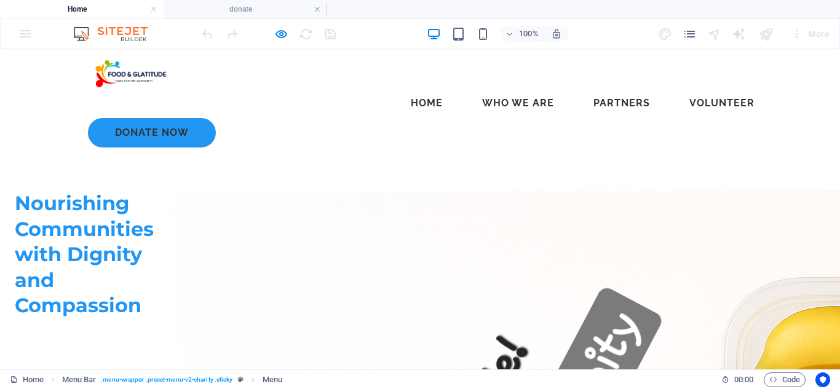
drag, startPoint x: 836, startPoint y: 191, endPoint x: 822, endPoint y: 68, distance: 123.7
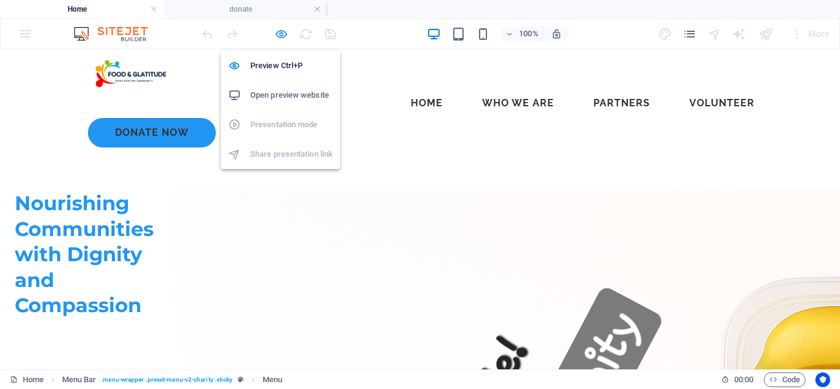
click at [274, 33] on icon "button" at bounding box center [281, 34] width 14 height 14
select select
select select "5"
select select
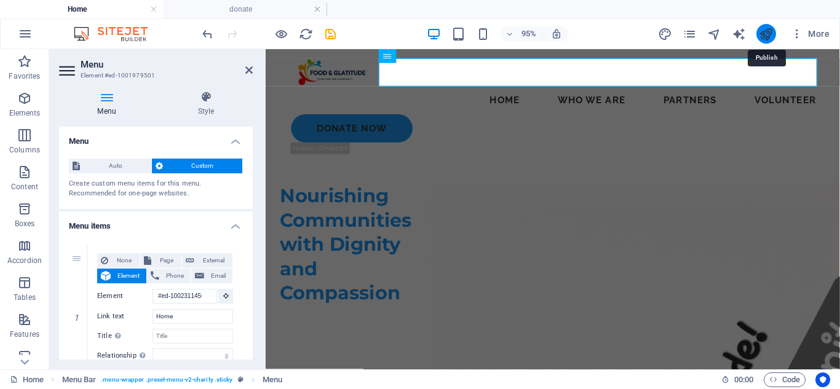
click at [765, 33] on icon "publish" at bounding box center [766, 34] width 14 height 14
checkbox input "false"
select select
select select "5"
select select
